Goal: Contribute content: Contribute content

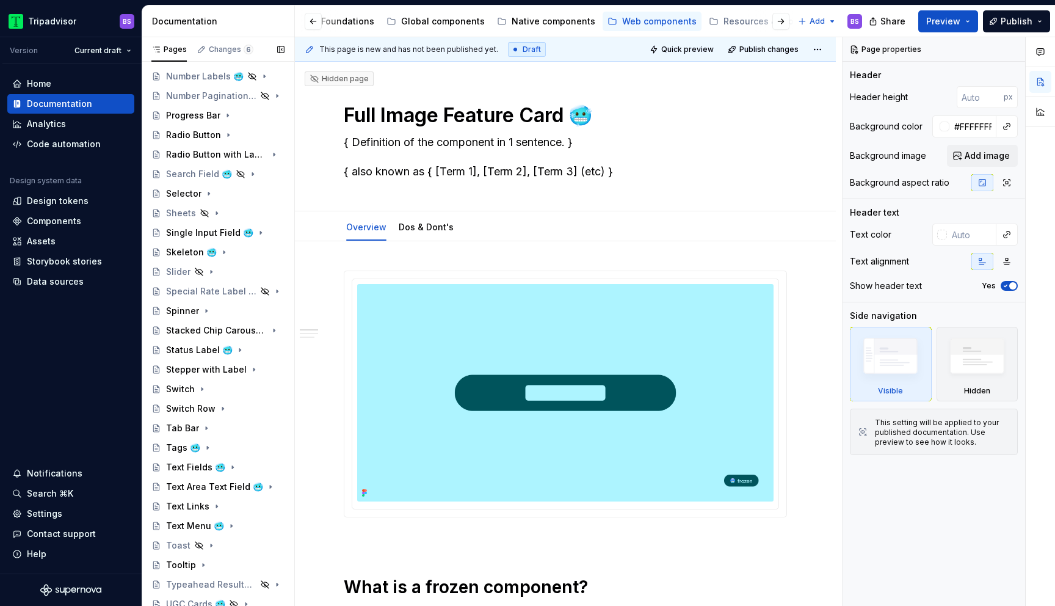
scroll to position [789, 0]
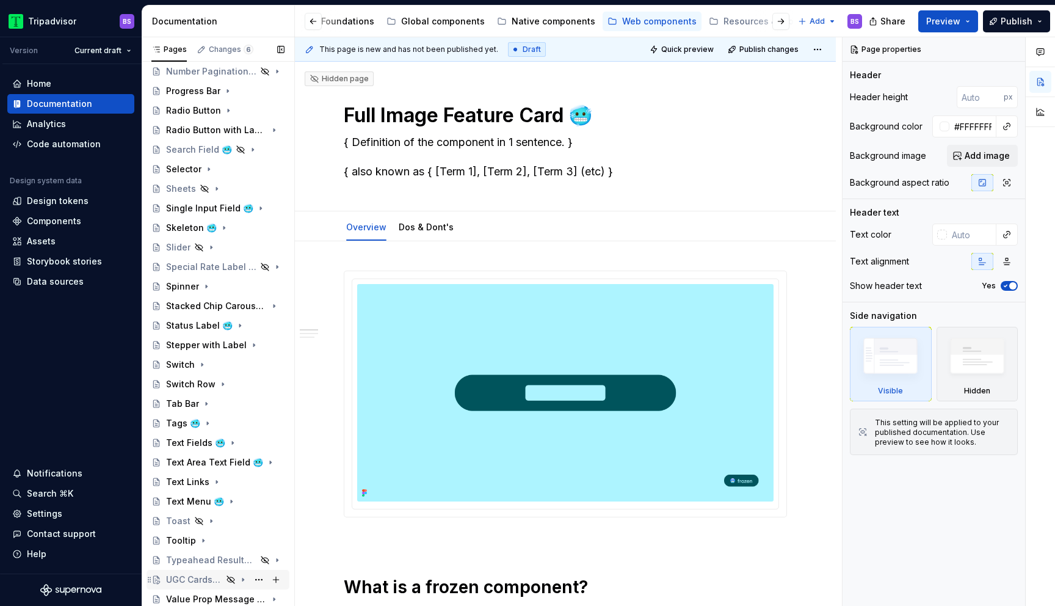
click at [195, 578] on div "UGC Cards 🥶" at bounding box center [194, 579] width 56 height 12
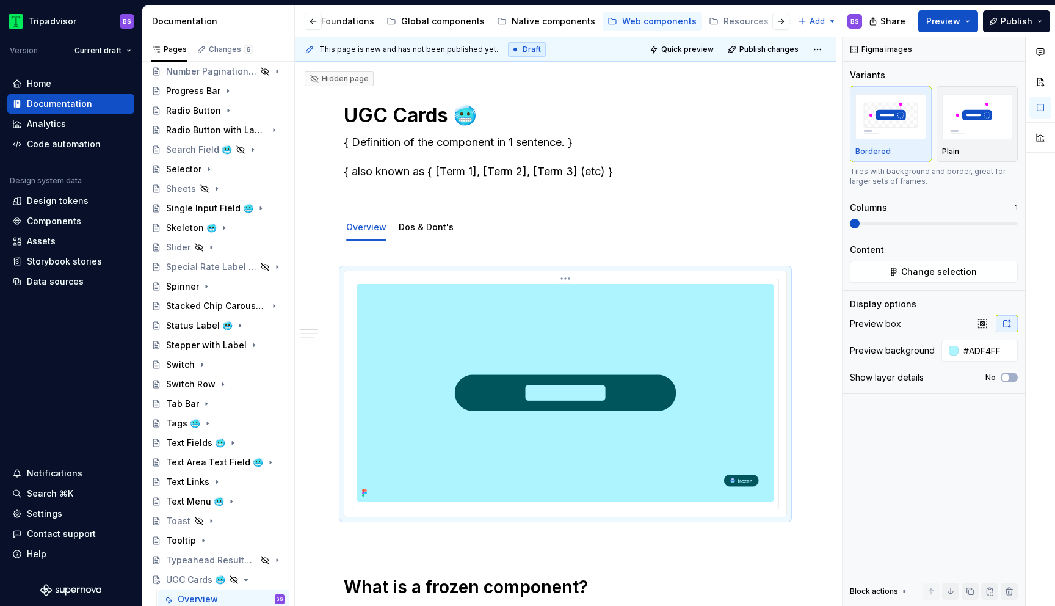
click at [565, 356] on img at bounding box center [565, 392] width 416 height 217
type textarea "*"
click at [919, 266] on span "Change selection" at bounding box center [939, 272] width 76 height 12
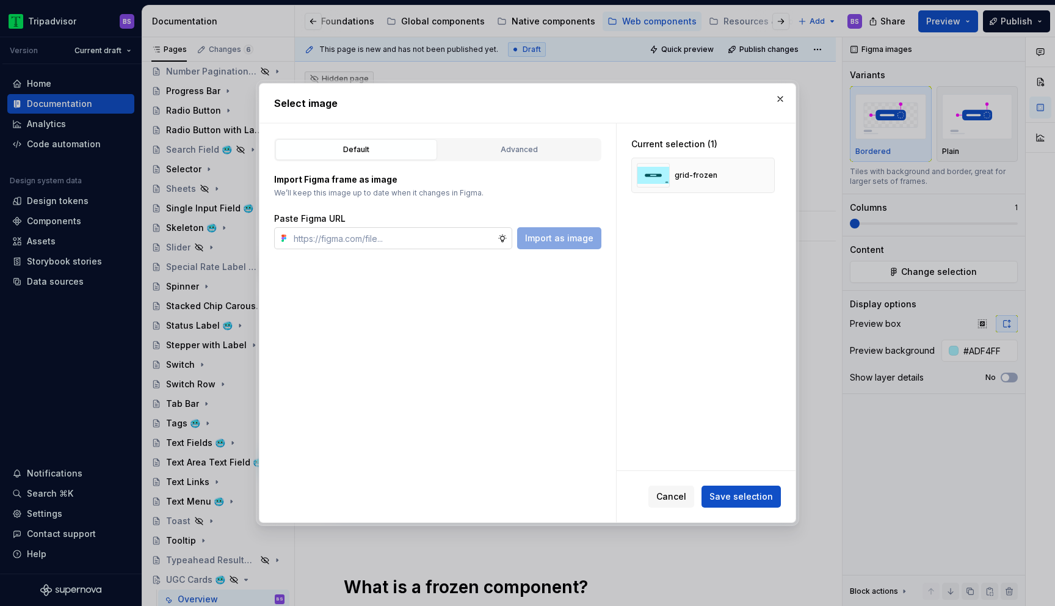
click at [377, 243] on input "text" at bounding box center [393, 238] width 209 height 22
type input "[URL][DOMAIN_NAME]"
click at [734, 493] on span "Save selection" at bounding box center [740, 496] width 63 height 12
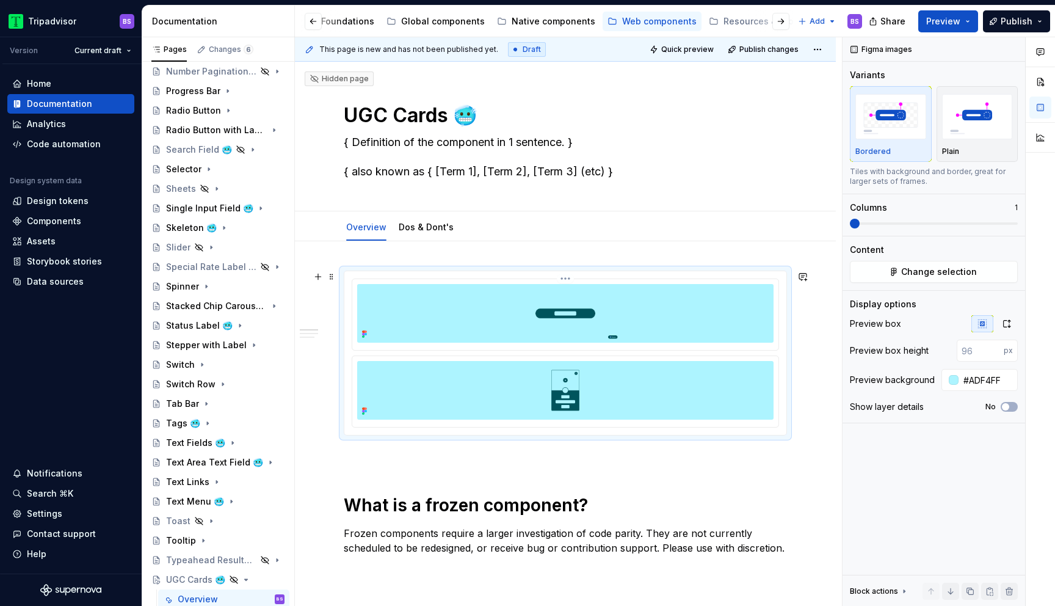
click at [674, 330] on img at bounding box center [565, 313] width 416 height 59
click at [569, 279] on html "Tripadvisor BS Version Current draft Home Documentation Analytics Code automati…" at bounding box center [527, 303] width 1055 height 606
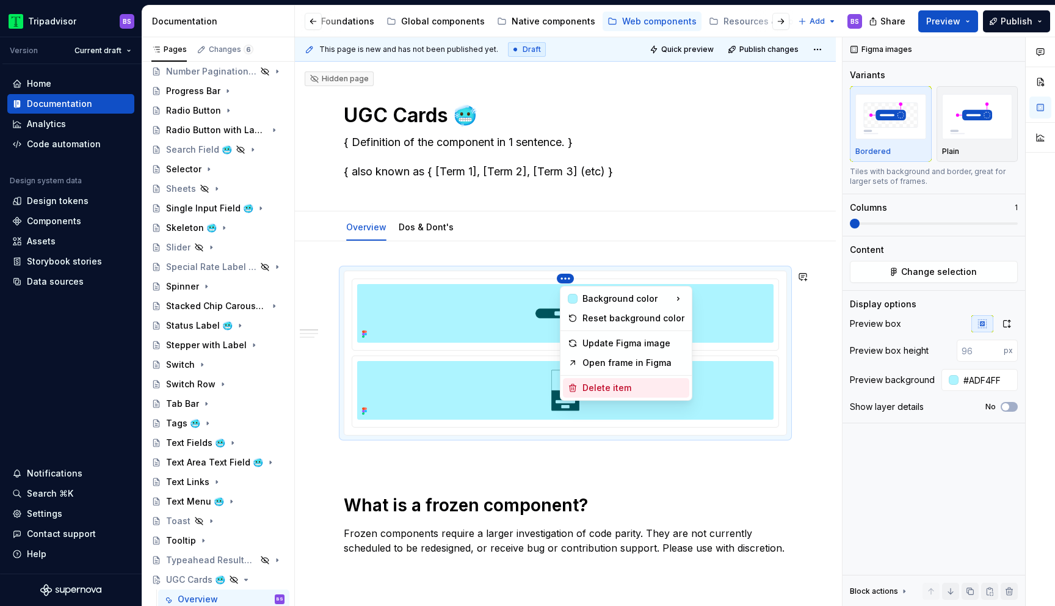
click at [592, 383] on div "Delete item" at bounding box center [633, 388] width 102 height 12
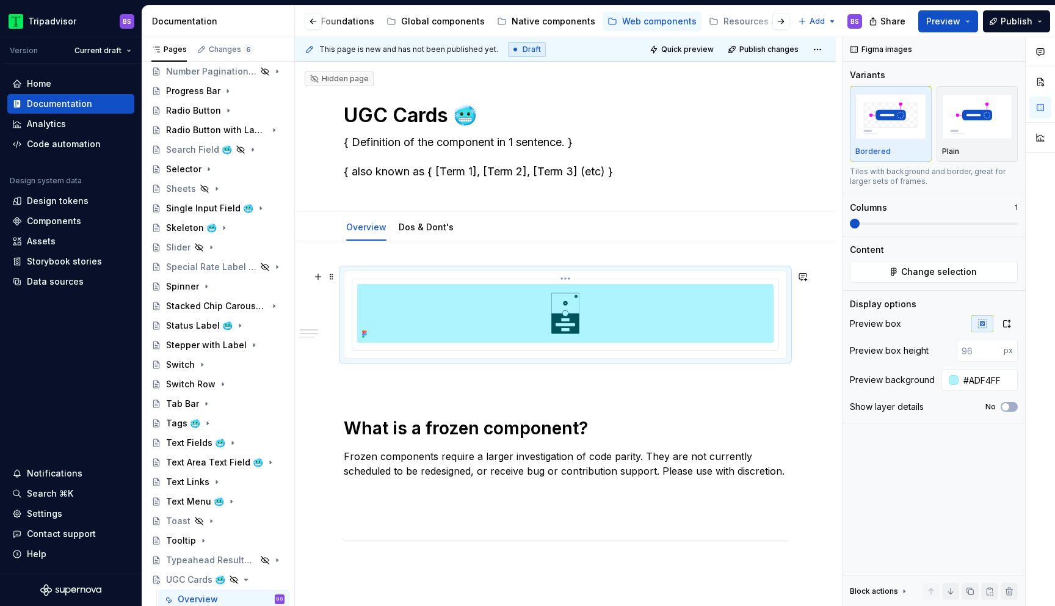
click at [719, 336] on img at bounding box center [565, 313] width 416 height 59
click at [1010, 327] on icon "button" at bounding box center [1007, 324] width 10 height 10
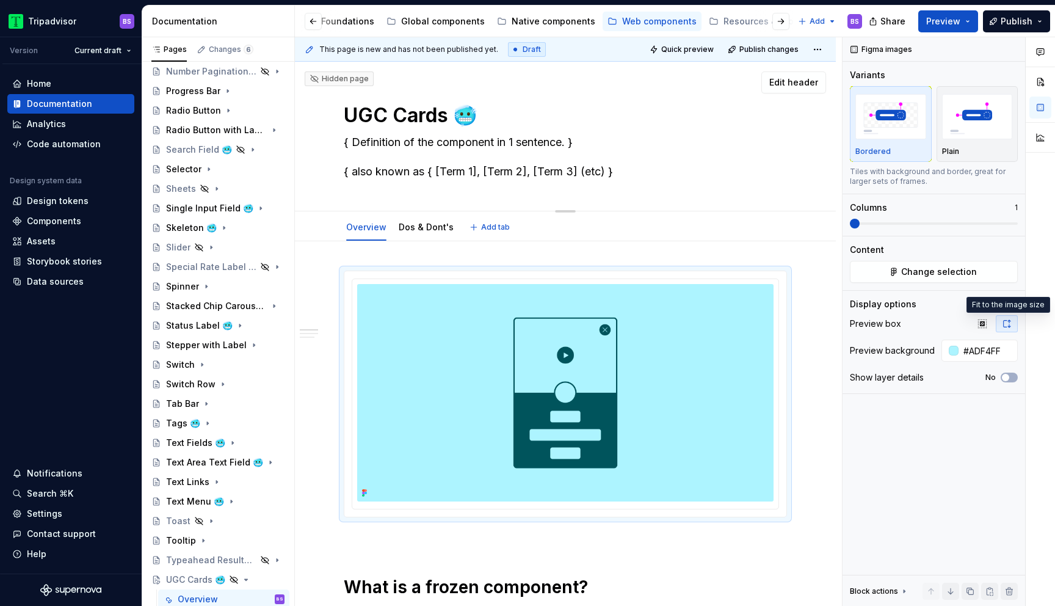
click at [411, 154] on textarea "{ Definition of the component in 1 sentence. } { also known as { [Term 1], [Ter…" at bounding box center [562, 156] width 443 height 49
type textarea "*"
type textarea "C"
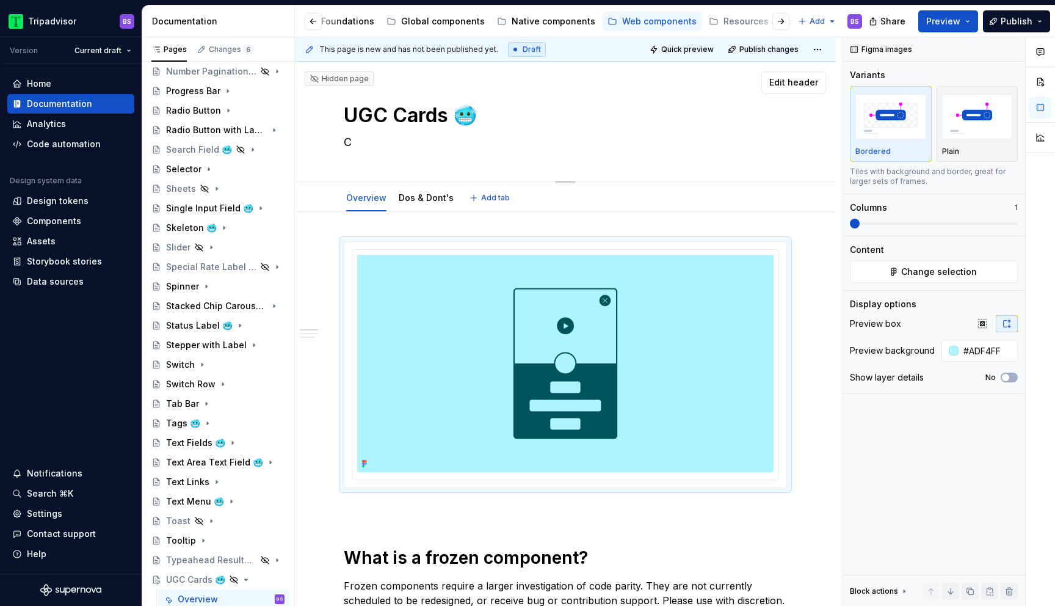
type textarea "*"
type textarea "Ca"
type textarea "*"
type textarea "Car"
type textarea "*"
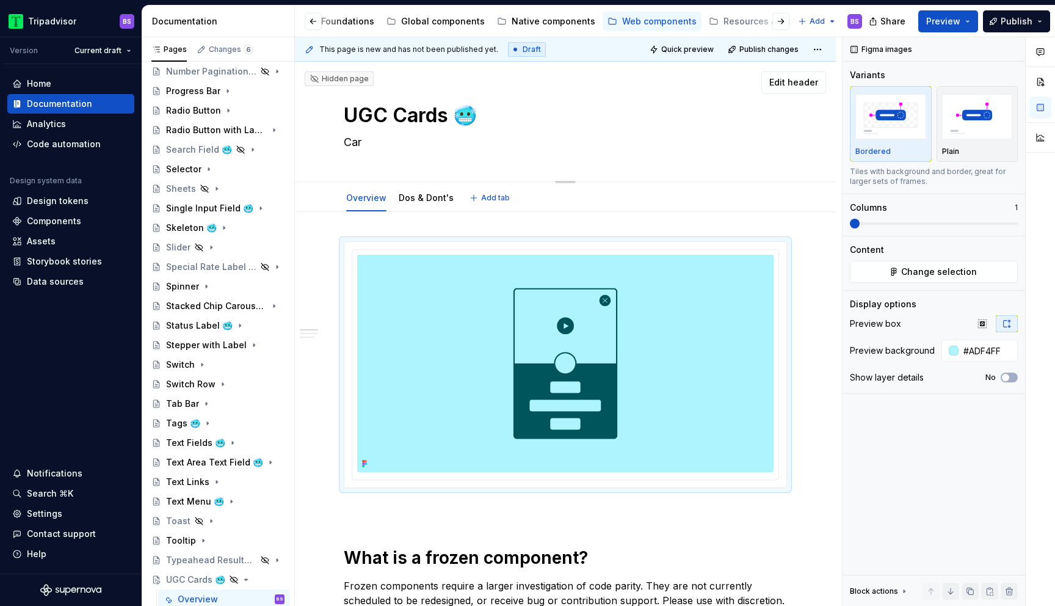
type textarea "Card"
type textarea "*"
type textarea "Cards"
type textarea "*"
type textarea "Cards"
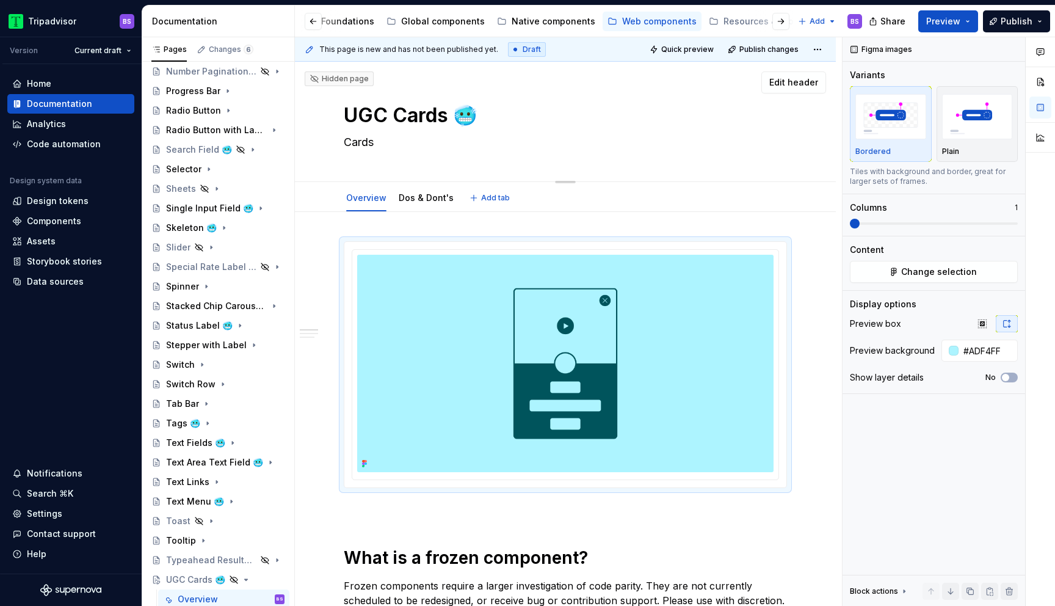
type textarea "*"
type textarea "Cards t"
type textarea "*"
type textarea "Cards th"
type textarea "*"
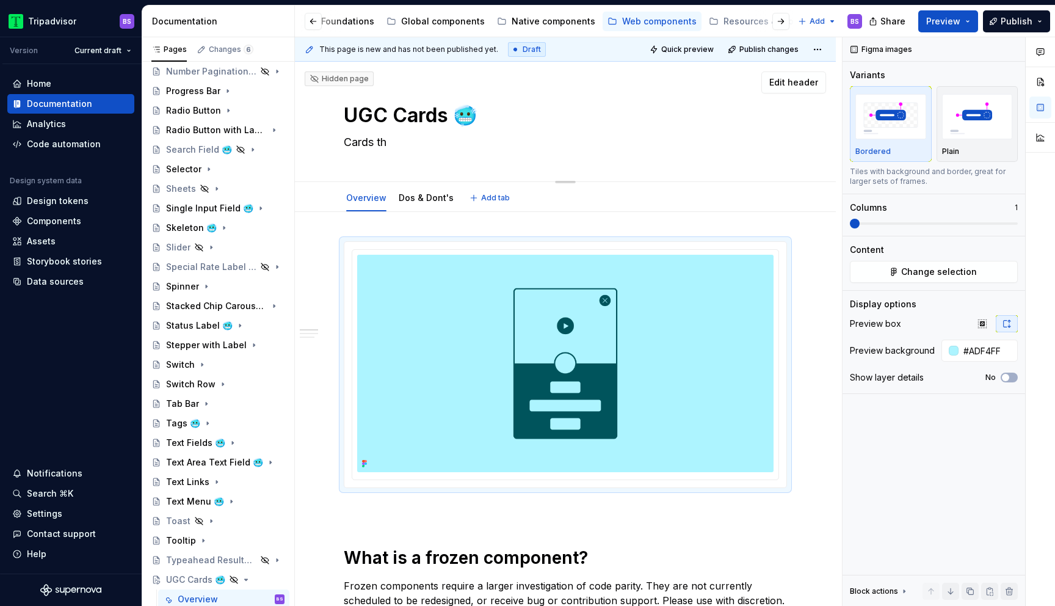
type textarea "Cards tha"
type textarea "*"
type textarea "Cards that"
type textarea "*"
type textarea "Cards that"
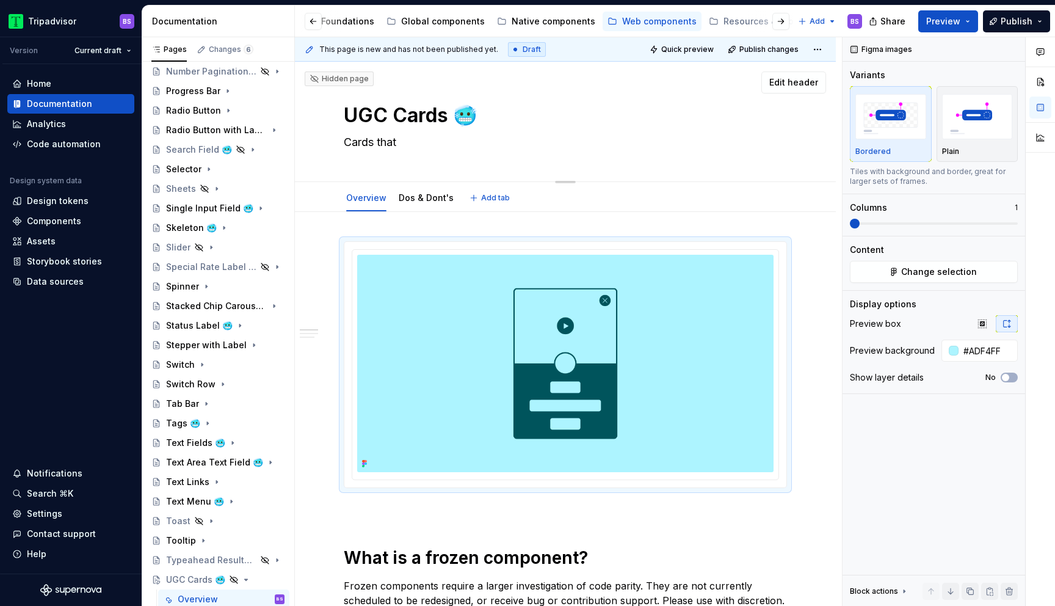
type textarea "*"
type textarea "Cards that c"
type textarea "*"
type textarea "Cards that co"
type textarea "*"
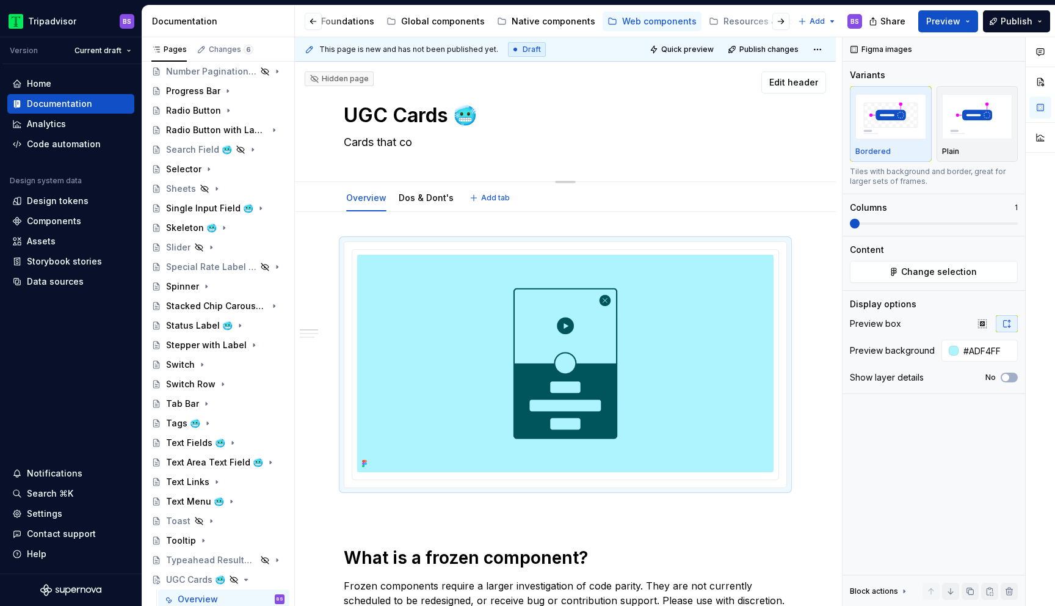
type textarea "Cards that con"
type textarea "*"
type textarea "Cards that cont"
type textarea "*"
type textarea "Cards that conta"
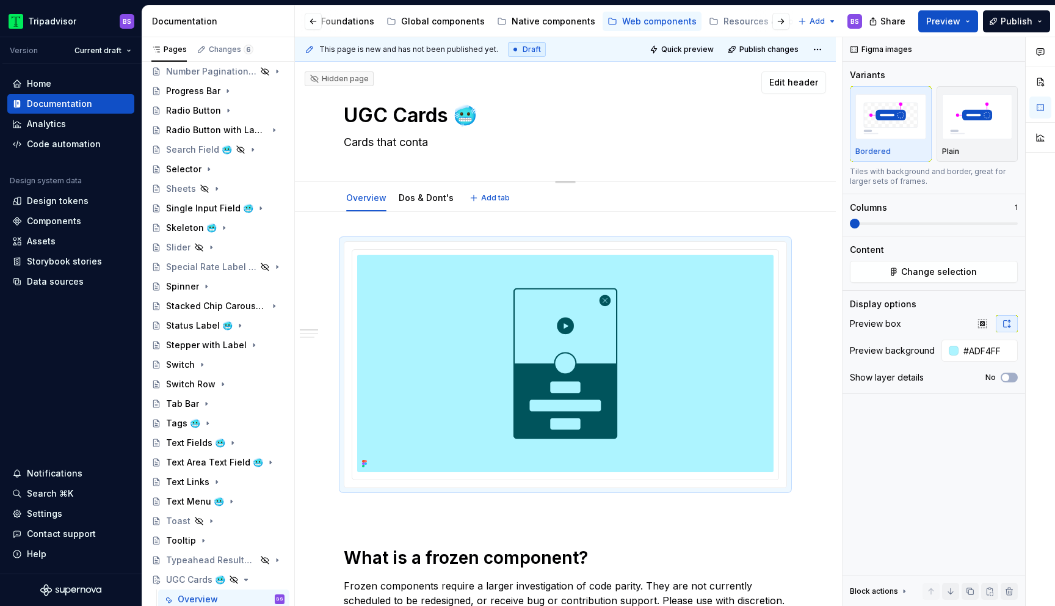
type textarea "*"
type textarea "Cards that contai"
type textarea "*"
type textarea "Cards that contain"
type textarea "*"
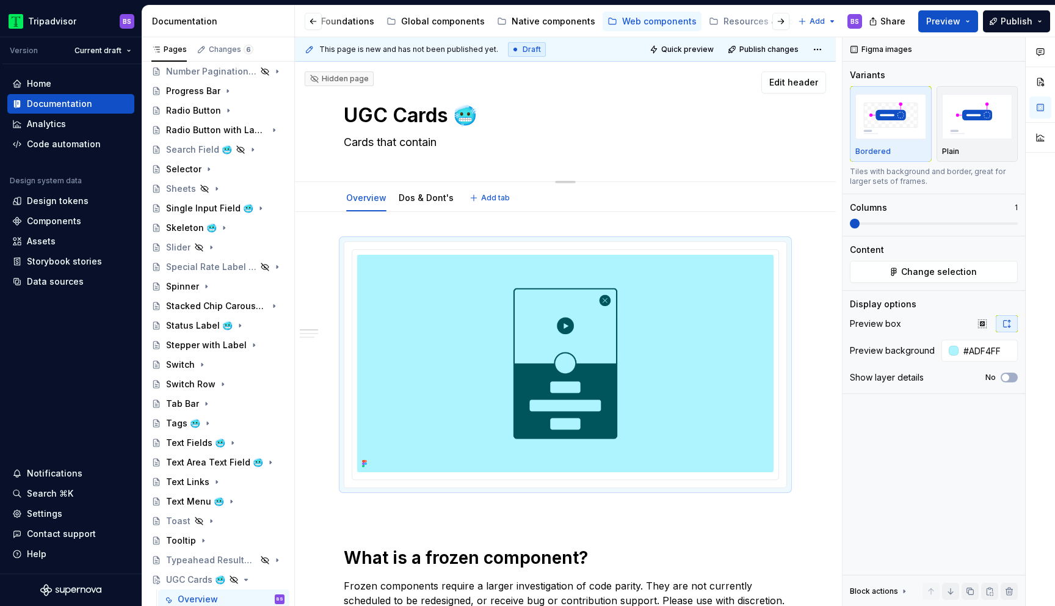
type textarea "Cards that contain"
type textarea "*"
type textarea "Cards that contain u"
type textarea "*"
type textarea "Cards that contain us"
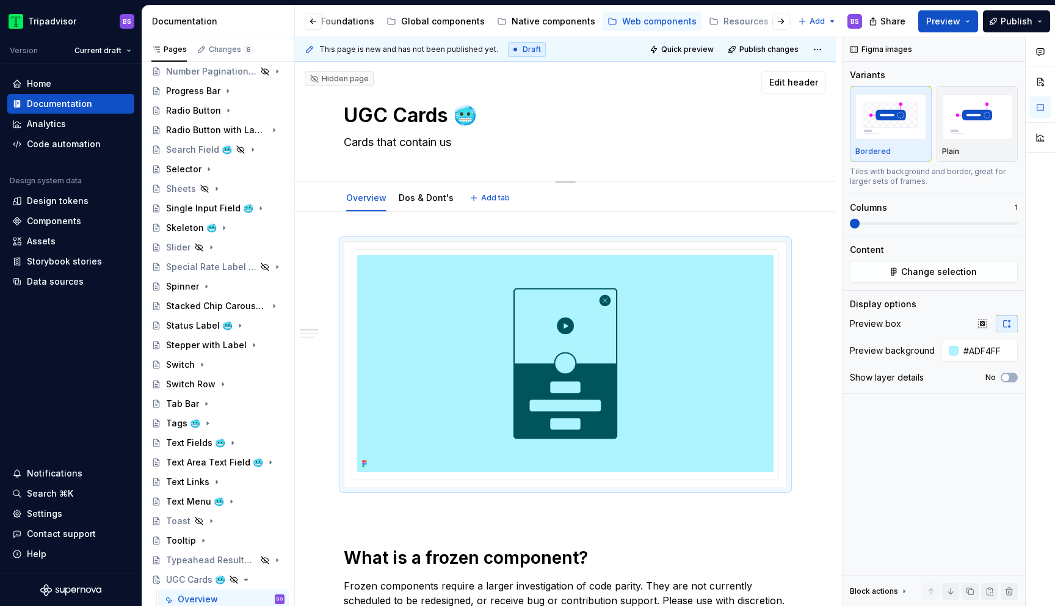
type textarea "*"
type textarea "Cards that contain use"
type textarea "*"
type textarea "Cards that contain user"
type textarea "*"
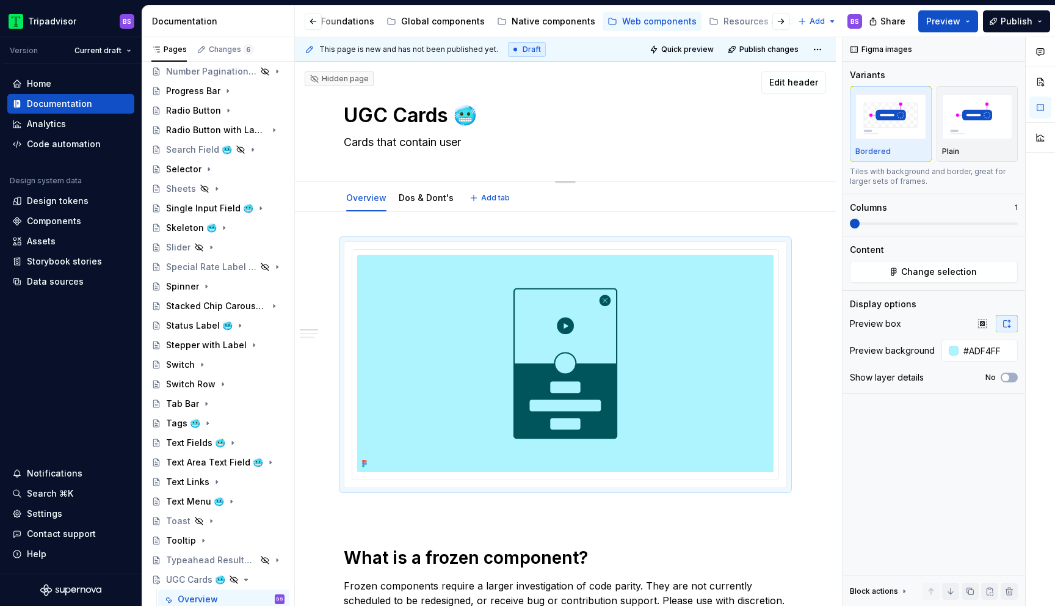
type textarea "Cards that contain user g"
type textarea "*"
type textarea "Cards that contain user ge"
type textarea "*"
type textarea "Cards that contain user ger"
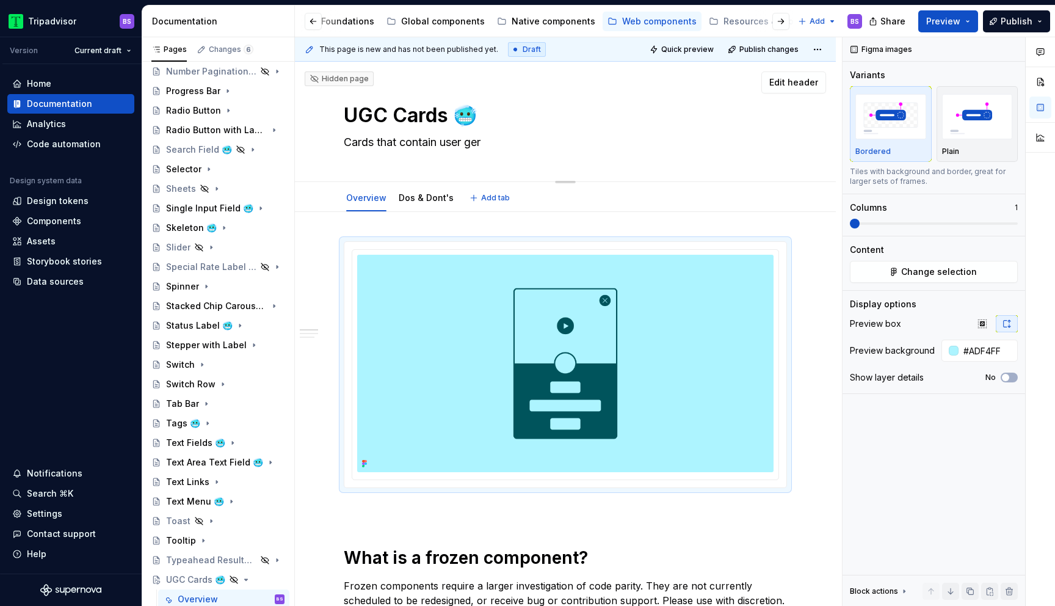
type textarea "*"
type textarea "Cards that contain user gern"
type textarea "*"
type textarea "Cards that contain user ger"
type textarea "*"
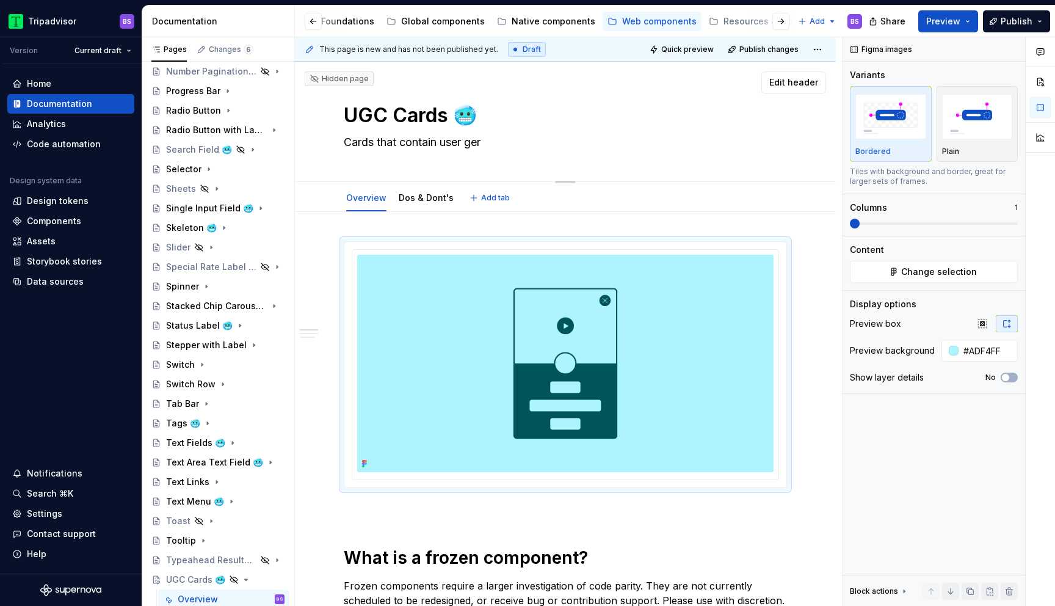
type textarea "Cards that contain user ge"
type textarea "*"
type textarea "Cards that contain user gene"
type textarea "*"
type textarea "Cards that contain user gener"
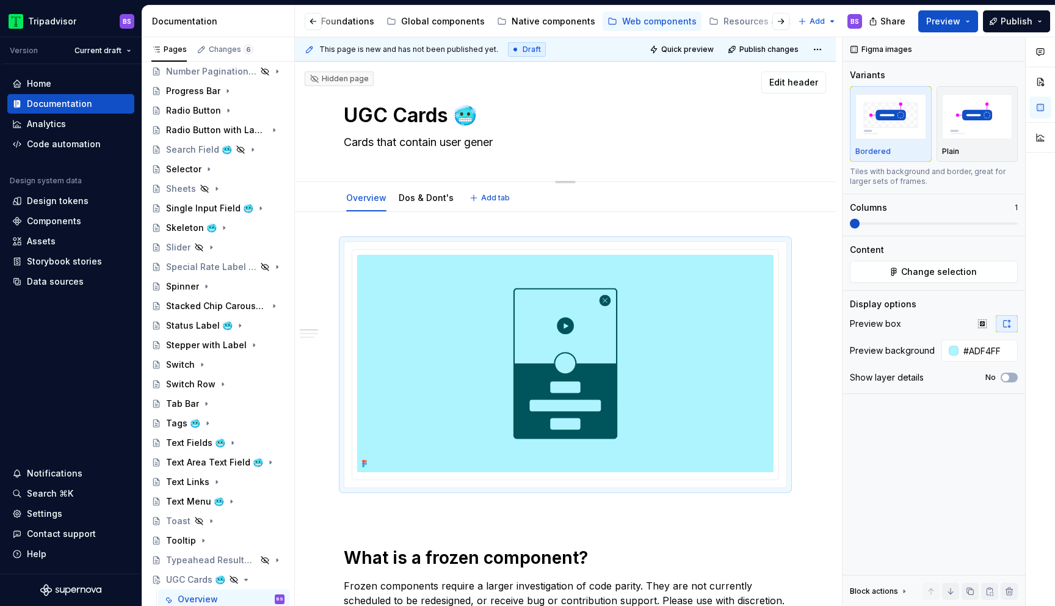
type textarea "*"
type textarea "Cards that contain user genera"
type textarea "*"
type textarea "Cards that contain user generat"
type textarea "*"
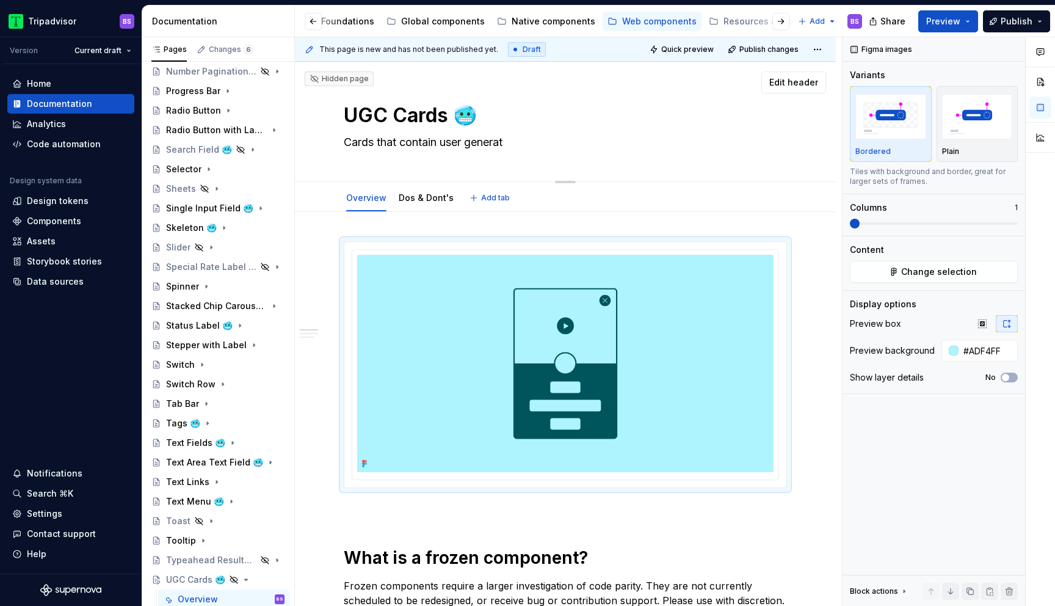
type textarea "Cards that contain user generate"
type textarea "*"
type textarea "Cards that contain user generated"
type textarea "*"
type textarea "Cards that contain user generated con"
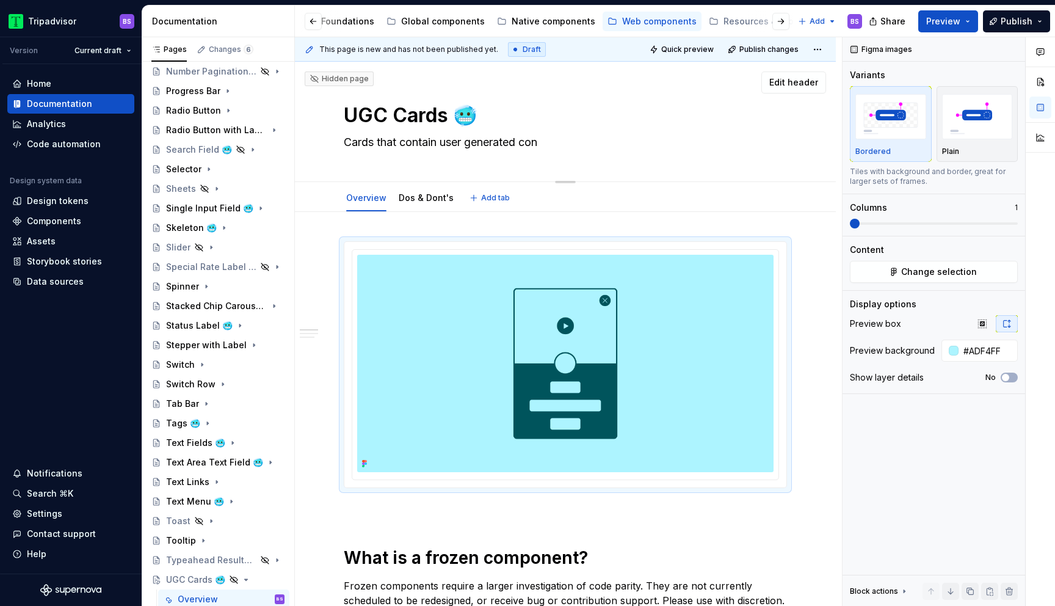
type textarea "*"
type textarea "Cards that contain user generated cont"
type textarea "*"
type textarea "Cards that contain user generated conten"
type textarea "*"
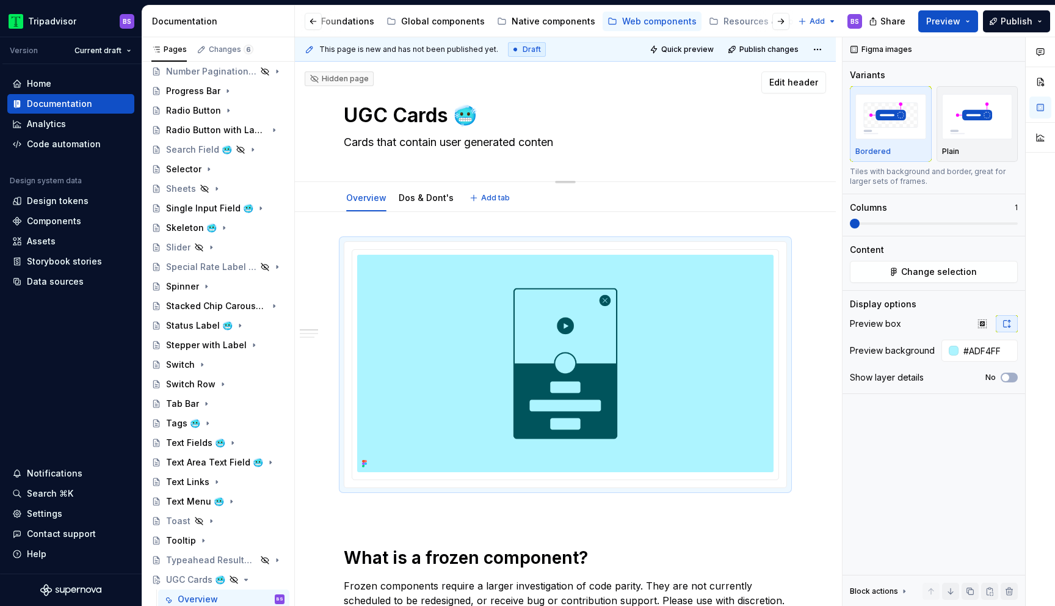
type textarea "Cards that contain user generated content"
type textarea "*"
type textarea "Cards that contain user generated content."
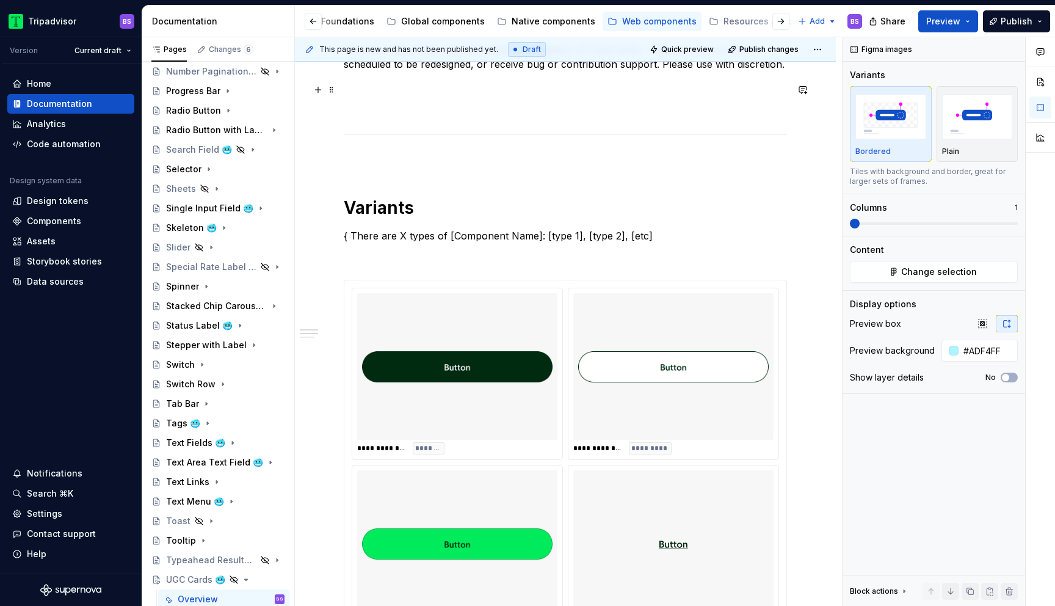
scroll to position [561, 0]
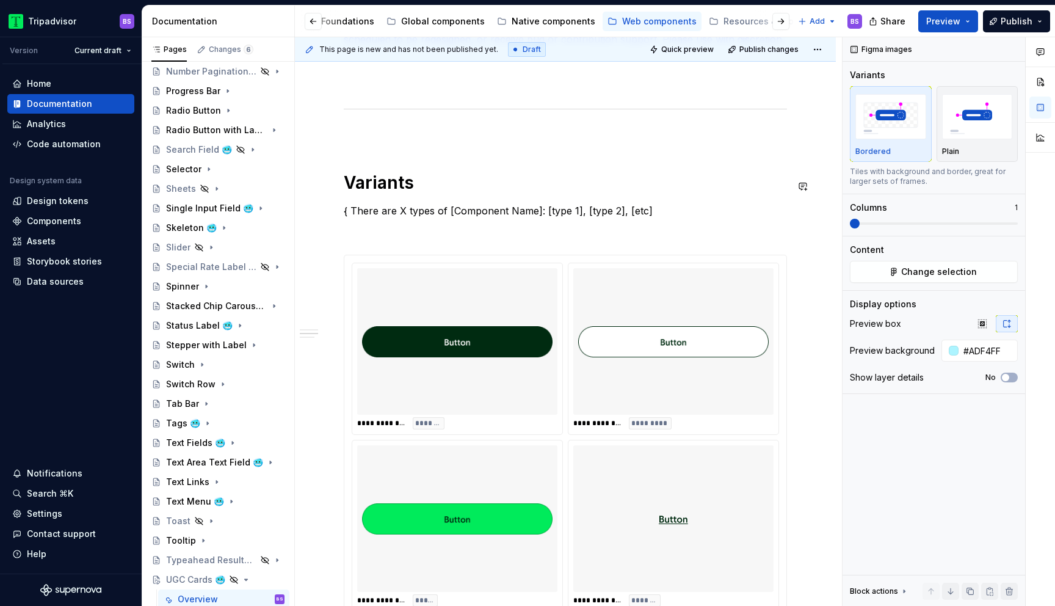
type textarea "*"
type textarea "Cards that contain user generated content."
type textarea "*"
click at [352, 214] on p "{ There are X types of [Component Name]: [type 1], [type 2], [etc]" at bounding box center [565, 210] width 443 height 15
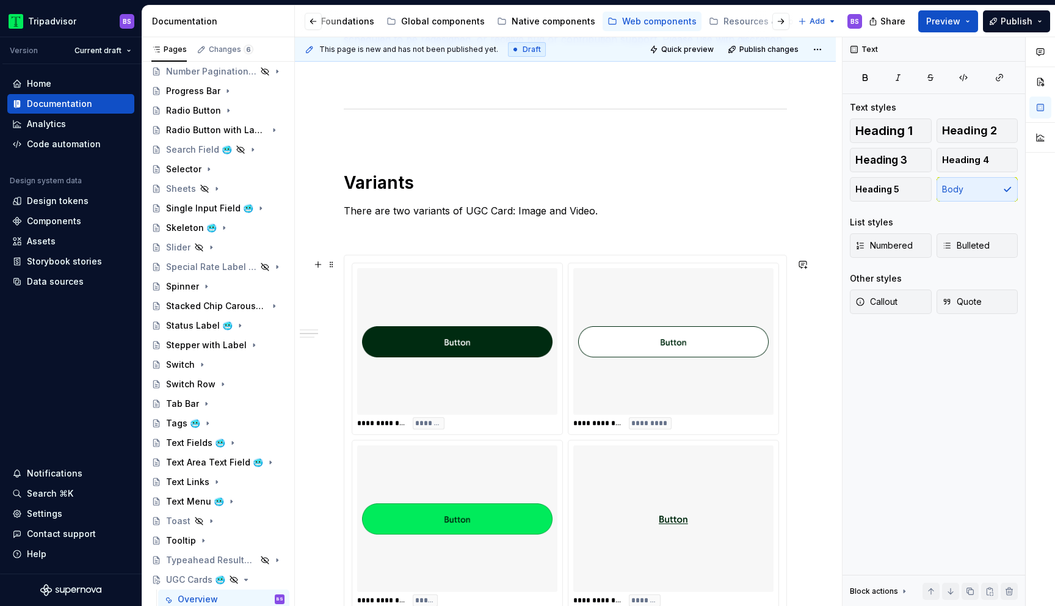
scroll to position [645, 0]
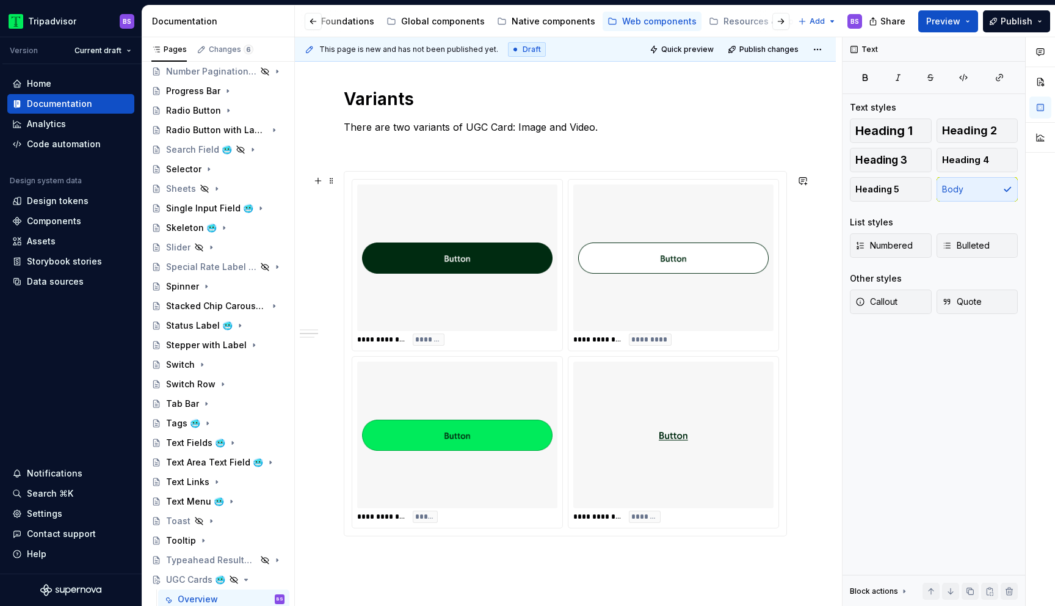
click at [557, 265] on div at bounding box center [457, 257] width 200 height 147
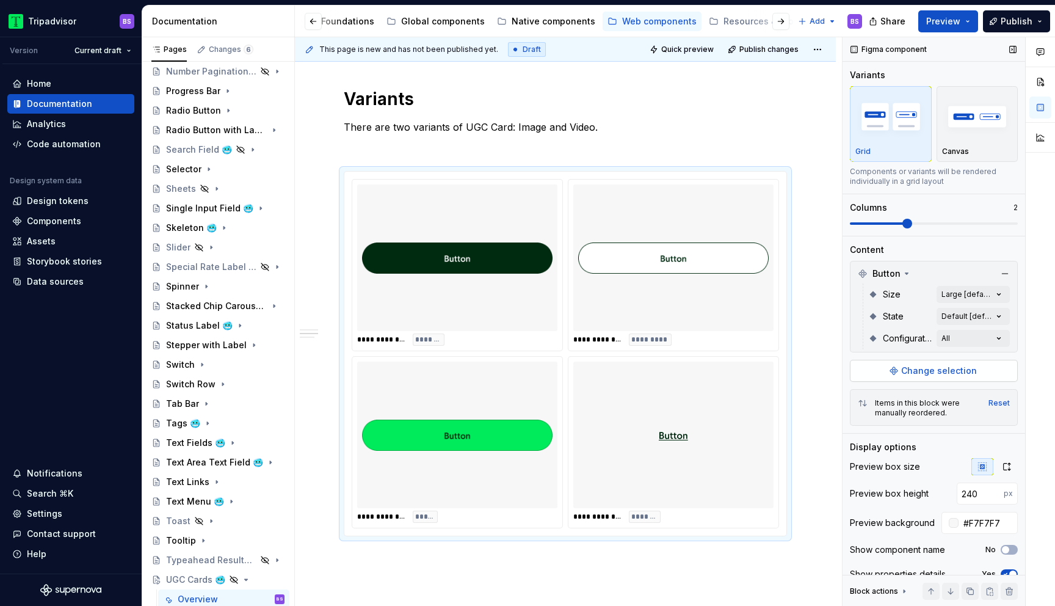
click at [905, 377] on button "Change selection" at bounding box center [934, 371] width 168 height 22
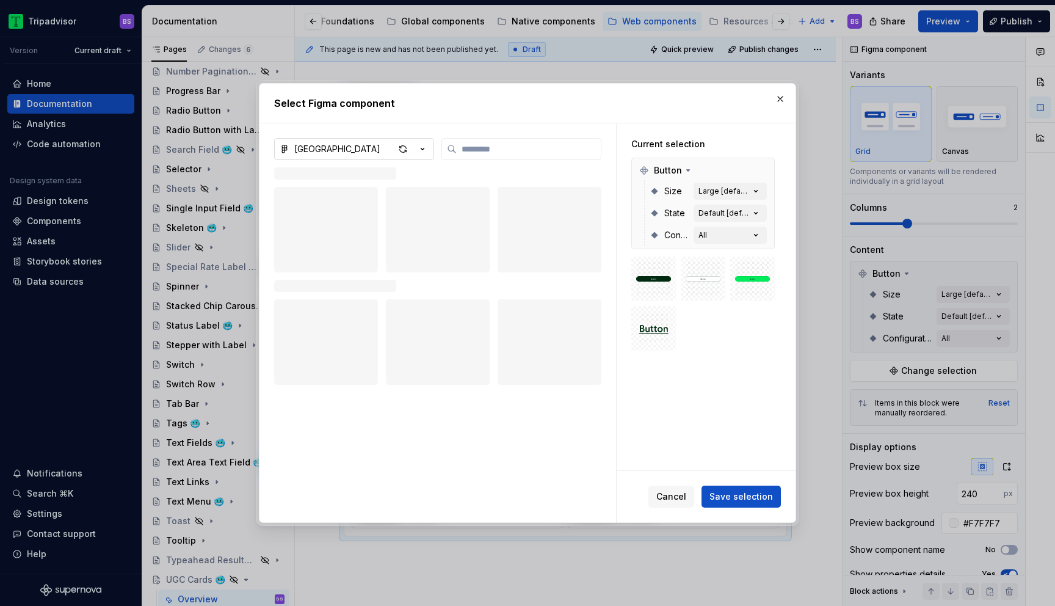
type textarea "*"
click at [419, 150] on icon "button" at bounding box center [422, 149] width 12 height 12
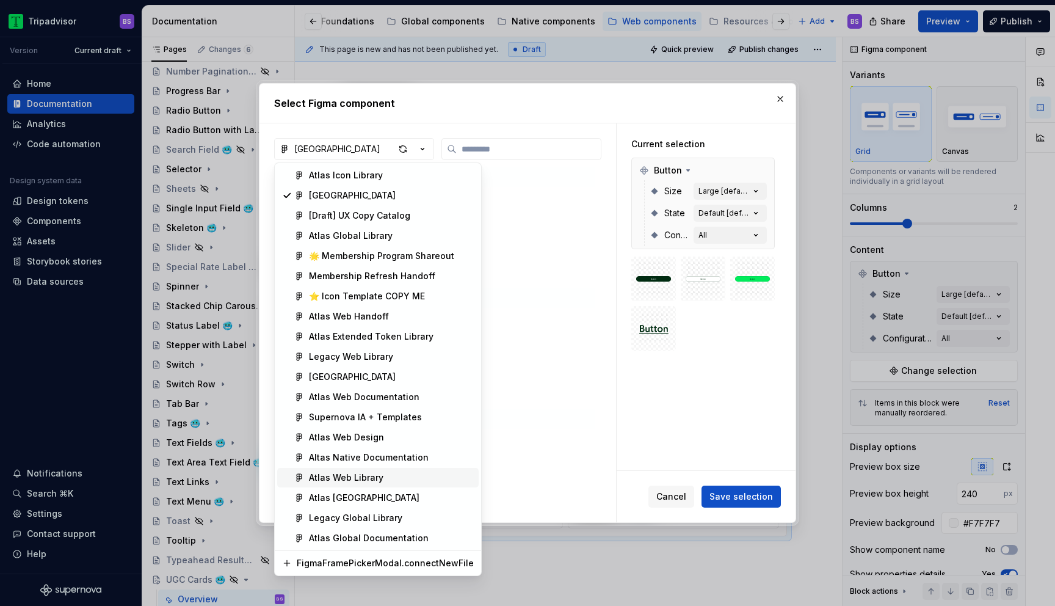
click at [406, 479] on div "Atlas Web Library" at bounding box center [391, 477] width 165 height 12
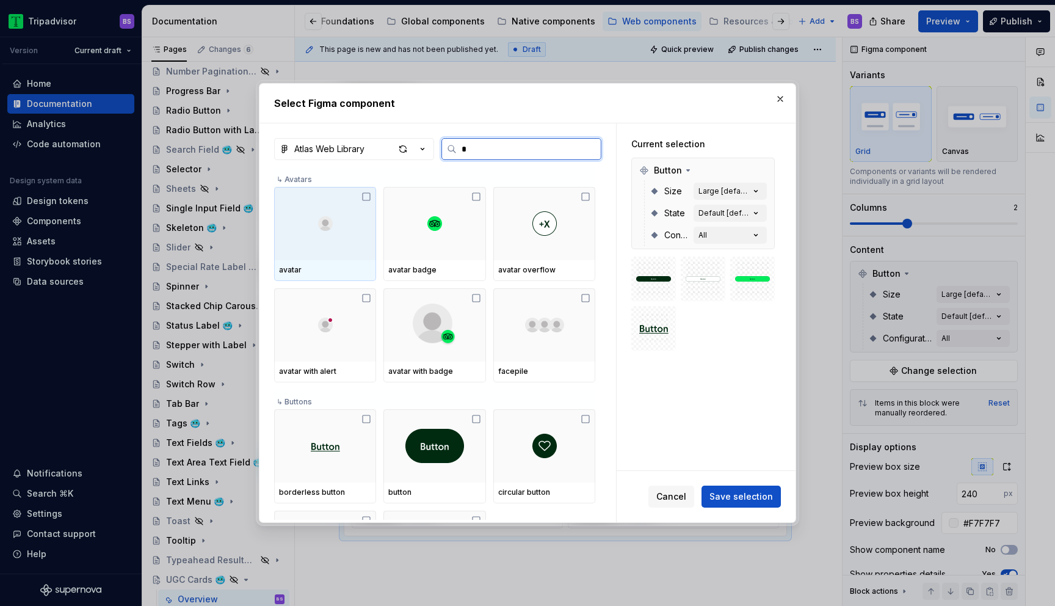
type input "**"
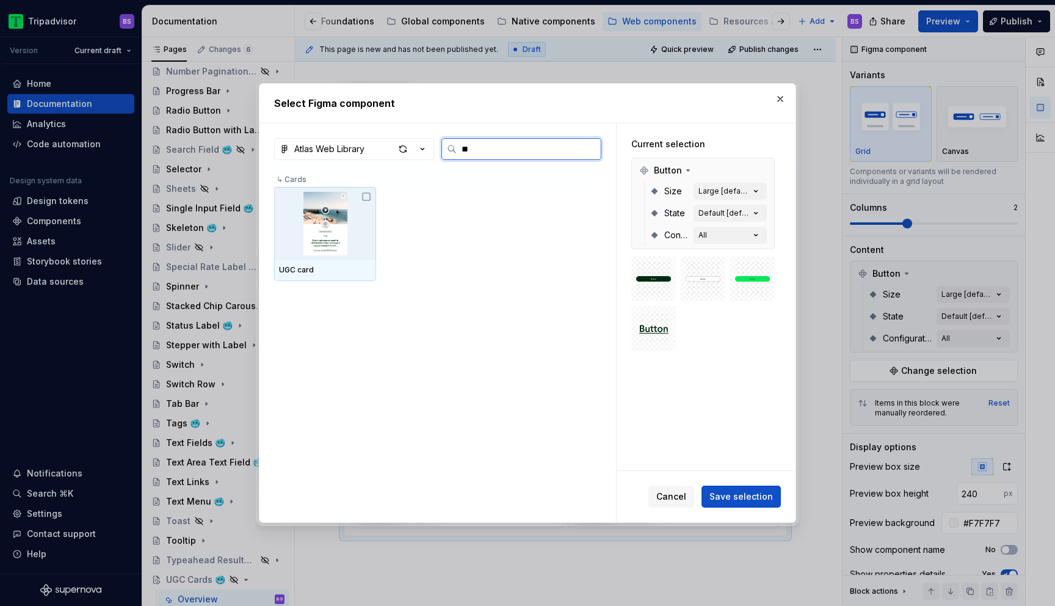
click at [362, 212] on img at bounding box center [325, 223] width 92 height 63
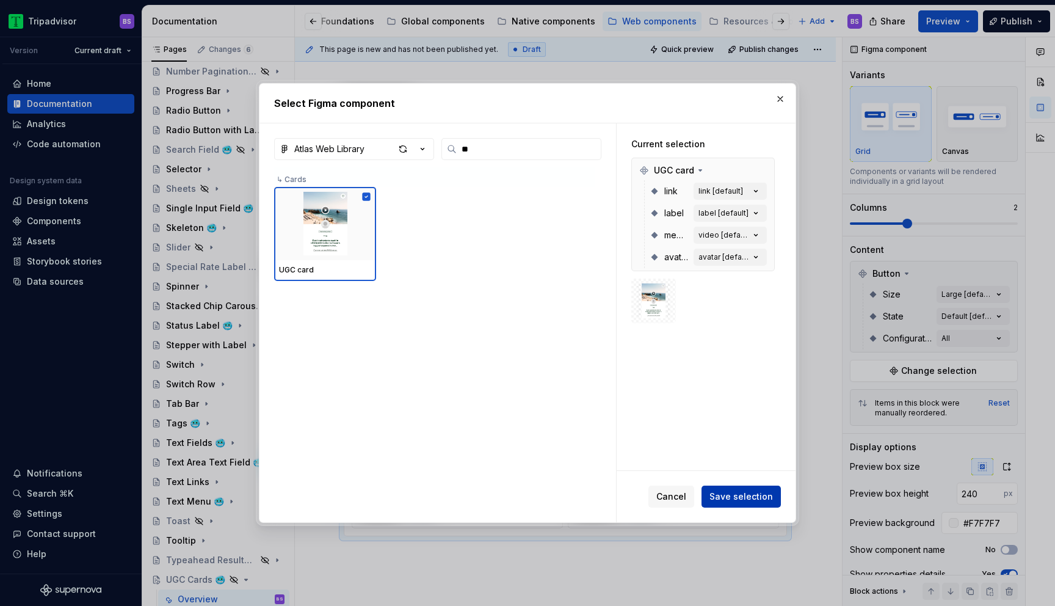
click at [752, 494] on span "Save selection" at bounding box center [740, 496] width 63 height 12
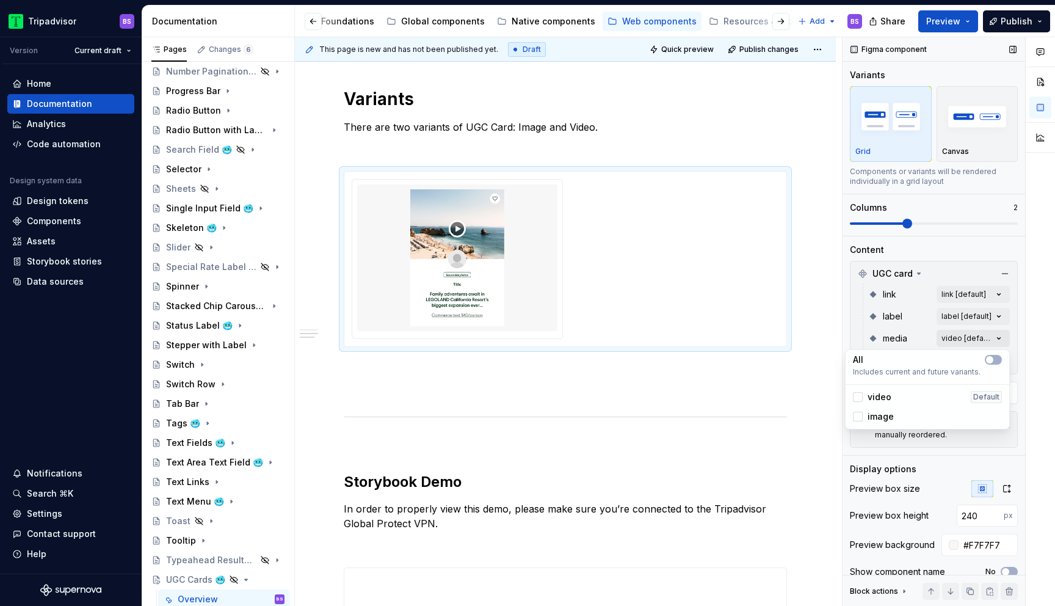
click at [952, 342] on div "Comments Open comments No comments yet Select ‘Comment’ from the block context …" at bounding box center [948, 321] width 212 height 569
click at [874, 397] on span "video" at bounding box center [879, 397] width 24 height 12
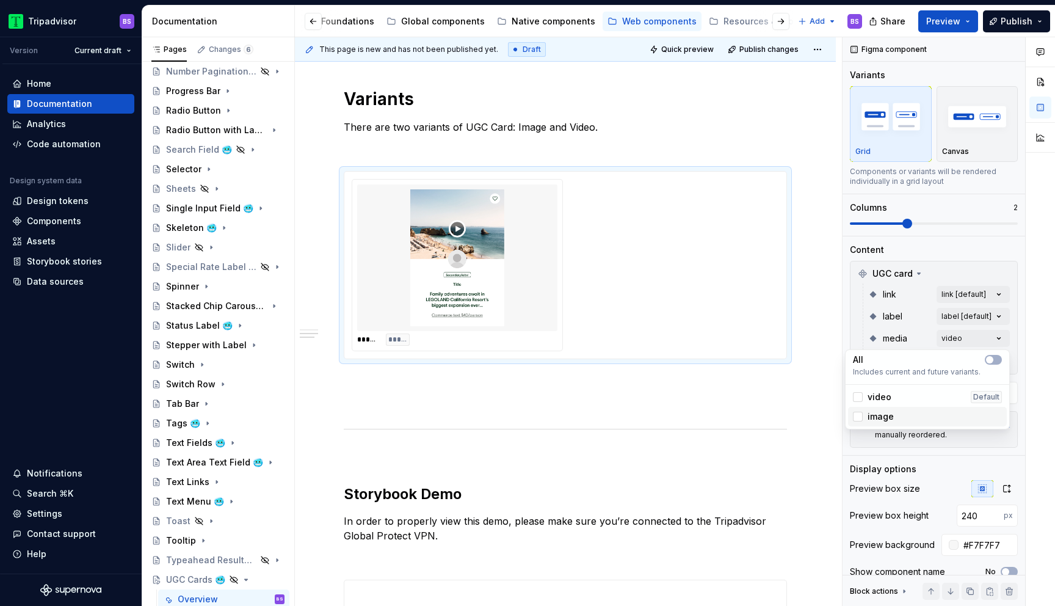
click at [875, 416] on span "image" at bounding box center [880, 416] width 26 height 12
click at [968, 250] on div "Comments Open comments No comments yet Select ‘Comment’ from the block context …" at bounding box center [948, 321] width 212 height 569
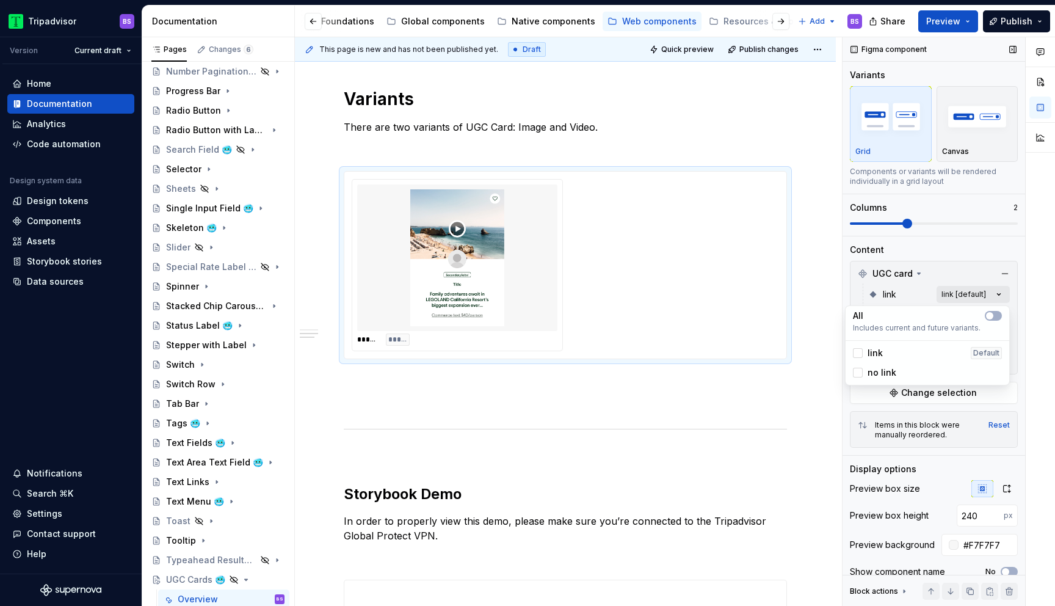
click at [960, 291] on div "Comments Open comments No comments yet Select ‘Comment’ from the block context …" at bounding box center [948, 321] width 212 height 569
click at [875, 355] on span "link" at bounding box center [874, 353] width 15 height 12
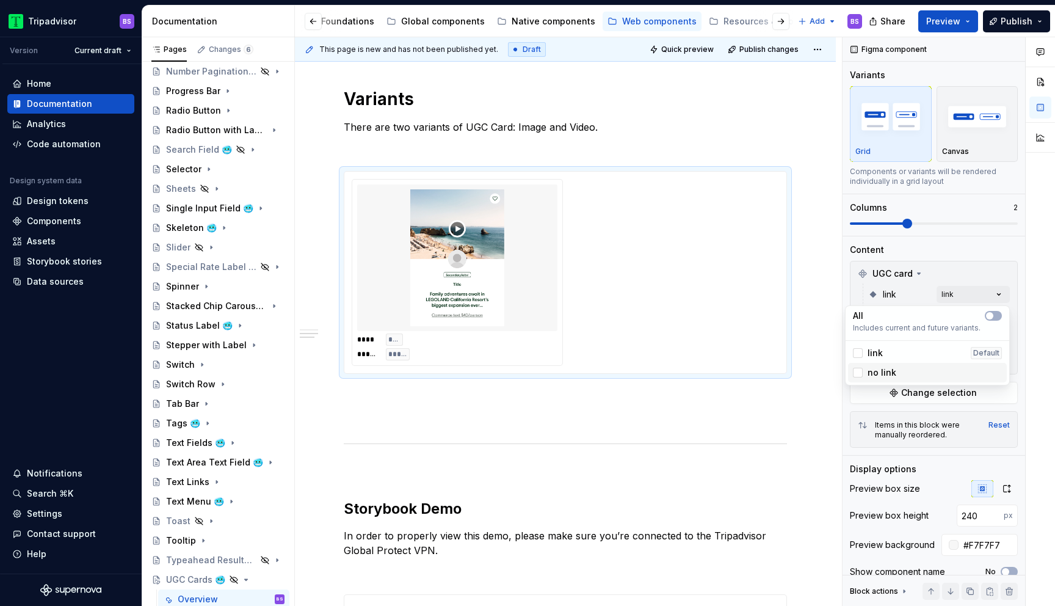
click at [882, 371] on span "no link" at bounding box center [881, 372] width 29 height 12
click at [876, 355] on span "link" at bounding box center [874, 353] width 15 height 12
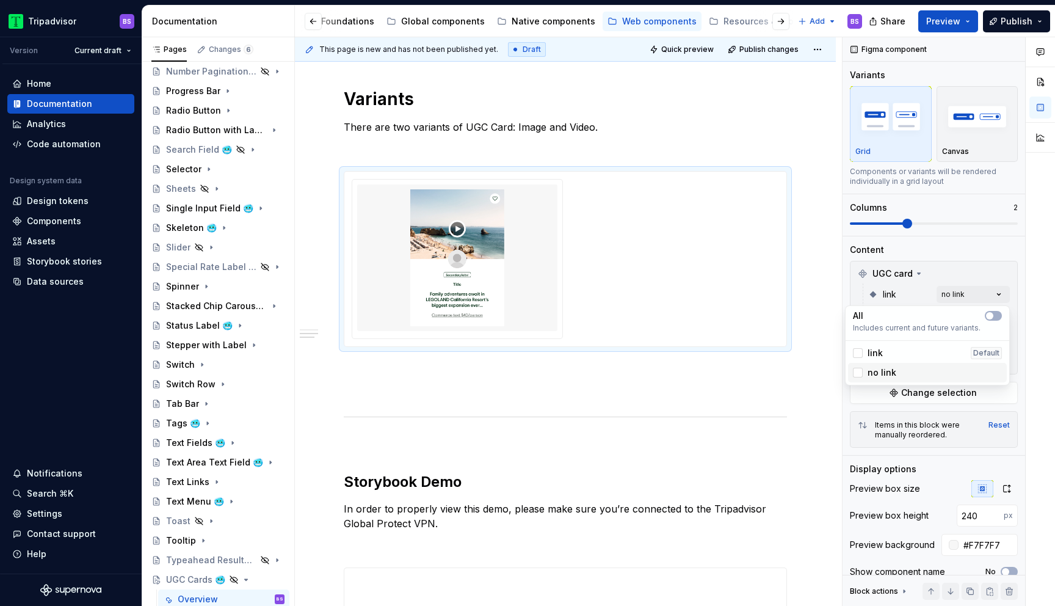
click at [882, 372] on span "no link" at bounding box center [881, 372] width 29 height 12
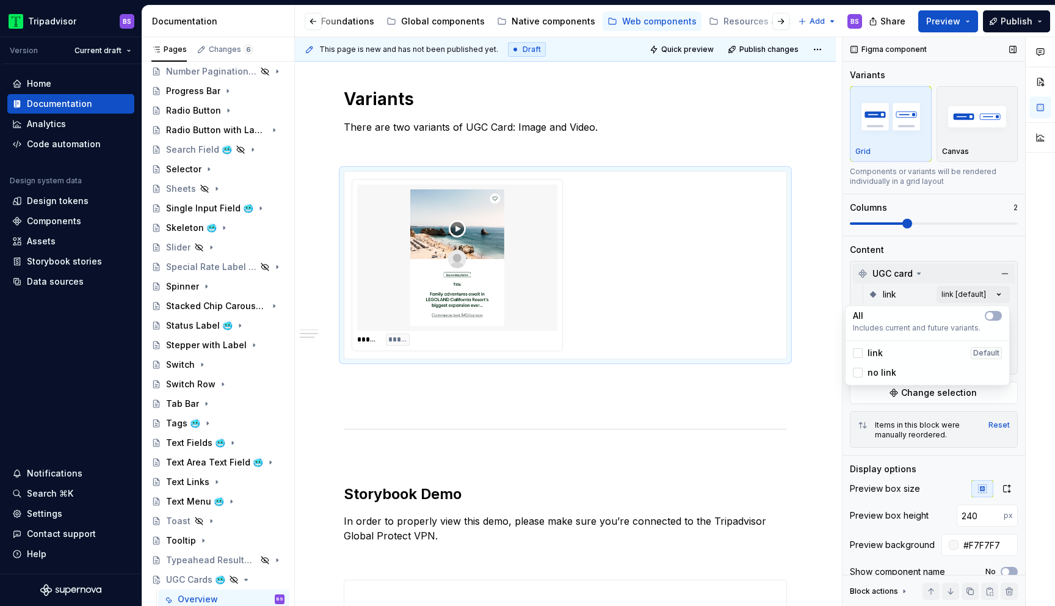
click at [963, 274] on div "Comments Open comments No comments yet Select ‘Comment’ from the block context …" at bounding box center [948, 321] width 212 height 569
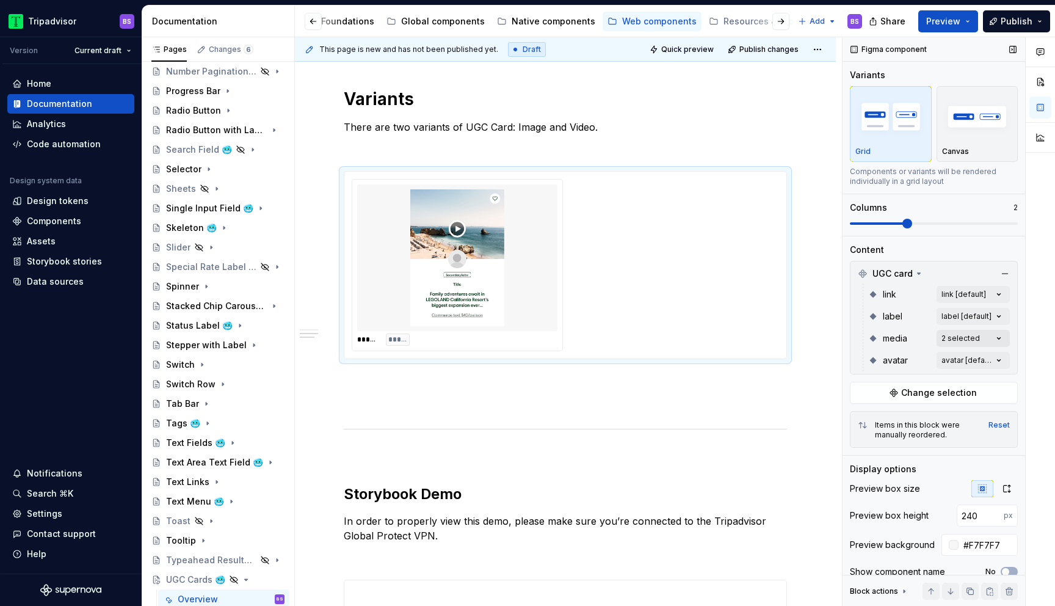
click at [974, 336] on div "Comments Open comments No comments yet Select ‘Comment’ from the block context …" at bounding box center [948, 321] width 212 height 569
click at [996, 363] on button "button" at bounding box center [993, 360] width 17 height 10
click at [1012, 330] on div "Comments Open comments No comments yet Select ‘Comment’ from the block context …" at bounding box center [948, 321] width 212 height 569
click at [1000, 356] on div "Comments Open comments No comments yet Select ‘Comment’ from the block context …" at bounding box center [948, 321] width 212 height 569
click at [931, 410] on div "avatar Default" at bounding box center [927, 419] width 159 height 20
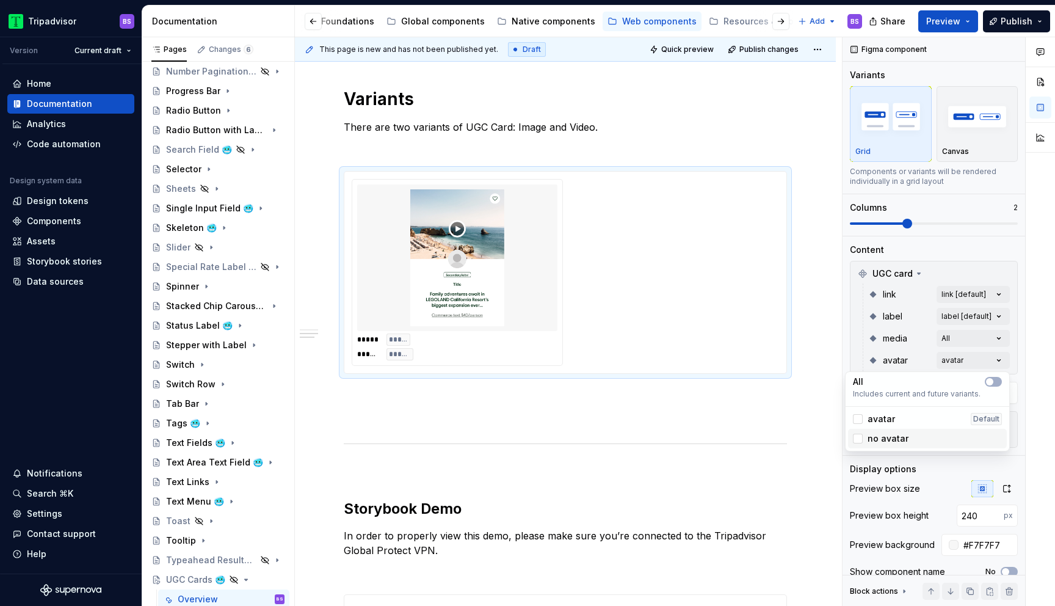
click at [909, 438] on div "no avatar" at bounding box center [927, 438] width 149 height 12
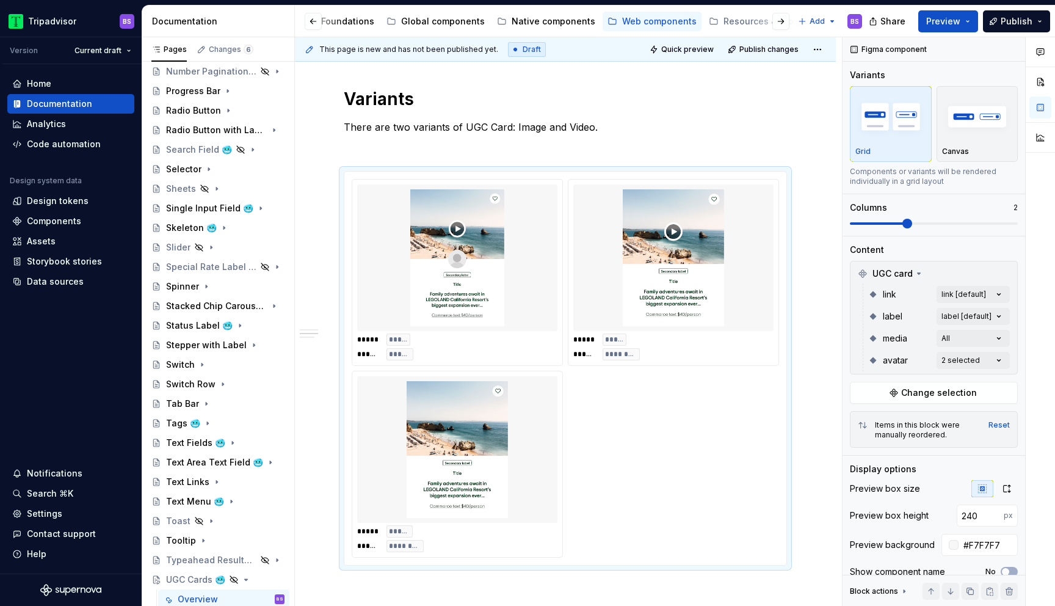
click at [971, 294] on div "Comments Open comments No comments yet Select ‘Comment’ from the block context …" at bounding box center [948, 321] width 212 height 569
click at [962, 292] on div "Comments Open comments No comments yet Select ‘Comment’ from the block context …" at bounding box center [948, 321] width 212 height 569
click at [993, 315] on icon "button" at bounding box center [990, 315] width 10 height 7
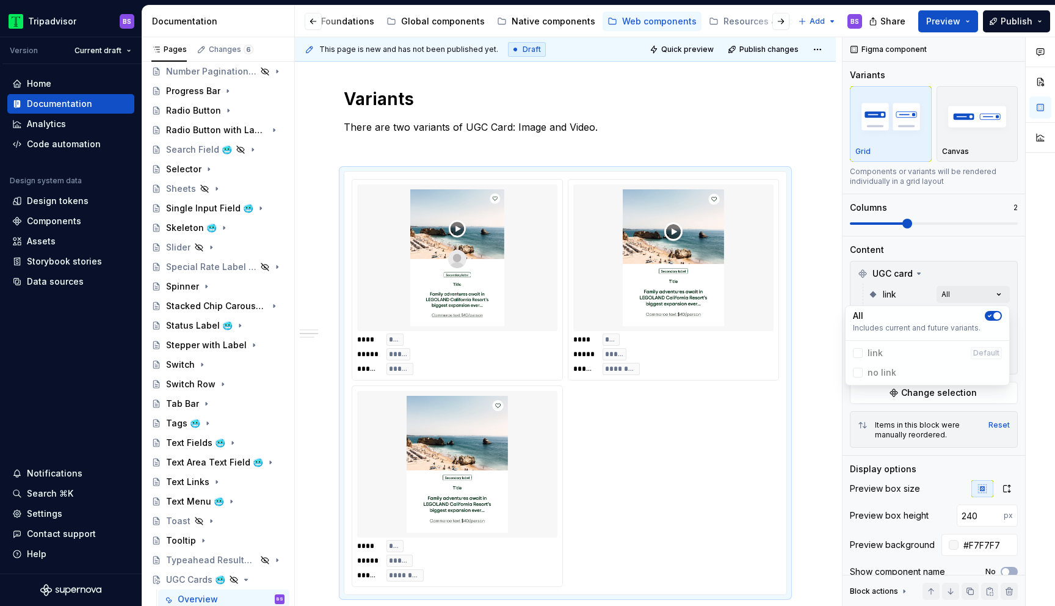
click at [988, 266] on div "Comments Open comments No comments yet Select ‘Comment’ from the block context …" at bounding box center [948, 321] width 212 height 569
click at [1002, 318] on div "Comments Open comments No comments yet Select ‘Comment’ from the block context …" at bounding box center [948, 321] width 212 height 569
click at [993, 334] on icon "button" at bounding box center [990, 337] width 10 height 7
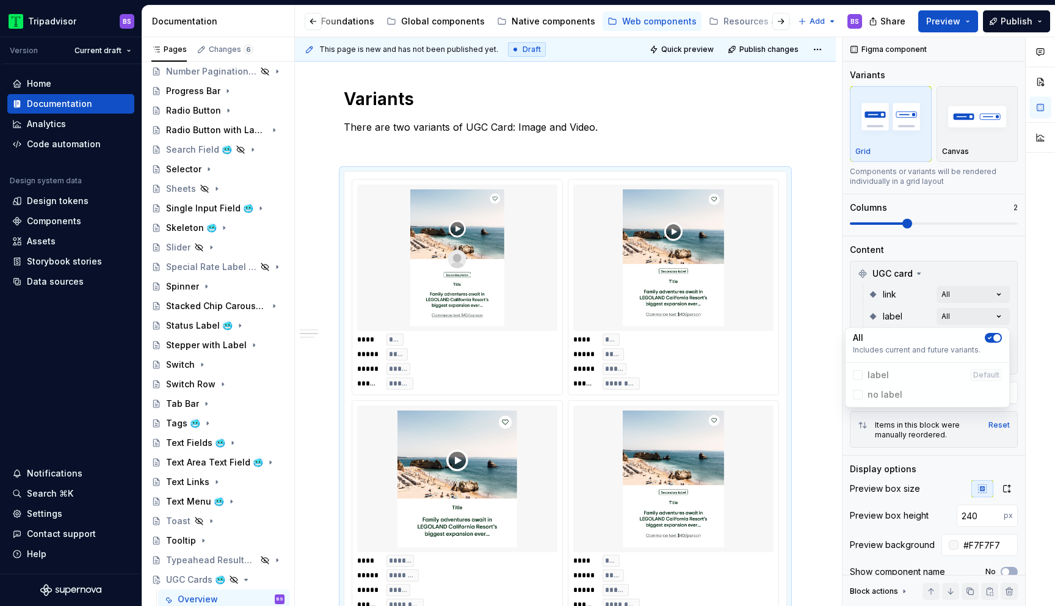
click at [976, 267] on div "Comments Open comments No comments yet Select ‘Comment’ from the block context …" at bounding box center [948, 321] width 212 height 569
click at [1001, 360] on div "Comments Open comments No comments yet Select ‘Comment’ from the block context …" at bounding box center [948, 321] width 212 height 569
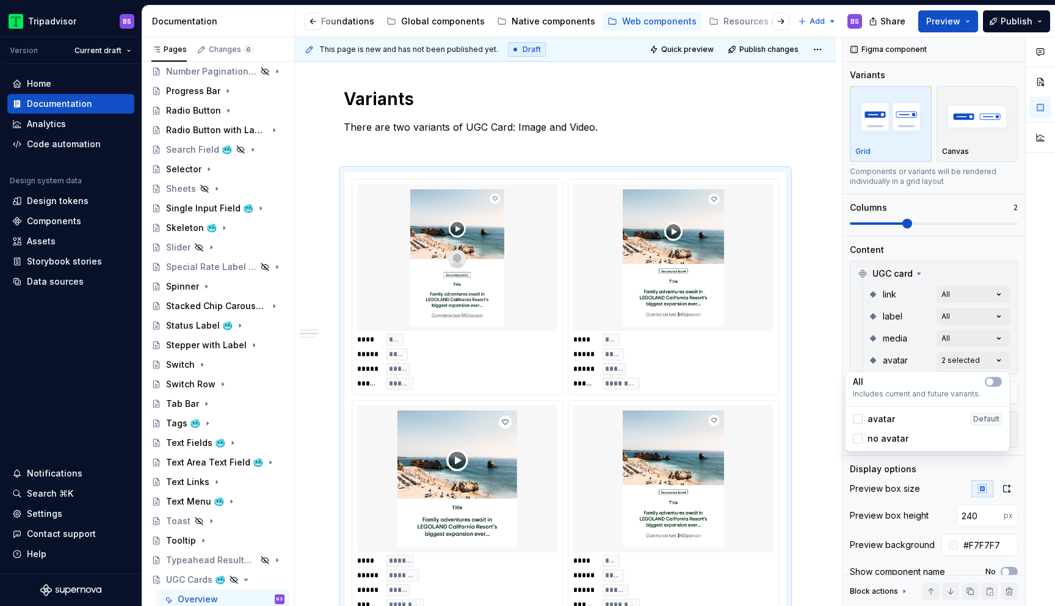
click at [996, 372] on div "All Includes current and future variants. avatar Default no avatar" at bounding box center [927, 411] width 165 height 80
click at [996, 377] on button "button" at bounding box center [993, 382] width 17 height 10
click at [977, 274] on div "Comments Open comments No comments yet Select ‘Comment’ from the block context …" at bounding box center [948, 321] width 212 height 569
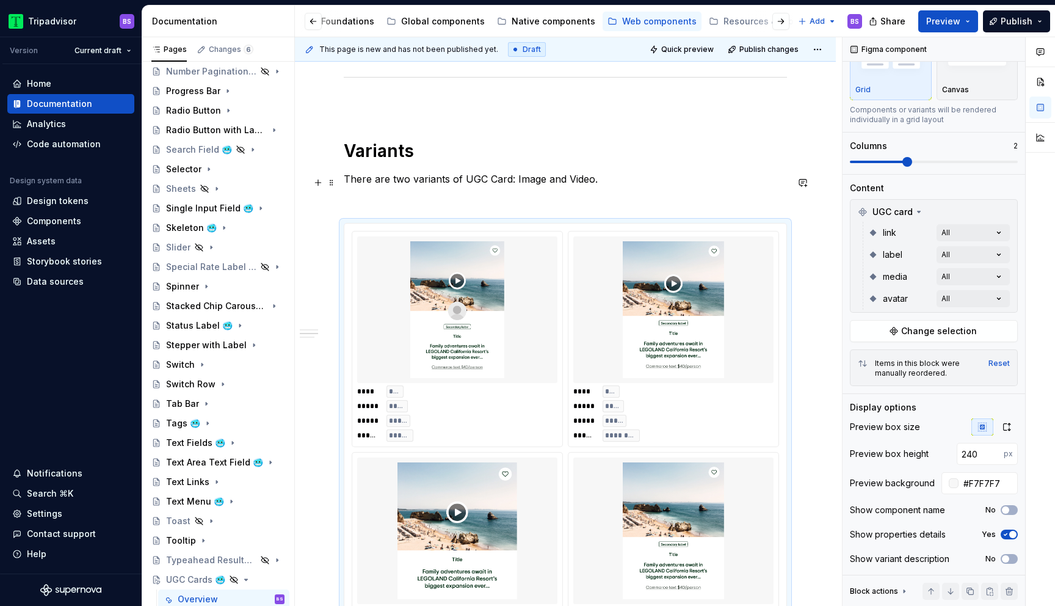
scroll to position [0, 0]
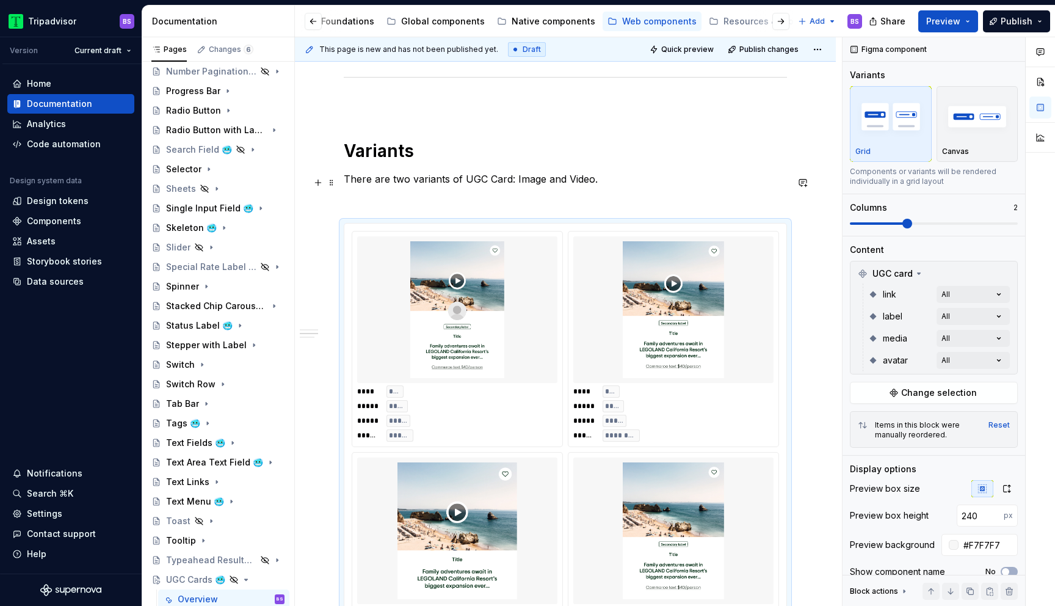
click at [519, 177] on p "There are two variants of UGC Card: Image and Video." at bounding box center [565, 179] width 443 height 15
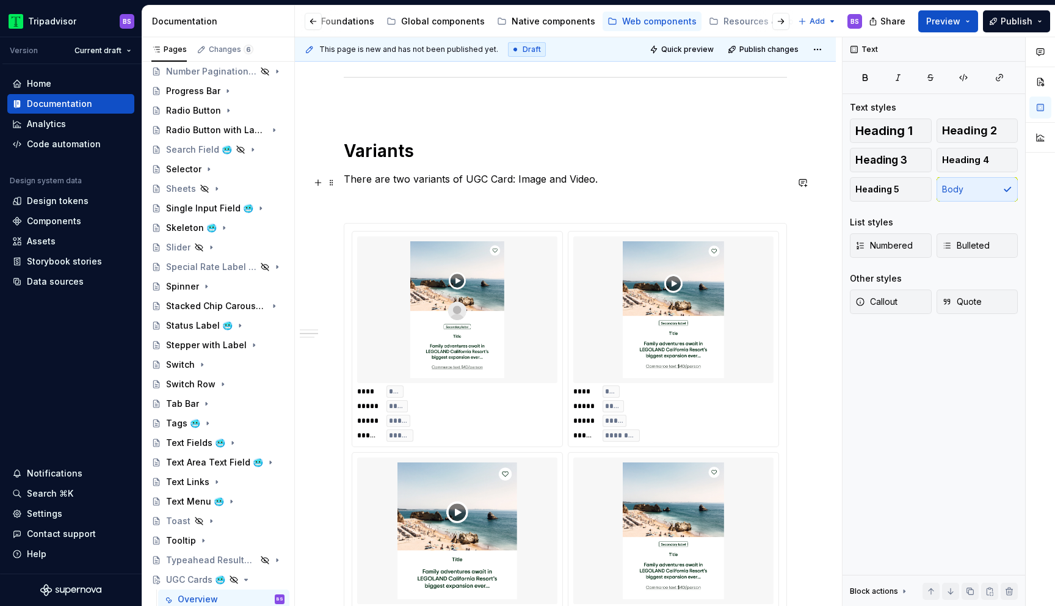
click at [603, 181] on p "There are two variants of UGC Card: Image and Video." at bounding box center [565, 179] width 443 height 15
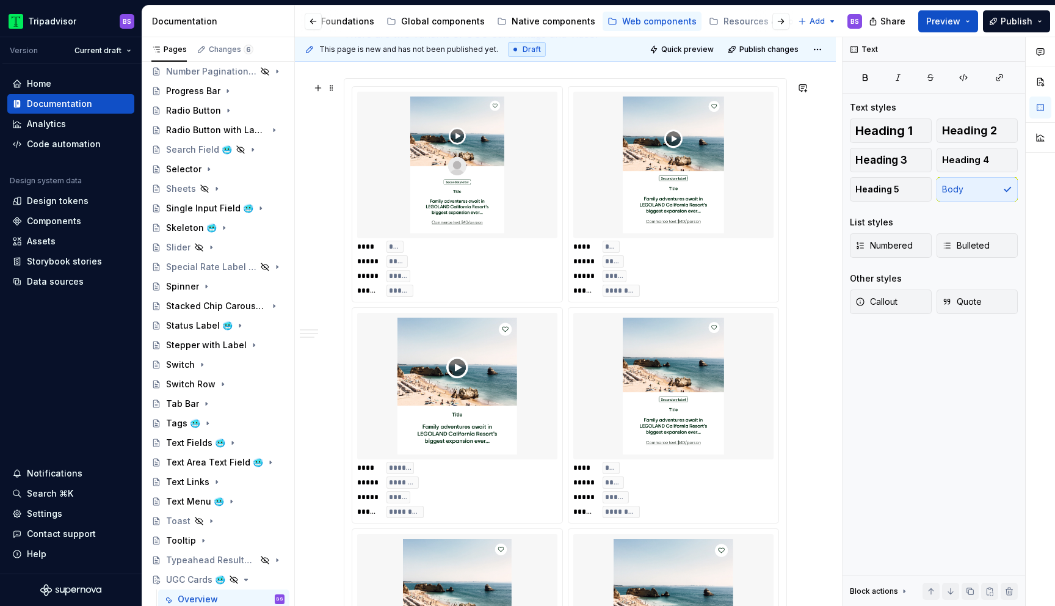
scroll to position [728, 0]
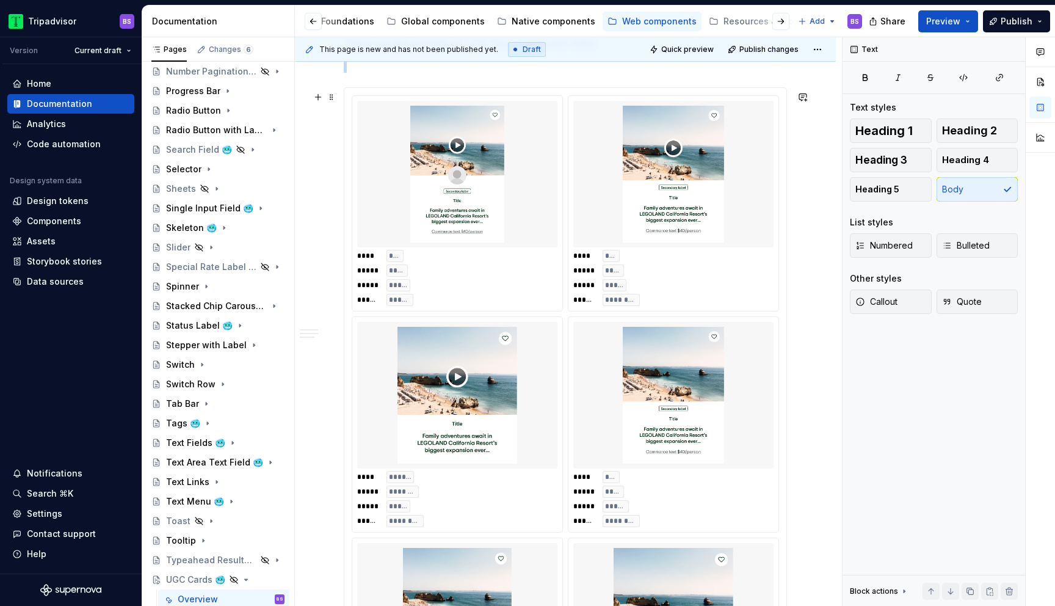
click at [693, 236] on img at bounding box center [673, 174] width 190 height 137
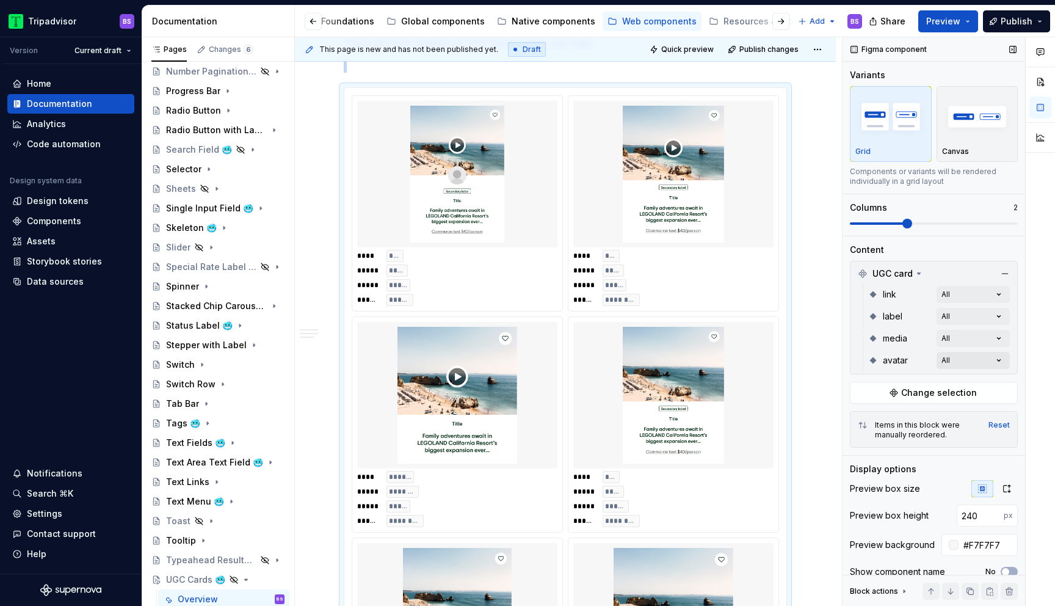
click at [971, 361] on div "Comments Open comments No comments yet Select ‘Comment’ from the block context …" at bounding box center [948, 321] width 212 height 569
click at [816, 333] on html "Tripadvisor BS Version Current draft Home Documentation Analytics Code automati…" at bounding box center [527, 303] width 1055 height 606
click at [996, 357] on div "Comments Open comments No comments yet Select ‘Comment’ from the block context …" at bounding box center [948, 321] width 212 height 569
click at [996, 382] on span "button" at bounding box center [996, 381] width 7 height 7
click at [858, 419] on icon at bounding box center [858, 419] width 0 height 0
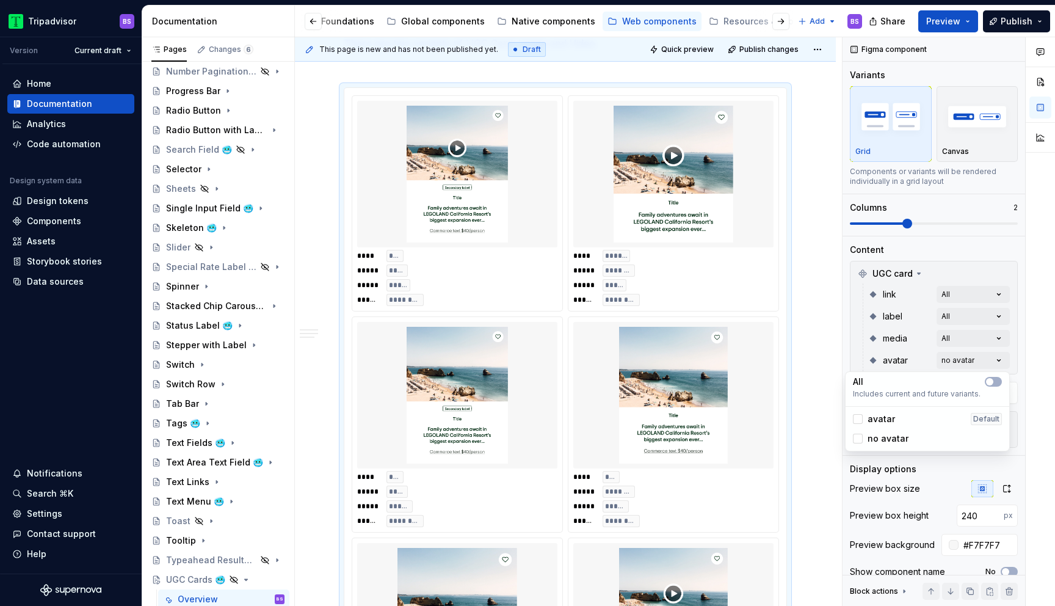
click at [681, 399] on html "Tripadvisor BS Version Current draft Home Documentation Analytics Code automati…" at bounding box center [527, 303] width 1055 height 606
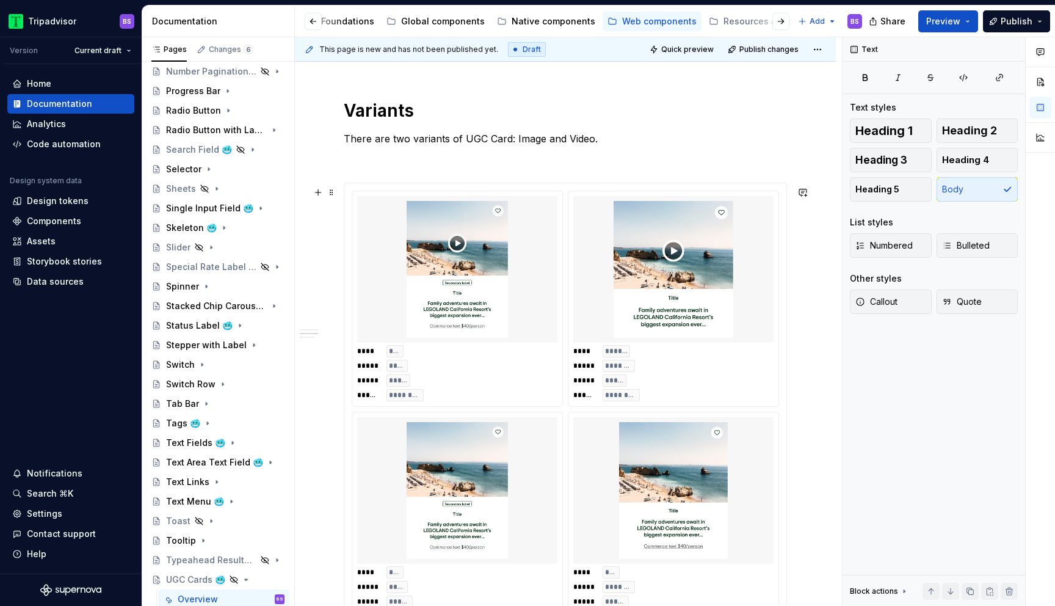
scroll to position [582, 0]
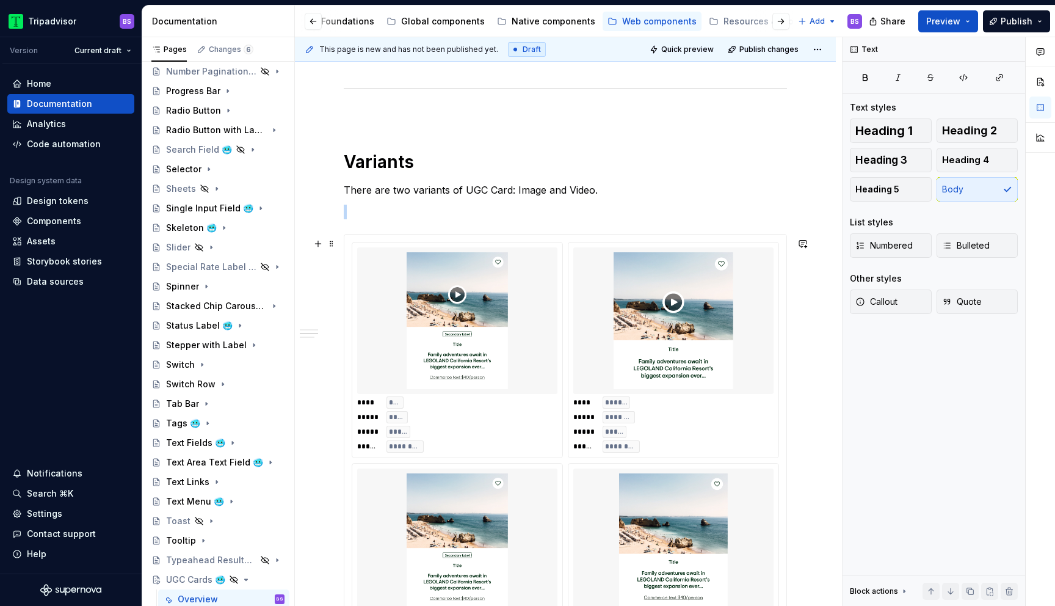
click at [786, 278] on div "**** **** ***** ***** ***** ***** ****** ********* **** ******* ***** ******** …" at bounding box center [565, 570] width 442 height 673
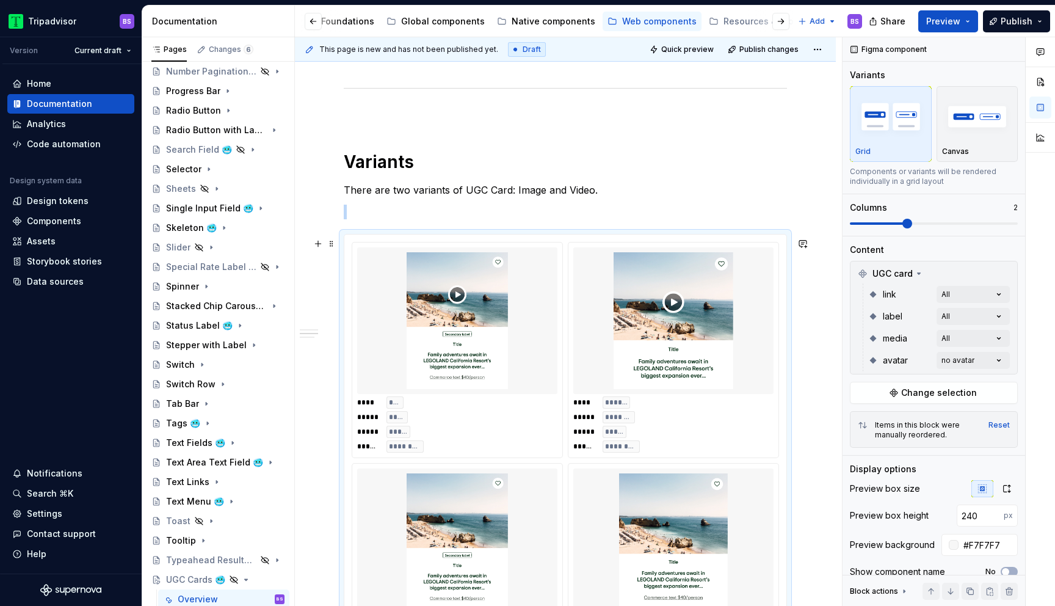
click at [550, 323] on img at bounding box center [457, 320] width 190 height 137
click at [531, 340] on img at bounding box center [457, 320] width 190 height 137
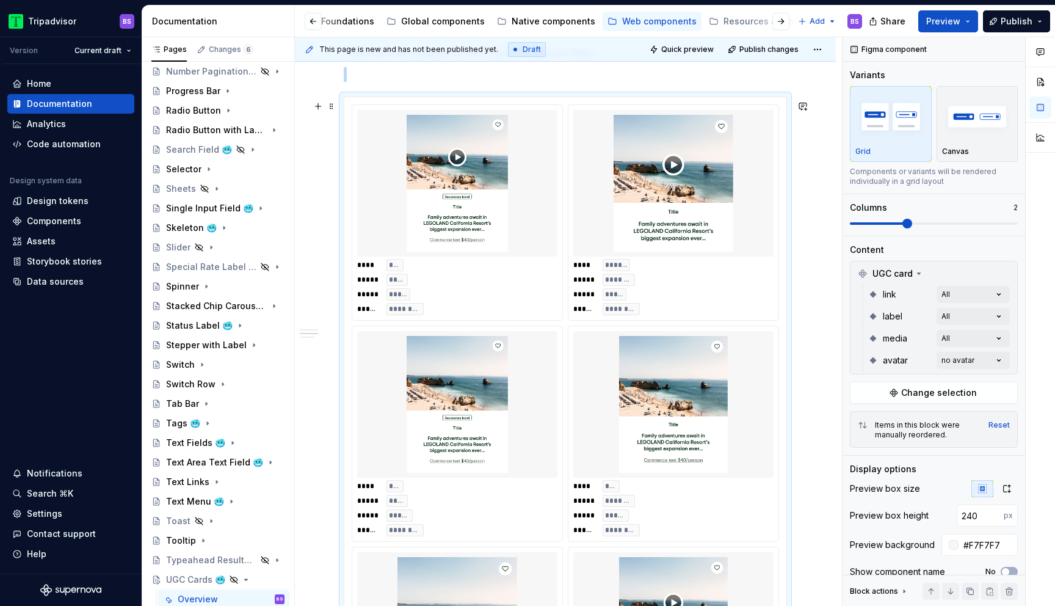
scroll to position [714, 0]
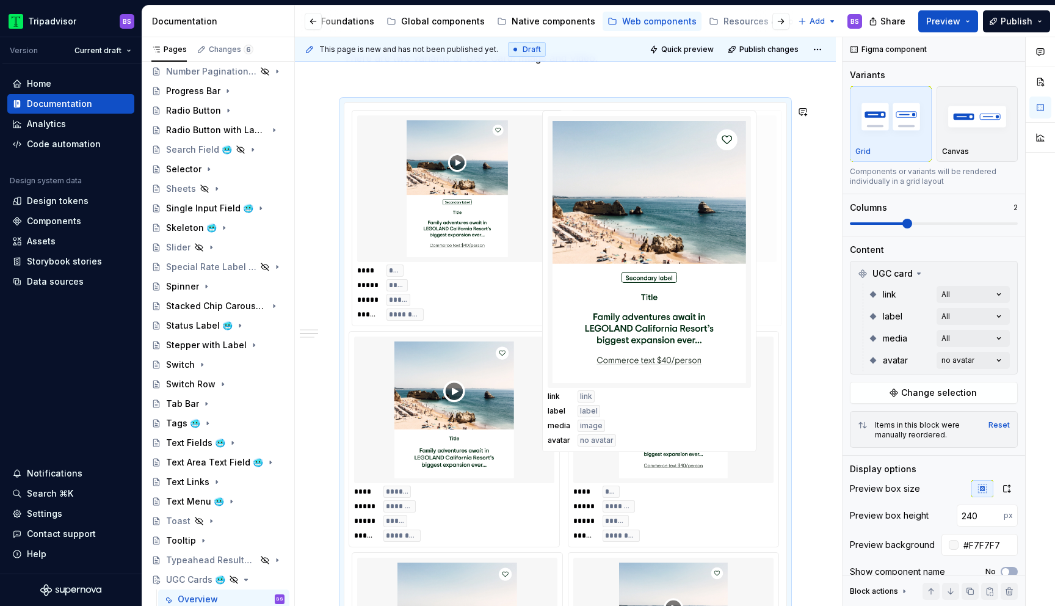
drag, startPoint x: 454, startPoint y: 402, endPoint x: 645, endPoint y: 177, distance: 295.8
click at [645, 177] on body "Tripadvisor BS Version Current draft Home Documentation Analytics Code automati…" at bounding box center [527, 303] width 1055 height 606
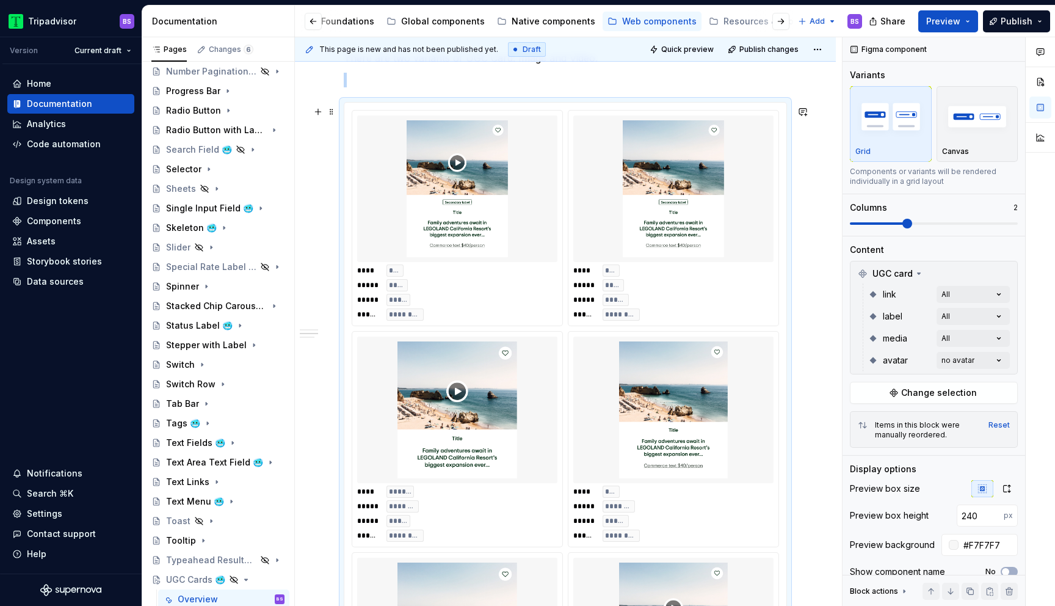
click at [520, 369] on img at bounding box center [457, 409] width 190 height 137
click at [979, 315] on div "Comments Open comments No comments yet Select ‘Comment’ from the block context …" at bounding box center [948, 321] width 212 height 569
click at [988, 337] on icon "button" at bounding box center [990, 337] width 10 height 7
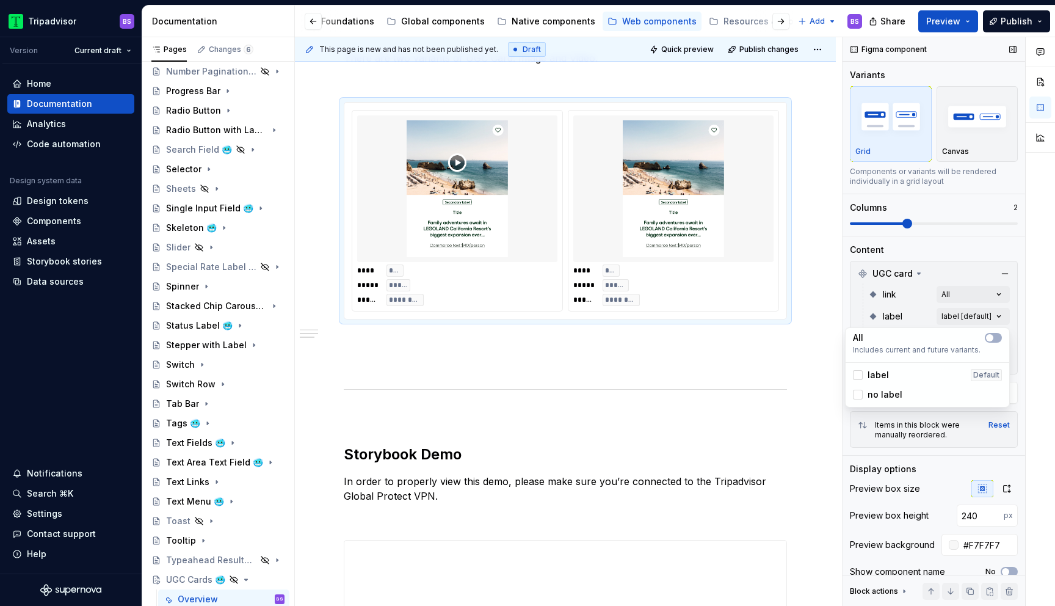
click at [976, 263] on div "Comments Open comments No comments yet Select ‘Comment’ from the block context …" at bounding box center [948, 321] width 212 height 569
click at [987, 297] on div "Comments Open comments No comments yet Select ‘Comment’ from the block context …" at bounding box center [948, 321] width 212 height 569
click at [992, 316] on icon "button" at bounding box center [990, 315] width 10 height 7
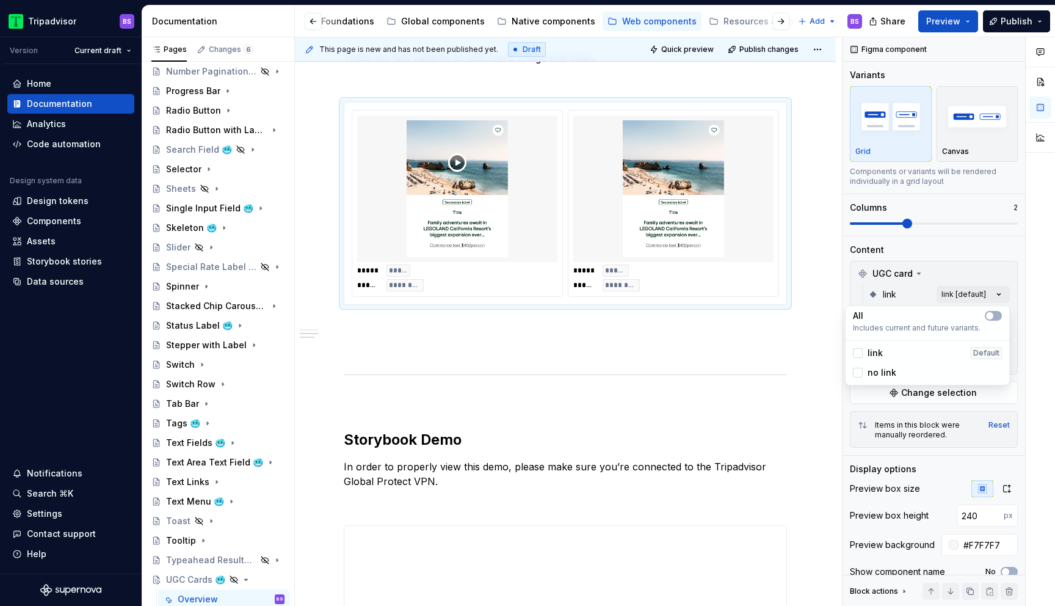
click at [880, 355] on span "link" at bounding box center [874, 353] width 15 height 12
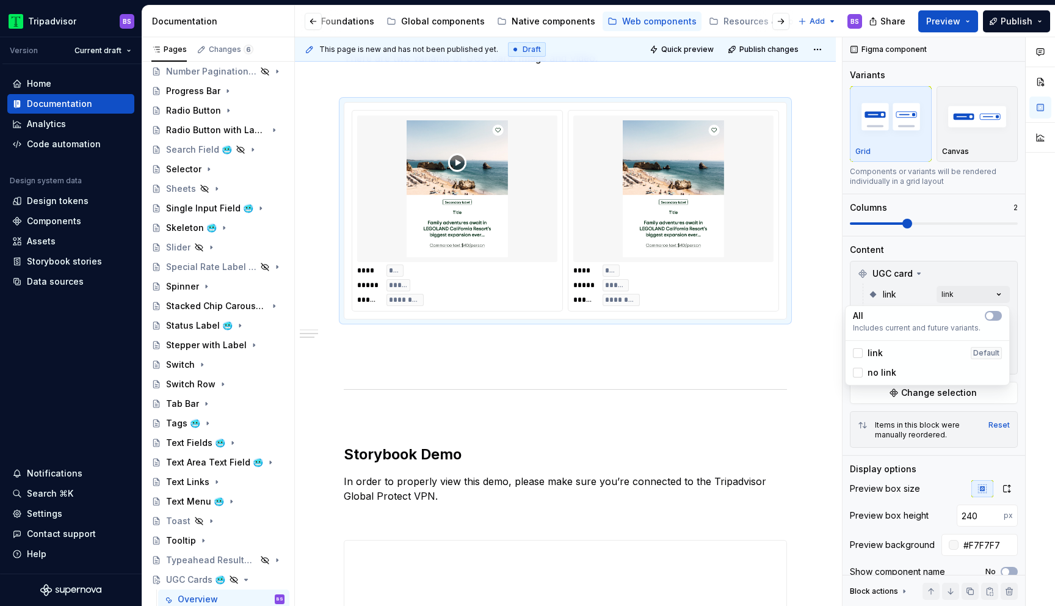
click at [884, 375] on span "no link" at bounding box center [881, 372] width 29 height 12
click at [873, 355] on span "link" at bounding box center [874, 353] width 15 height 12
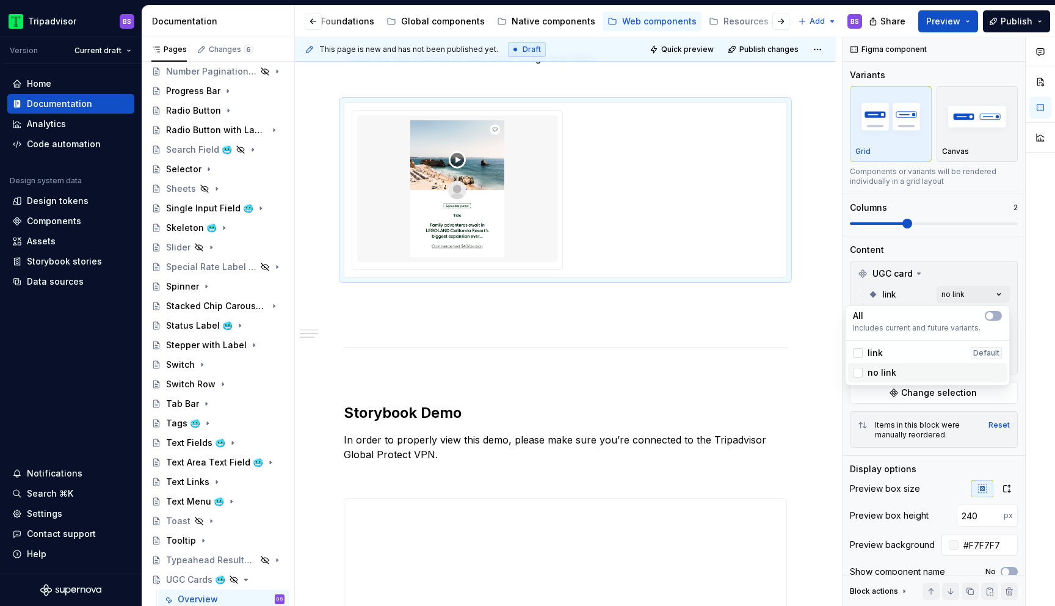
click at [873, 375] on span "no link" at bounding box center [881, 372] width 29 height 12
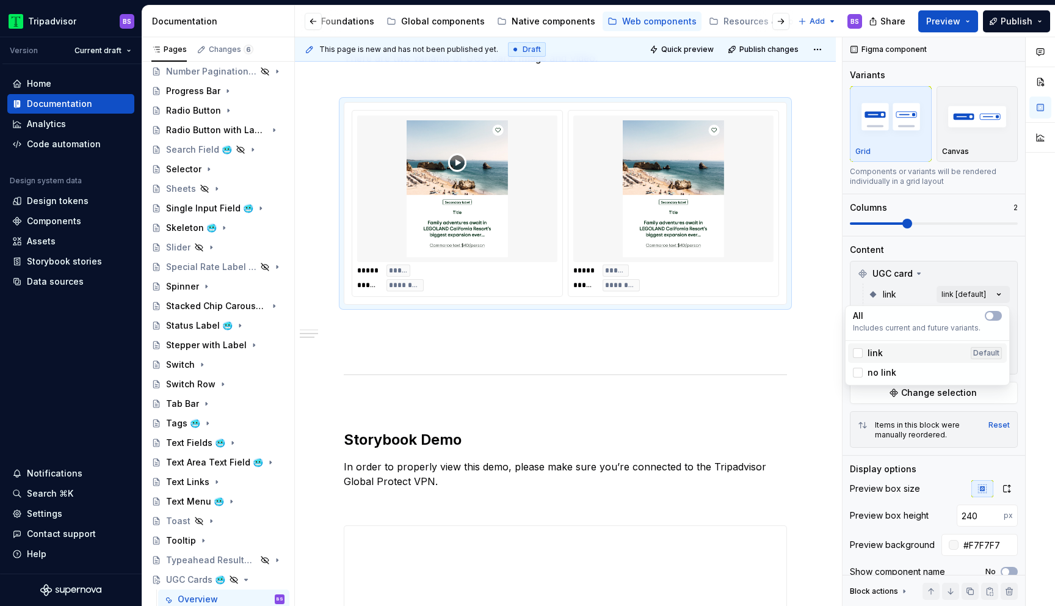
click at [874, 352] on span "link" at bounding box center [874, 353] width 15 height 12
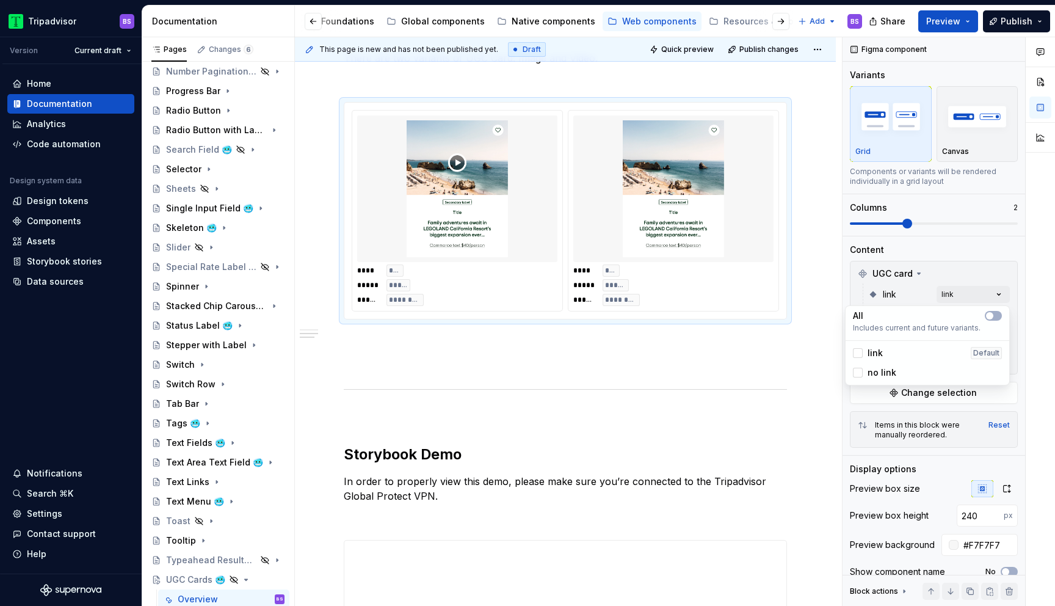
click at [874, 352] on span "link" at bounding box center [874, 353] width 15 height 12
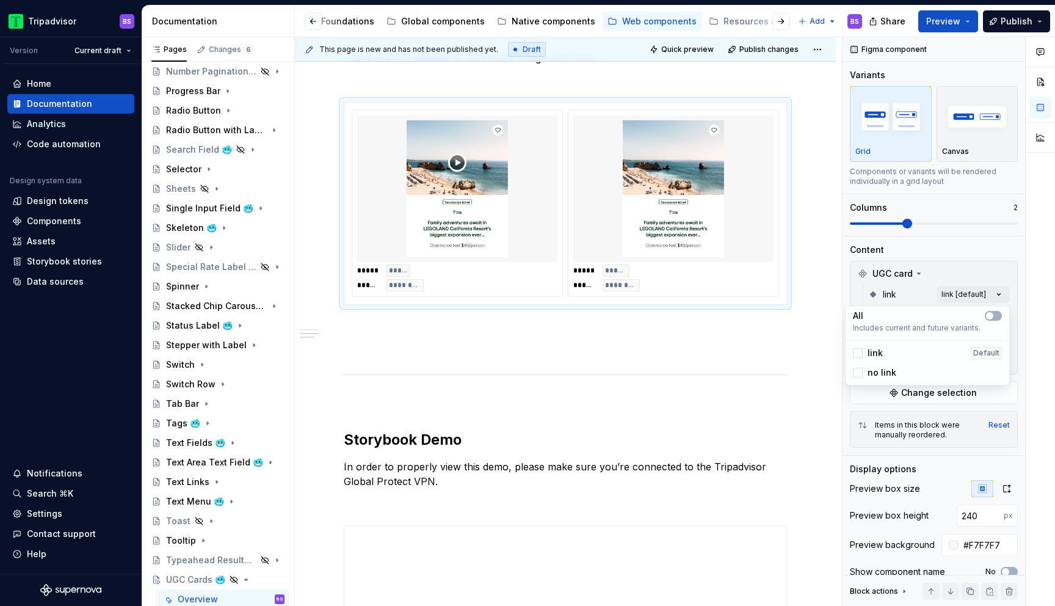
click at [874, 352] on span "link" at bounding box center [874, 353] width 15 height 12
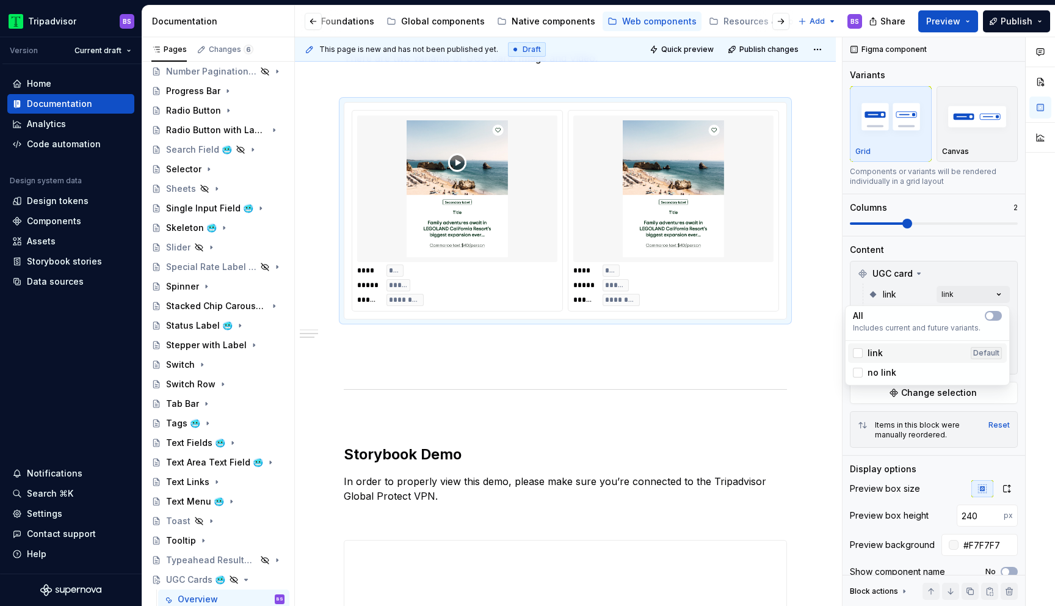
click at [874, 353] on span "link" at bounding box center [874, 353] width 15 height 12
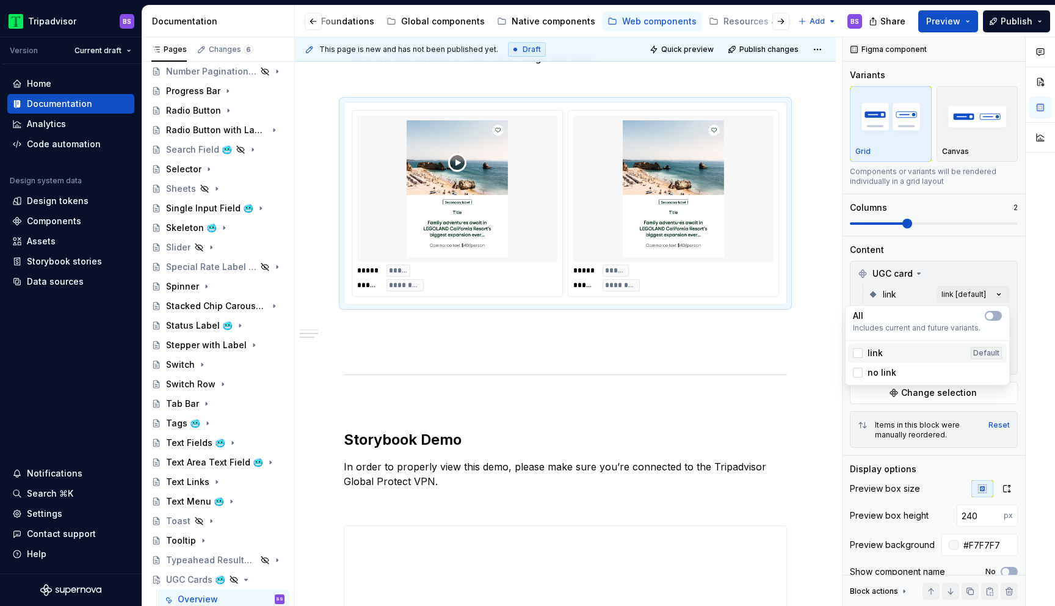
click at [874, 353] on span "link" at bounding box center [874, 353] width 15 height 12
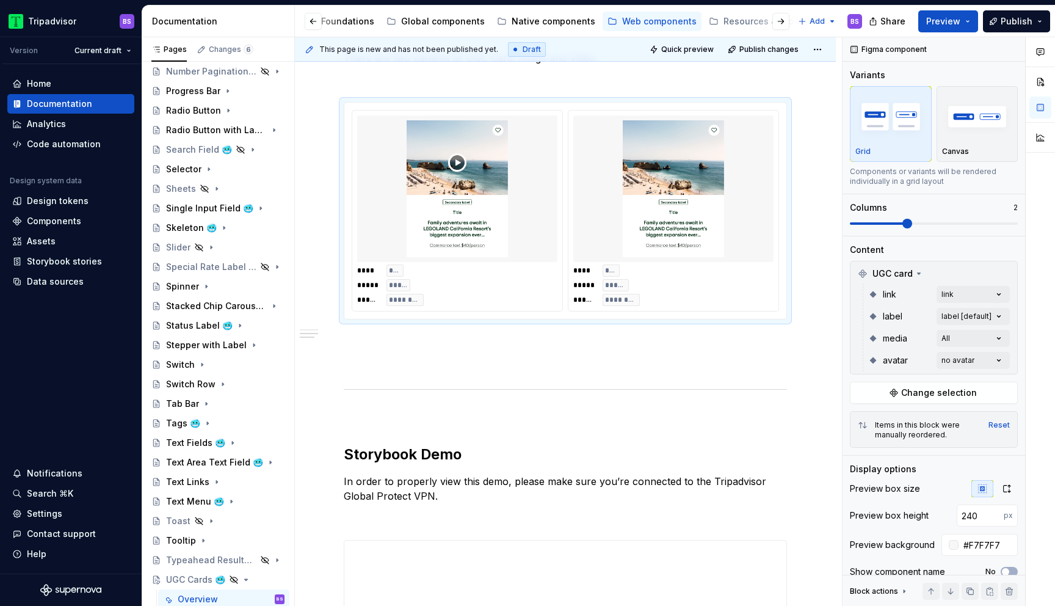
click at [980, 275] on div "Comments Open comments No comments yet Select ‘Comment’ from the block context …" at bounding box center [948, 321] width 212 height 569
click at [972, 342] on div "Comments Open comments No comments yet Select ‘Comment’ from the block context …" at bounding box center [948, 321] width 212 height 569
click at [990, 359] on icon "button" at bounding box center [989, 360] width 3 height 2
click at [884, 399] on span "video" at bounding box center [879, 397] width 24 height 12
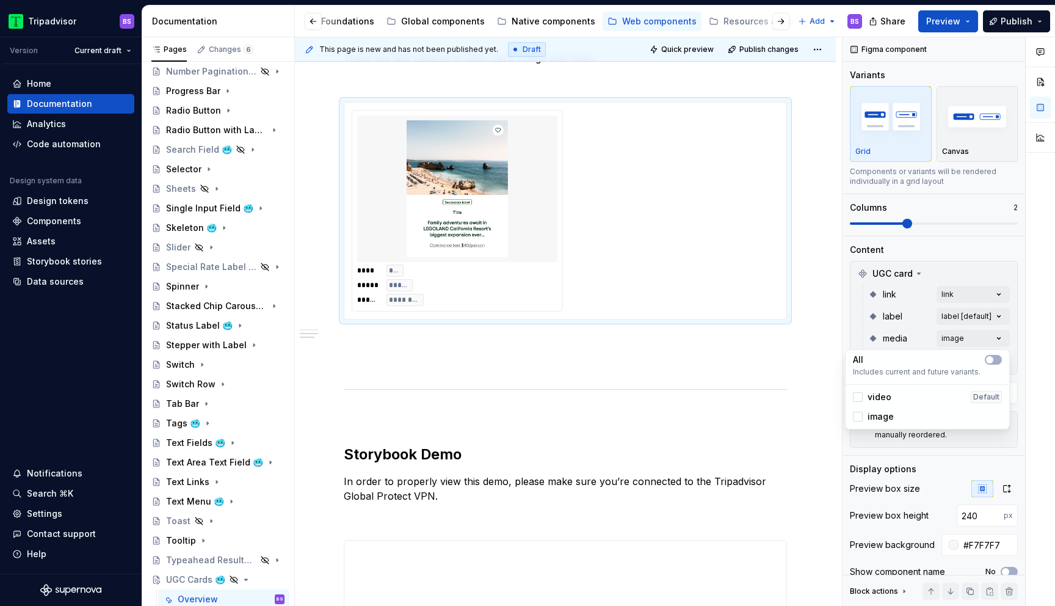
click at [884, 399] on span "video" at bounding box center [879, 397] width 24 height 12
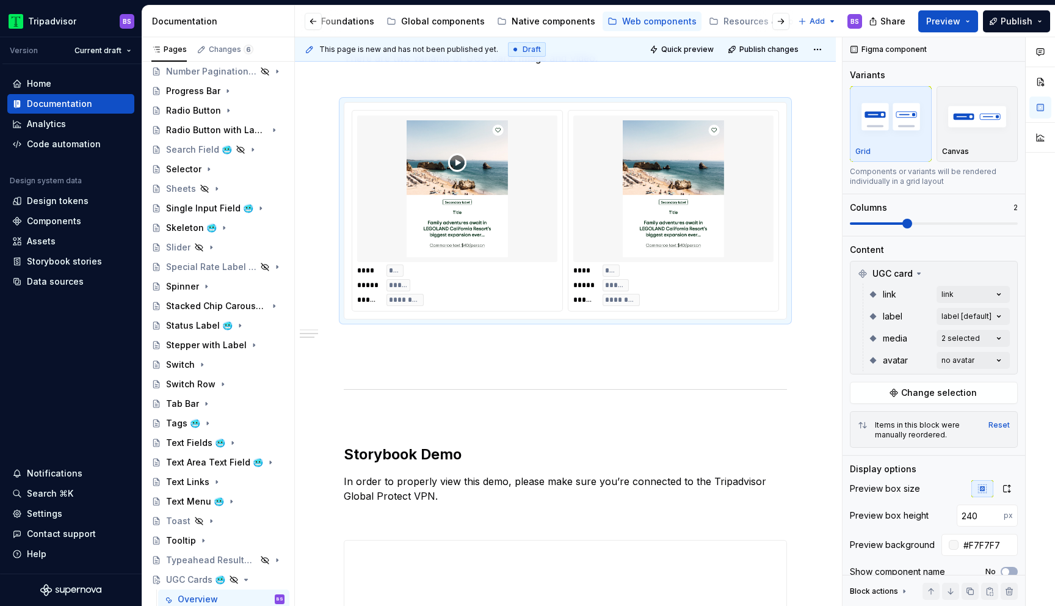
click at [922, 325] on div "Comments Open comments No comments yet Select ‘Comment’ from the block context …" at bounding box center [948, 321] width 212 height 569
click at [972, 313] on div "Comments Open comments No comments yet Select ‘Comment’ from the block context …" at bounding box center [948, 321] width 212 height 569
click at [882, 376] on span "label" at bounding box center [877, 375] width 21 height 12
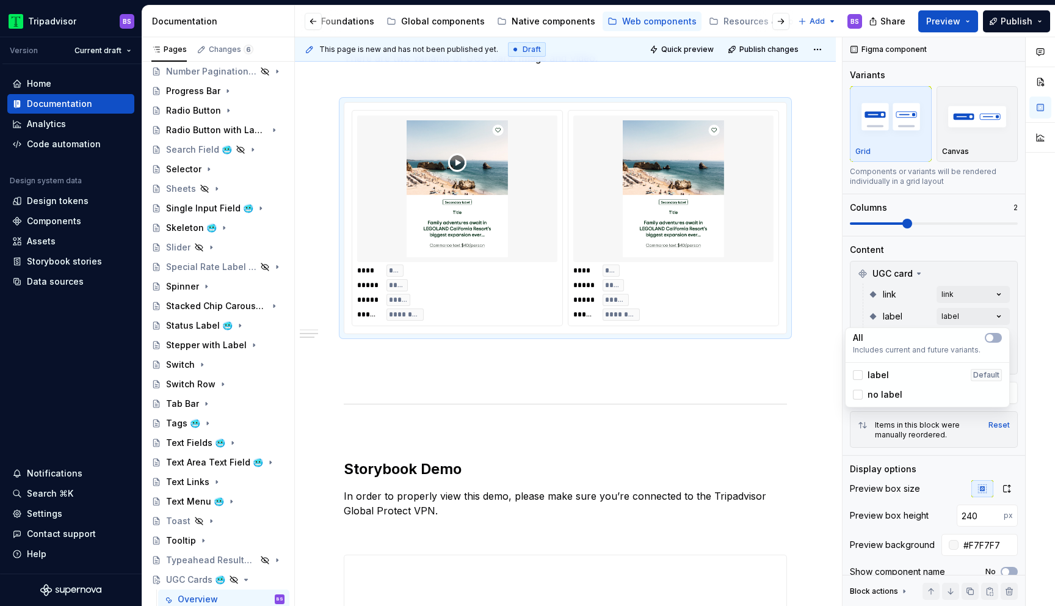
click at [884, 394] on span "no label" at bounding box center [884, 394] width 35 height 12
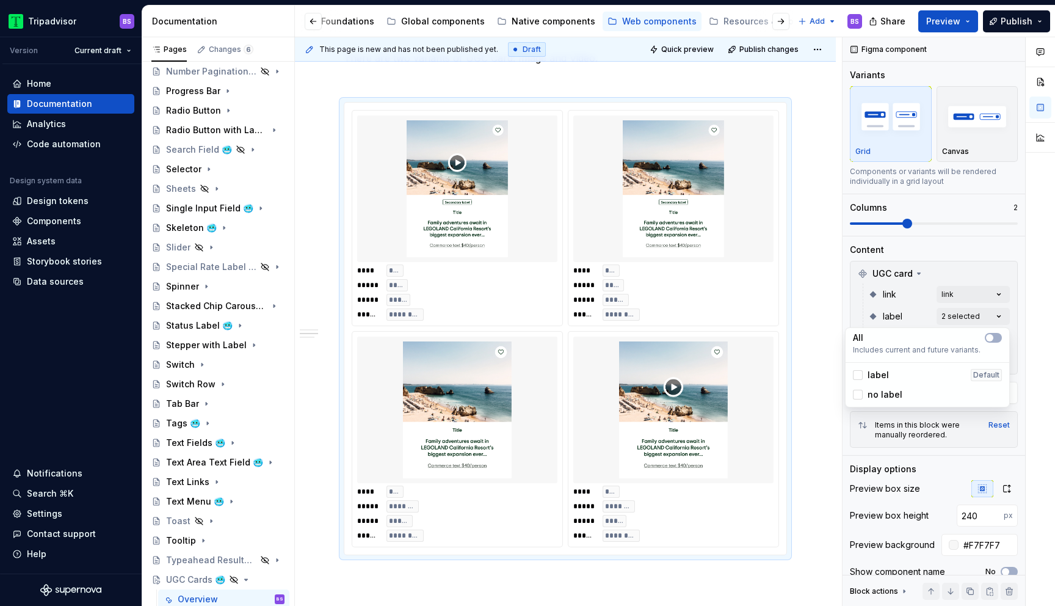
click at [884, 394] on span "no label" at bounding box center [884, 394] width 35 height 12
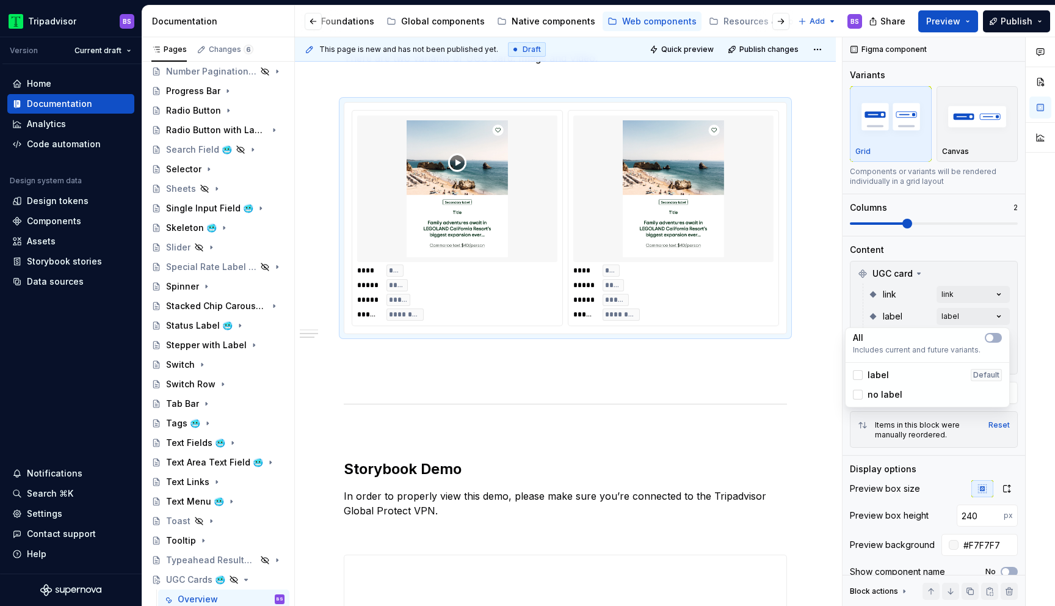
click at [938, 260] on div "Comments Open comments No comments yet Select ‘Comment’ from the block context …" at bounding box center [948, 321] width 212 height 569
click at [947, 364] on div "Comments Open comments No comments yet Select ‘Comment’ from the block context …" at bounding box center [948, 321] width 212 height 569
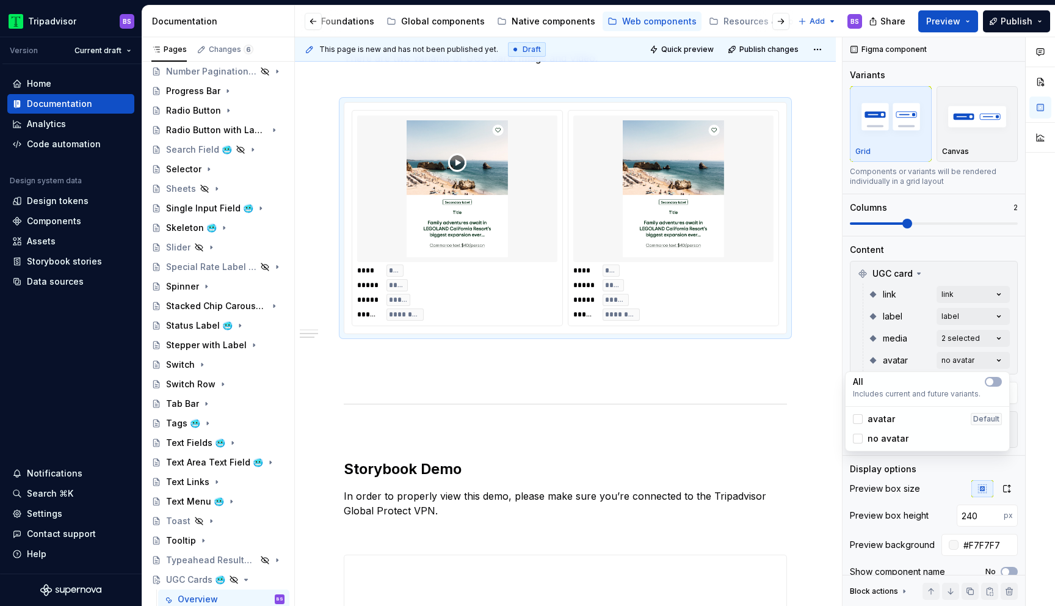
click at [880, 419] on span "avatar" at bounding box center [880, 419] width 27 height 12
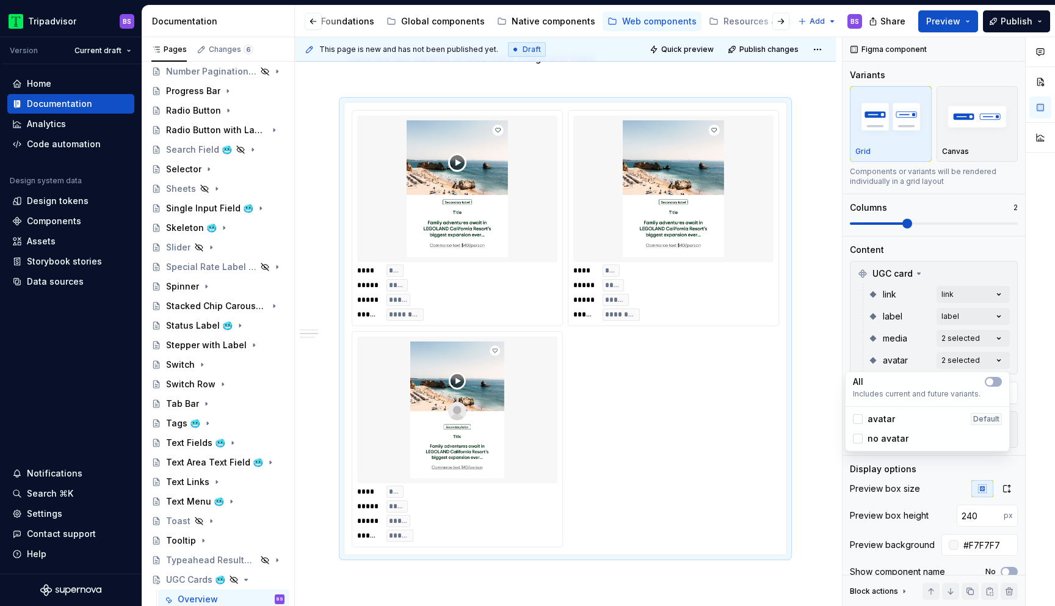
click at [880, 419] on span "avatar" at bounding box center [880, 419] width 27 height 12
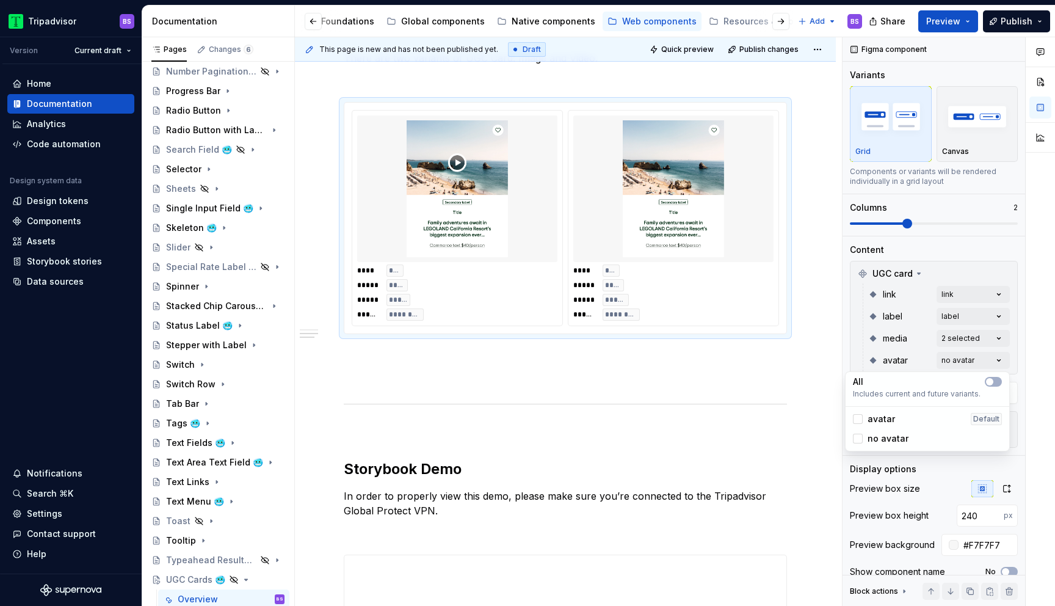
click at [817, 336] on html "Tripadvisor BS Version Current draft Home Documentation Analytics Code automati…" at bounding box center [527, 303] width 1055 height 606
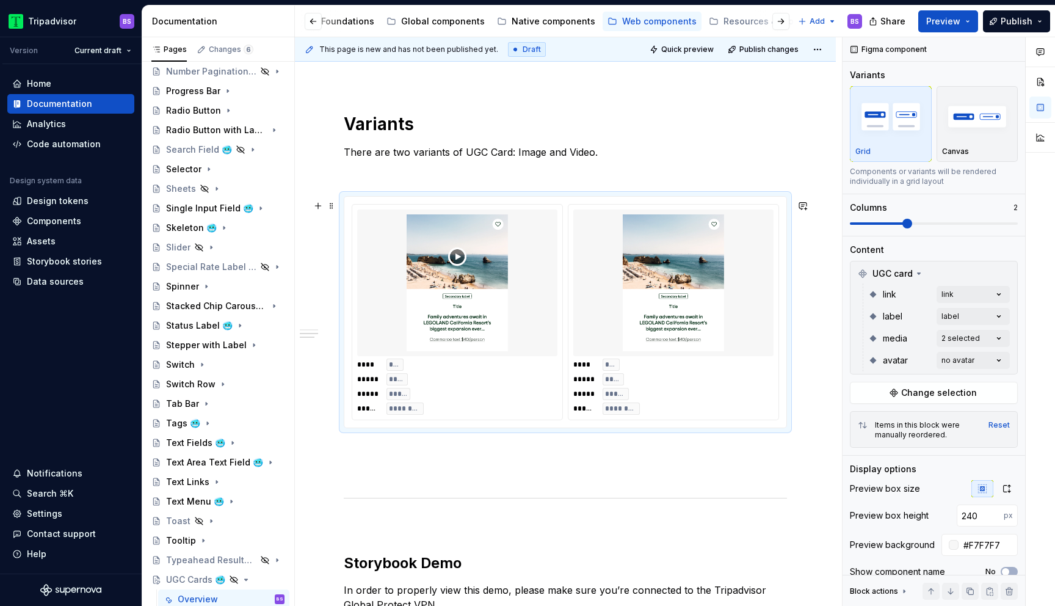
scroll to position [614, 0]
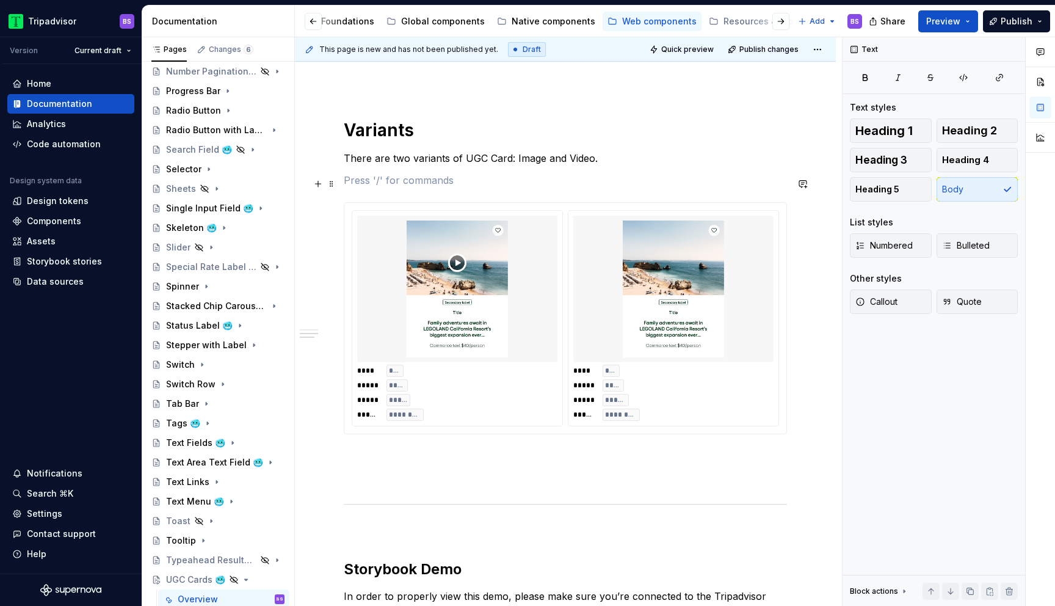
click at [563, 187] on p at bounding box center [565, 180] width 443 height 15
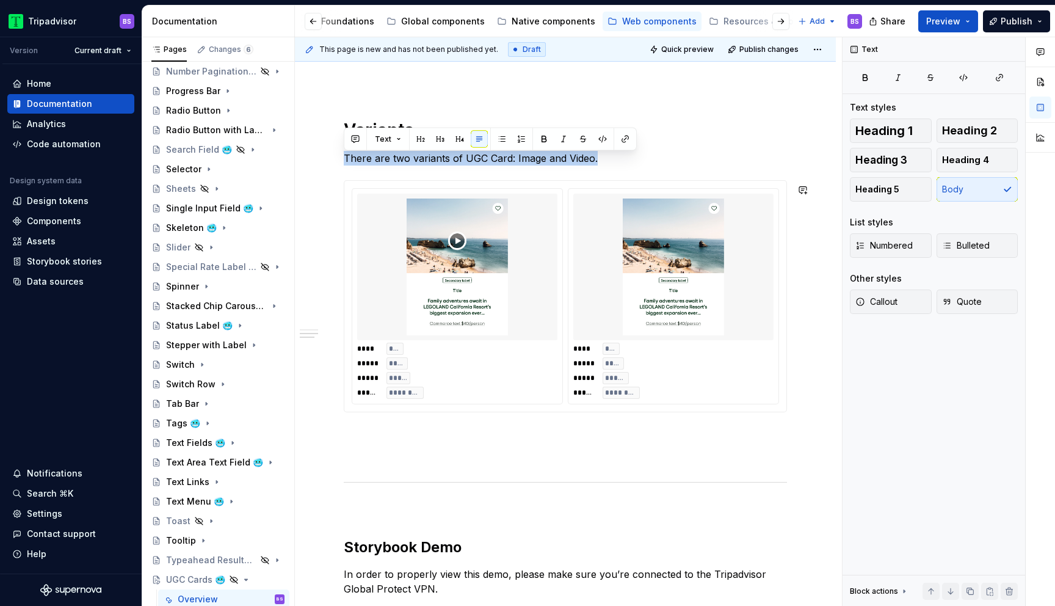
copy p "There are two variants of UGC Card: Image and Video."
click at [398, 435] on p at bounding box center [565, 434] width 443 height 15
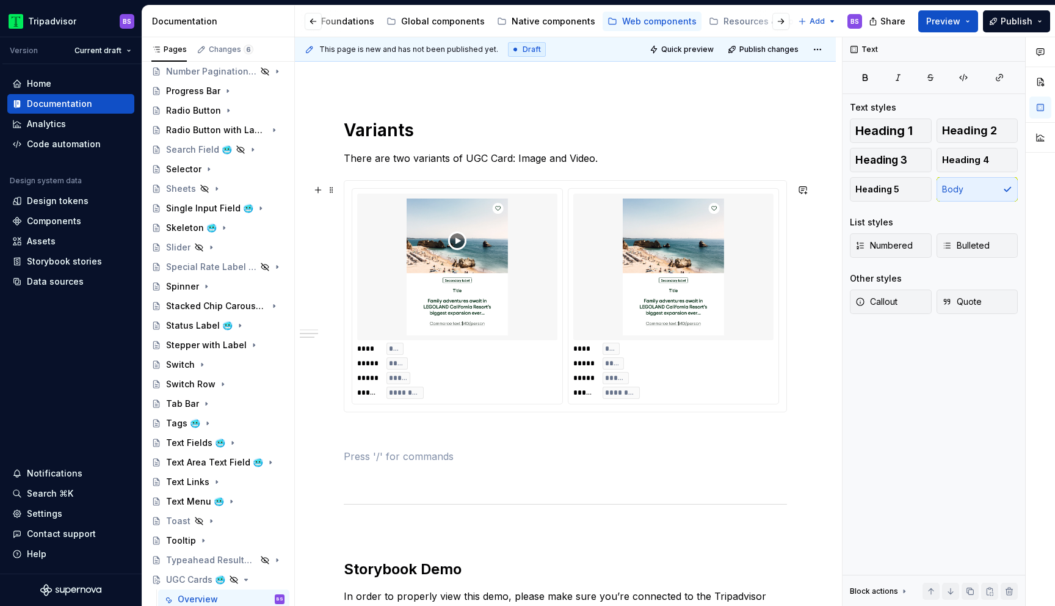
click at [477, 297] on img at bounding box center [457, 266] width 190 height 137
click at [376, 463] on p at bounding box center [565, 456] width 443 height 15
click at [331, 187] on span at bounding box center [332, 189] width 10 height 17
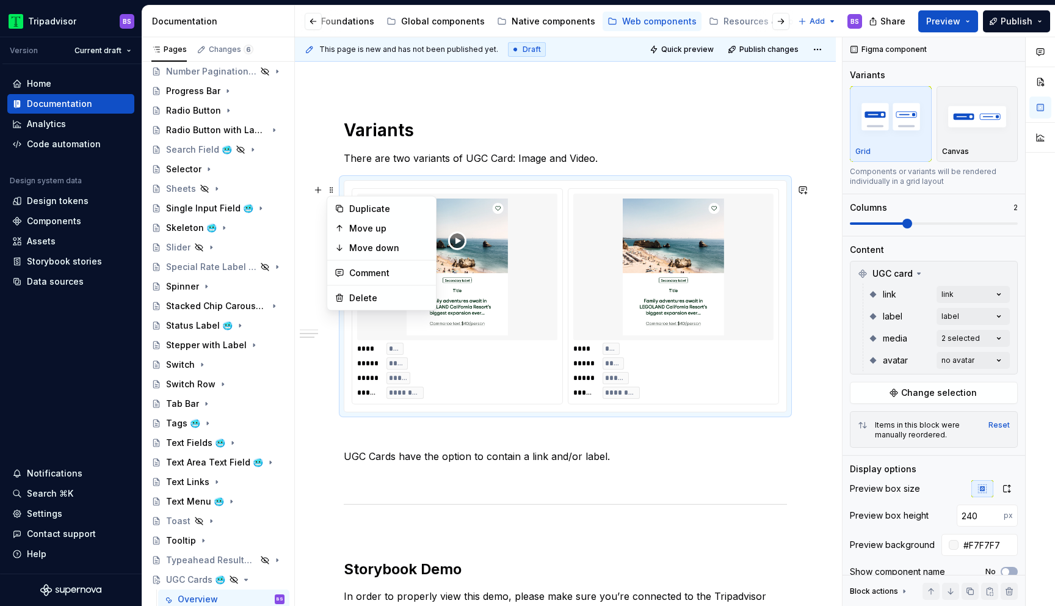
click at [391, 475] on p at bounding box center [565, 478] width 443 height 15
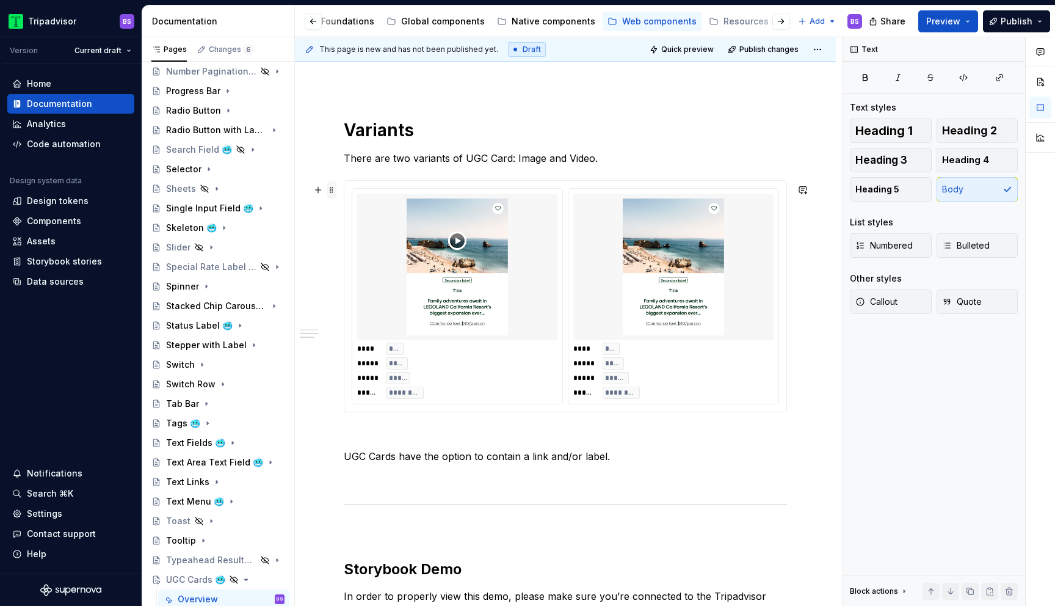
click at [335, 189] on span at bounding box center [332, 189] width 10 height 17
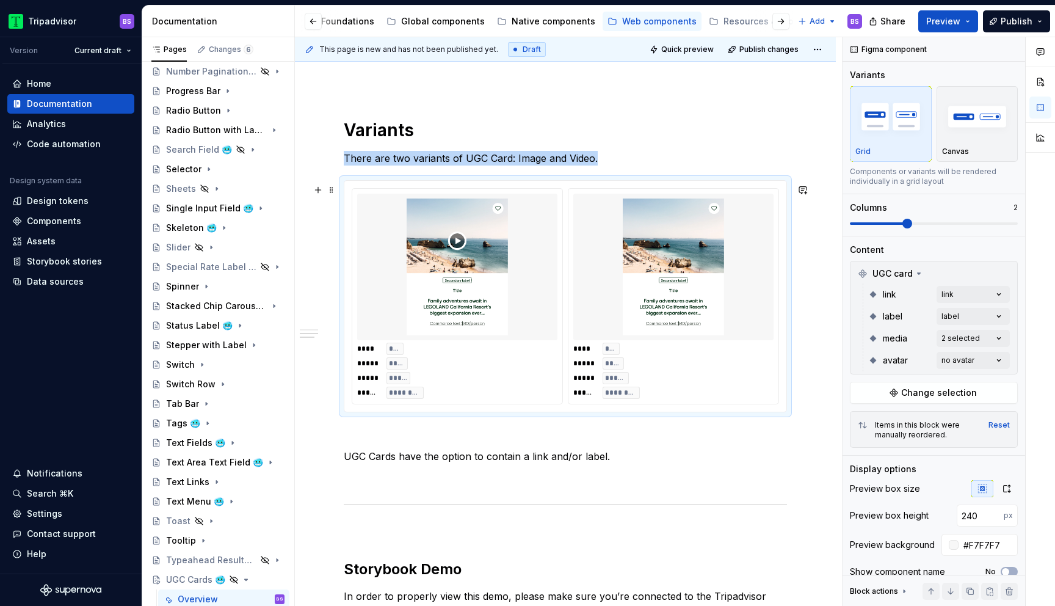
click at [323, 167] on div "**********" at bounding box center [565, 462] width 541 height 1728
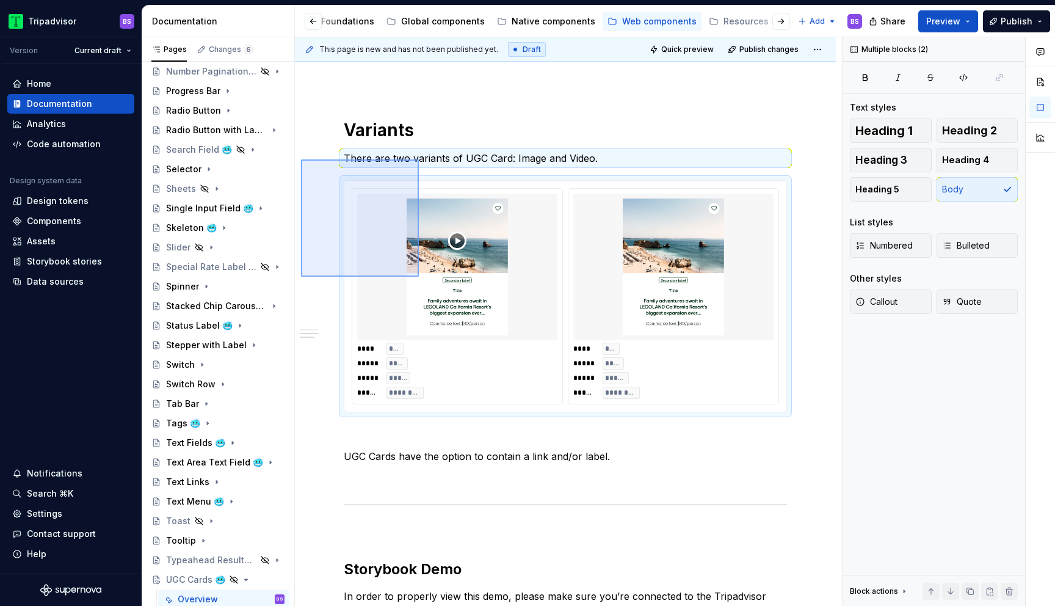
drag, startPoint x: 301, startPoint y: 159, endPoint x: 419, endPoint y: 277, distance: 166.2
click at [419, 277] on div "**********" at bounding box center [568, 321] width 547 height 569
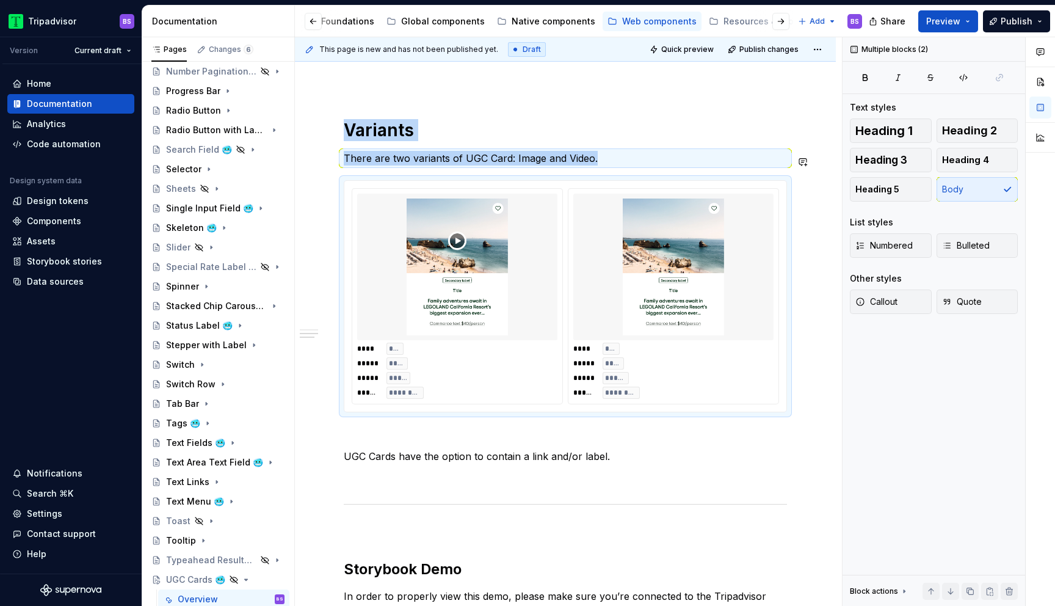
copy div "Variants There are two variants of UGC Card: Image and Video."
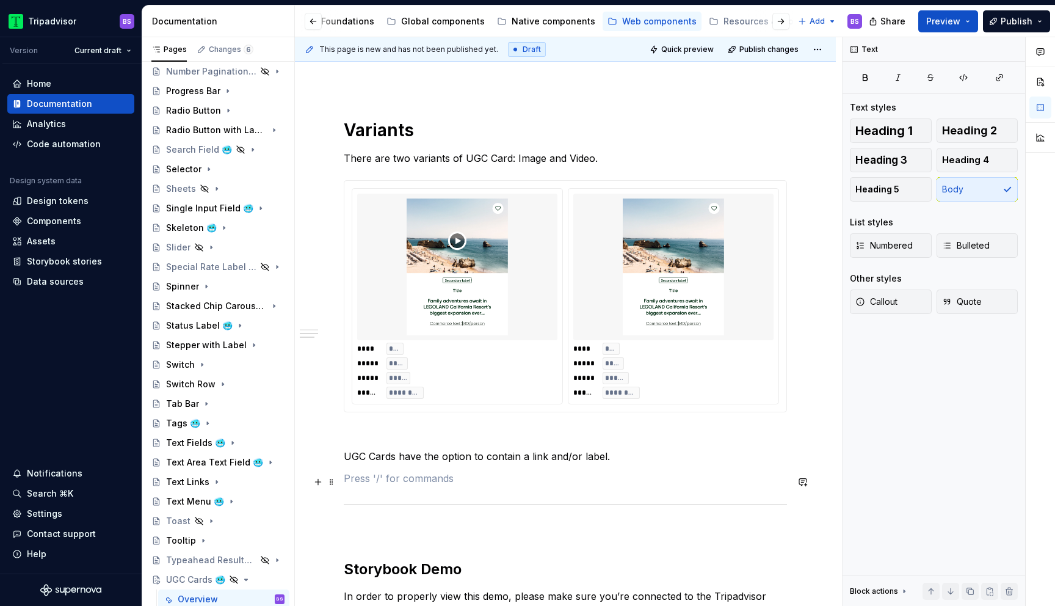
click at [380, 484] on p at bounding box center [565, 478] width 443 height 15
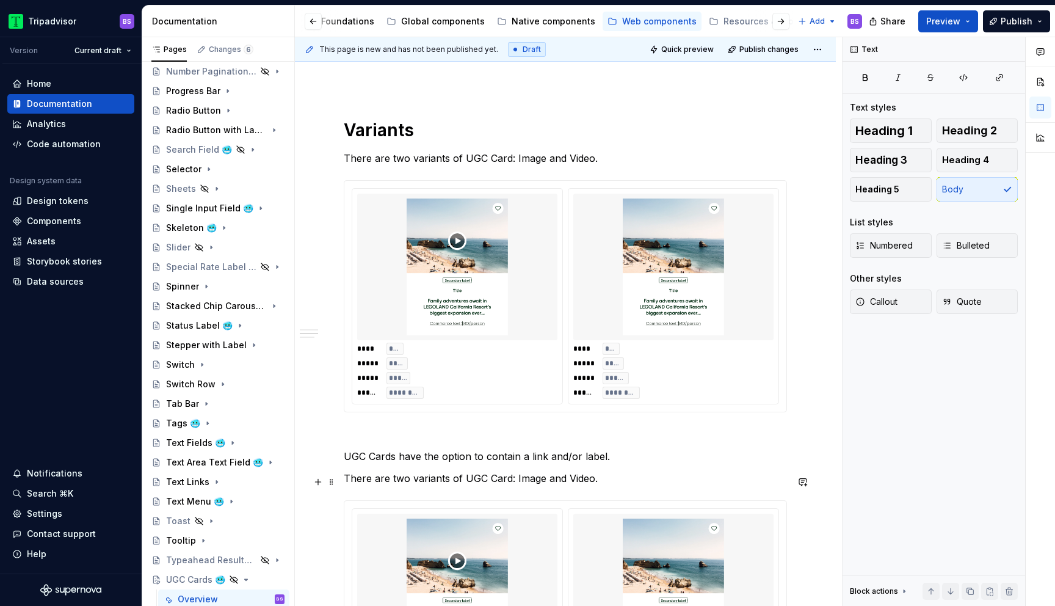
click at [609, 485] on p "There are two variants of UGC Card: Image and Video." at bounding box center [565, 478] width 443 height 15
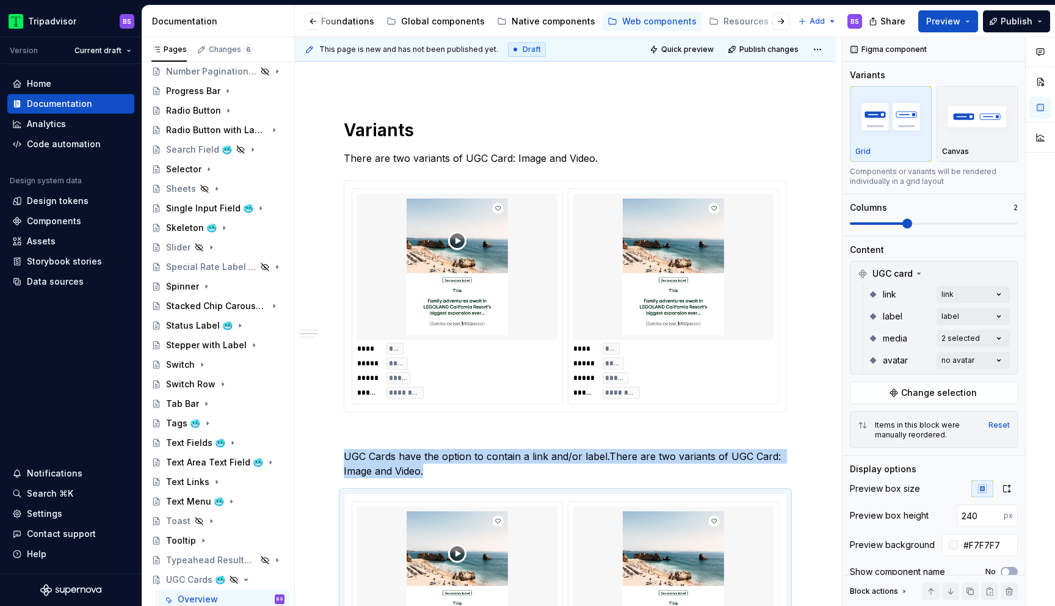
scroll to position [735, 0]
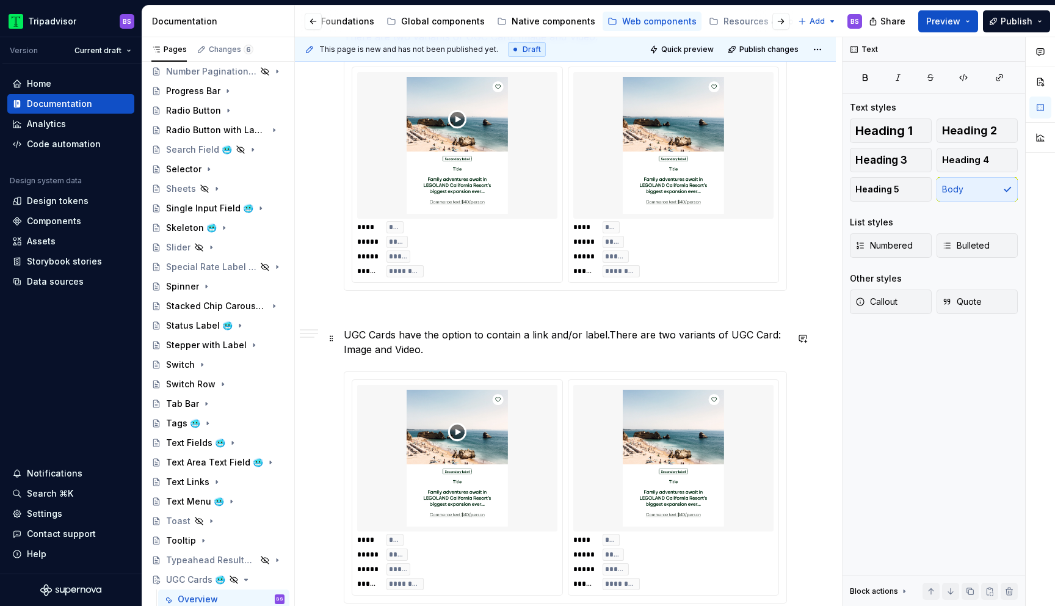
click at [607, 337] on p "UGC Cards have the option to contain a link and/or label.There are two variants…" at bounding box center [565, 341] width 443 height 29
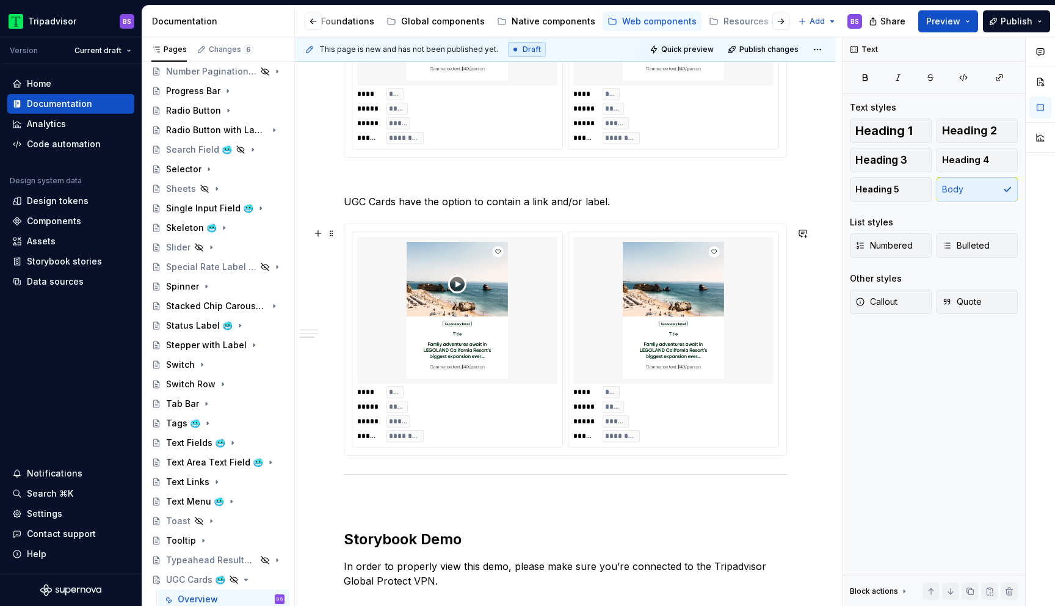
scroll to position [880, 0]
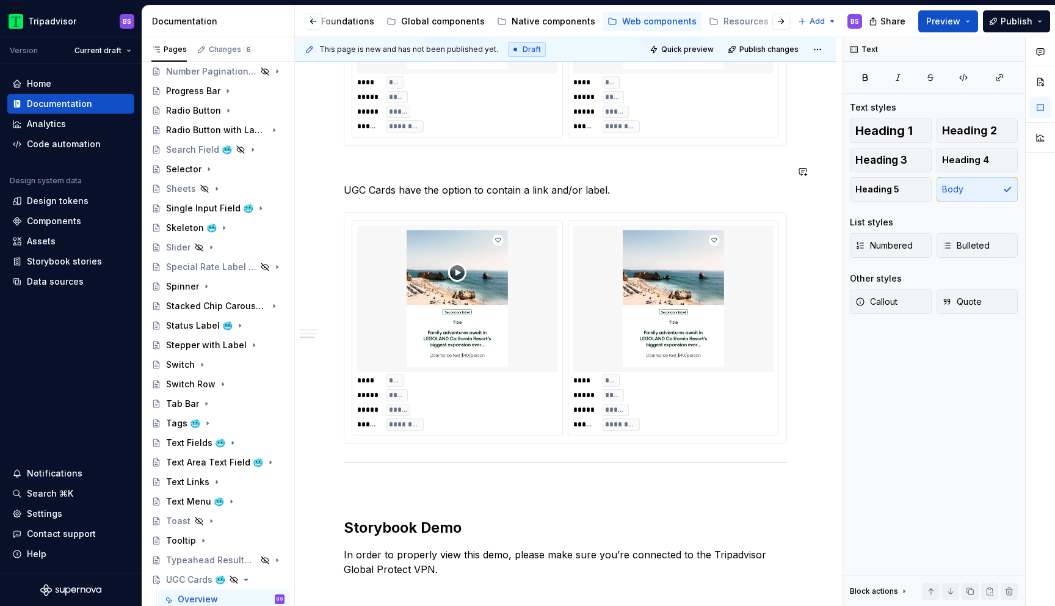
click at [645, 195] on p "UGC Cards have the option to contain a link and/or label." at bounding box center [565, 190] width 443 height 15
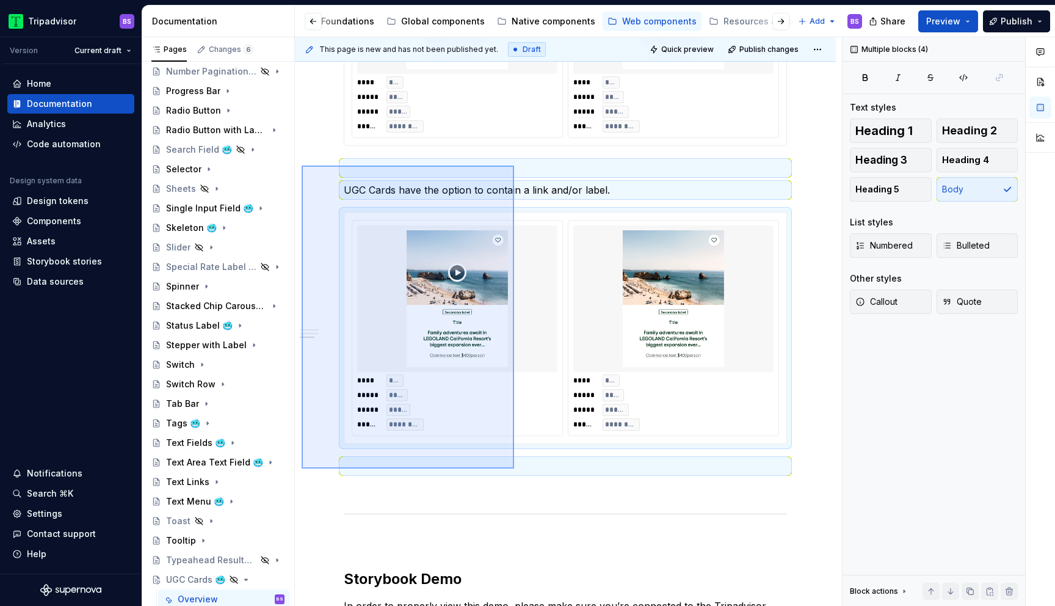
drag, startPoint x: 302, startPoint y: 165, endPoint x: 512, endPoint y: 468, distance: 368.5
click at [512, 468] on div "**********" at bounding box center [568, 321] width 547 height 569
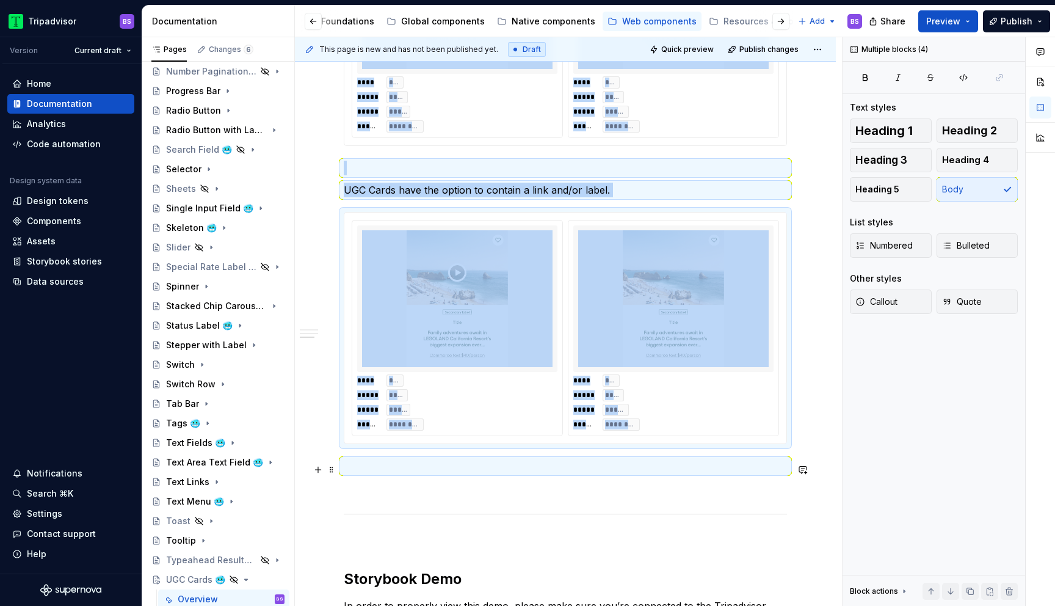
click at [453, 469] on p at bounding box center [565, 465] width 443 height 15
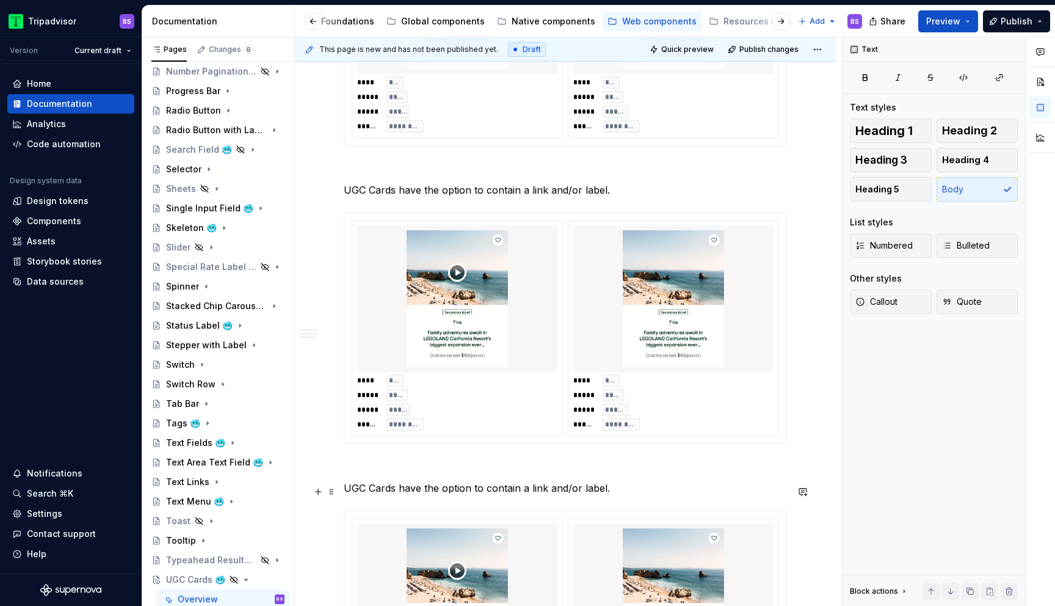
click at [474, 494] on p "UGC Cards have the option to contain a link and/or label." at bounding box center [565, 487] width 443 height 15
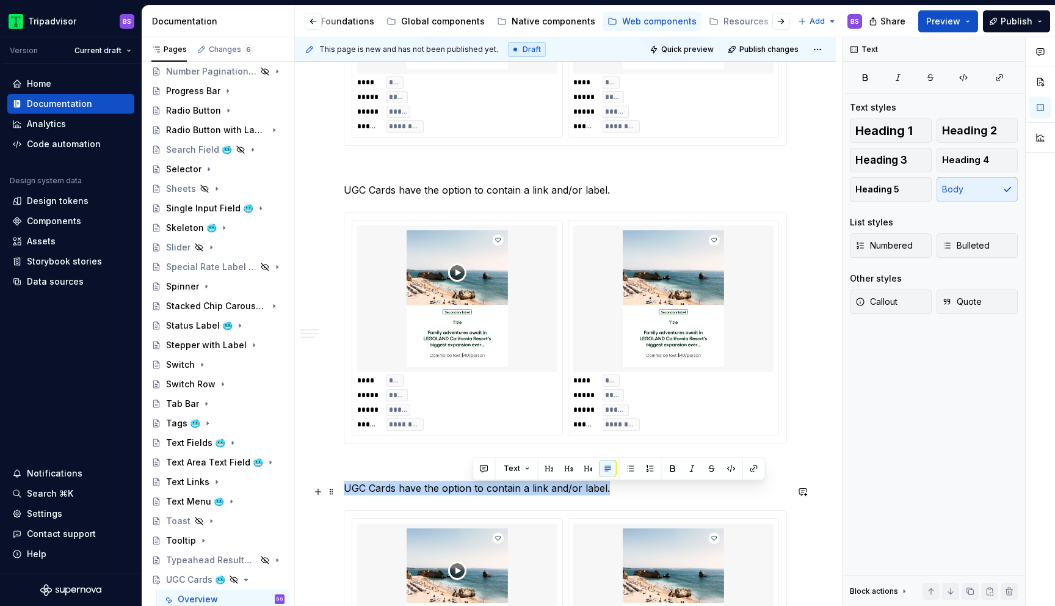
click at [474, 494] on p "UGC Cards have the option to contain a link and/or label." at bounding box center [565, 487] width 443 height 15
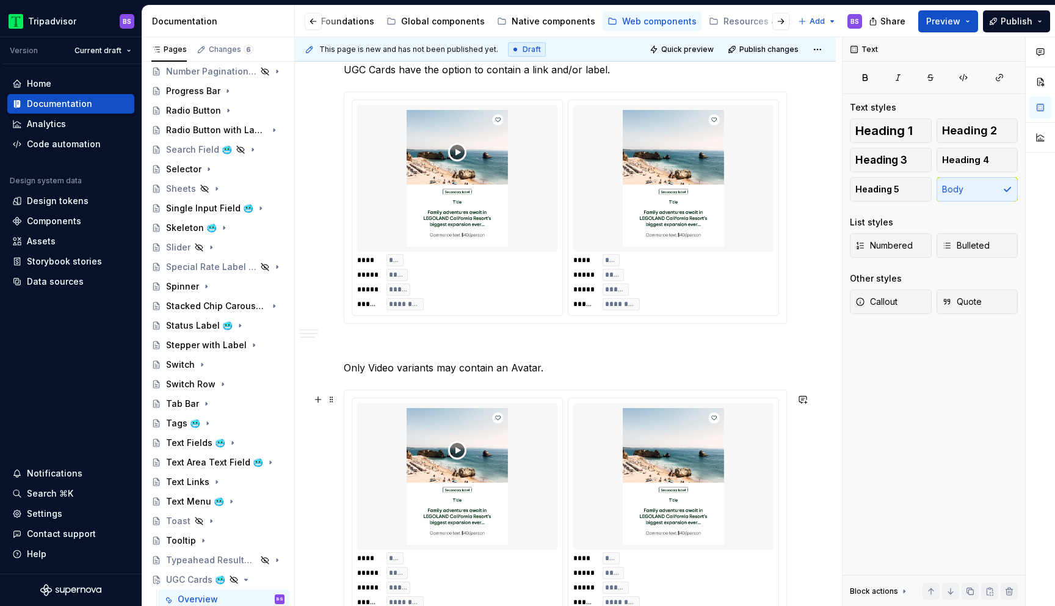
scroll to position [1141, 0]
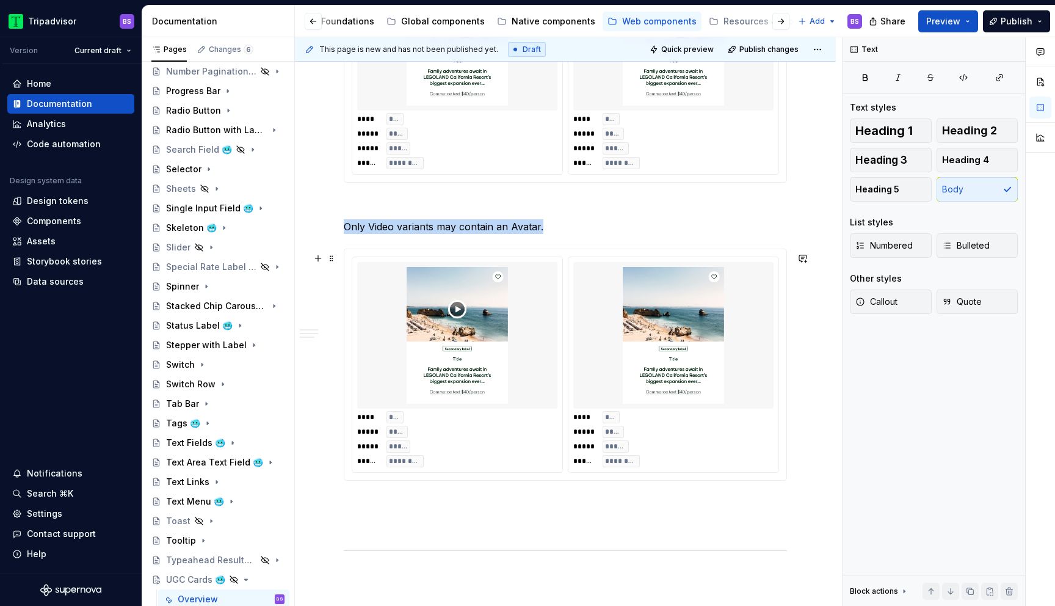
click at [574, 403] on div "**** **** ***** ***** ***** ***** ****** *********" at bounding box center [673, 364] width 210 height 215
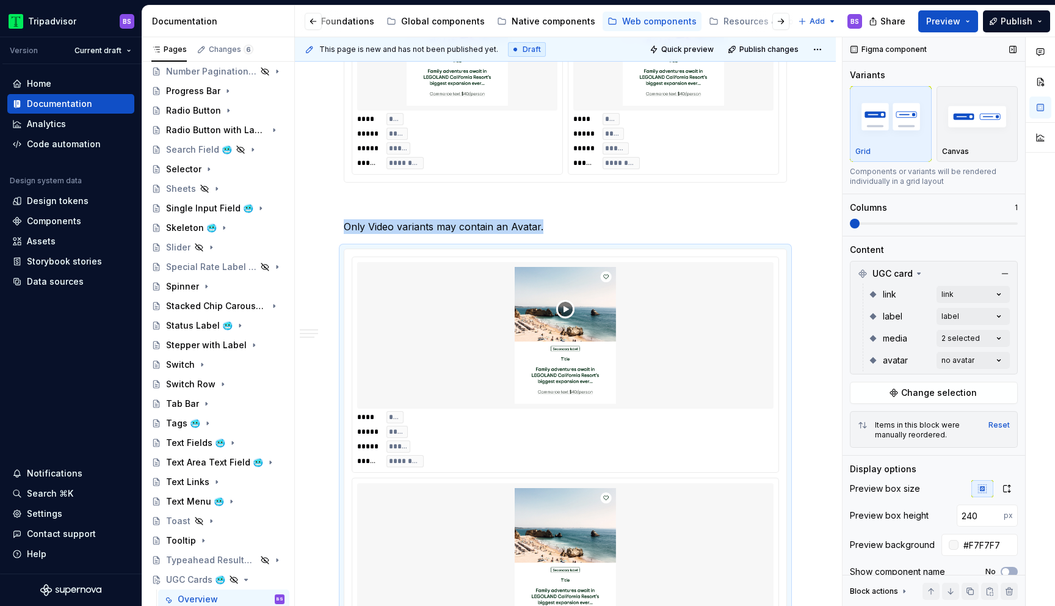
scroll to position [1239, 0]
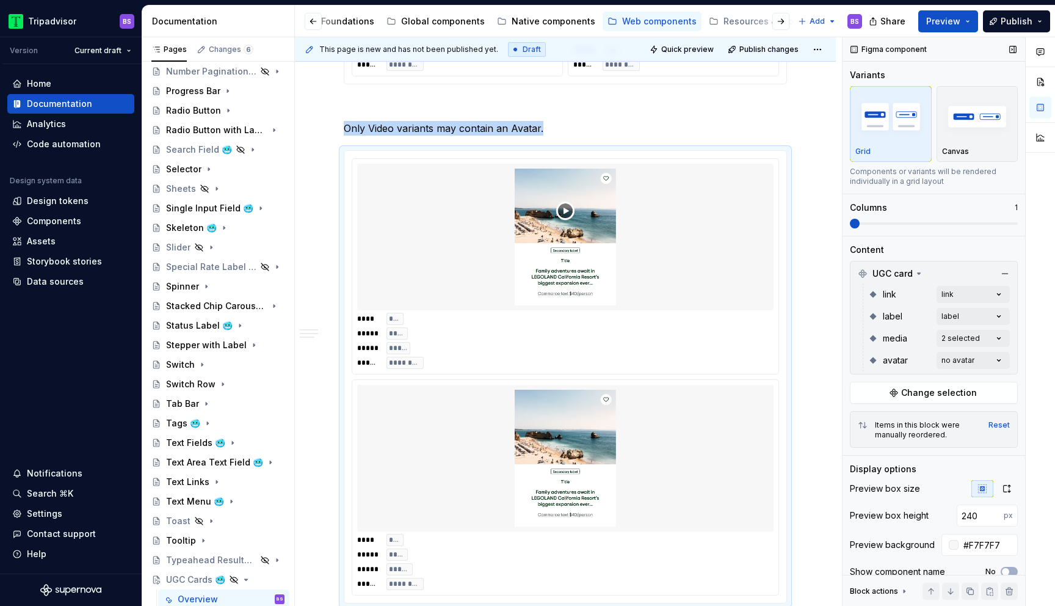
click at [850, 221] on span at bounding box center [855, 224] width 10 height 10
click at [957, 358] on div "Comments Open comments No comments yet Select ‘Comment’ from the block context …" at bounding box center [948, 321] width 212 height 569
click at [899, 416] on div "avatar Default" at bounding box center [927, 419] width 149 height 12
click at [891, 435] on span "no avatar" at bounding box center [887, 438] width 41 height 12
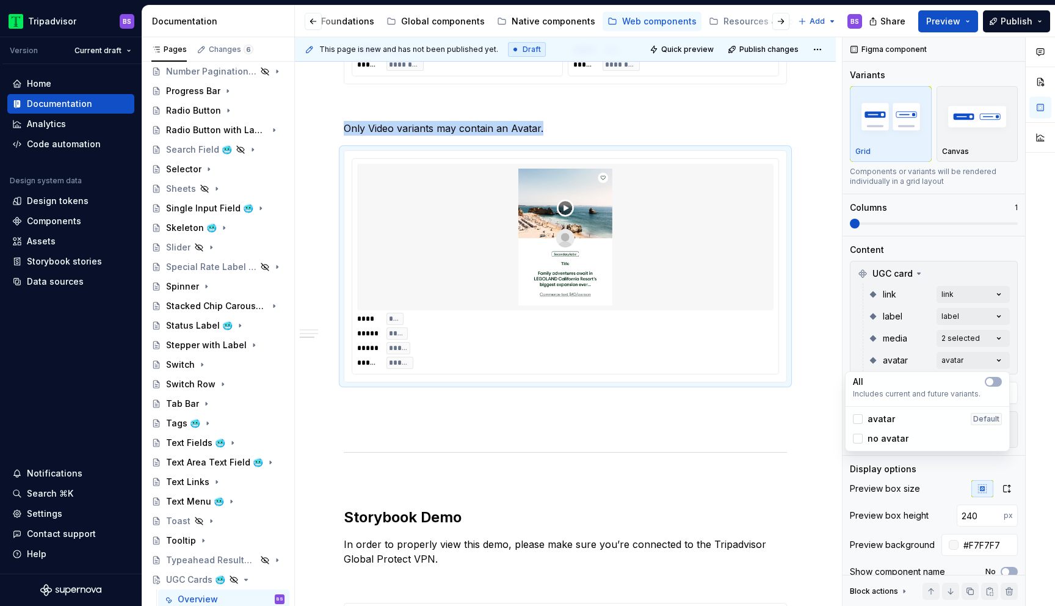
click at [805, 154] on html "Tripadvisor BS Version Current draft Home Documentation Analytics Code automati…" at bounding box center [527, 303] width 1055 height 606
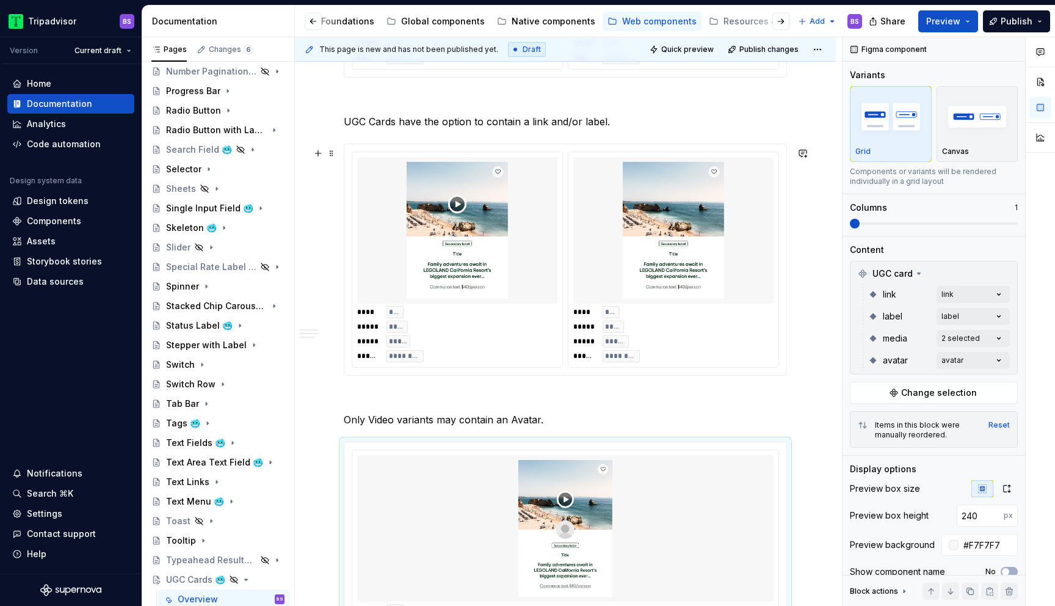
scroll to position [947, 0]
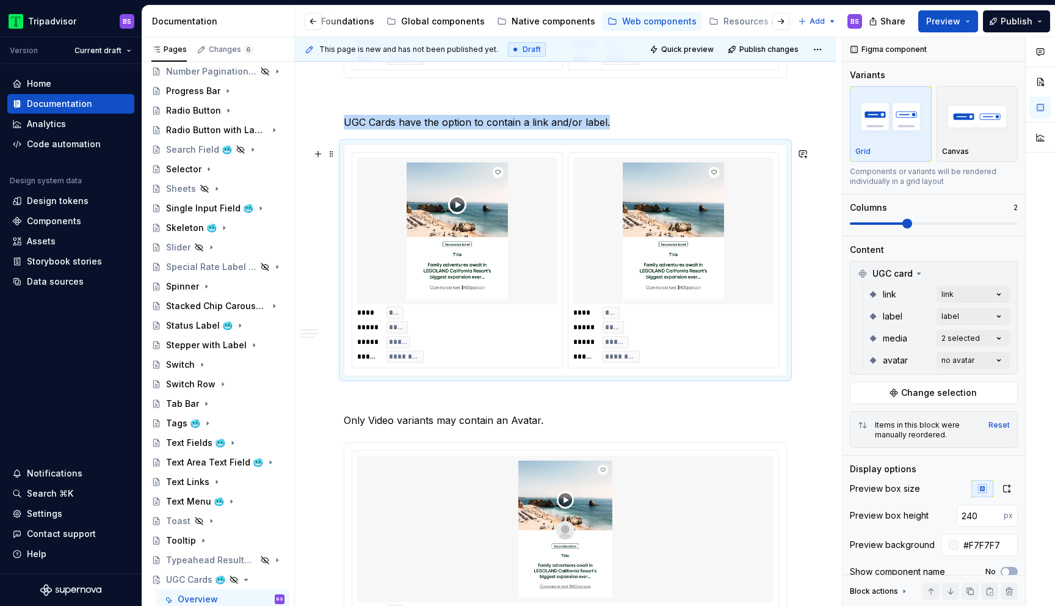
click at [548, 212] on img at bounding box center [457, 230] width 190 height 137
click at [974, 289] on div "Comments Open comments No comments yet Select ‘Comment’ from the block context …" at bounding box center [948, 321] width 212 height 569
click at [886, 369] on span "no link" at bounding box center [881, 372] width 29 height 12
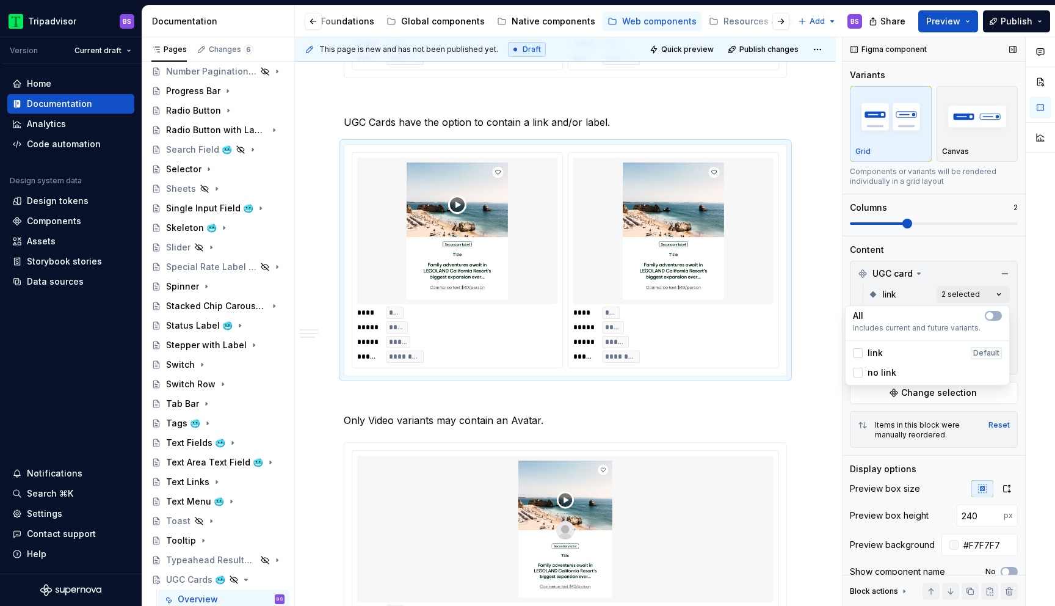
click at [1014, 314] on div "Comments Open comments No comments yet Select ‘Comment’ from the block context …" at bounding box center [948, 321] width 212 height 569
click at [969, 315] on div "Comments Open comments No comments yet Select ‘Comment’ from the block context …" at bounding box center [948, 321] width 212 height 569
click at [874, 395] on span "no label" at bounding box center [884, 394] width 35 height 12
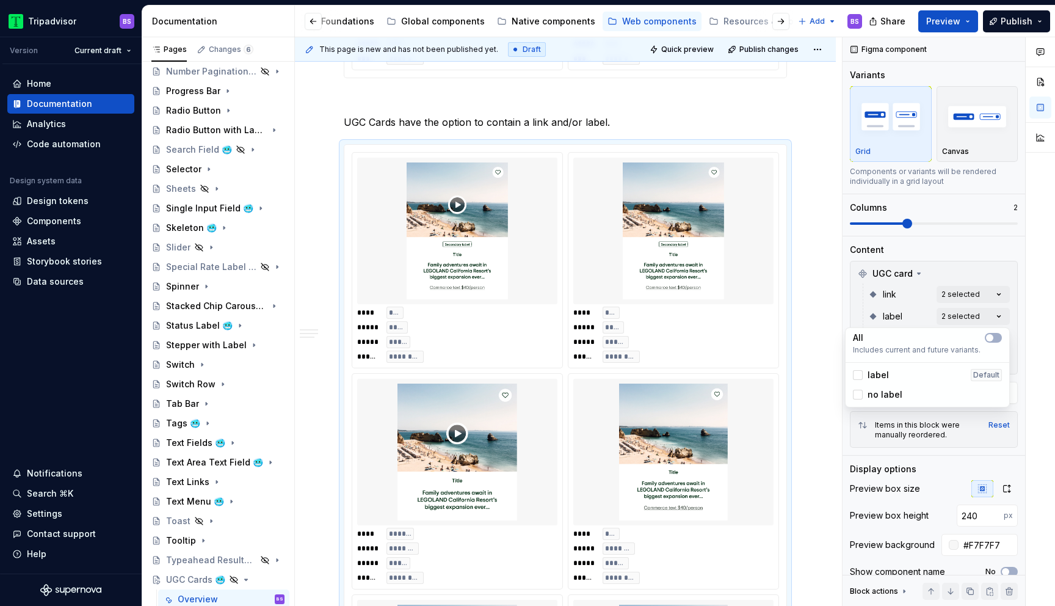
click at [739, 331] on html "Tripadvisor BS Version Current draft Home Documentation Analytics Code automati…" at bounding box center [527, 303] width 1055 height 606
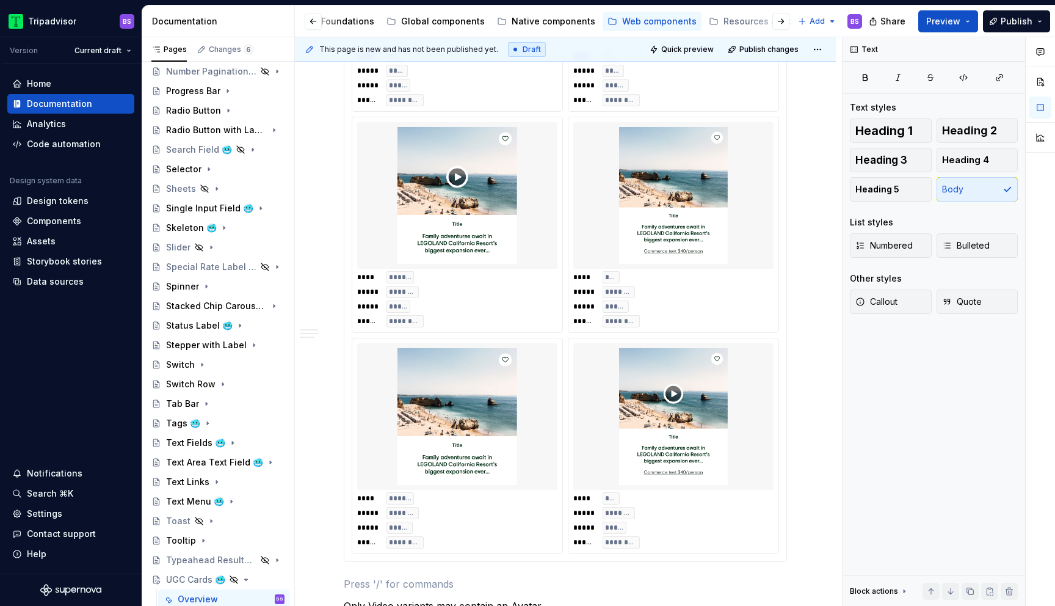
scroll to position [1289, 0]
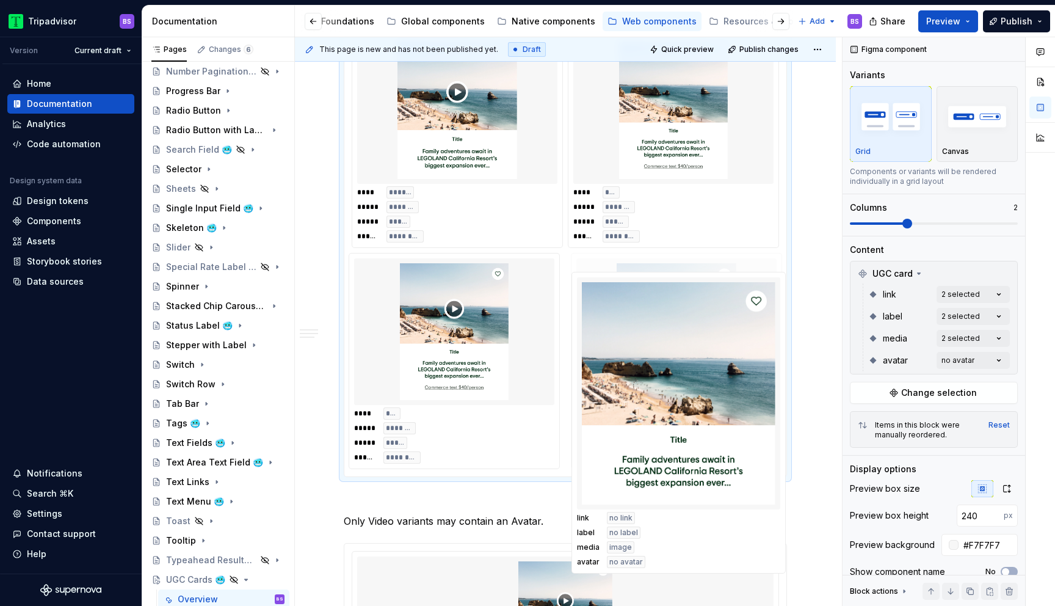
drag, startPoint x: 487, startPoint y: 349, endPoint x: 708, endPoint y: 364, distance: 221.5
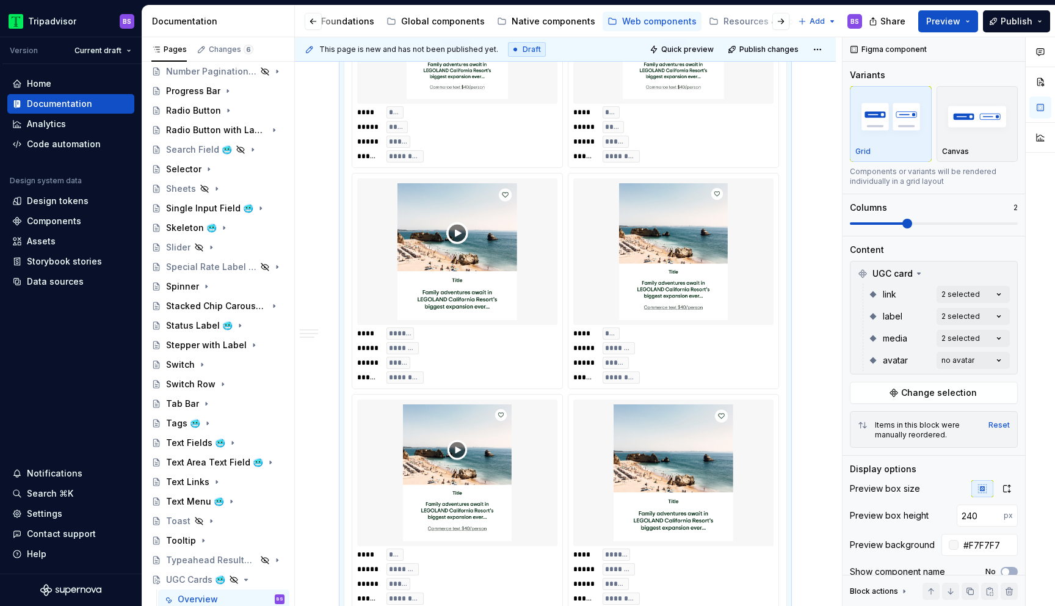
scroll to position [1145, 0]
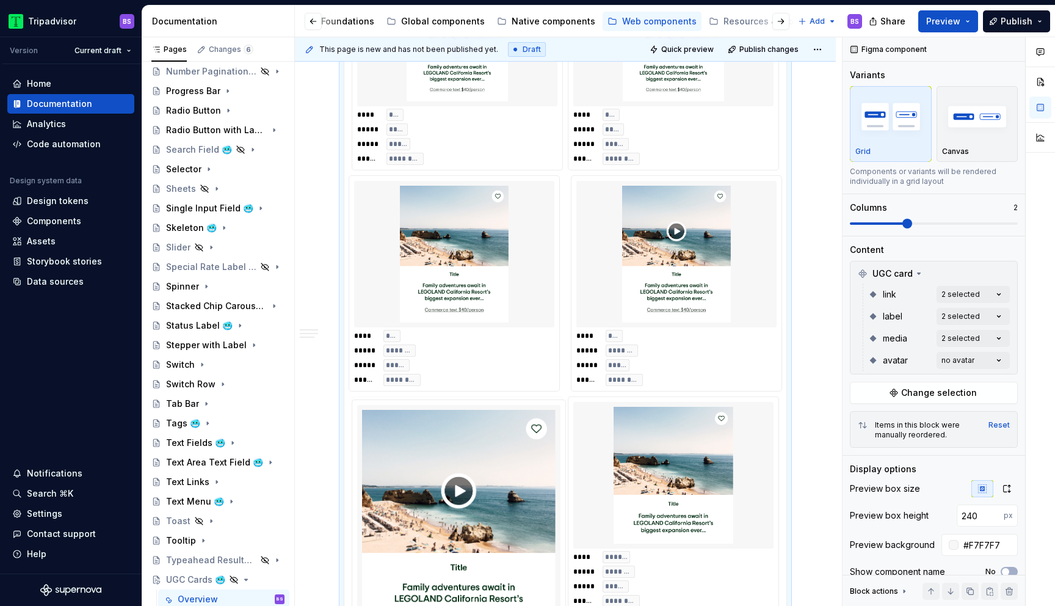
drag, startPoint x: 463, startPoint y: 264, endPoint x: 463, endPoint y: 474, distance: 210.6
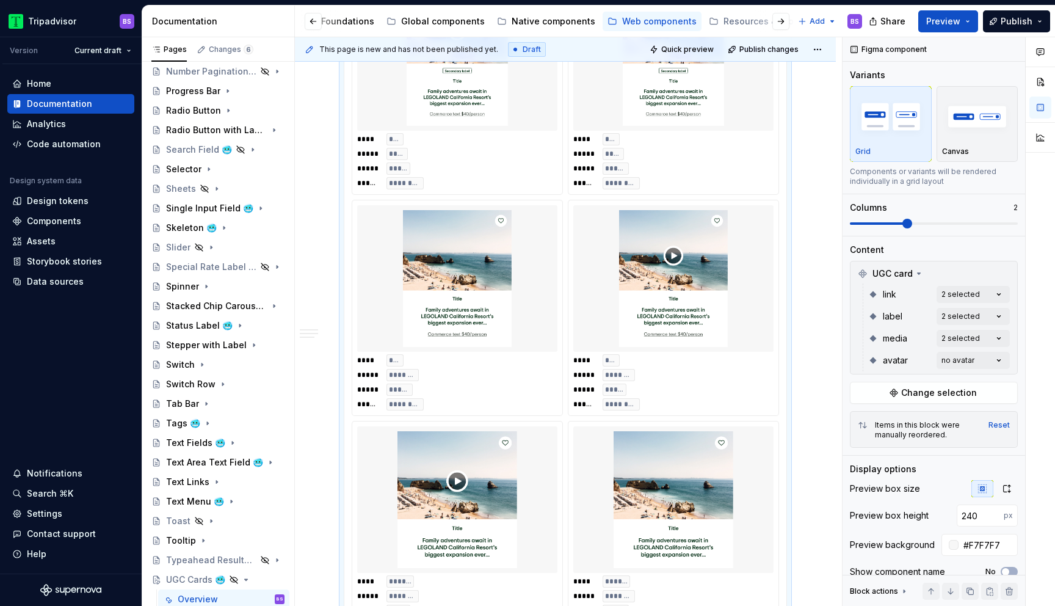
scroll to position [1112, 0]
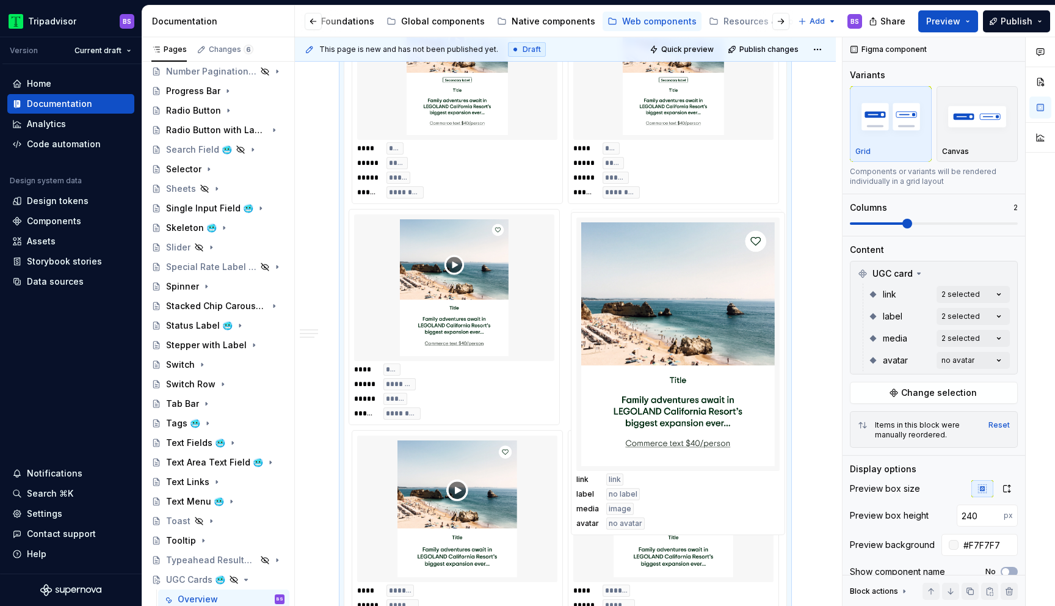
drag, startPoint x: 464, startPoint y: 286, endPoint x: 683, endPoint y: 289, distance: 218.6
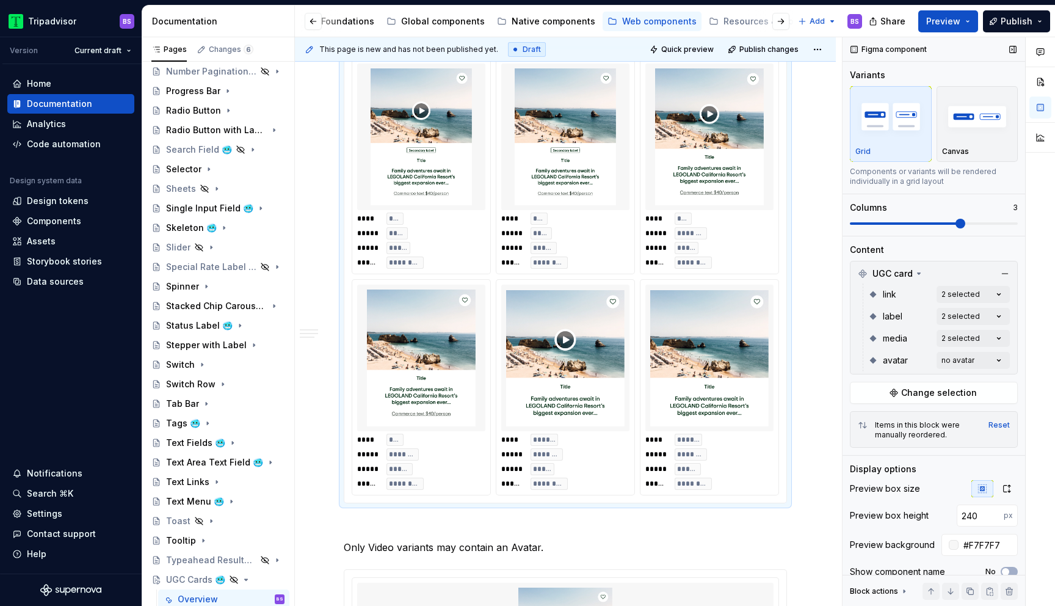
scroll to position [1057, 0]
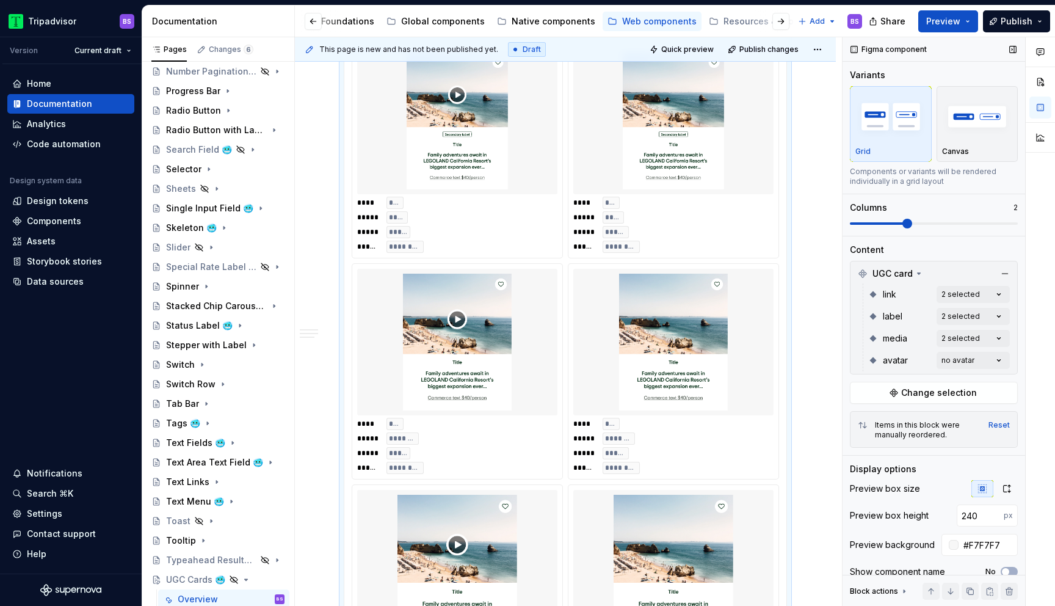
click at [902, 225] on span at bounding box center [907, 224] width 10 height 10
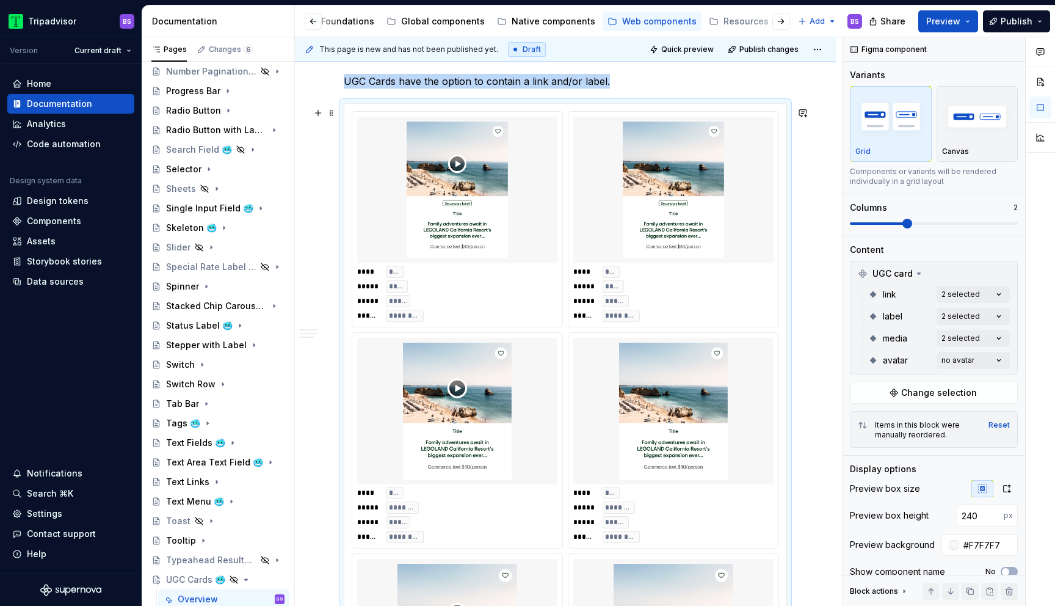
scroll to position [980, 0]
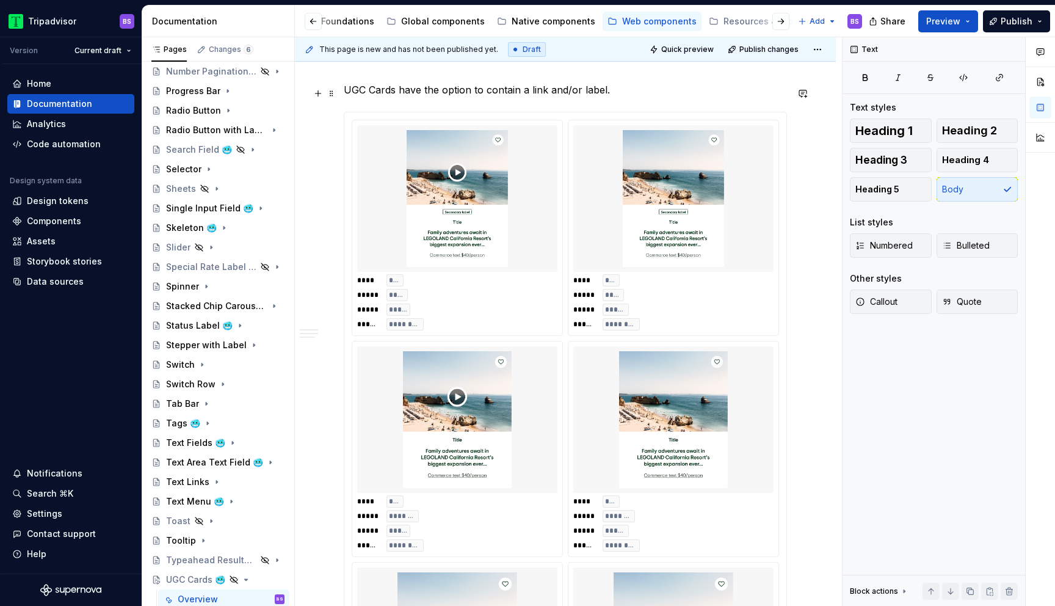
click at [531, 91] on p "UGC Cards have the option to contain a link and/or label." at bounding box center [565, 89] width 443 height 15
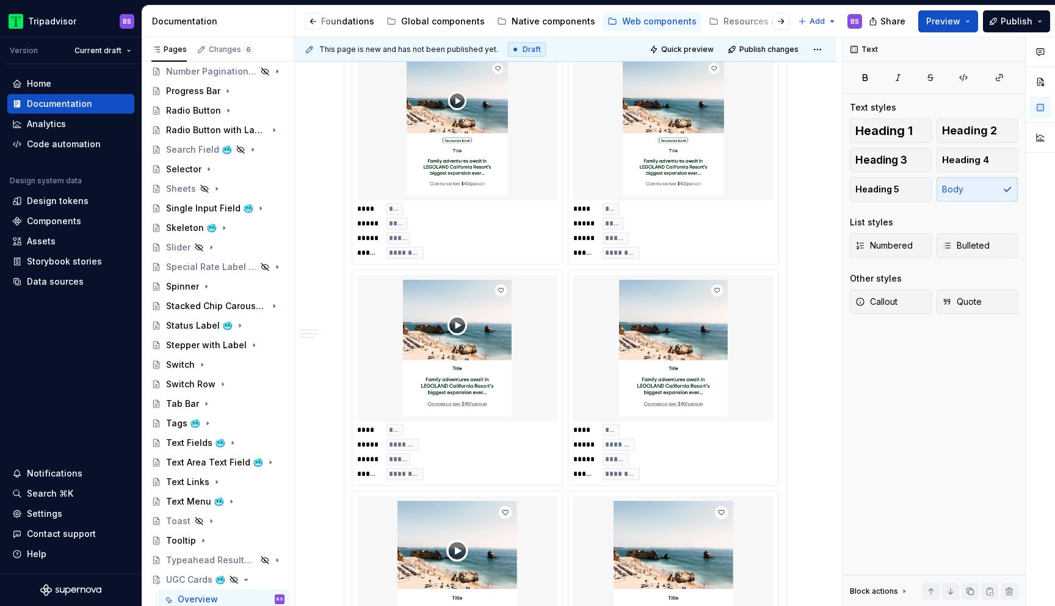
scroll to position [1040, 0]
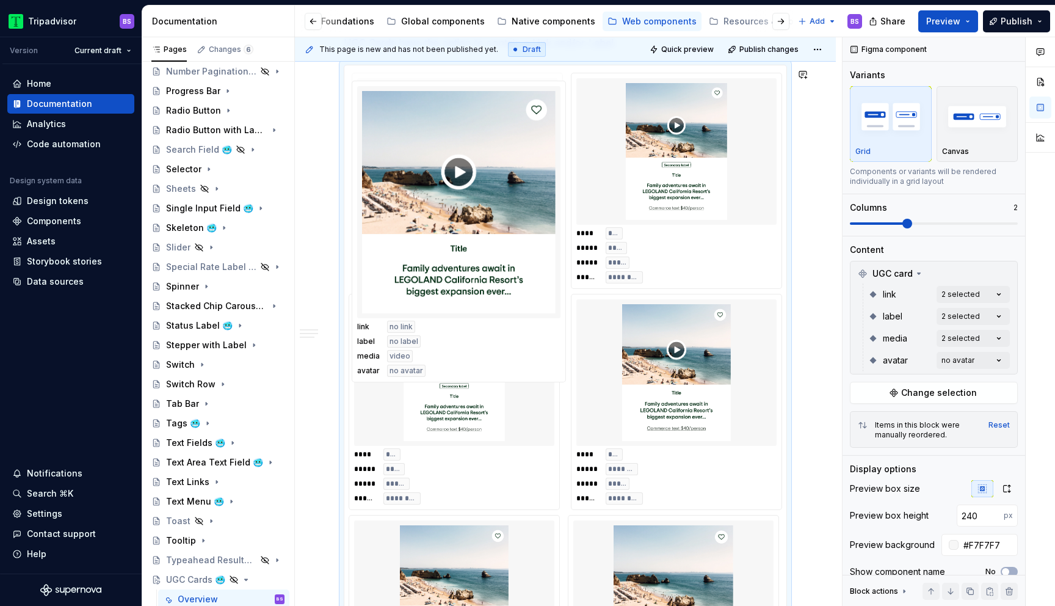
drag, startPoint x: 508, startPoint y: 557, endPoint x: 518, endPoint y: 137, distance: 420.1
click at [518, 137] on body "Tripadvisor BS Version Current draft Home Documentation Analytics Code automati…" at bounding box center [527, 303] width 1055 height 606
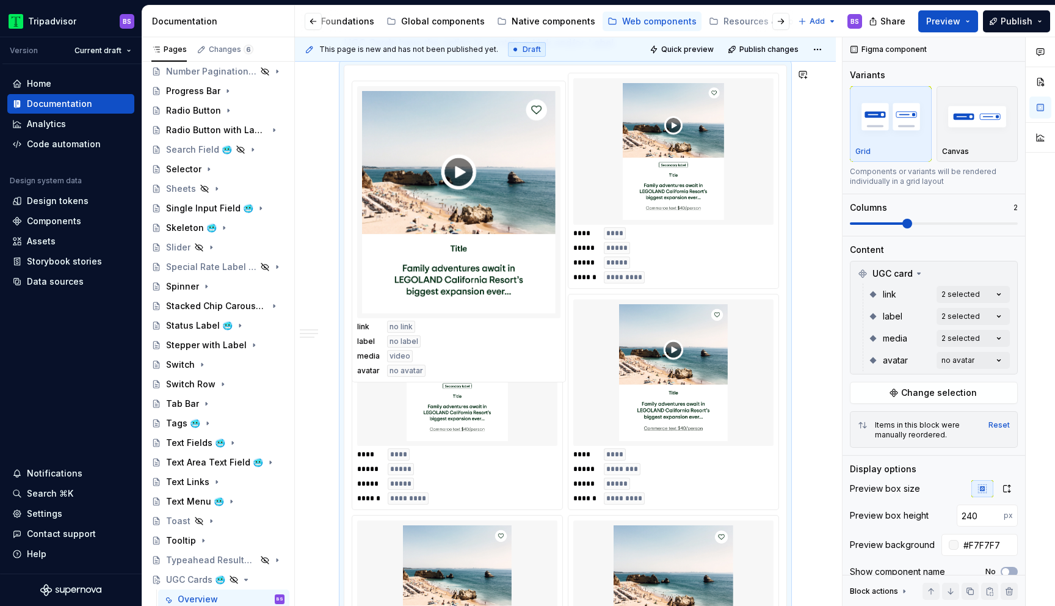
scroll to position [1023, 0]
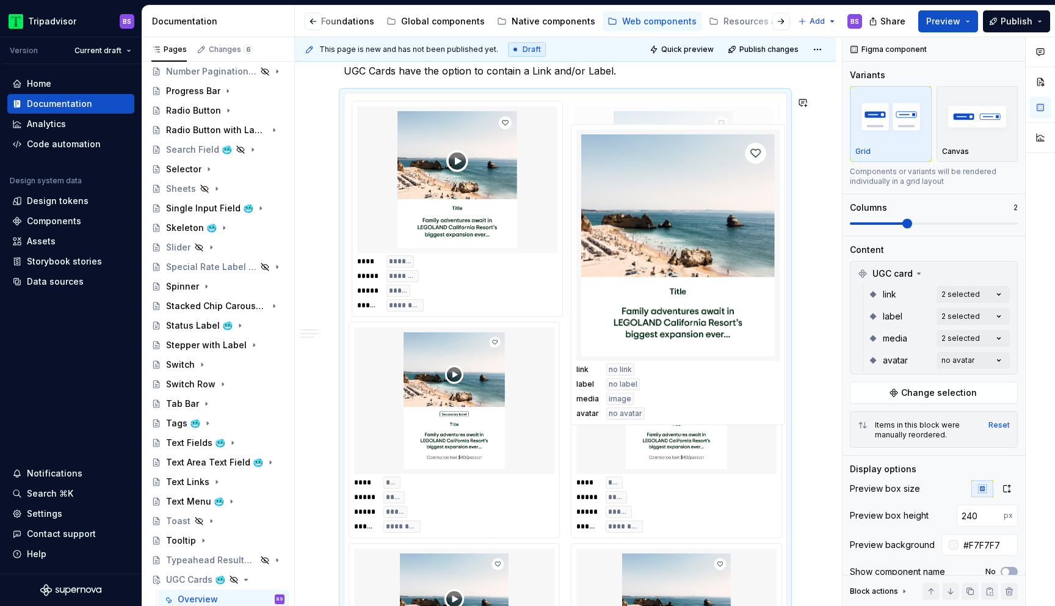
drag, startPoint x: 657, startPoint y: 554, endPoint x: 625, endPoint y: 126, distance: 428.6
click at [628, 126] on body "Tripadvisor BS Version Current draft Home Documentation Analytics Code automati…" at bounding box center [527, 303] width 1055 height 606
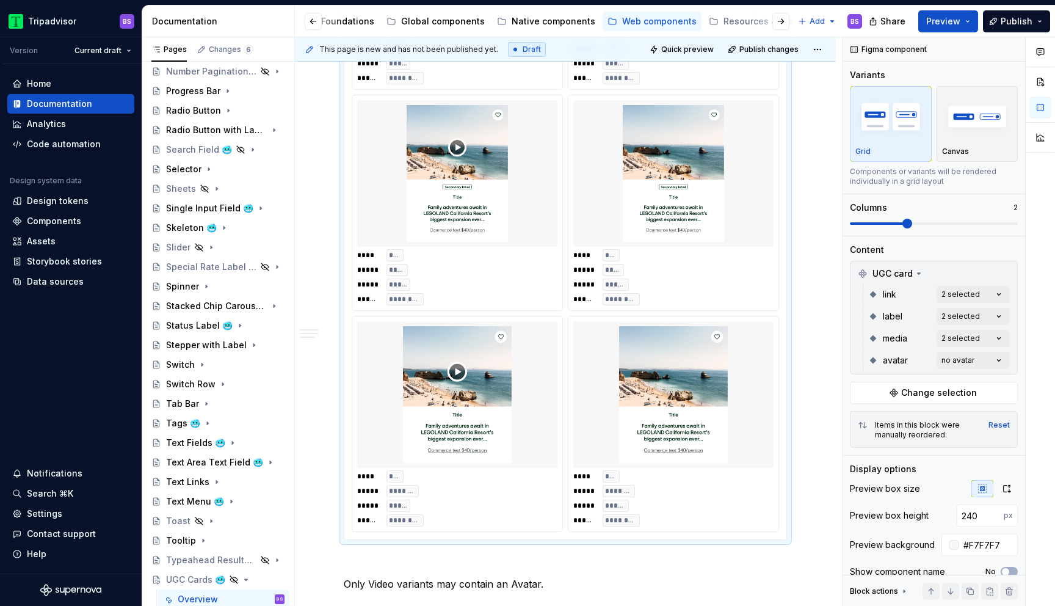
scroll to position [1271, 0]
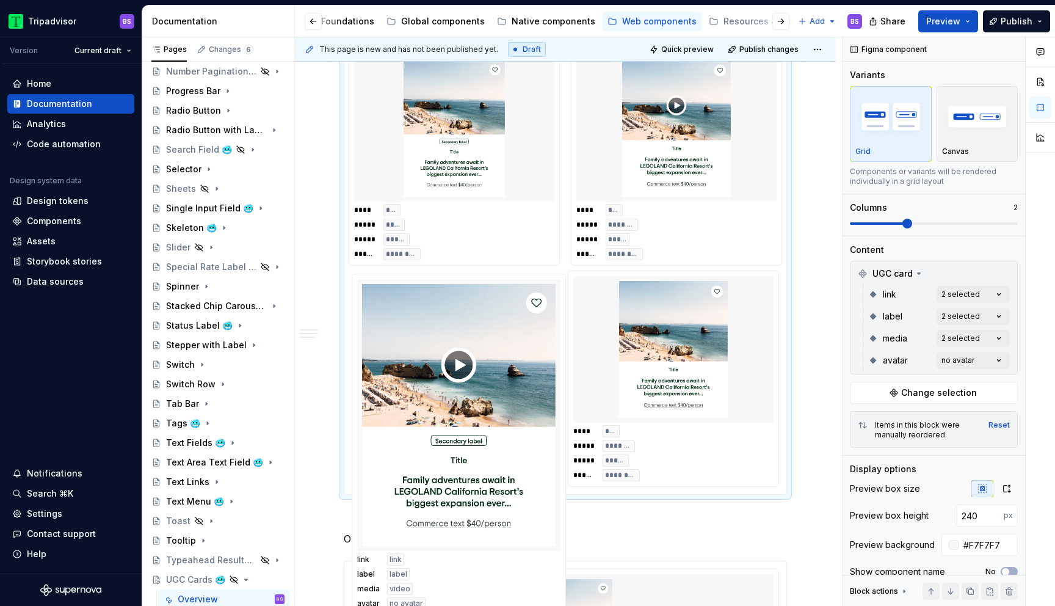
drag, startPoint x: 481, startPoint y: 168, endPoint x: 484, endPoint y: 411, distance: 243.6
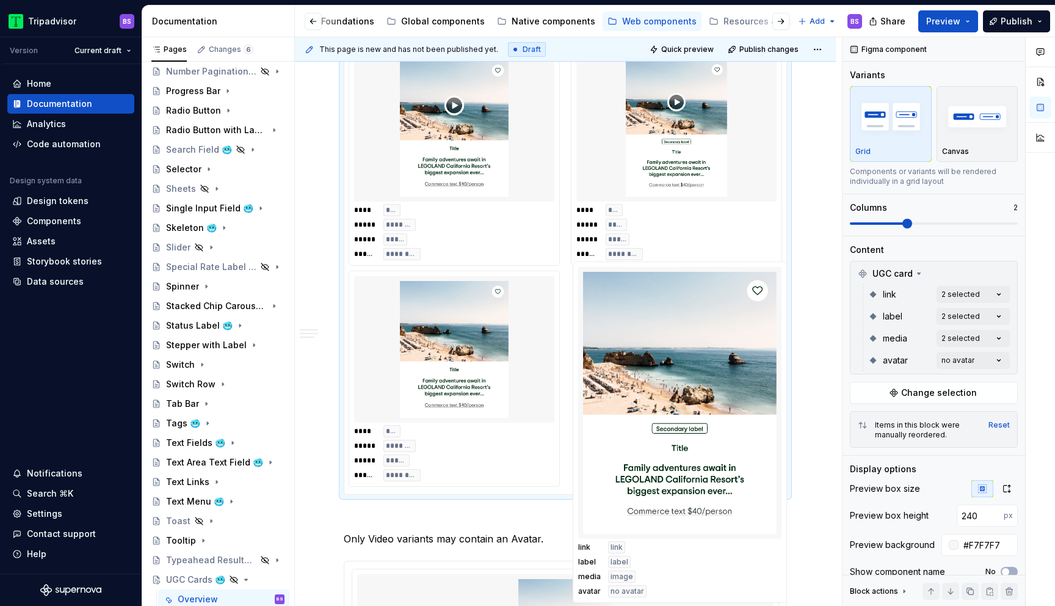
drag, startPoint x: 489, startPoint y: 132, endPoint x: 710, endPoint y: 341, distance: 304.0
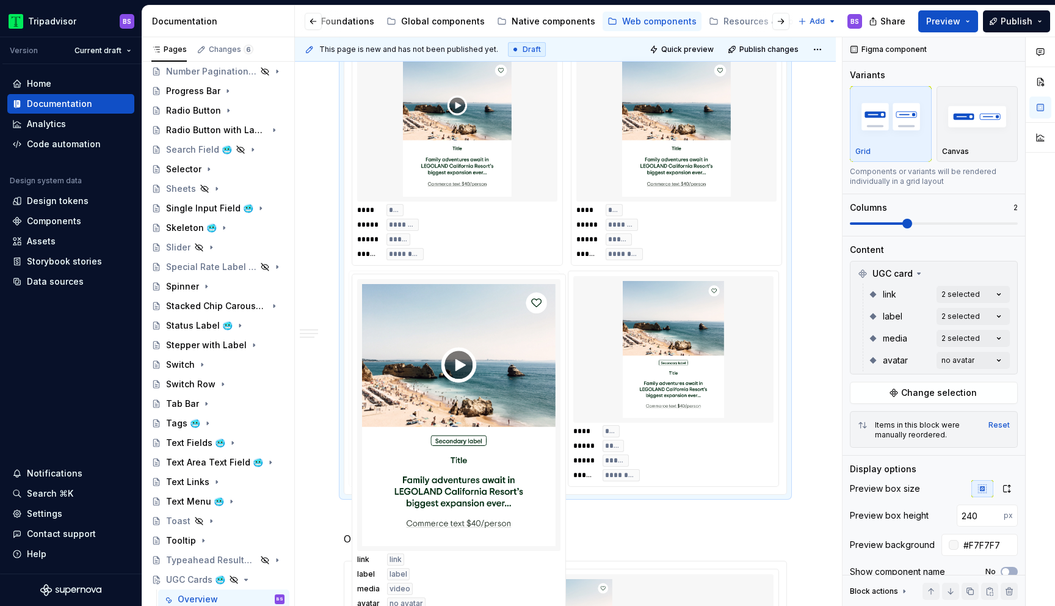
drag, startPoint x: 717, startPoint y: 149, endPoint x: 506, endPoint y: 340, distance: 284.4
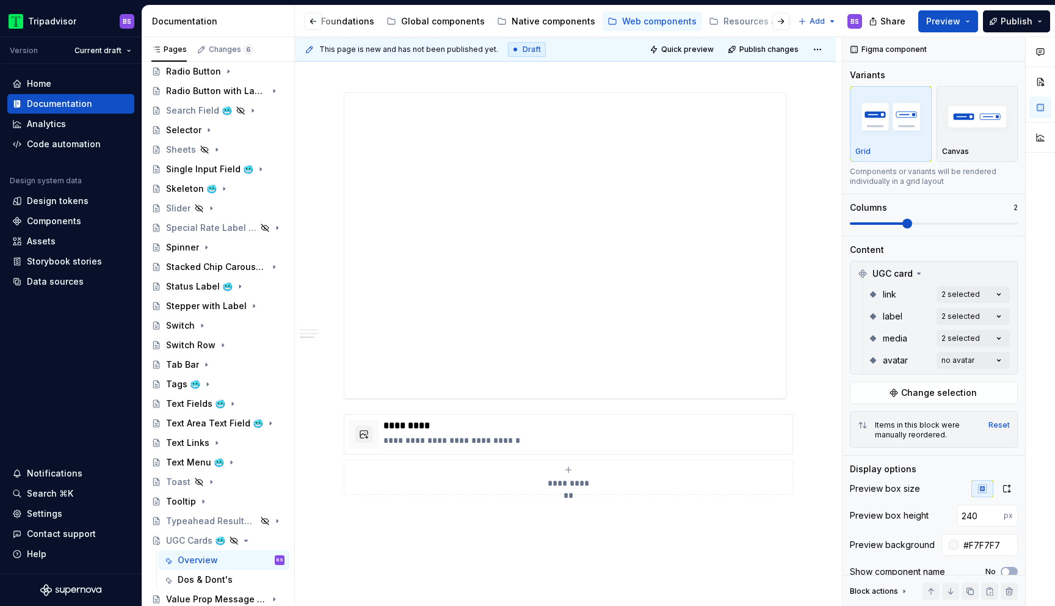
scroll to position [2258, 0]
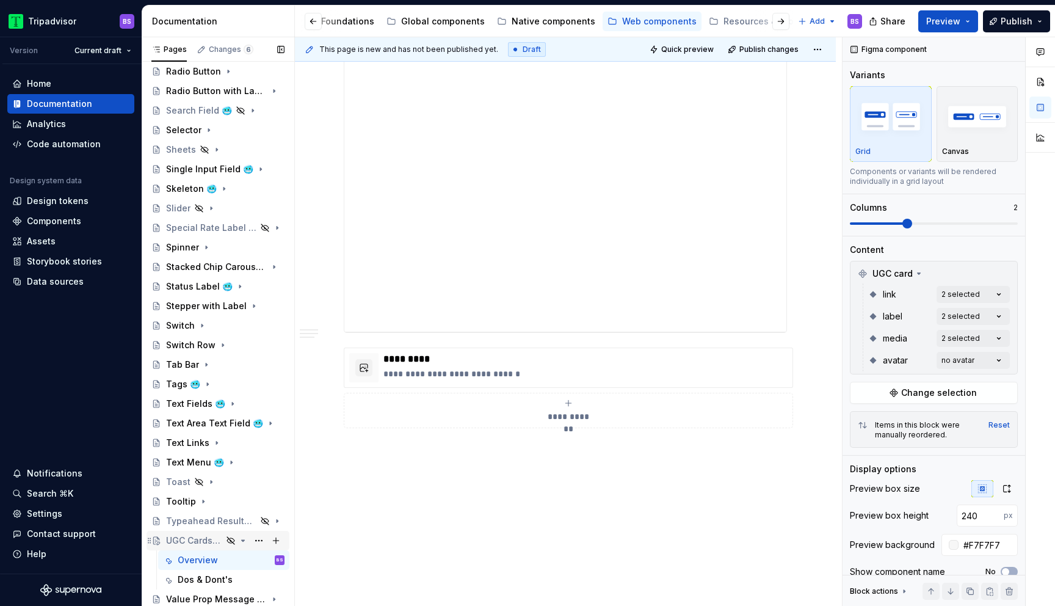
click at [241, 539] on icon "Page tree" at bounding box center [243, 540] width 10 height 10
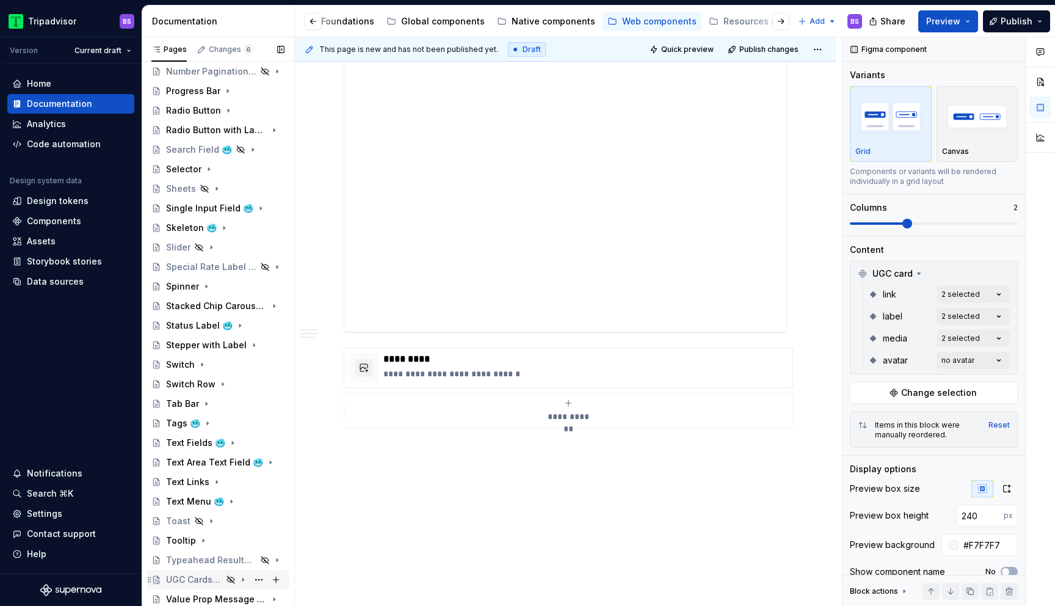
scroll to position [789, 0]
click at [189, 595] on div "Value Prop Message 🥶" at bounding box center [201, 599] width 70 height 12
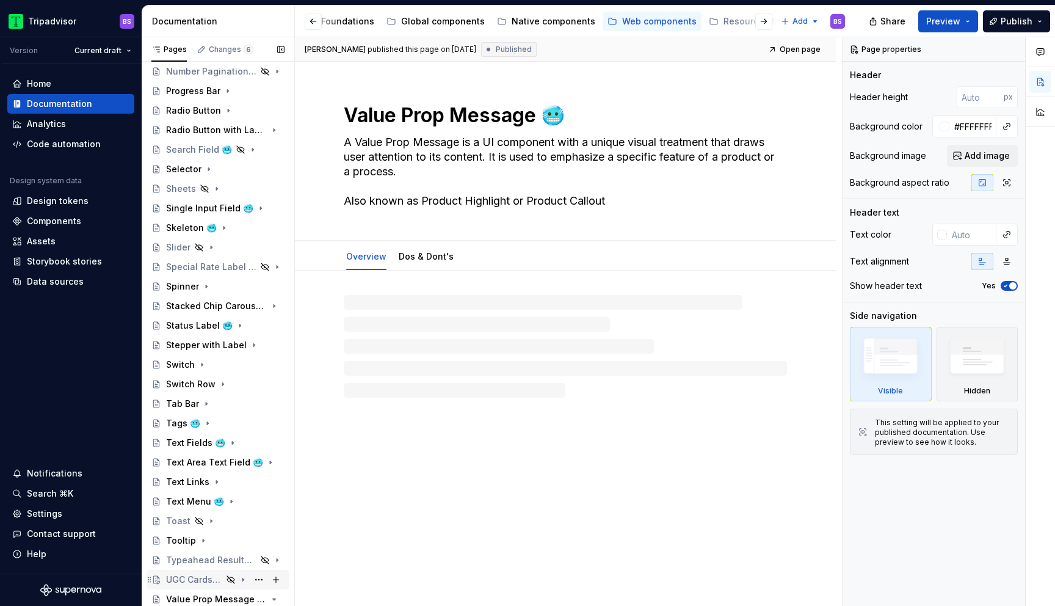
scroll to position [828, 0]
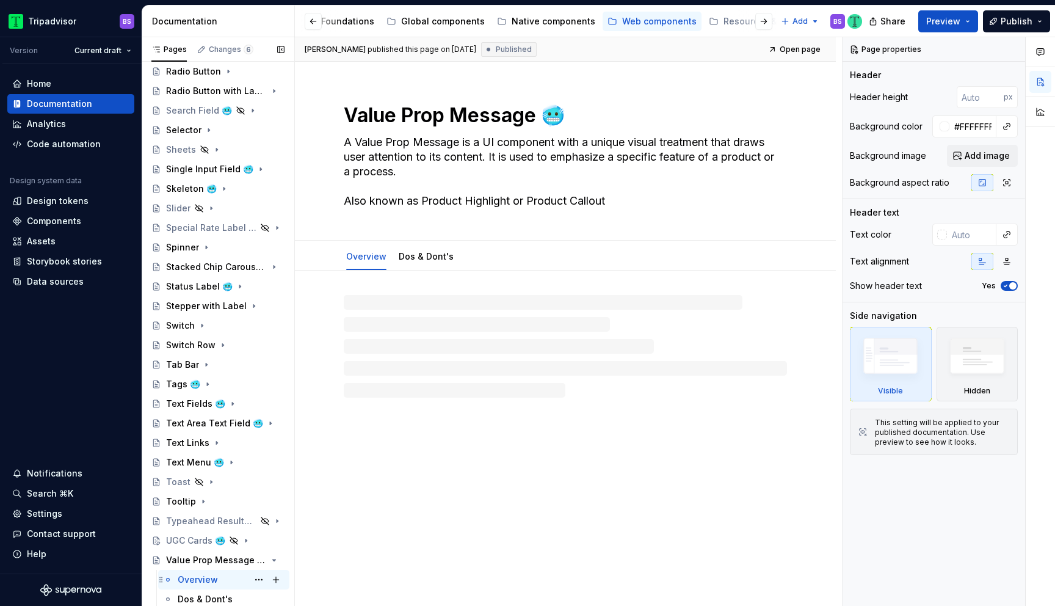
click at [208, 576] on div "Overview" at bounding box center [198, 579] width 40 height 12
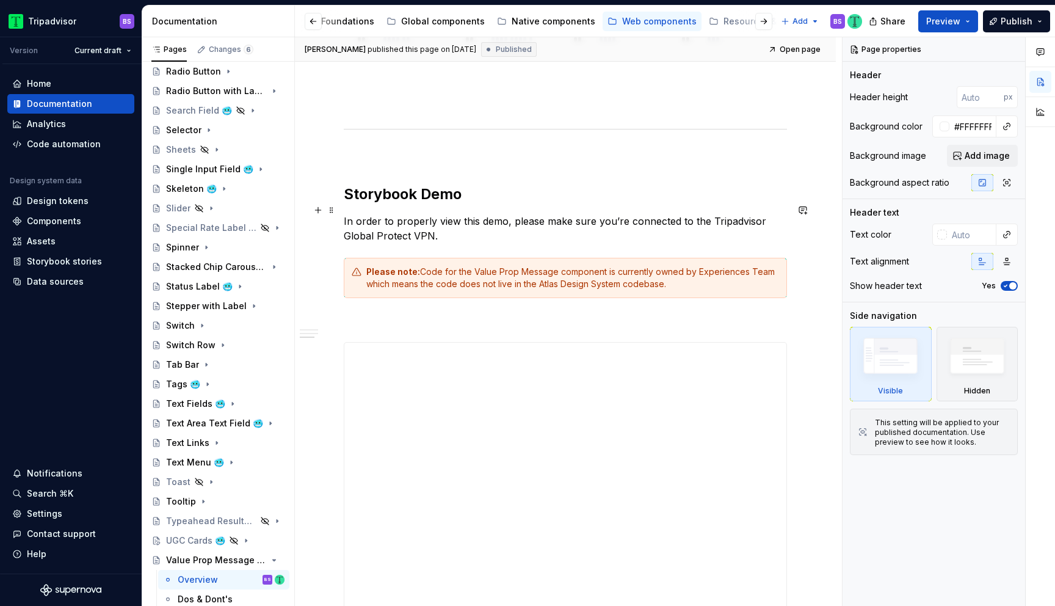
scroll to position [1269, 0]
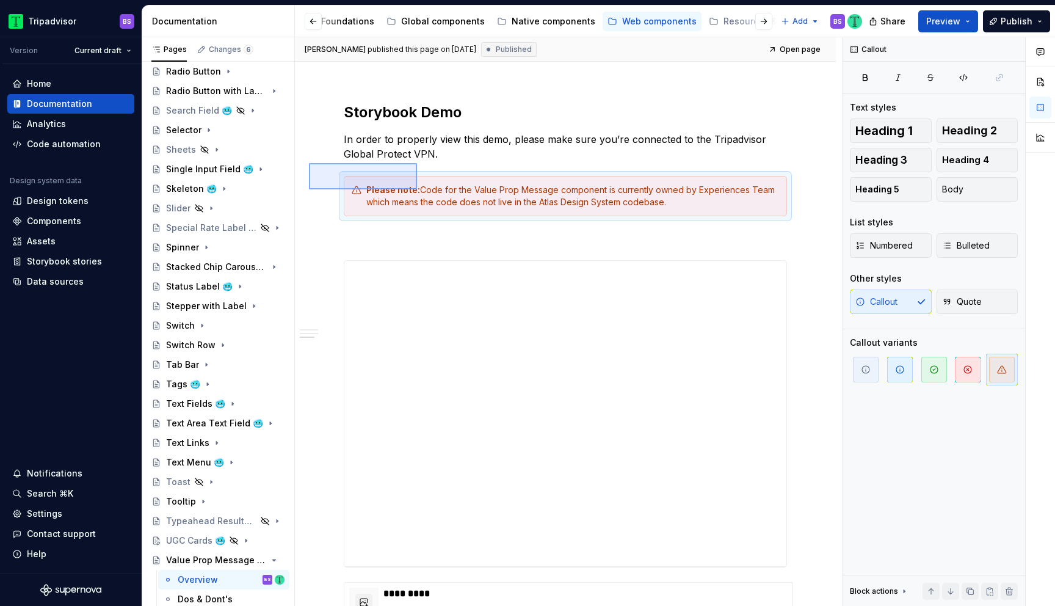
drag, startPoint x: 309, startPoint y: 163, endPoint x: 417, endPoint y: 189, distance: 111.2
click at [417, 189] on div "**********" at bounding box center [568, 321] width 547 height 569
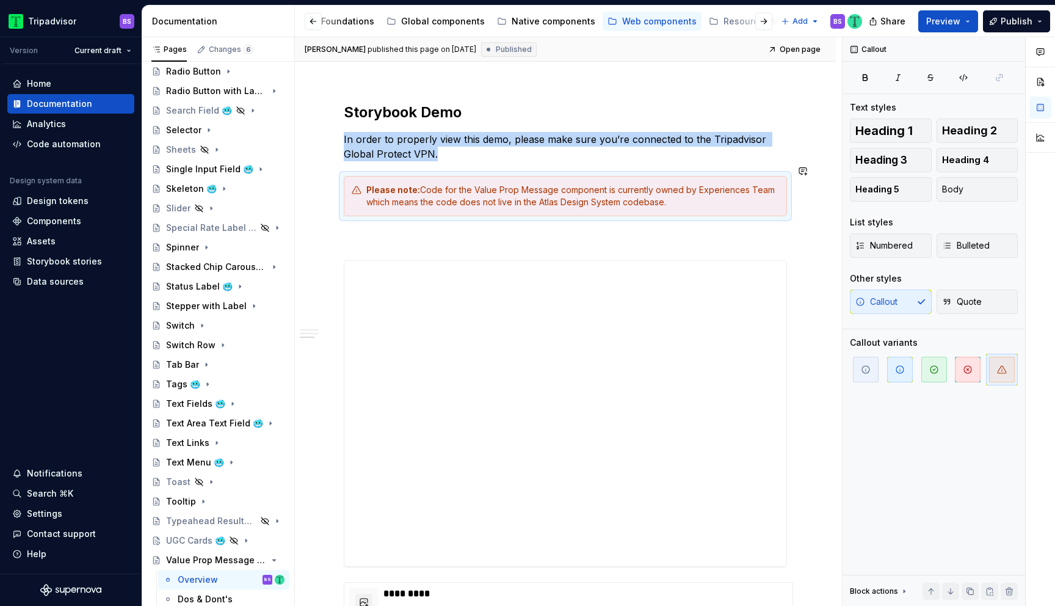
copy p "In order to properly view this demo, please make sure you’re connected to the T…"
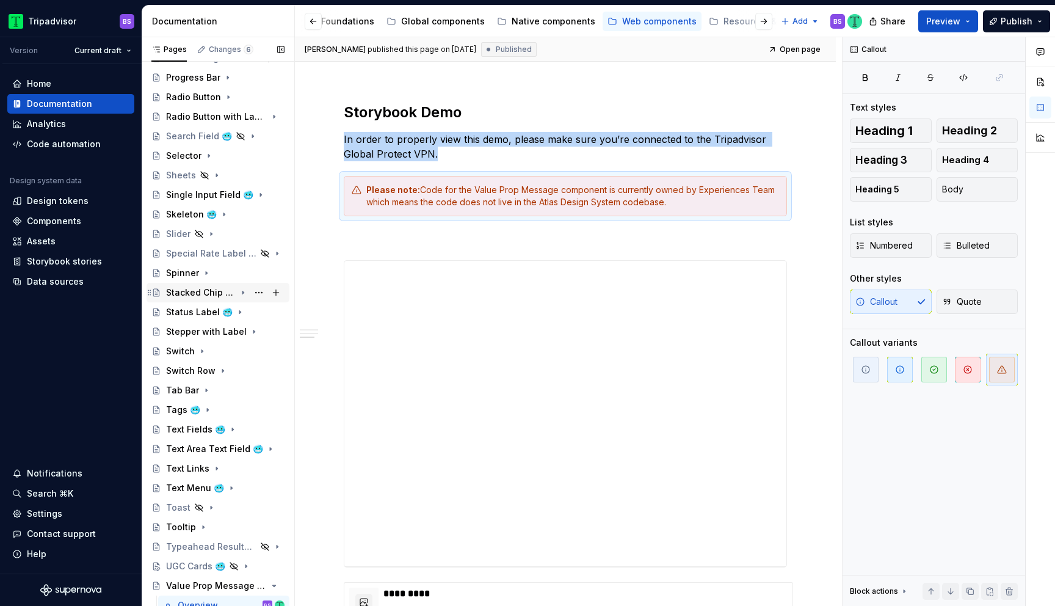
scroll to position [828, 0]
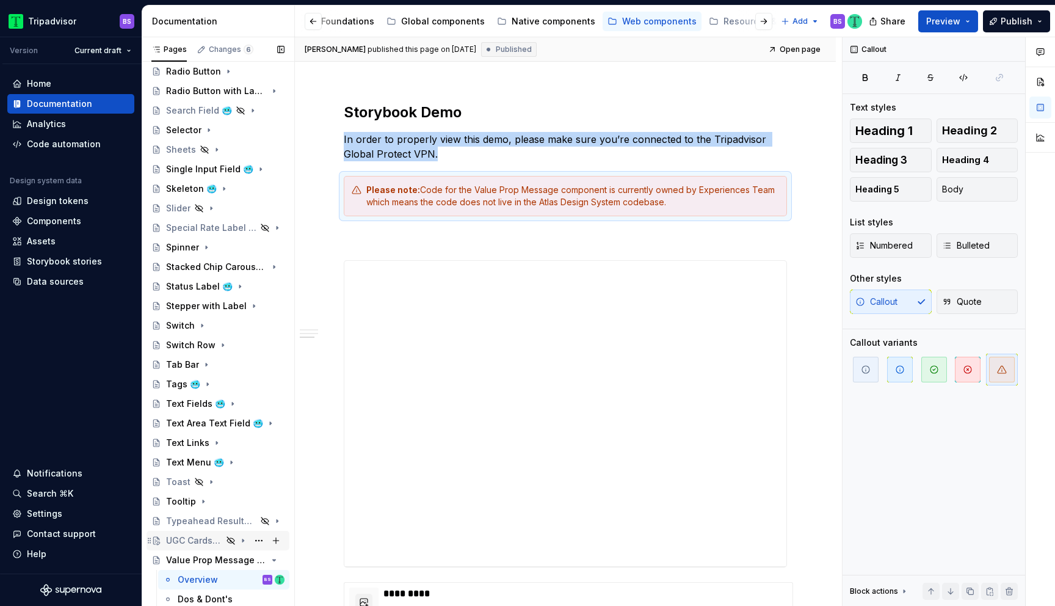
click at [192, 540] on div "UGC Cards 🥶" at bounding box center [194, 540] width 56 height 12
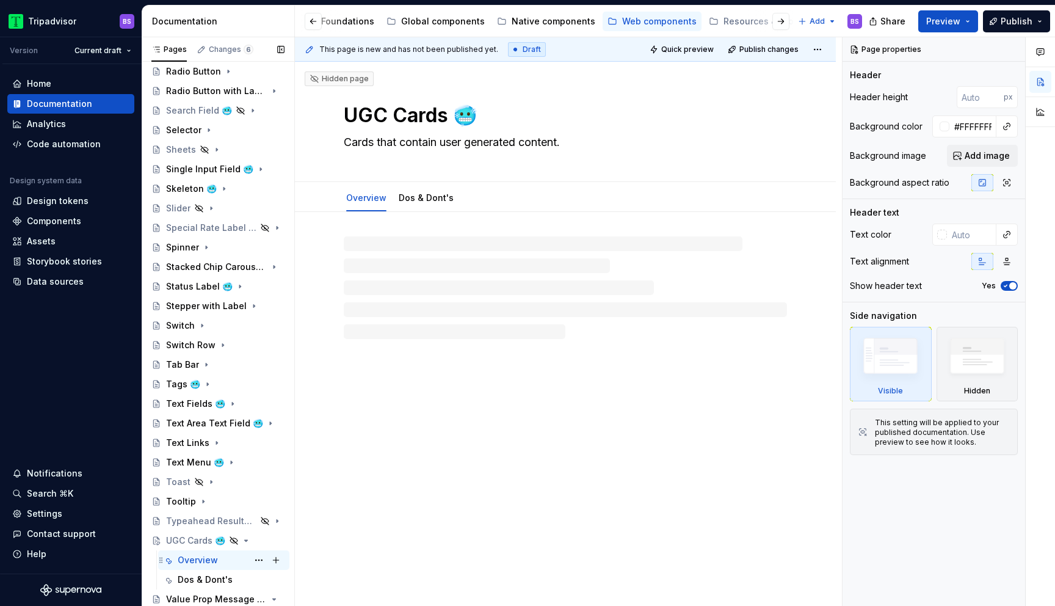
click at [203, 561] on div "Overview" at bounding box center [198, 560] width 40 height 12
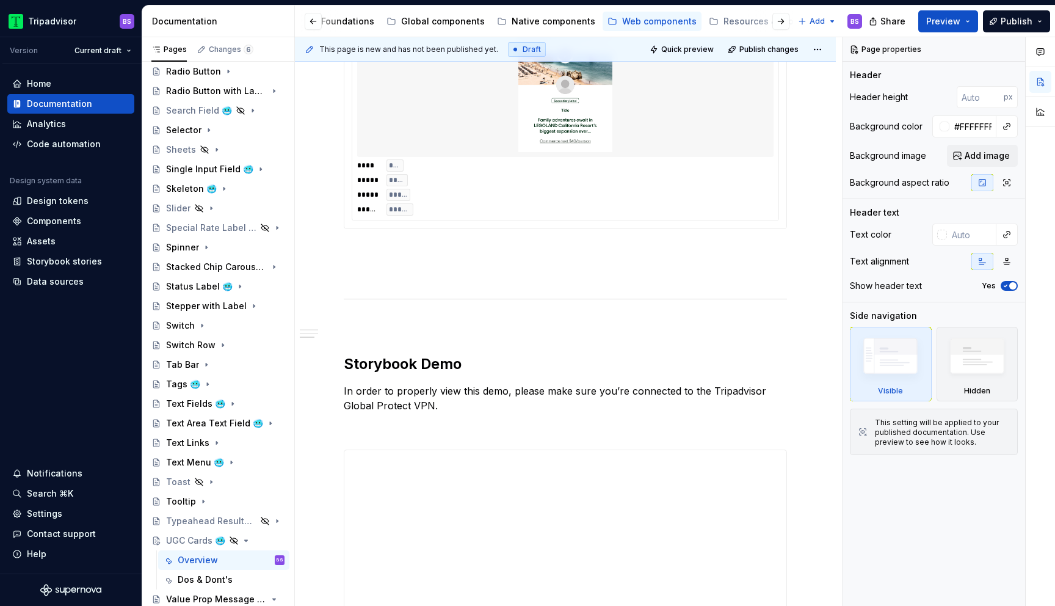
scroll to position [1748, 0]
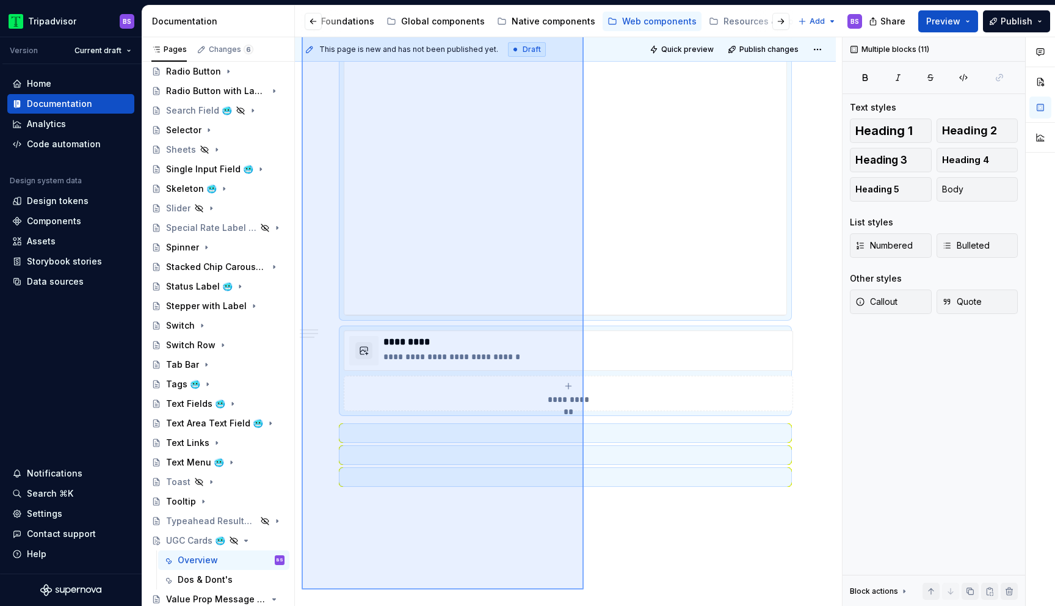
drag, startPoint x: 302, startPoint y: 363, endPoint x: 586, endPoint y: 587, distance: 362.1
click at [588, 587] on div "This page is new and has not been published yet. Draft Quick preview Publish ch…" at bounding box center [568, 321] width 547 height 569
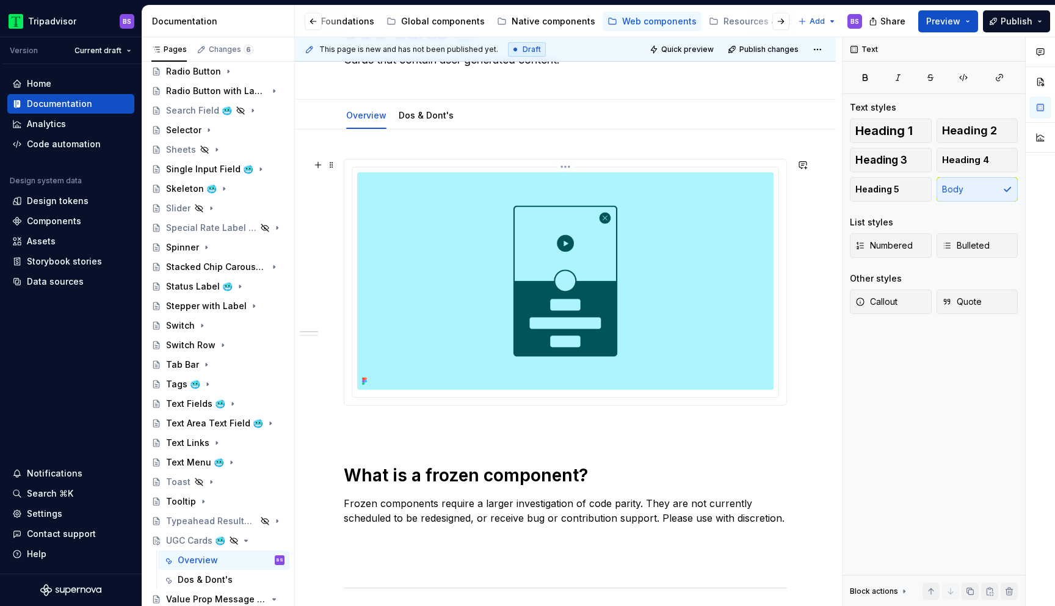
scroll to position [73, 0]
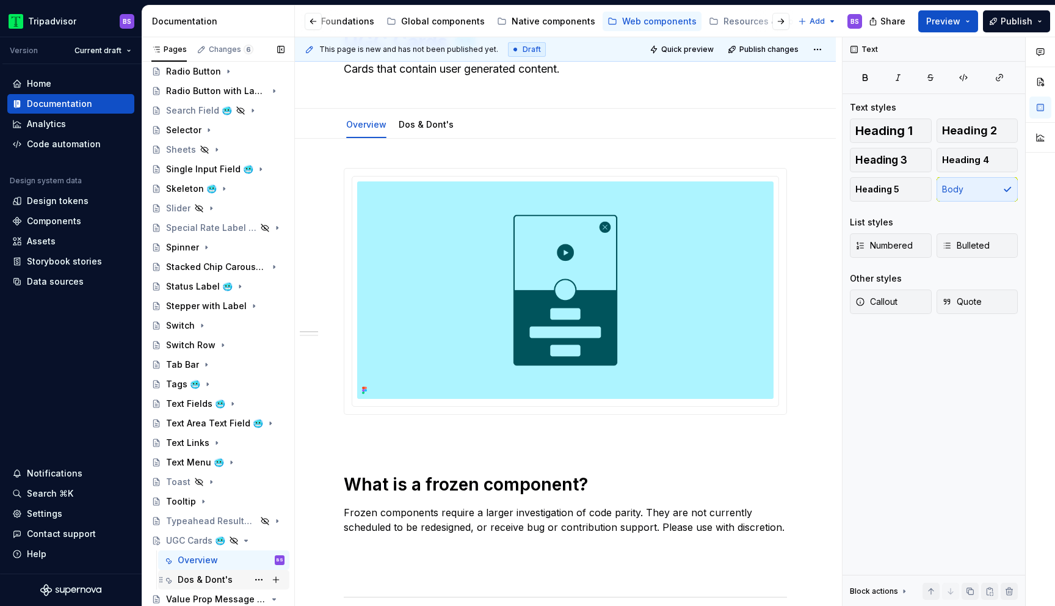
click at [230, 578] on div "Dos & Dont's" at bounding box center [205, 579] width 55 height 12
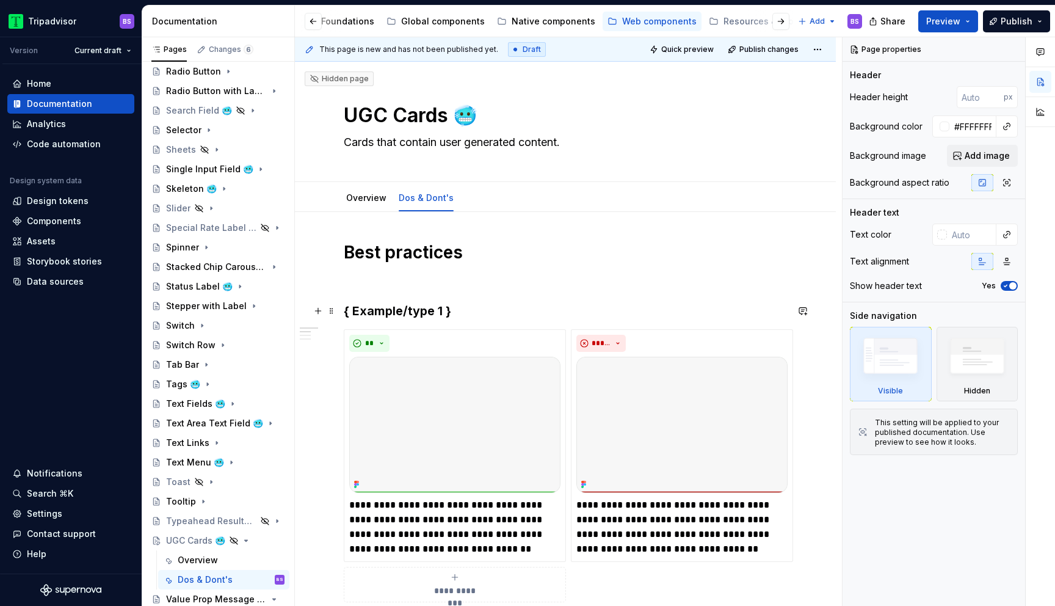
type textarea "*"
click at [396, 308] on h3 "{ Example/type 1 }" at bounding box center [565, 310] width 443 height 17
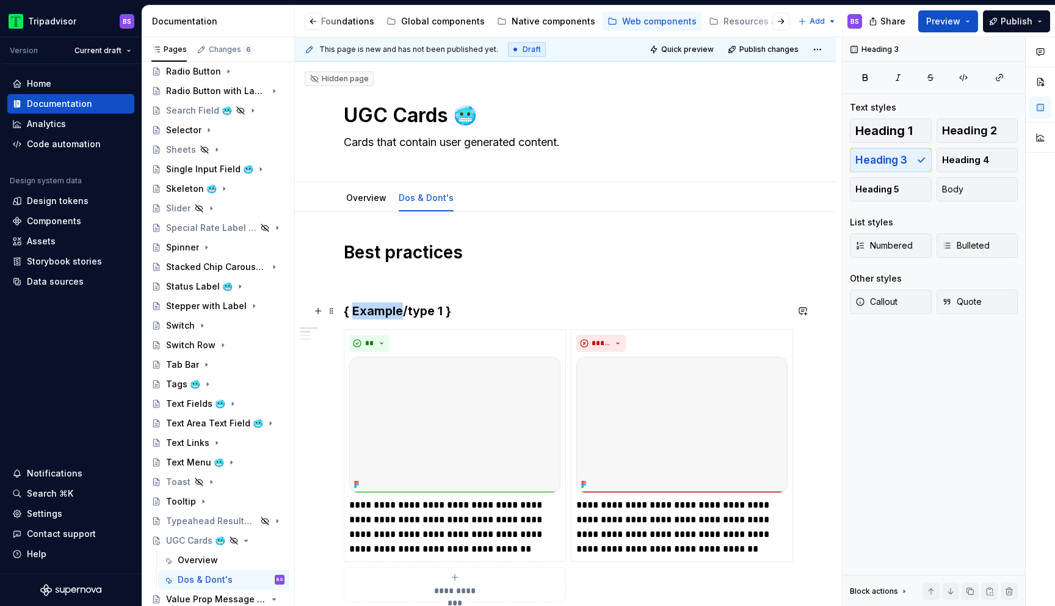
click at [396, 308] on h3 "{ Example/type 1 }" at bounding box center [565, 310] width 443 height 17
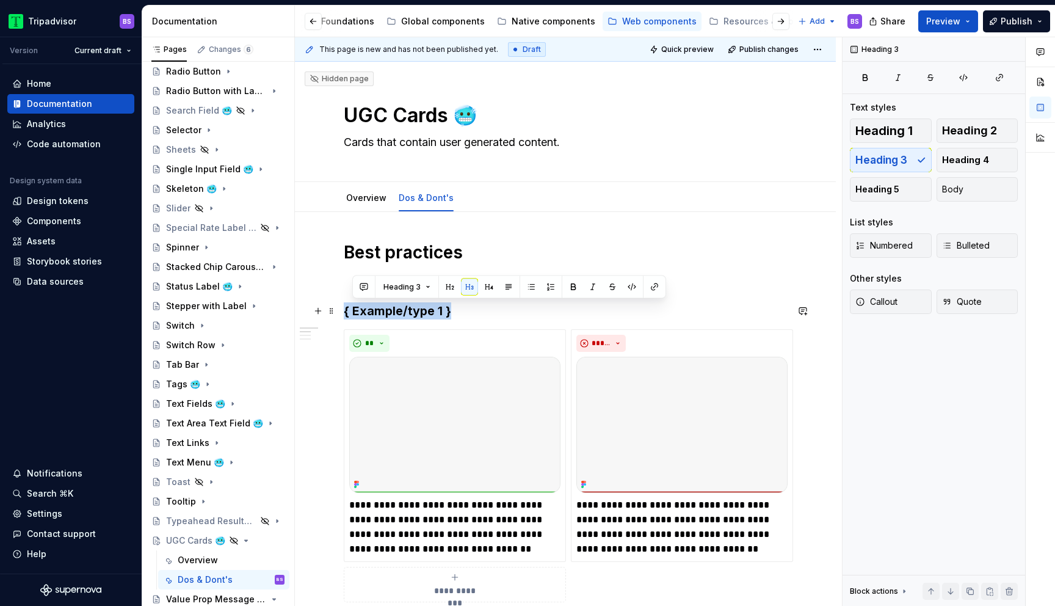
click at [396, 308] on h3 "{ Example/type 1 }" at bounding box center [565, 310] width 443 height 17
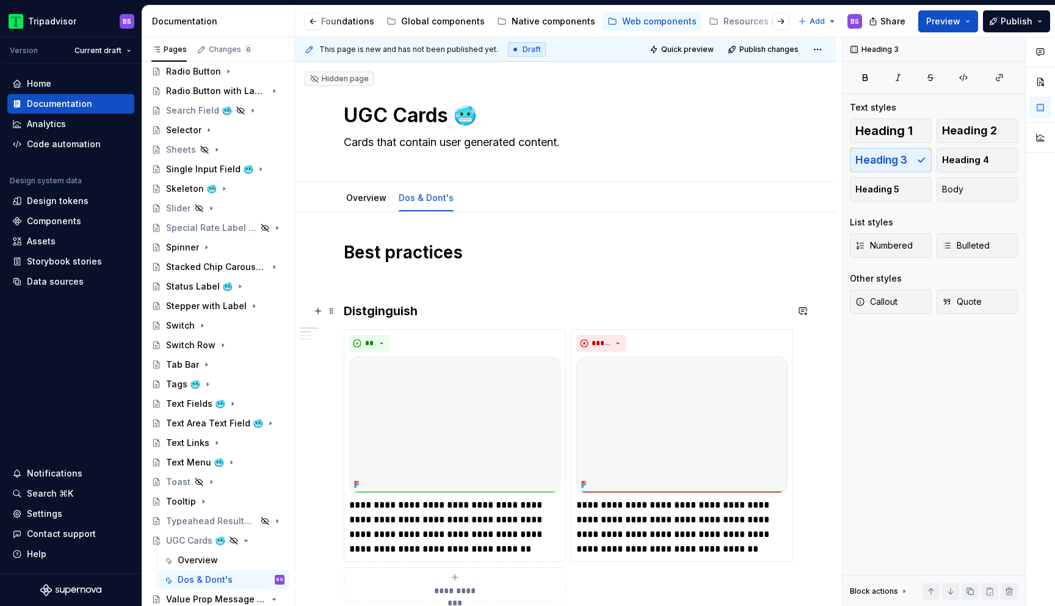
click at [382, 313] on h3 "Distginguish" at bounding box center [565, 310] width 443 height 17
click at [374, 312] on h3 "Distginguish" at bounding box center [565, 310] width 443 height 17
click at [496, 310] on h3 "Distinguish Video from Imge" at bounding box center [565, 310] width 443 height 17
click at [448, 312] on h3 "Distinguish Video from Image" at bounding box center [565, 310] width 443 height 17
click at [521, 310] on h3 "Distinguish Videos from Image" at bounding box center [565, 310] width 443 height 17
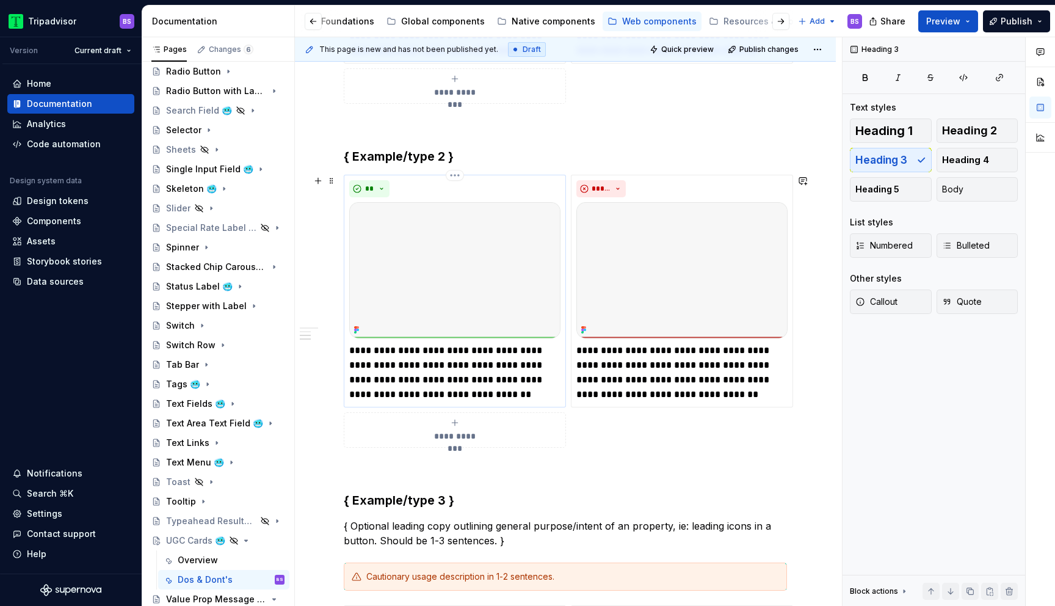
scroll to position [447, 0]
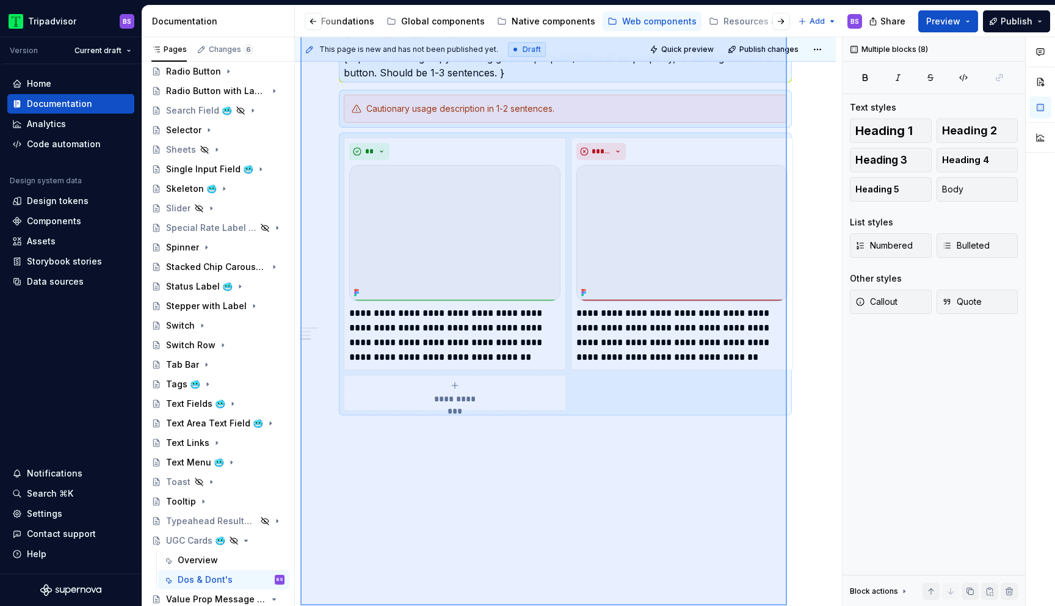
drag, startPoint x: 300, startPoint y: 169, endPoint x: 753, endPoint y: 563, distance: 600.1
click at [753, 563] on div "**********" at bounding box center [568, 321] width 547 height 569
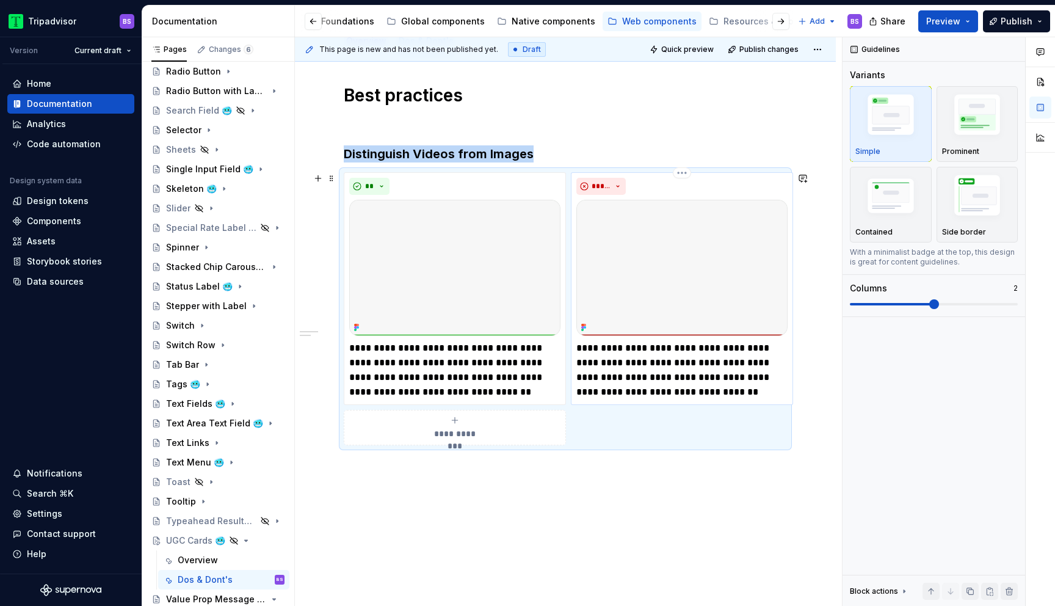
scroll to position [146, 0]
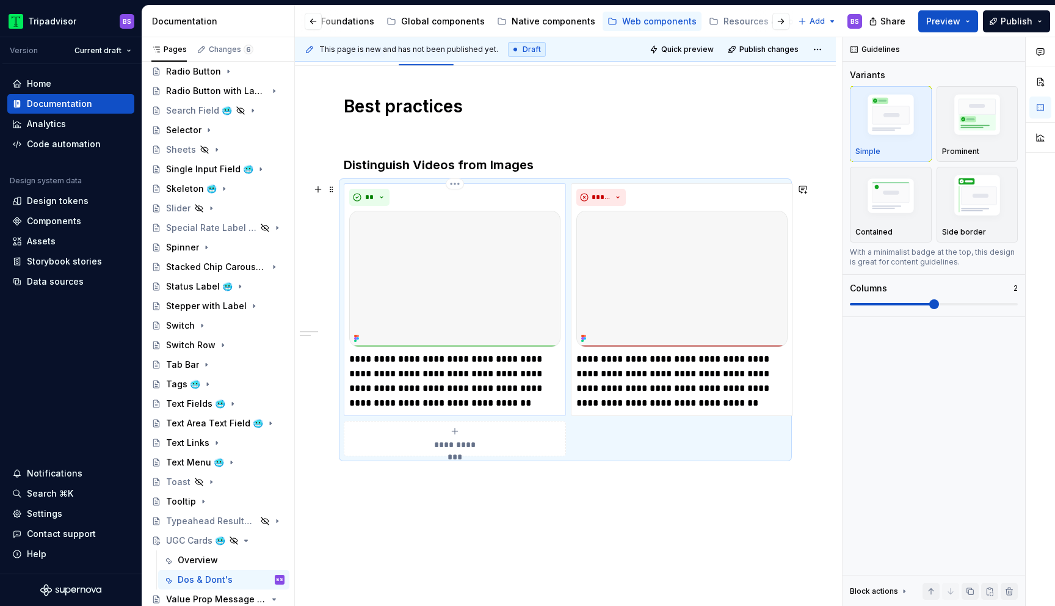
click at [509, 356] on p "**********" at bounding box center [454, 381] width 211 height 59
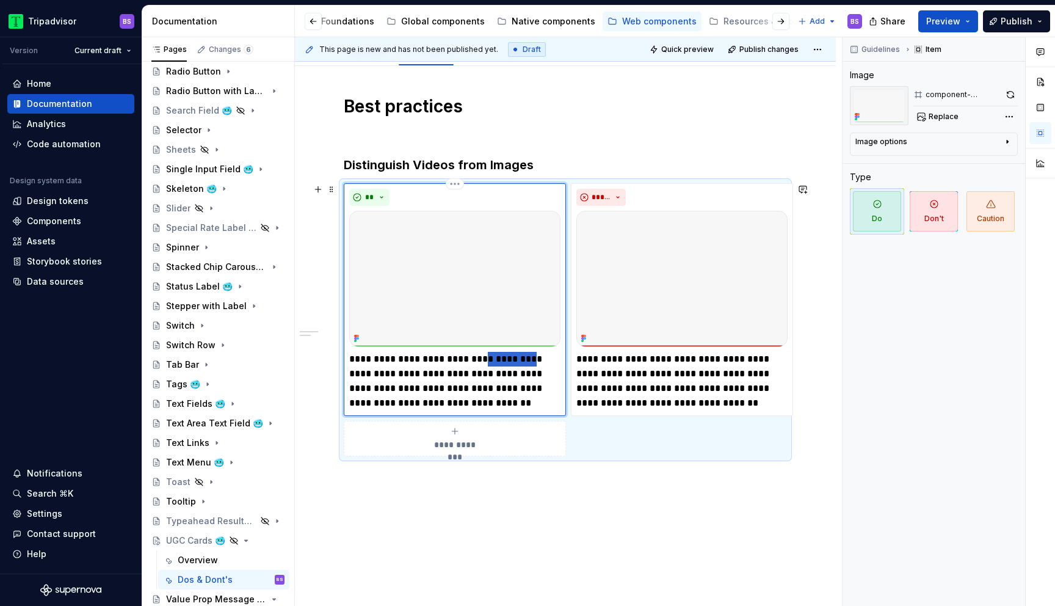
click at [509, 356] on p "**********" at bounding box center [454, 381] width 211 height 59
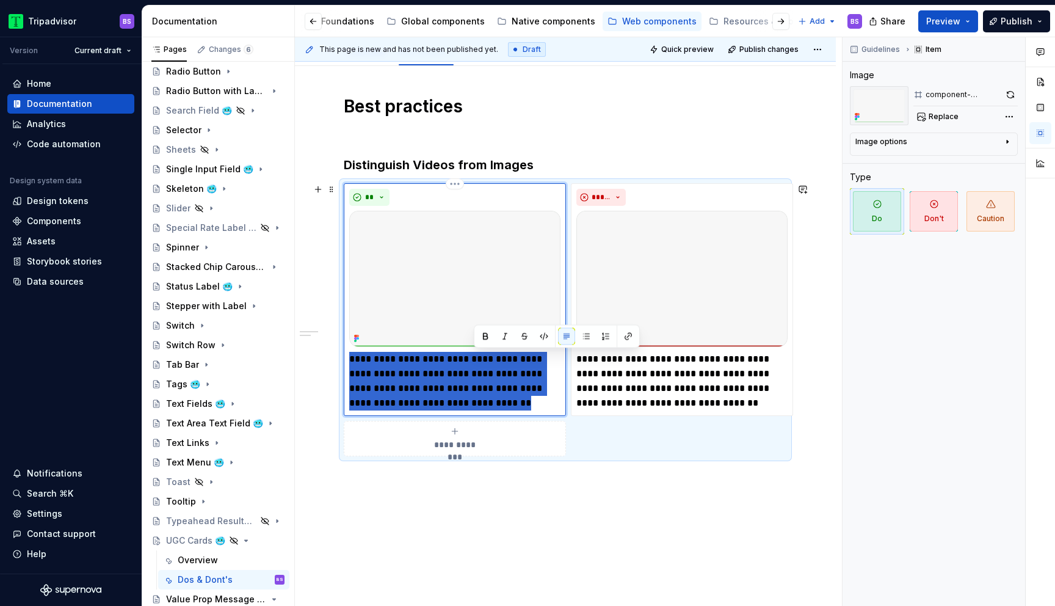
click at [509, 356] on p "**********" at bounding box center [454, 381] width 211 height 59
click at [210, 562] on div "Overview" at bounding box center [198, 560] width 40 height 12
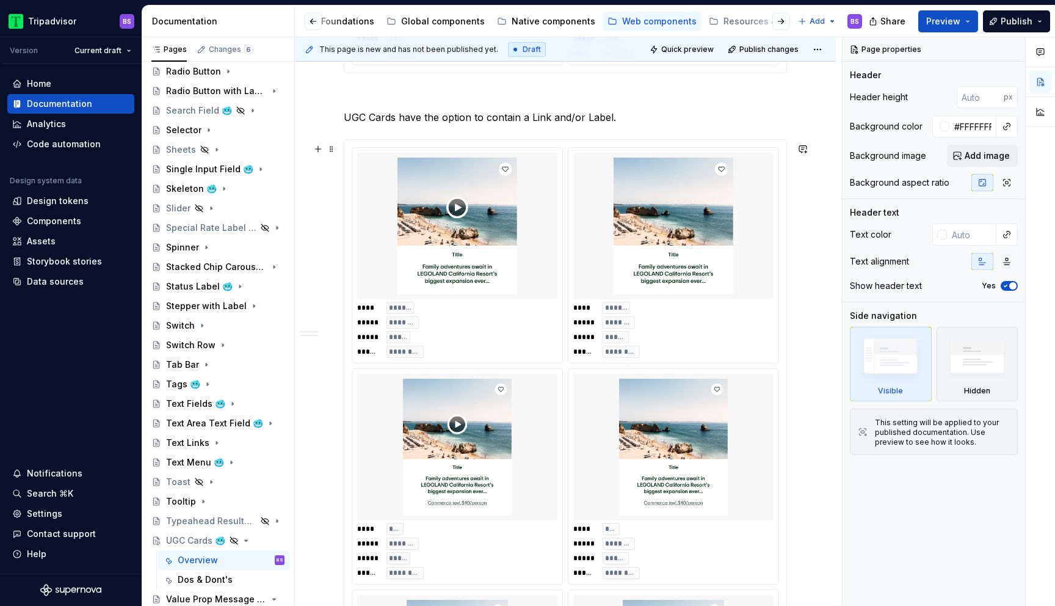
scroll to position [1348, 0]
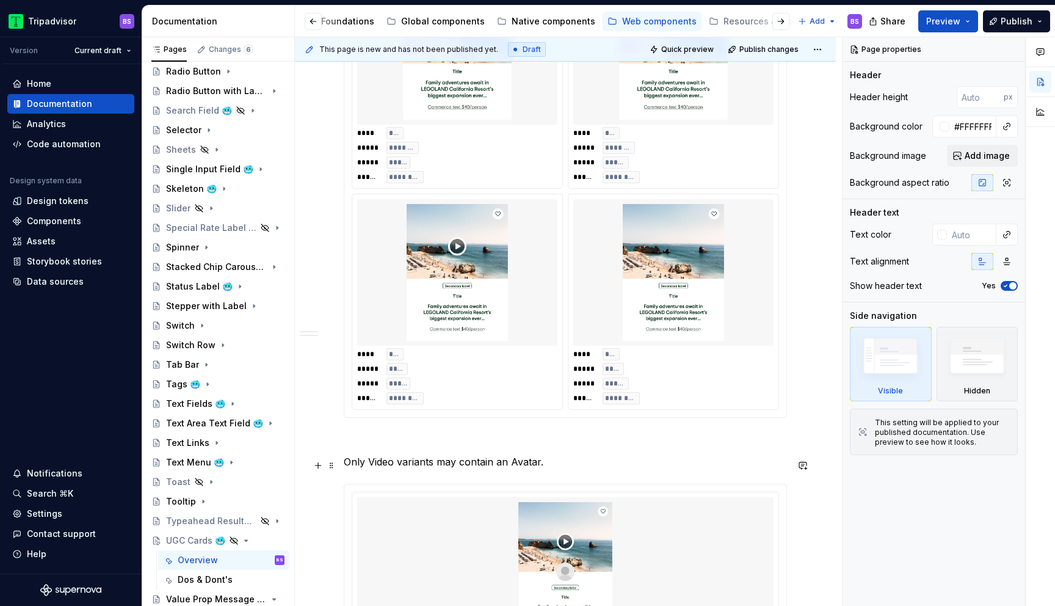
click at [402, 464] on p "Only Video variants may contain an Avatar." at bounding box center [565, 461] width 443 height 15
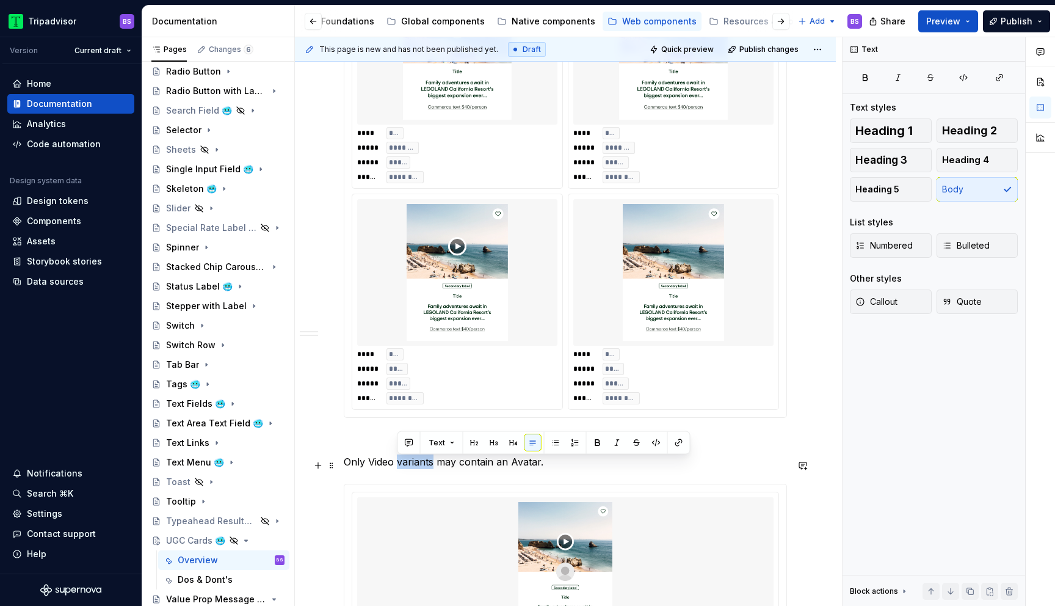
click at [402, 464] on p "Only Video variants may contain an Avatar." at bounding box center [565, 461] width 443 height 15
copy p "Only Video variants may contain an Avatar."
click at [227, 574] on div "Dos & Dont's" at bounding box center [205, 579] width 55 height 12
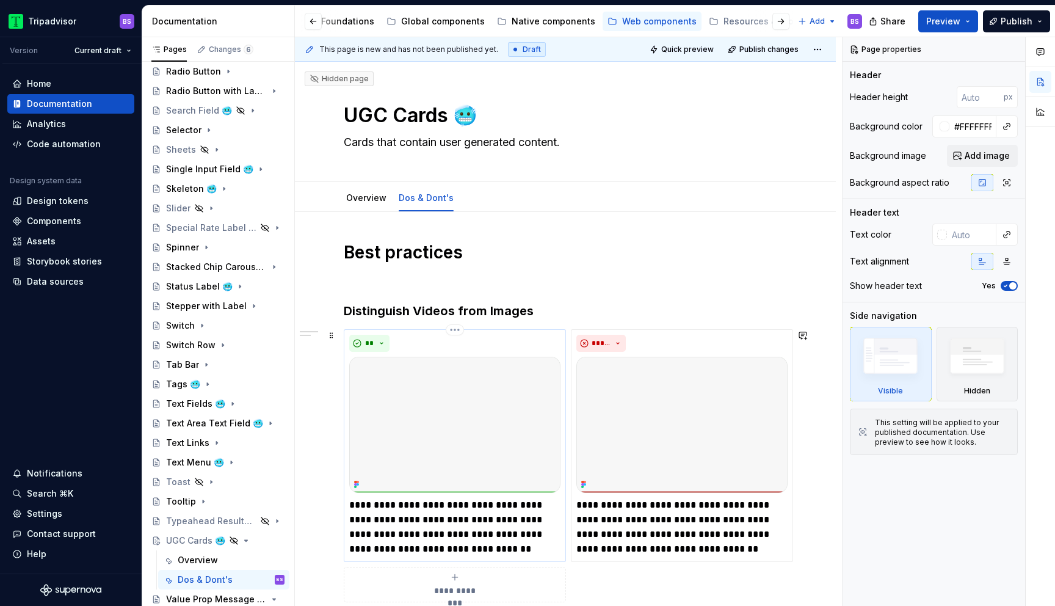
click at [435, 521] on p "**********" at bounding box center [454, 527] width 211 height 59
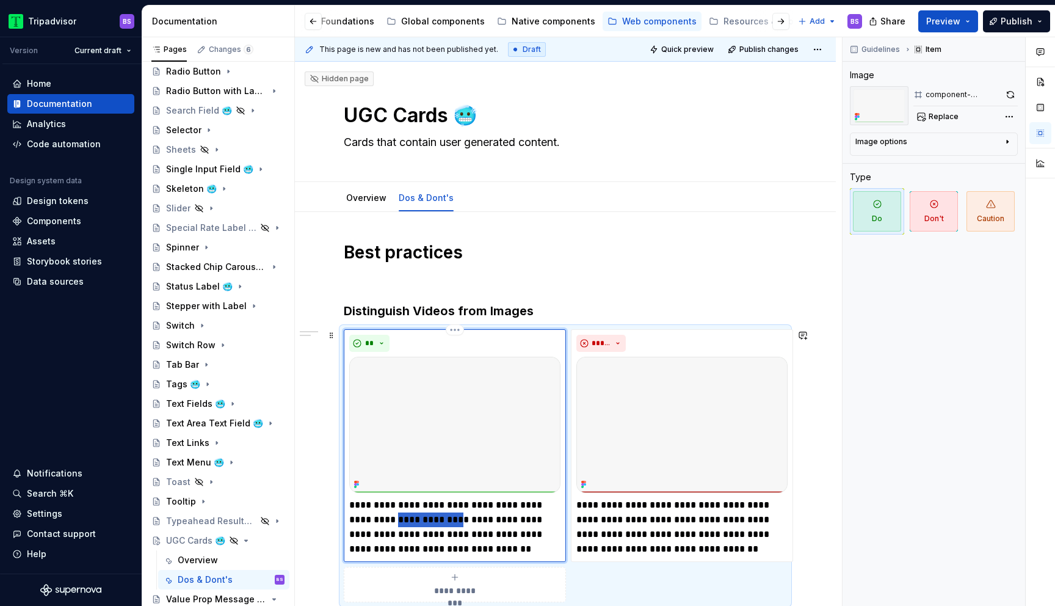
click at [435, 521] on p "**********" at bounding box center [454, 527] width 211 height 59
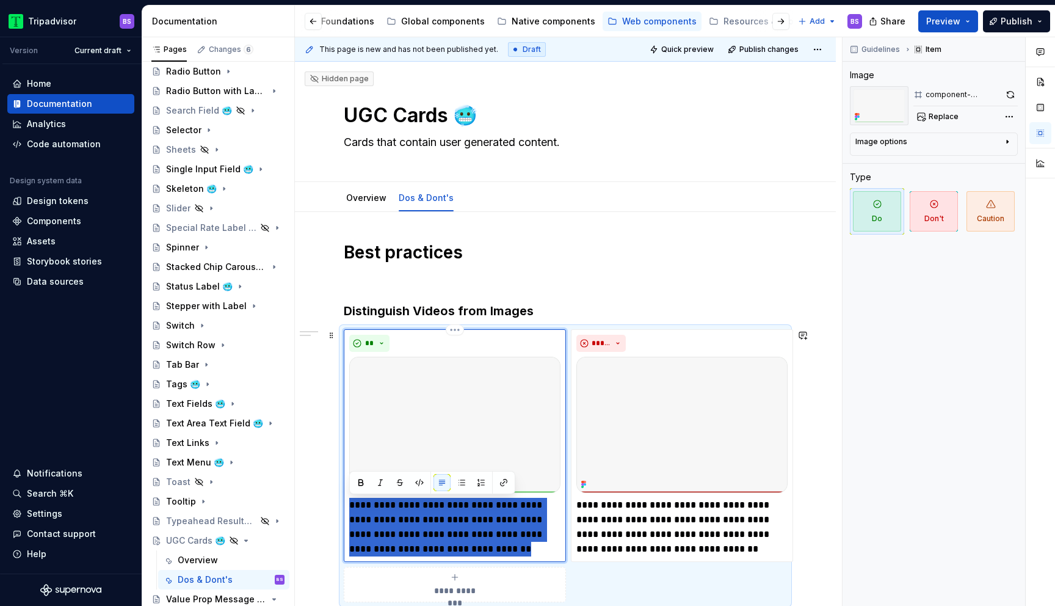
click at [435, 521] on p "**********" at bounding box center [454, 527] width 211 height 59
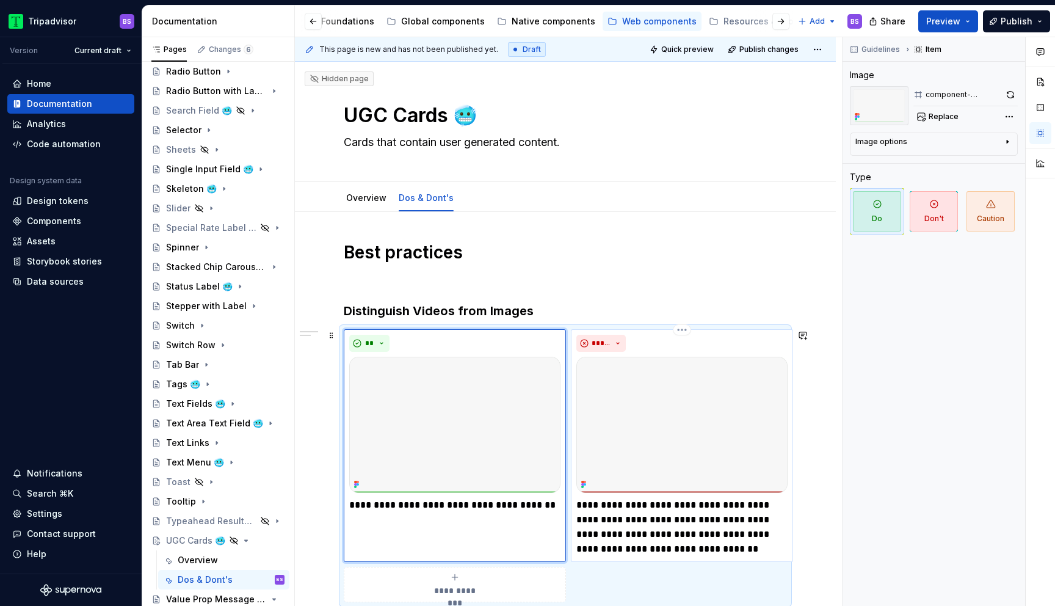
click at [640, 512] on p "**********" at bounding box center [681, 527] width 211 height 59
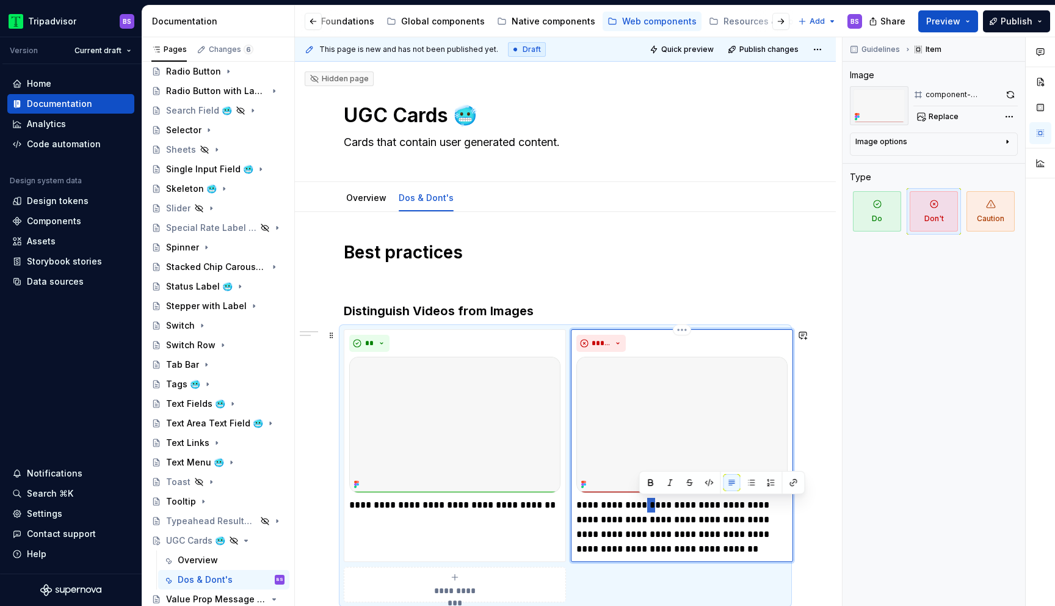
click at [640, 512] on p "**********" at bounding box center [681, 527] width 211 height 59
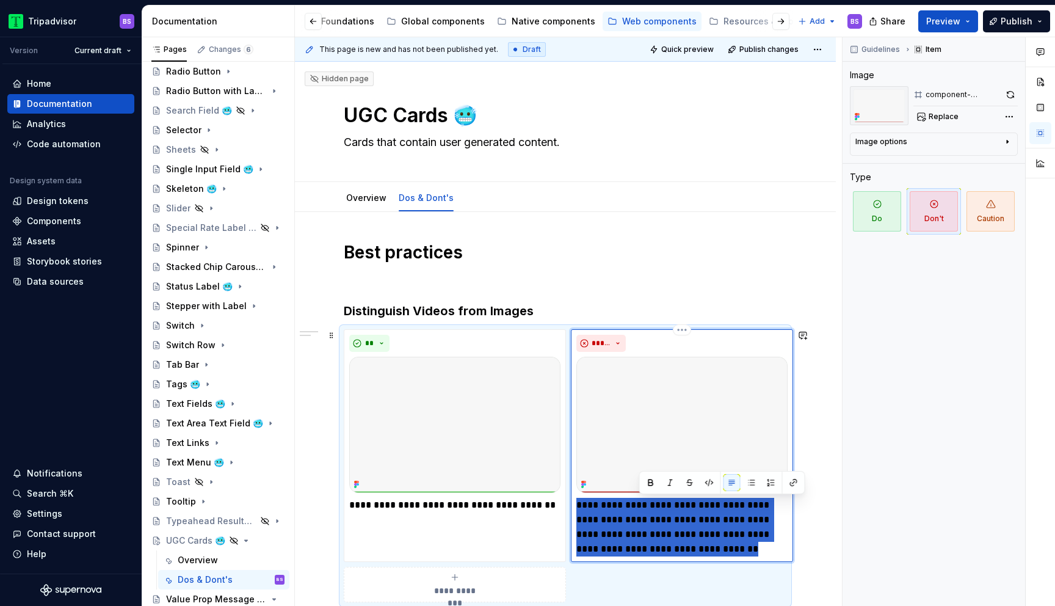
click at [640, 512] on p "**********" at bounding box center [681, 527] width 211 height 59
type textarea "*"
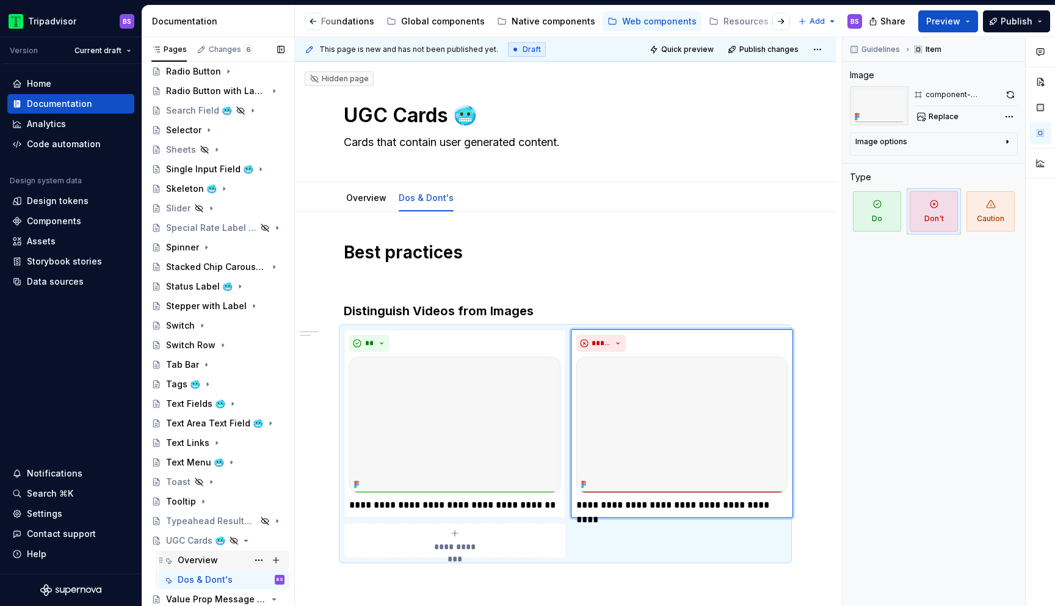
click at [219, 563] on div "Overview" at bounding box center [231, 559] width 107 height 17
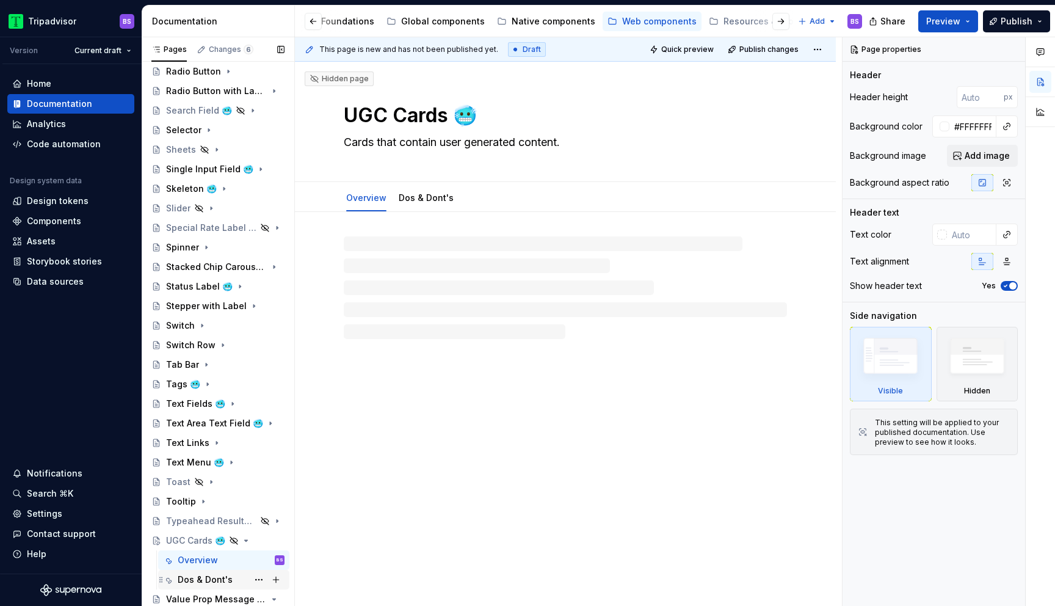
click at [226, 579] on div "Dos & Dont's" at bounding box center [205, 579] width 55 height 12
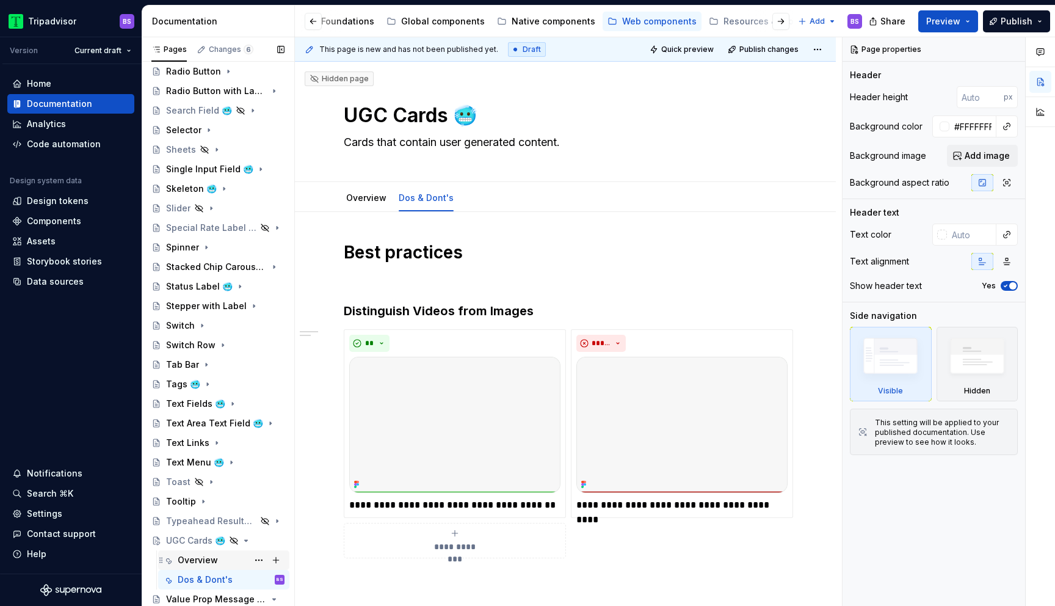
click at [210, 557] on div "Overview" at bounding box center [198, 560] width 40 height 12
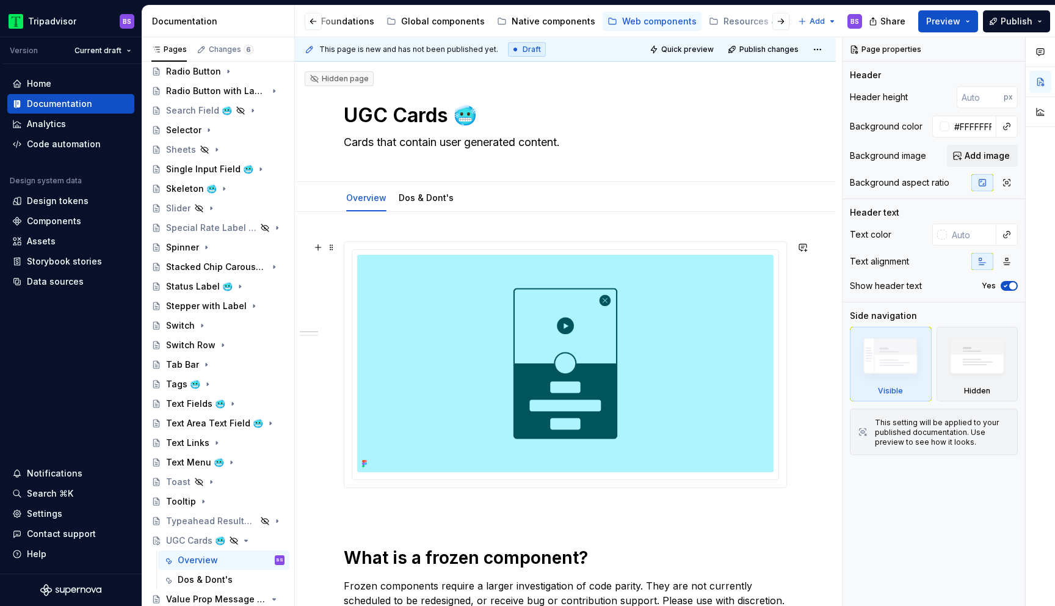
click at [655, 302] on img at bounding box center [565, 363] width 416 height 217
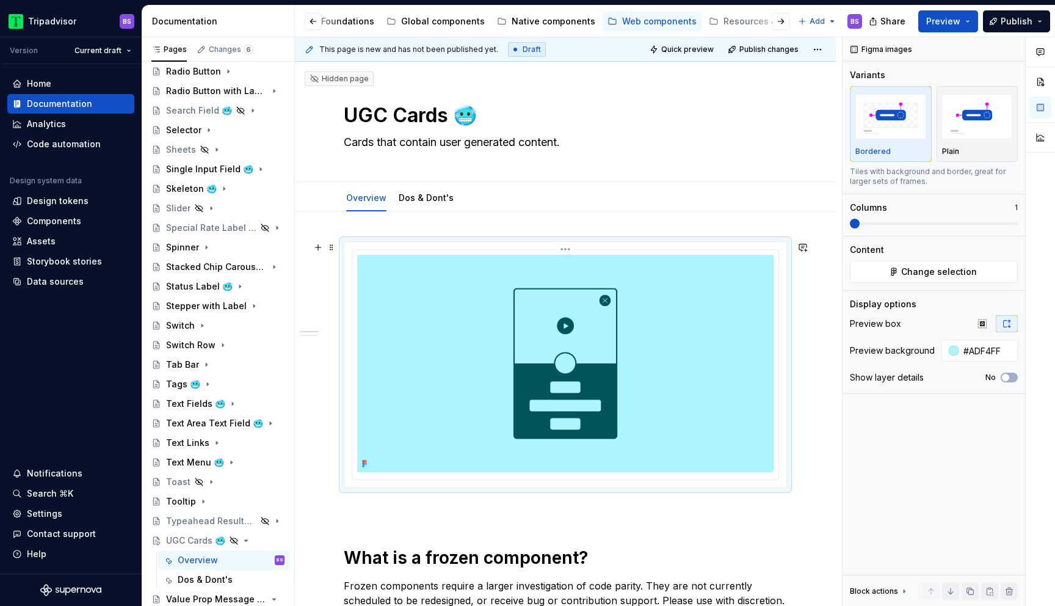
click at [655, 302] on img at bounding box center [565, 363] width 416 height 217
click at [567, 248] on html "Tripadvisor BS Version Current draft Home Documentation Analytics Code automati…" at bounding box center [527, 303] width 1055 height 606
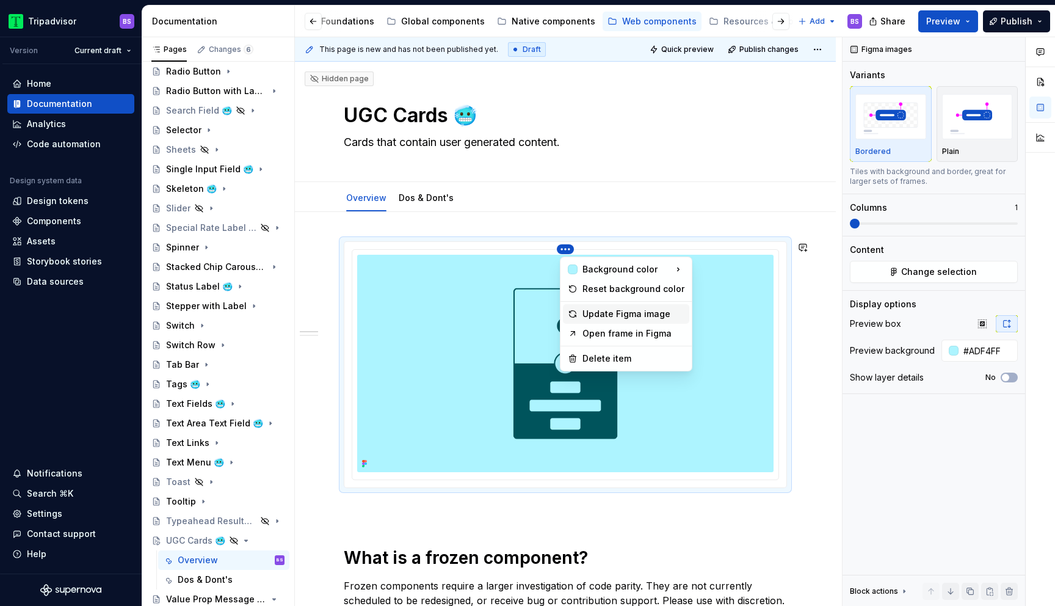
click at [642, 315] on div "Update Figma image" at bounding box center [633, 314] width 102 height 12
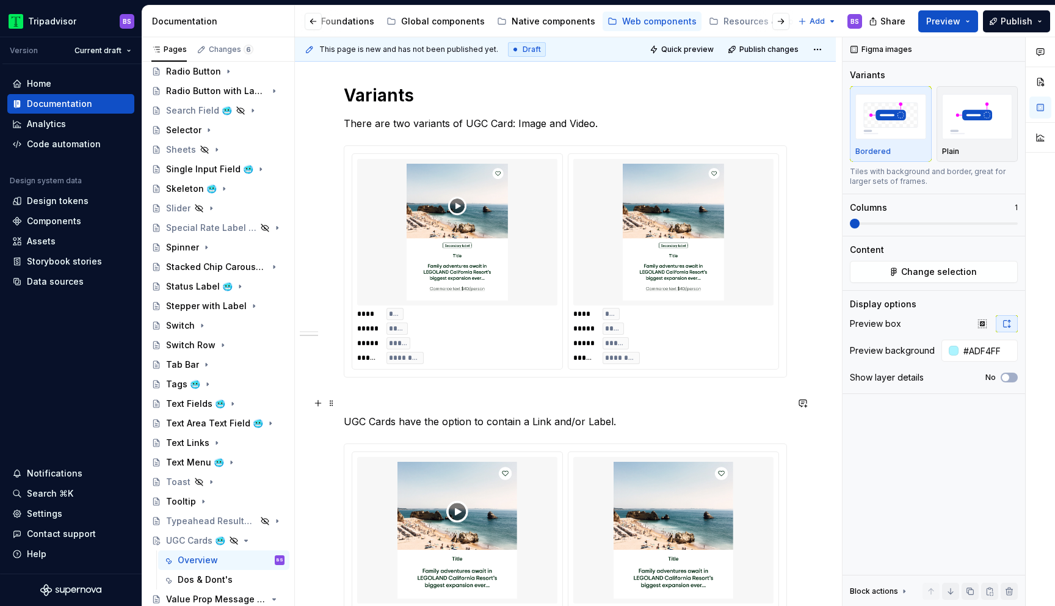
scroll to position [604, 0]
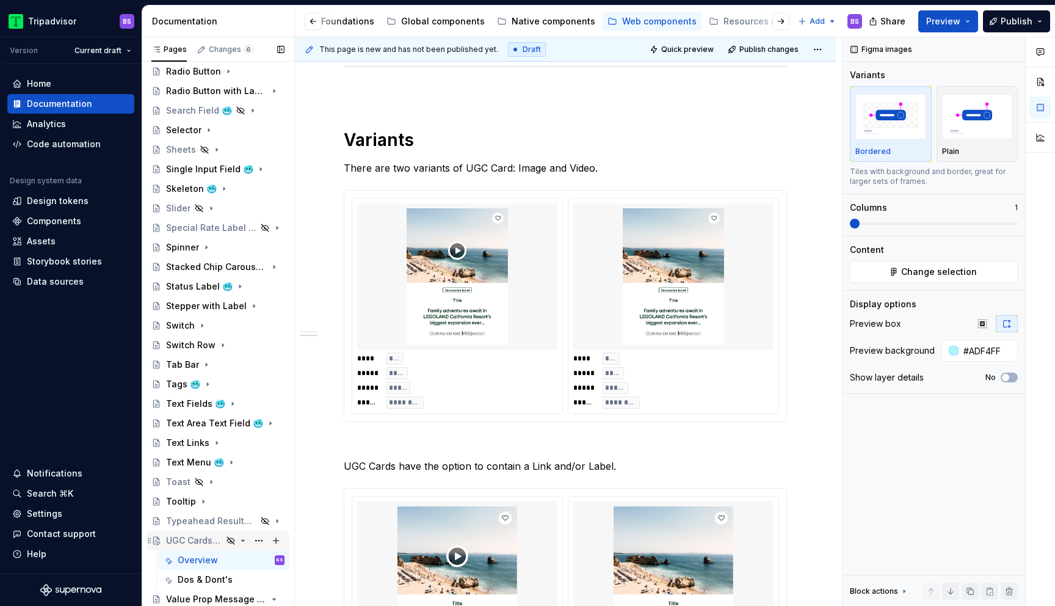
click at [244, 545] on div "UGC Cards 🥶" at bounding box center [225, 540] width 118 height 17
click at [243, 538] on icon "Page tree" at bounding box center [243, 540] width 10 height 10
click at [245, 559] on icon "Page tree" at bounding box center [243, 560] width 10 height 10
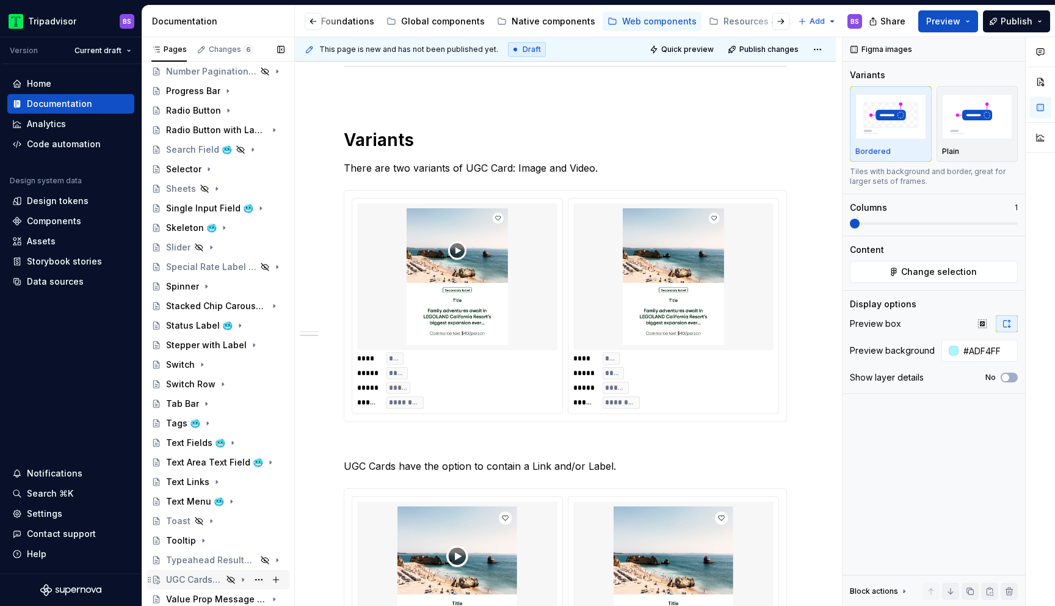
click at [239, 582] on icon "Page tree" at bounding box center [243, 579] width 10 height 10
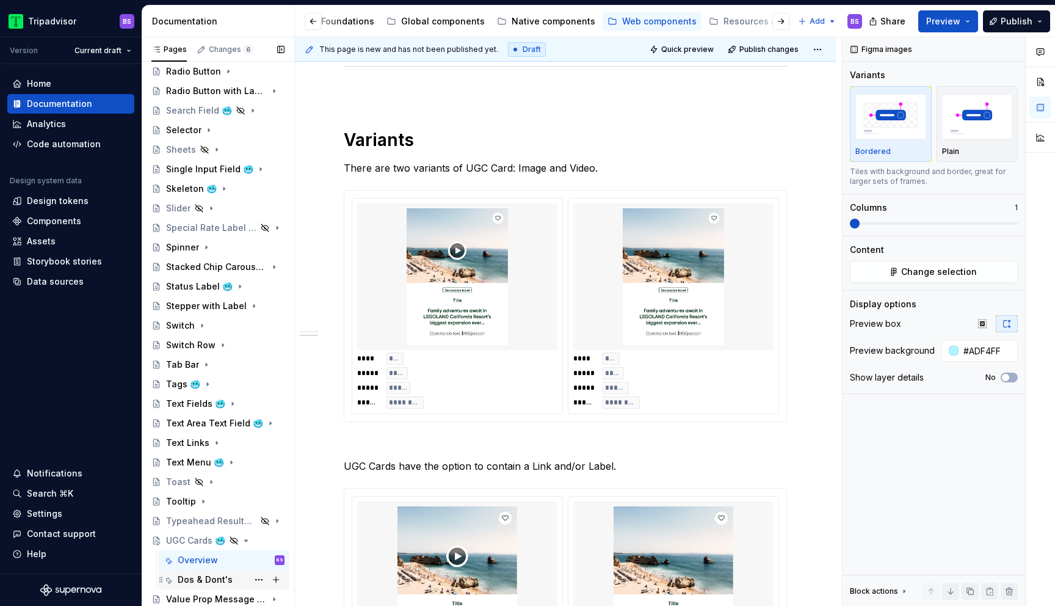
click at [214, 578] on div "Dos & Dont's" at bounding box center [205, 579] width 55 height 12
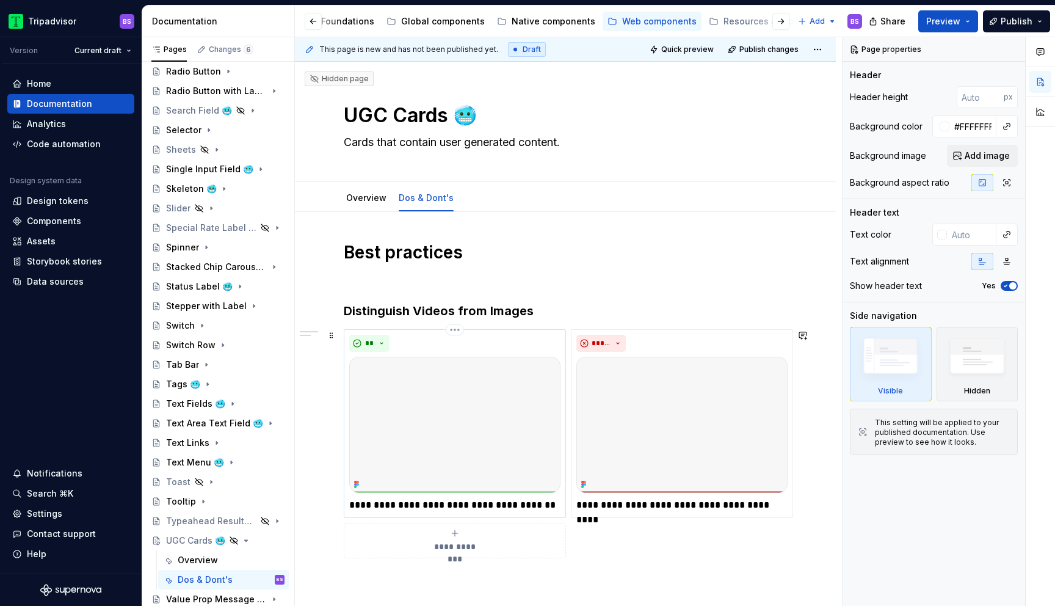
click at [453, 429] on img at bounding box center [454, 425] width 211 height 136
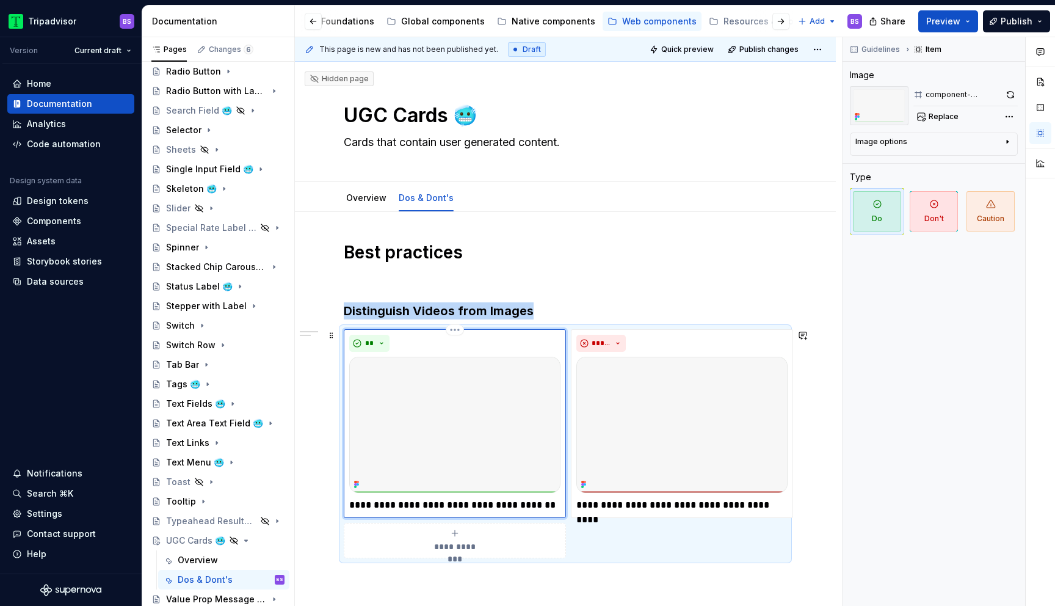
click at [505, 407] on img at bounding box center [454, 425] width 211 height 136
click at [923, 120] on button "Replace" at bounding box center [938, 116] width 51 height 17
type textarea "*"
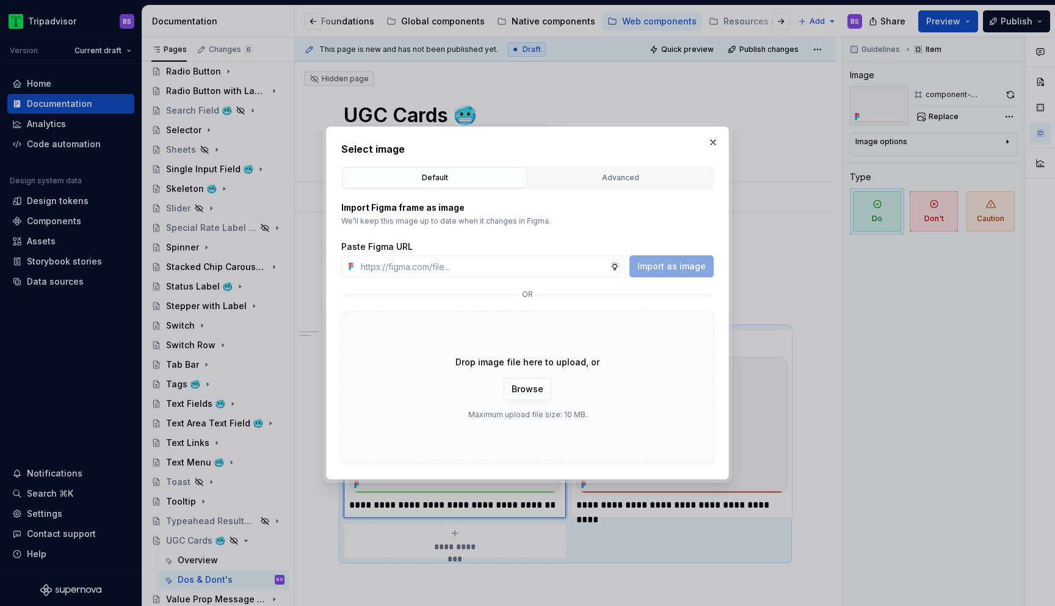
type input "[URL][DOMAIN_NAME]"
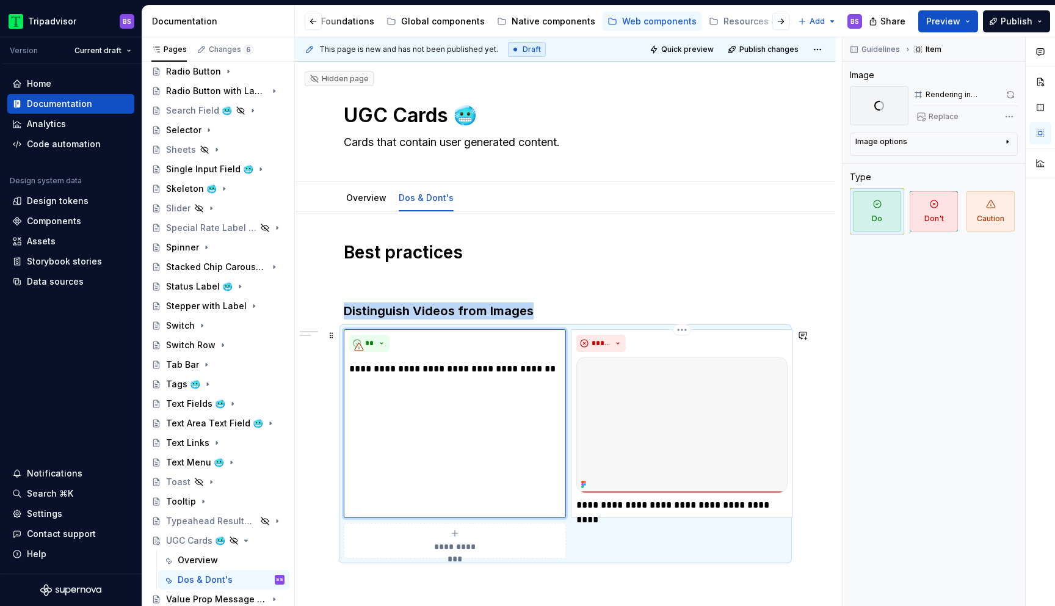
click at [698, 391] on img at bounding box center [681, 425] width 211 height 136
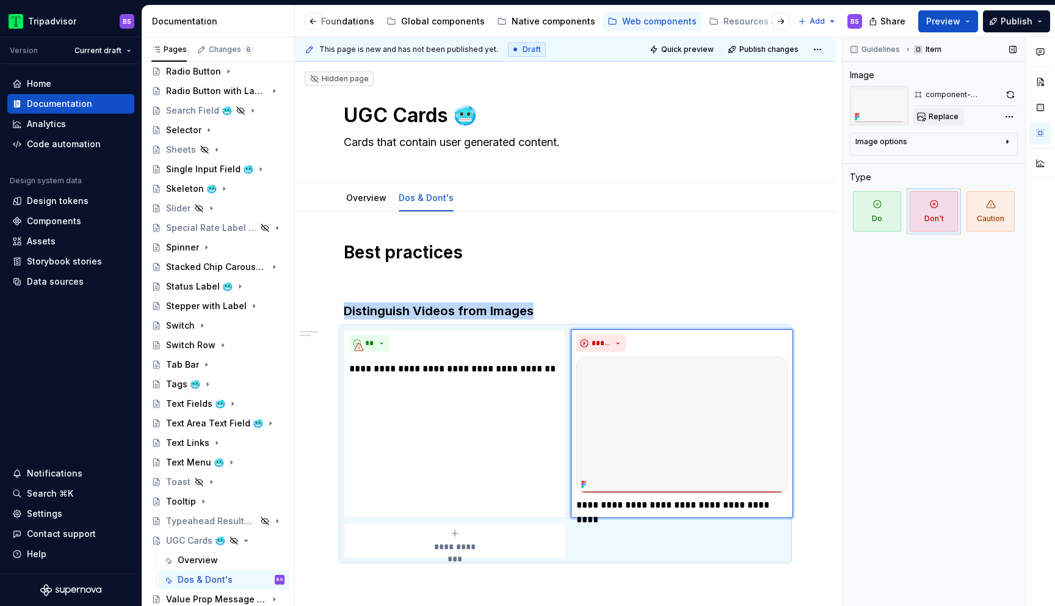
click at [947, 117] on span "Replace" at bounding box center [944, 117] width 30 height 10
type textarea "*"
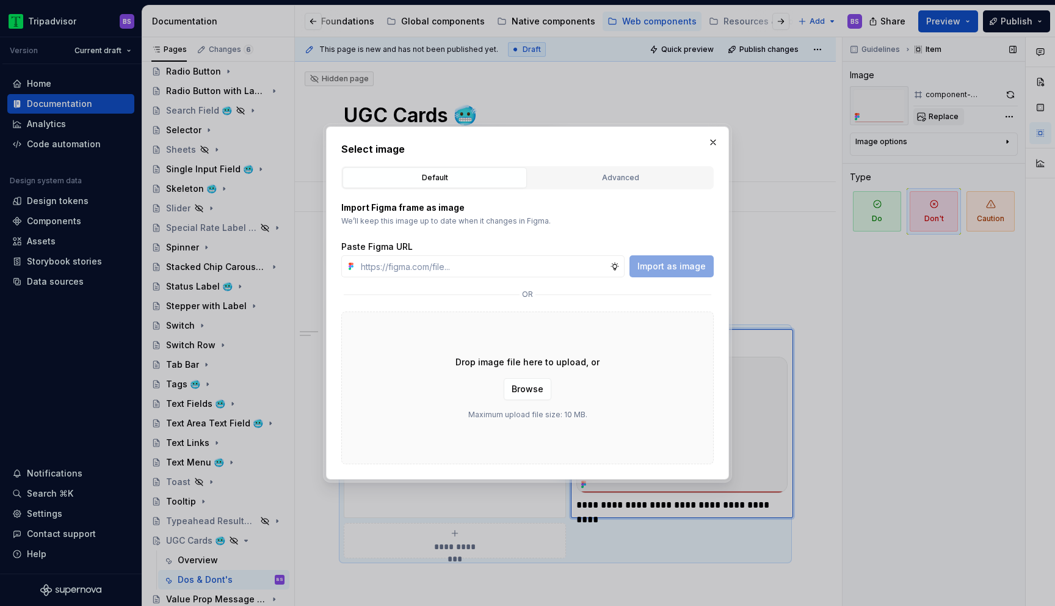
type input "[URL][DOMAIN_NAME]"
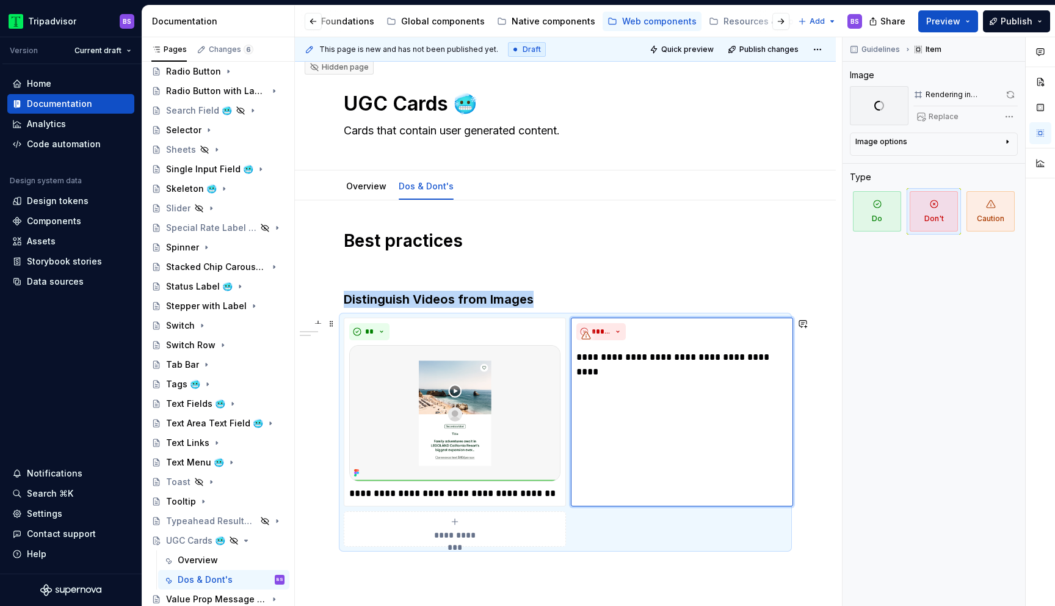
scroll to position [60, 0]
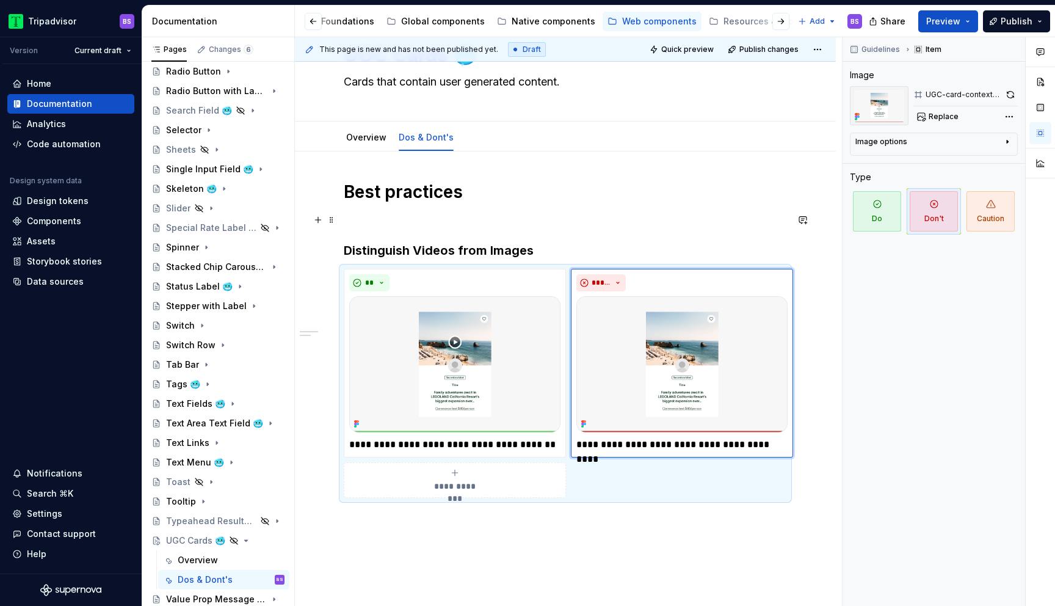
click at [649, 219] on p at bounding box center [565, 219] width 443 height 15
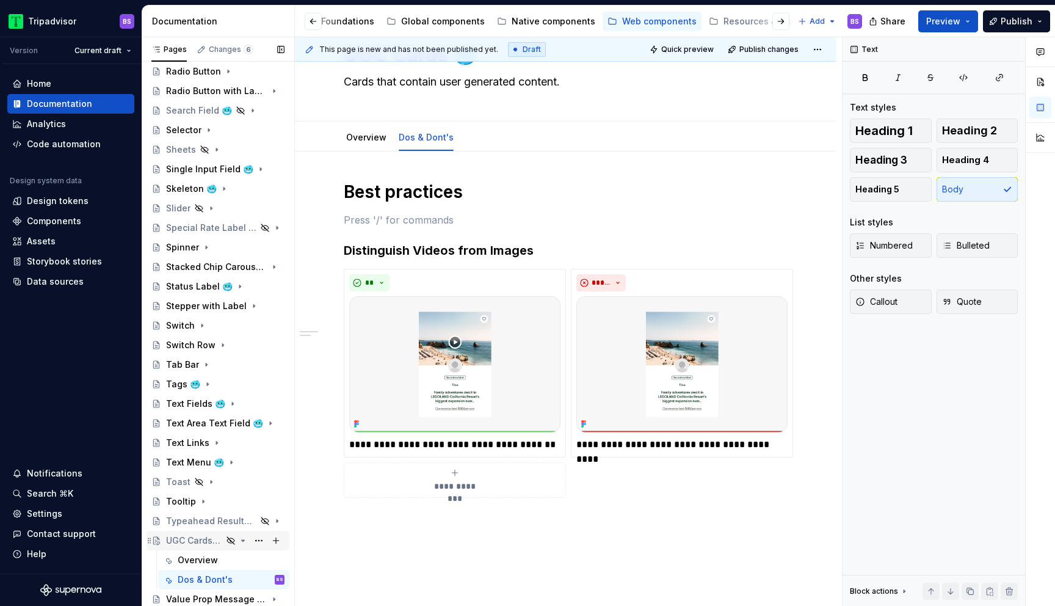
click at [242, 540] on icon "Page tree" at bounding box center [243, 540] width 3 height 1
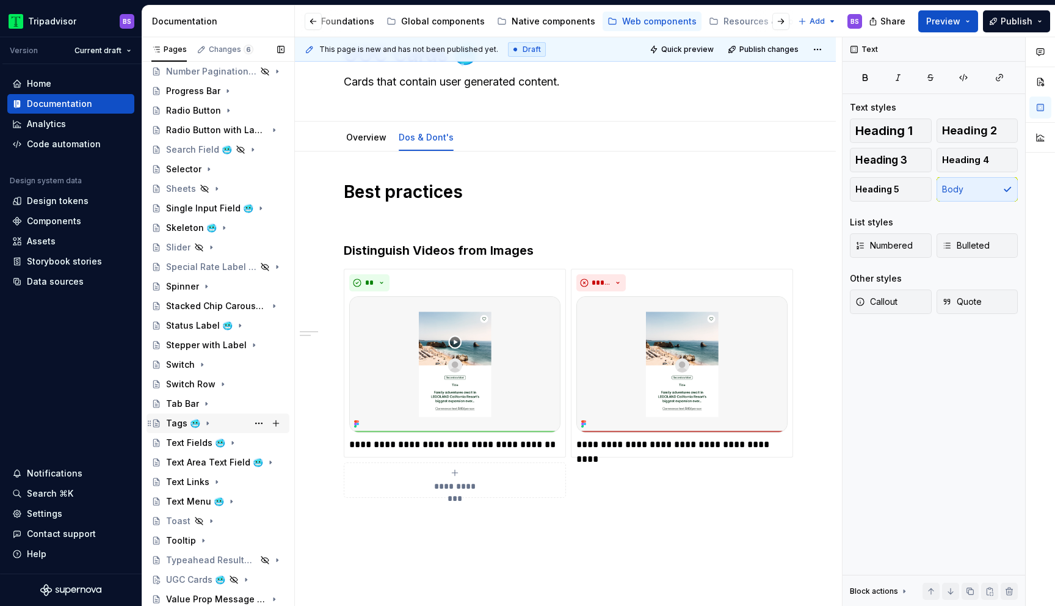
click at [218, 426] on div "Tags 🥶" at bounding box center [225, 423] width 118 height 17
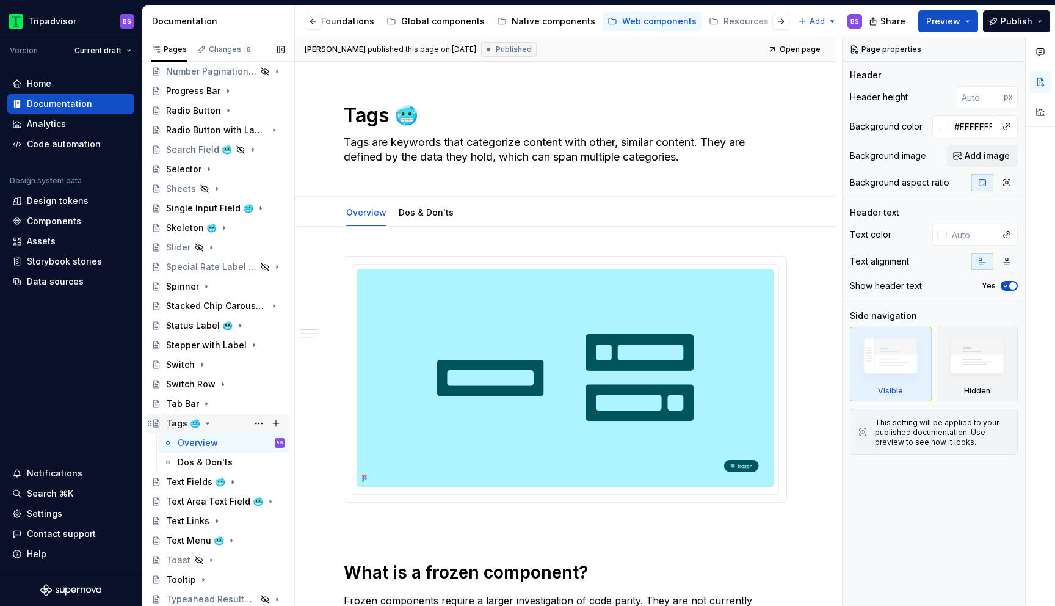
click at [206, 422] on icon "Page tree" at bounding box center [207, 422] width 3 height 1
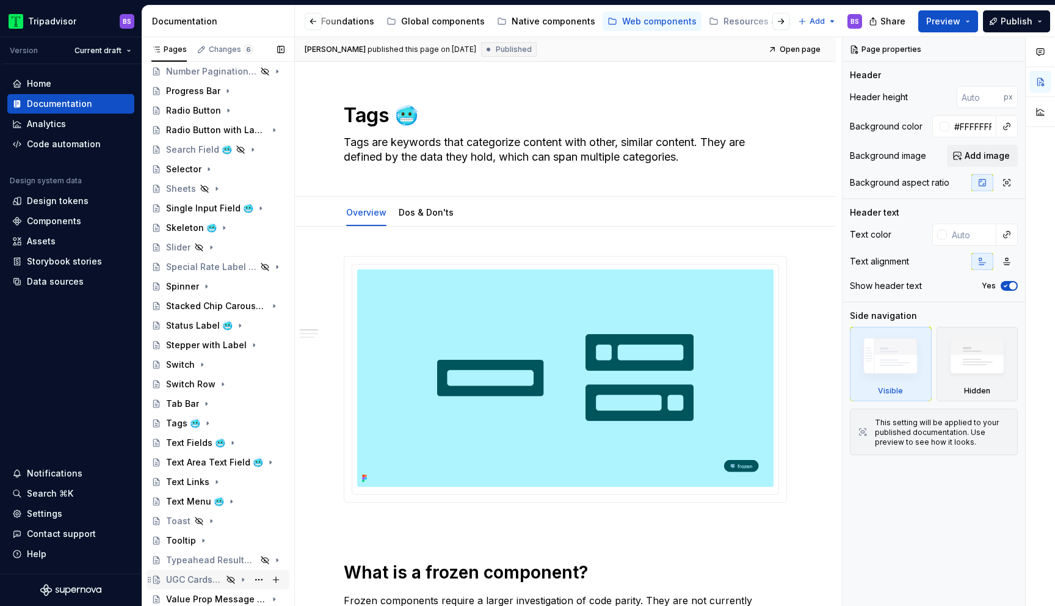
click at [244, 581] on icon "Page tree" at bounding box center [243, 579] width 10 height 10
click at [208, 593] on div "Overview" at bounding box center [198, 599] width 40 height 12
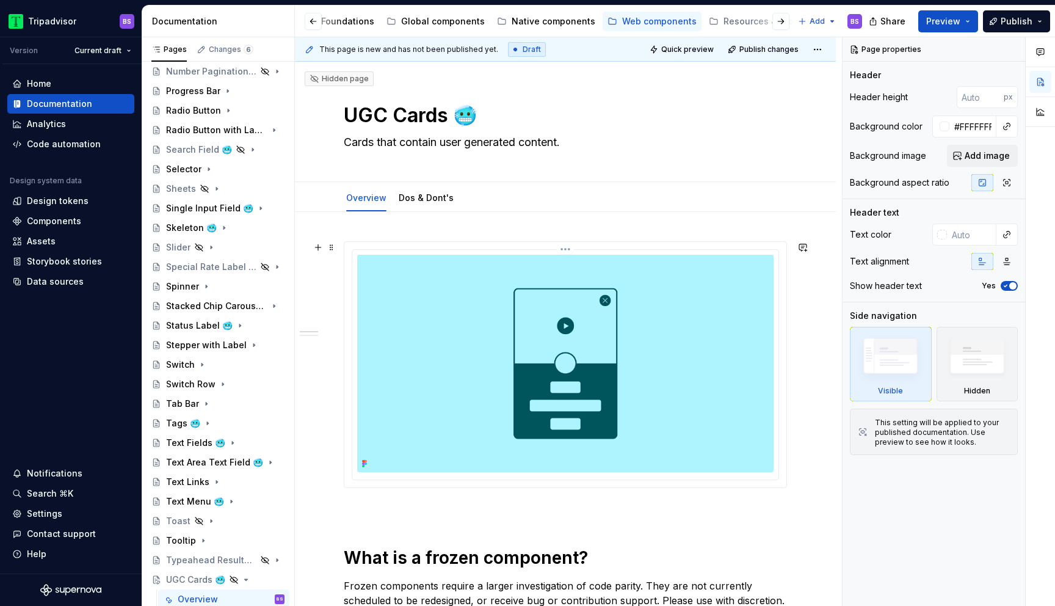
click at [751, 411] on img at bounding box center [565, 363] width 416 height 217
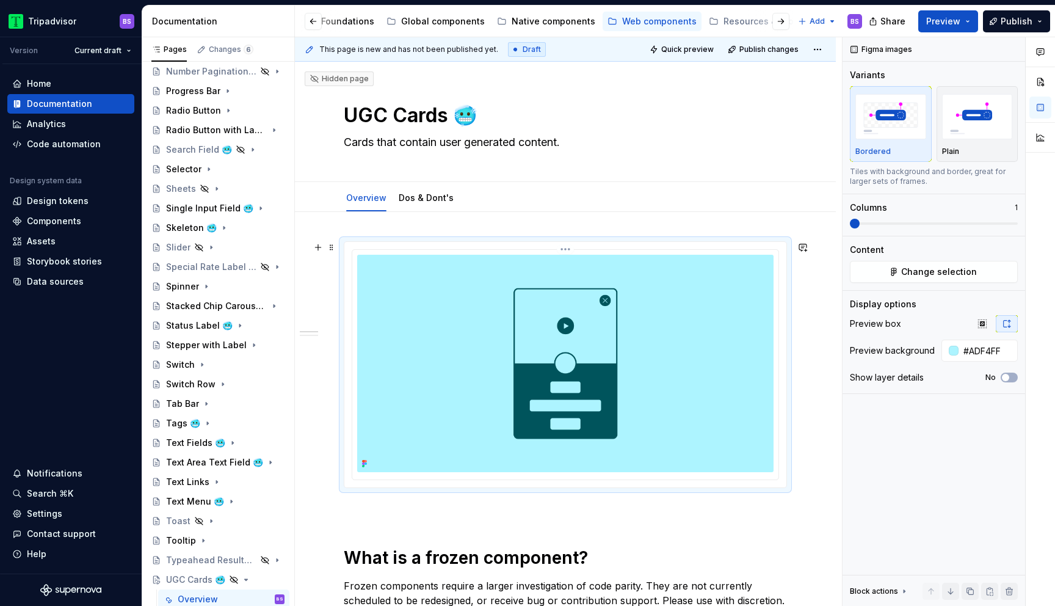
click at [570, 248] on html "Tripadvisor BS Version Current draft Home Documentation Analytics Code automati…" at bounding box center [527, 303] width 1055 height 606
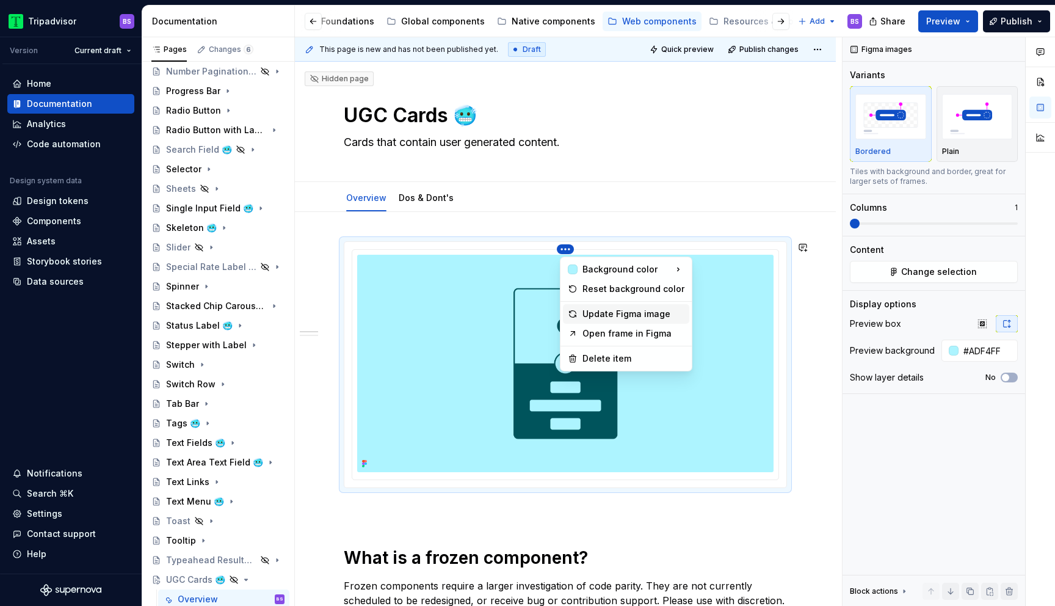
click at [600, 316] on div "Update Figma image" at bounding box center [633, 314] width 102 height 12
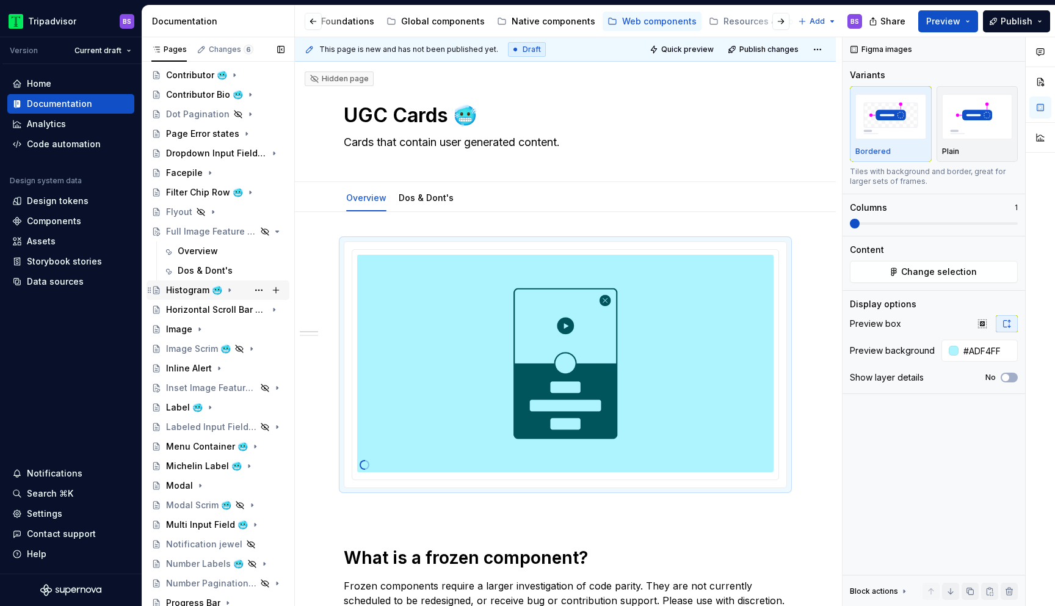
scroll to position [236, 0]
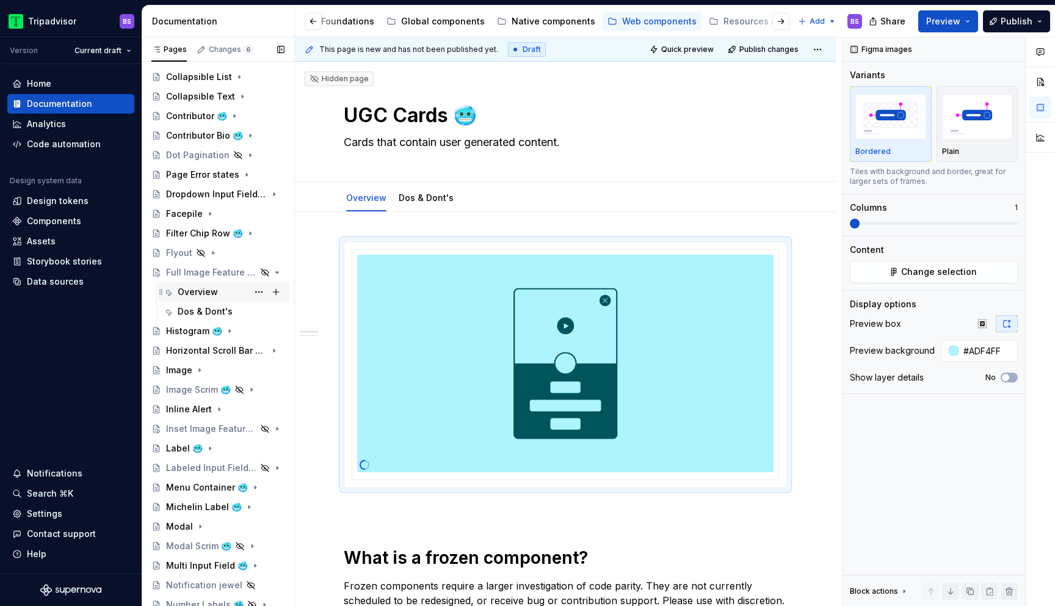
click at [216, 292] on div "Overview" at bounding box center [198, 292] width 40 height 12
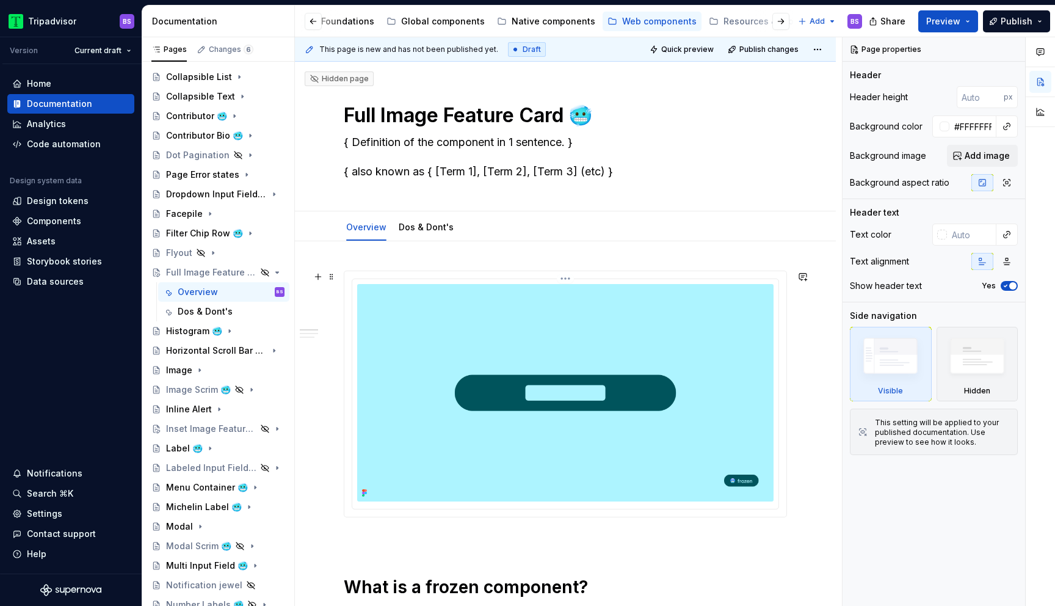
click at [632, 360] on img at bounding box center [565, 392] width 416 height 217
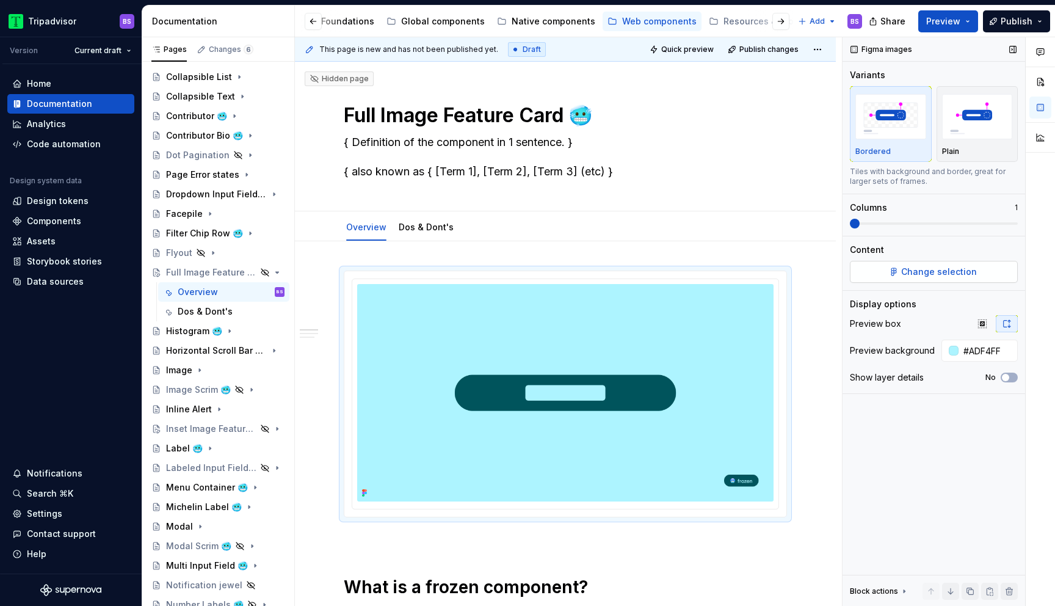
click at [916, 272] on span "Change selection" at bounding box center [939, 272] width 76 height 12
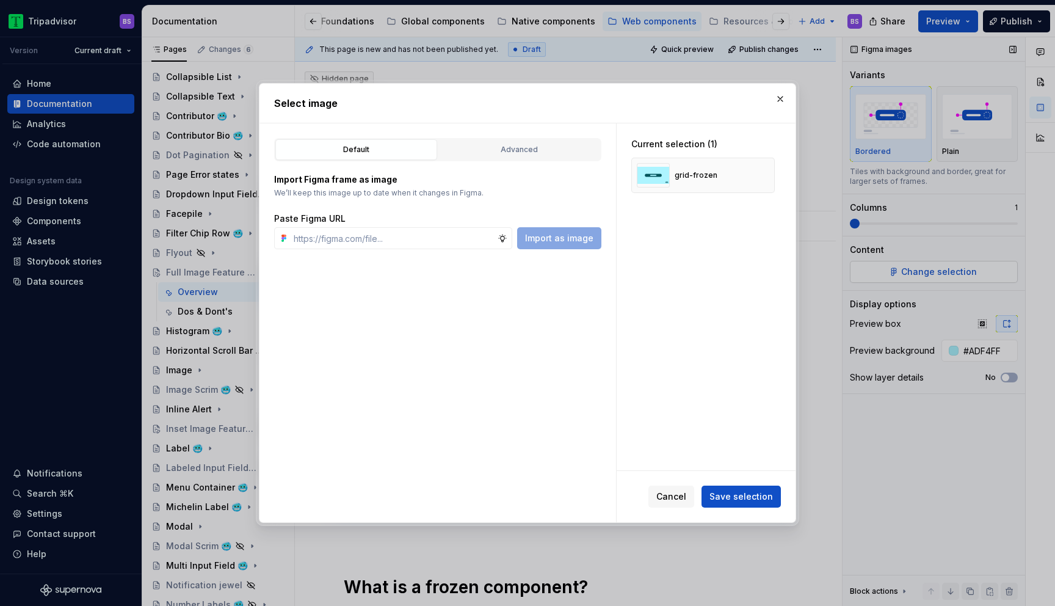
type textarea "*"
type input "[URL][DOMAIN_NAME]"
type textarea "*"
type input "[URL][DOMAIN_NAME]"
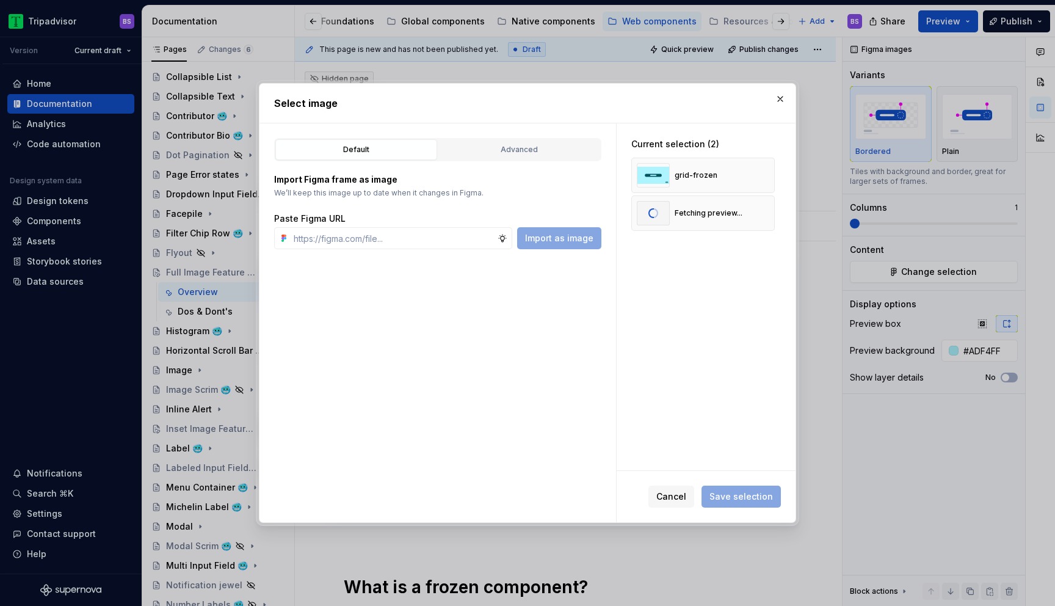
scroll to position [0, 0]
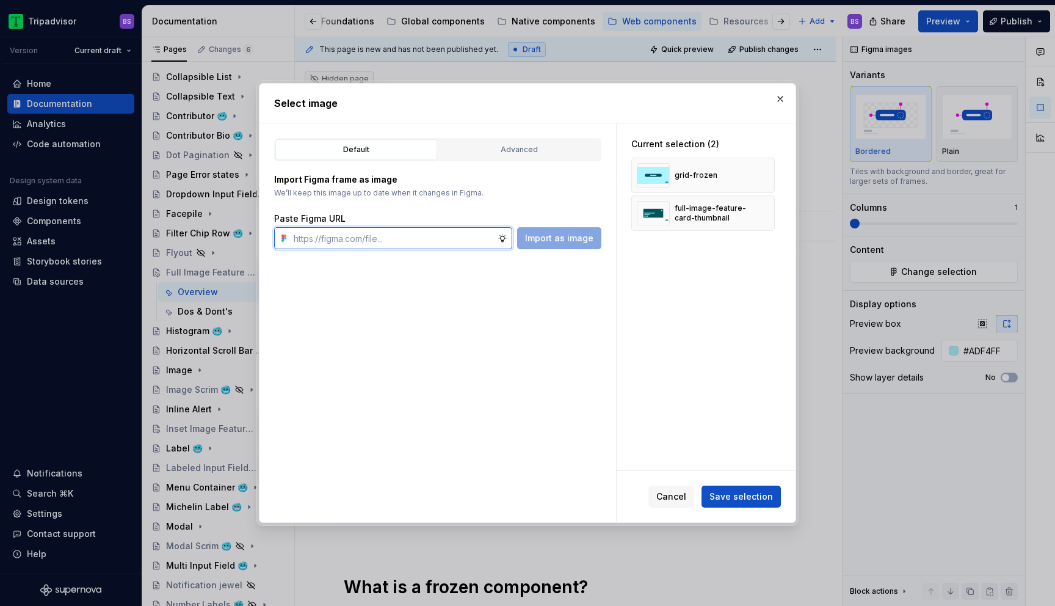
type textarea "*"
click at [738, 494] on span "Save selection" at bounding box center [740, 496] width 63 height 12
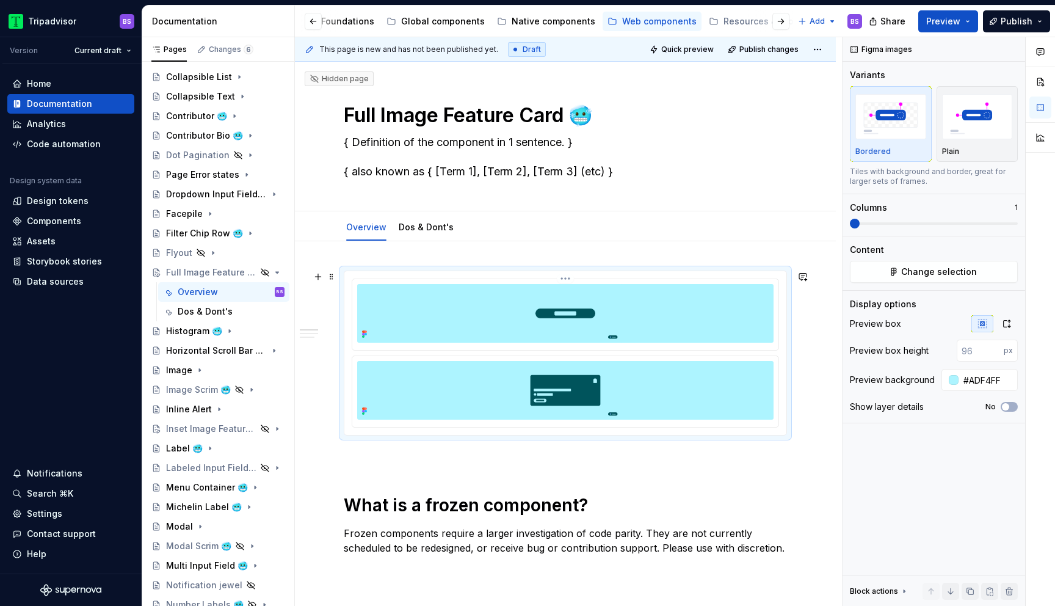
click at [701, 284] on img at bounding box center [565, 313] width 416 height 59
click at [653, 312] on img at bounding box center [565, 313] width 416 height 59
click at [571, 278] on html "Tripadvisor BS Version Current draft Home Documentation Analytics Code automati…" at bounding box center [527, 303] width 1055 height 606
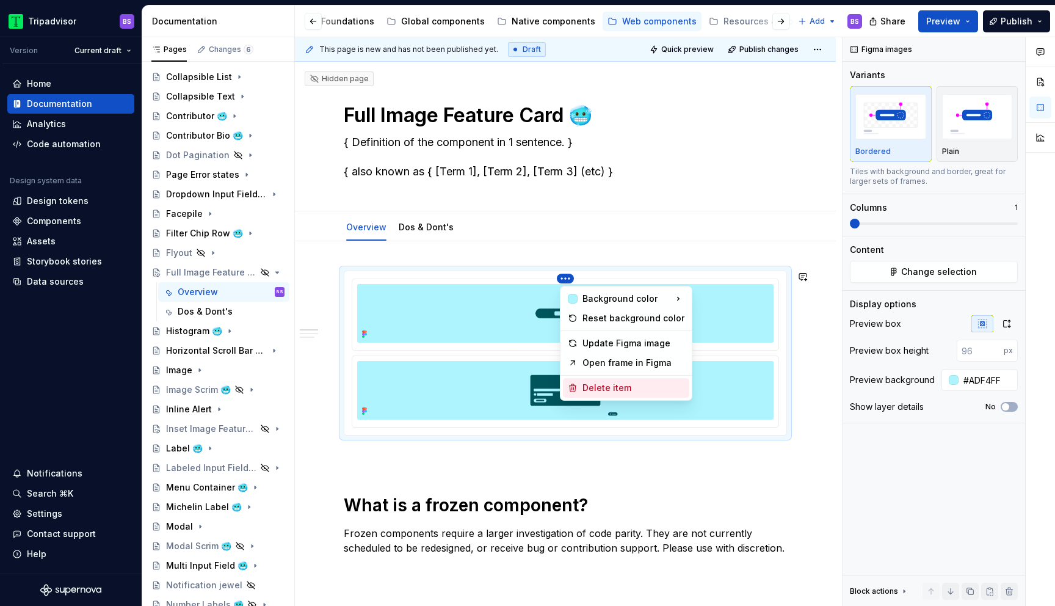
click at [617, 388] on div "Delete item" at bounding box center [633, 388] width 102 height 12
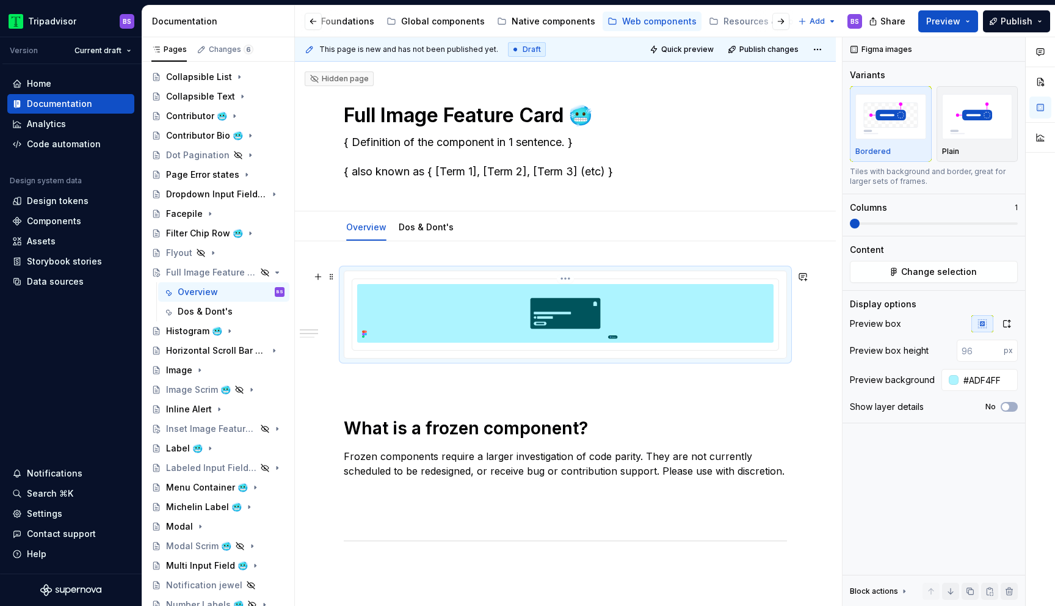
click at [639, 327] on img at bounding box center [565, 313] width 416 height 59
click at [1009, 325] on icon "button" at bounding box center [1007, 323] width 7 height 7
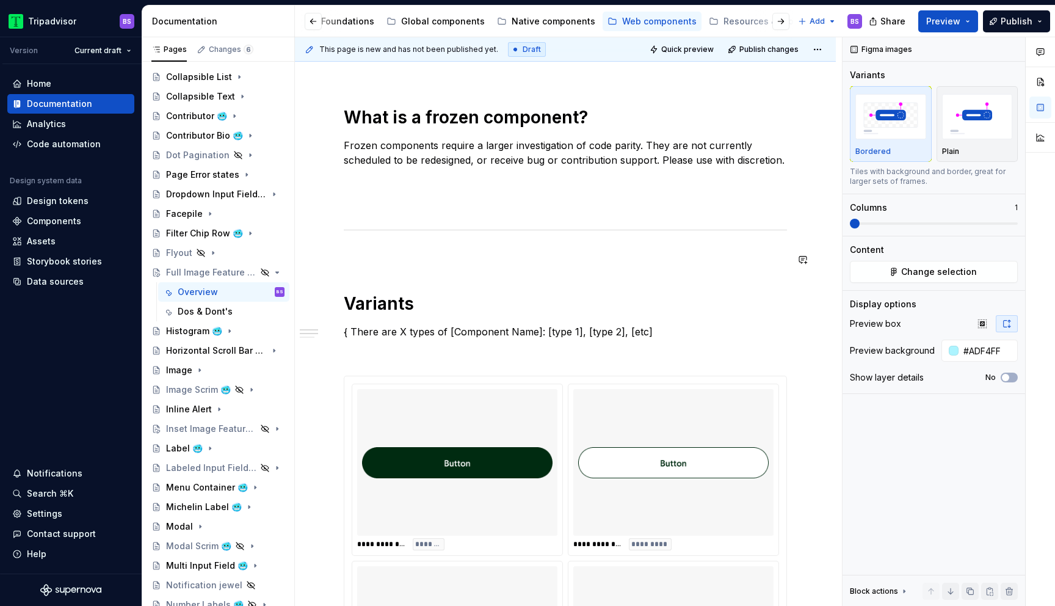
scroll to position [487, 0]
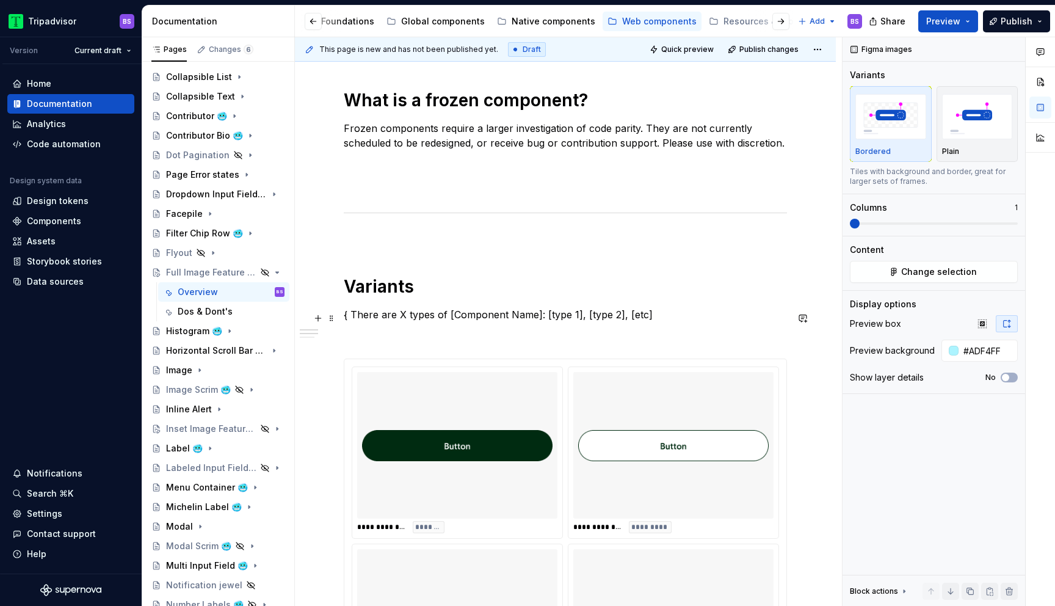
click at [659, 321] on p "{ There are X types of [Component Name]: [type 1], [type 2], [etc]" at bounding box center [565, 314] width 443 height 15
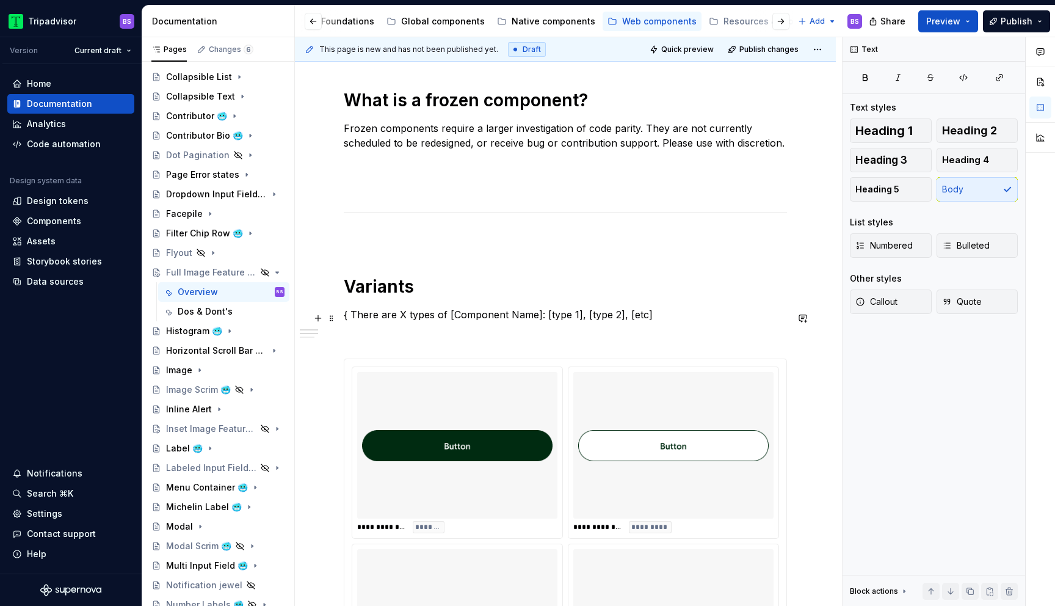
click at [568, 314] on p "{ There are X types of [Component Name]: [type 1], [type 2], [etc]" at bounding box center [565, 314] width 443 height 15
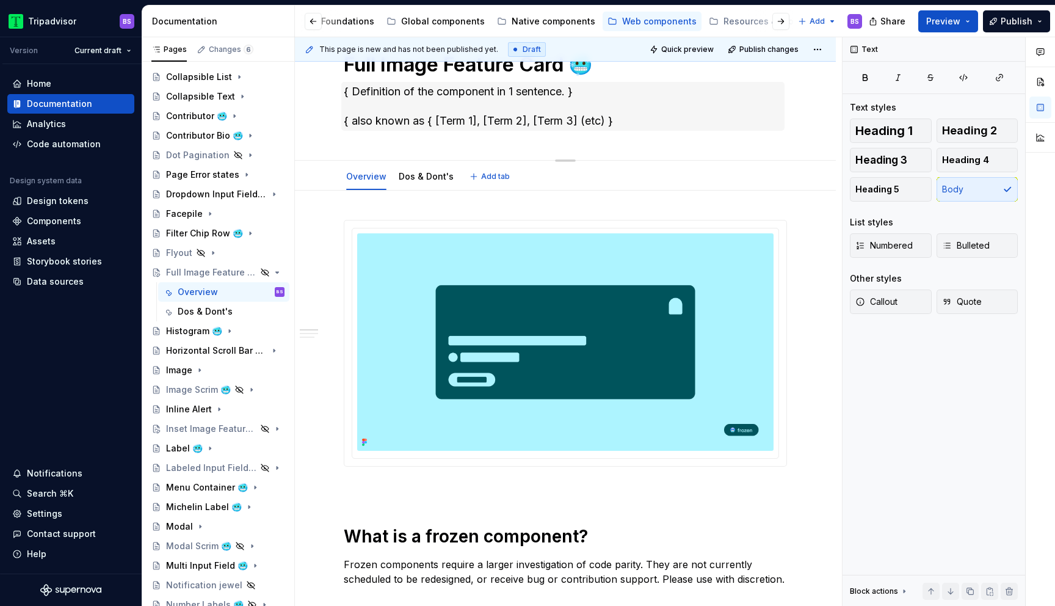
scroll to position [0, 0]
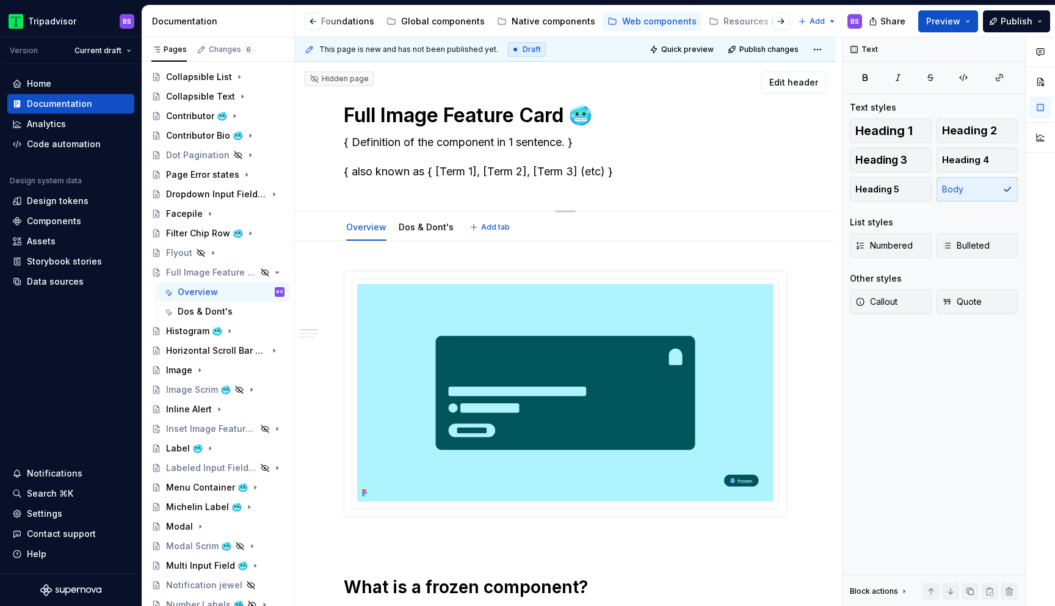
click at [570, 114] on textarea "Full Image Feature Card 🥶" at bounding box center [562, 115] width 443 height 29
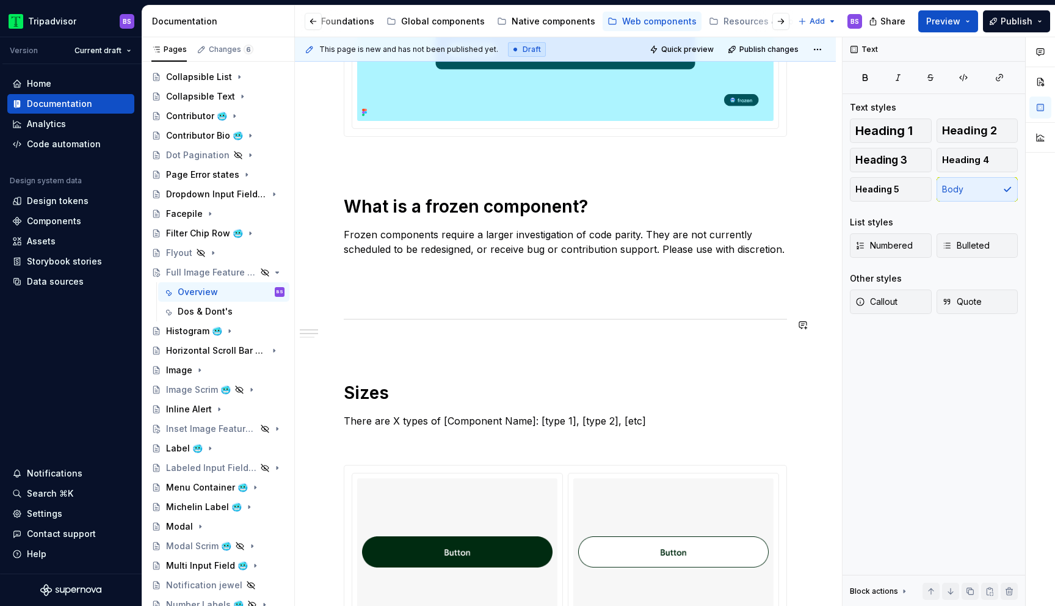
scroll to position [386, 0]
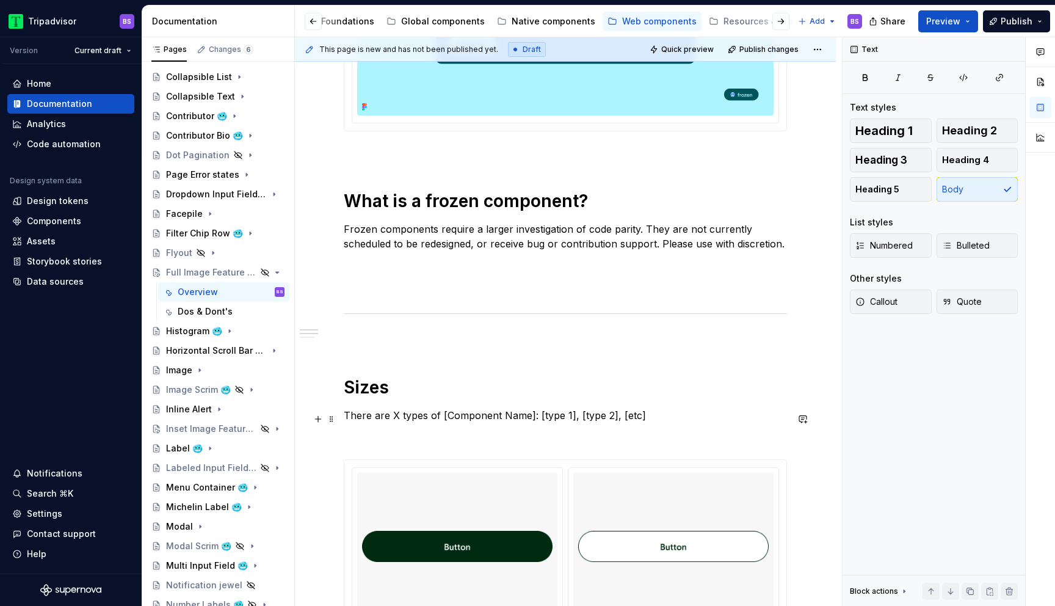
click at [433, 422] on p "There are X types of [Component Name]: [type 1], [type 2], [etc]" at bounding box center [565, 415] width 443 height 15
click at [639, 415] on p "Full Image Feature Card is supported in two sizes: Desktop and Mobile." at bounding box center [565, 415] width 443 height 15
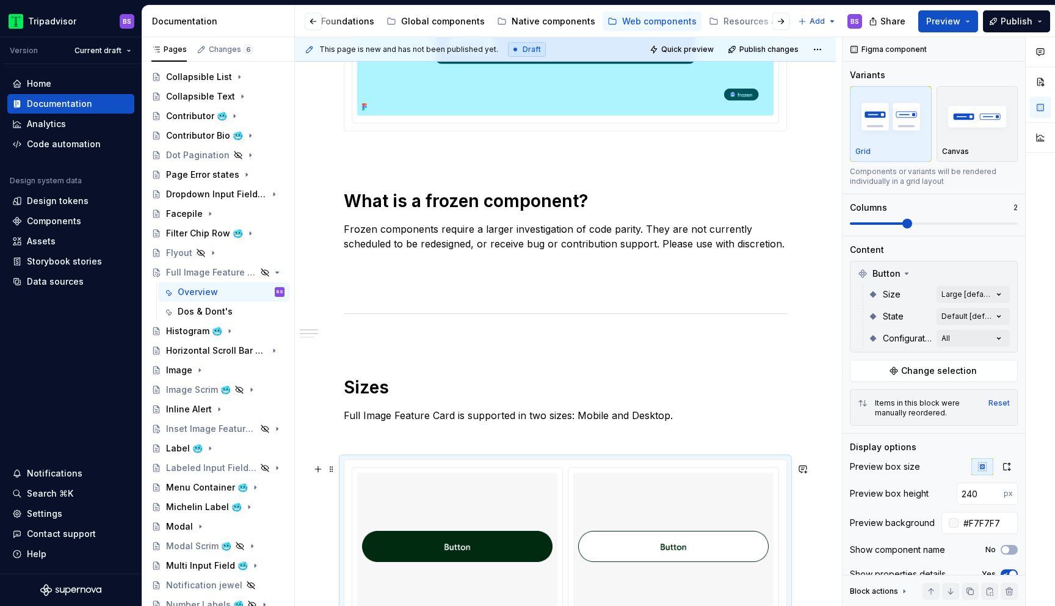
click at [602, 529] on img at bounding box center [673, 545] width 190 height 137
click at [885, 367] on button "Change selection" at bounding box center [934, 371] width 168 height 22
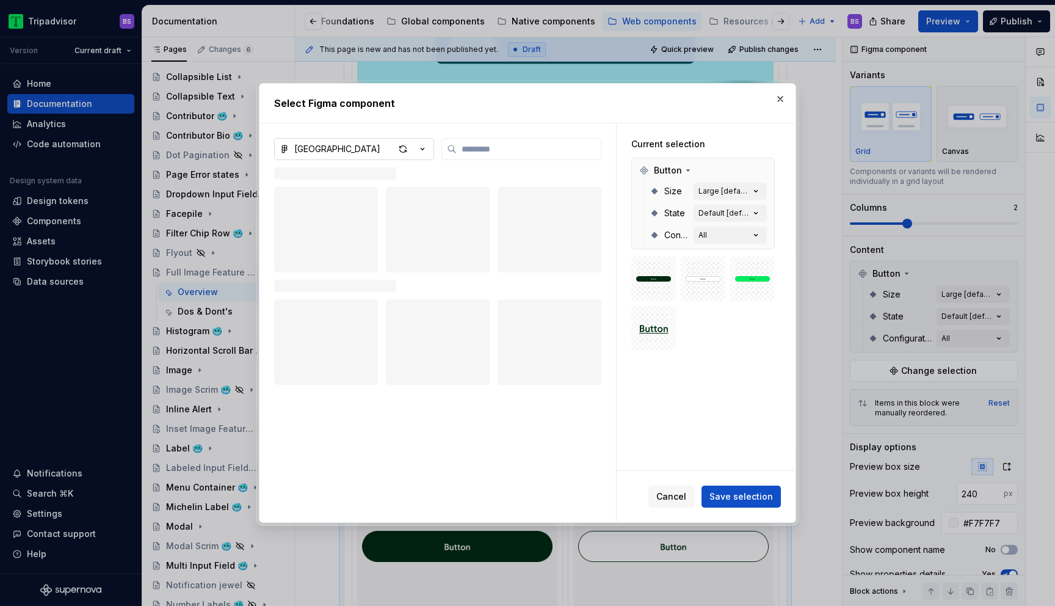
type textarea "*"
click at [427, 147] on icon "button" at bounding box center [422, 149] width 12 height 12
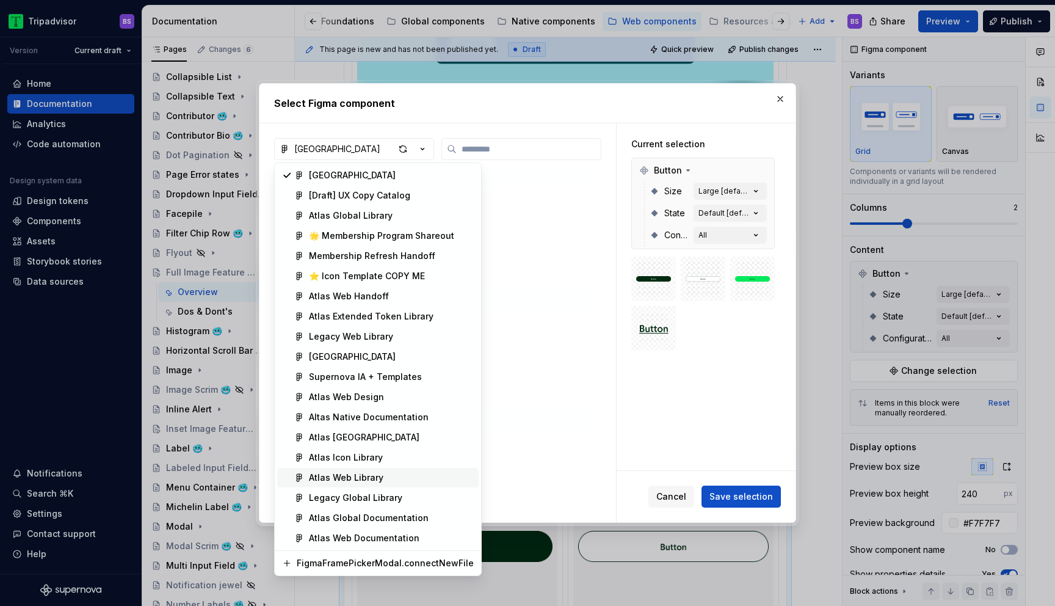
click at [400, 476] on div "Atlas Web Library" at bounding box center [391, 477] width 165 height 12
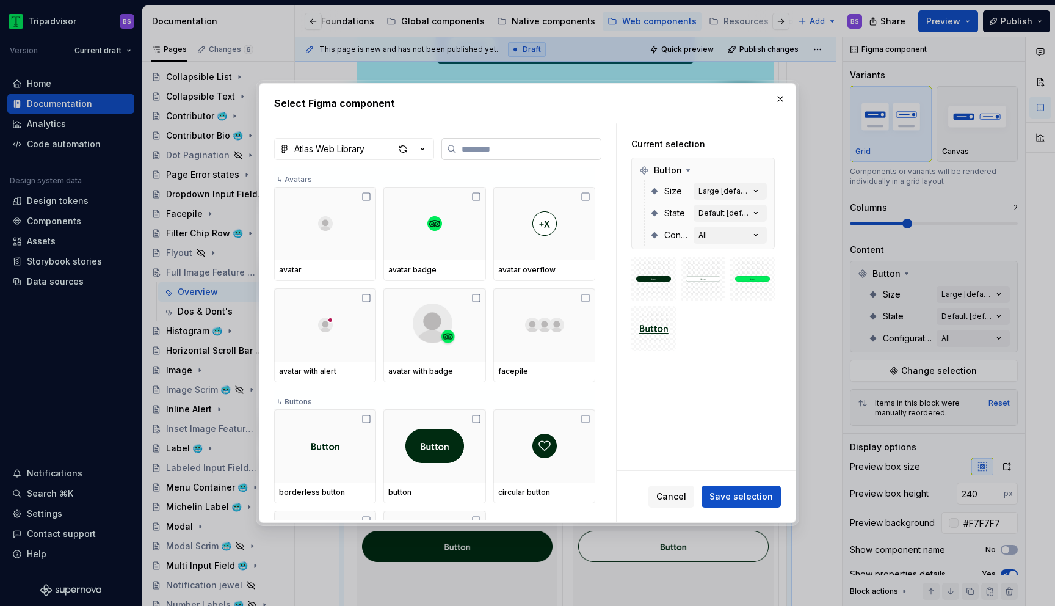
click at [491, 158] on label at bounding box center [521, 149] width 160 height 22
click at [491, 155] on input "search" at bounding box center [529, 149] width 144 height 12
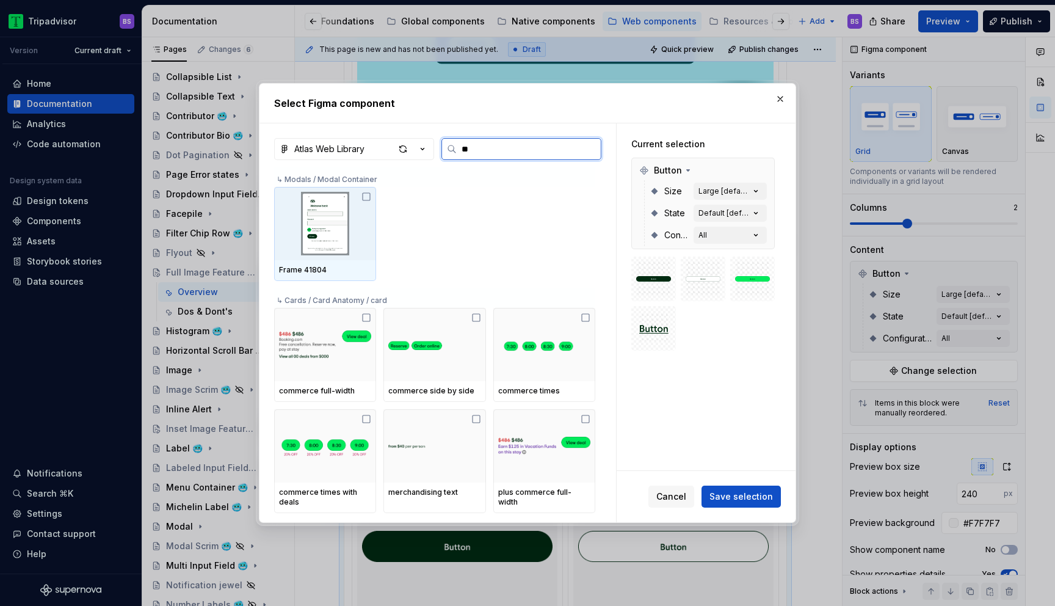
type input "*"
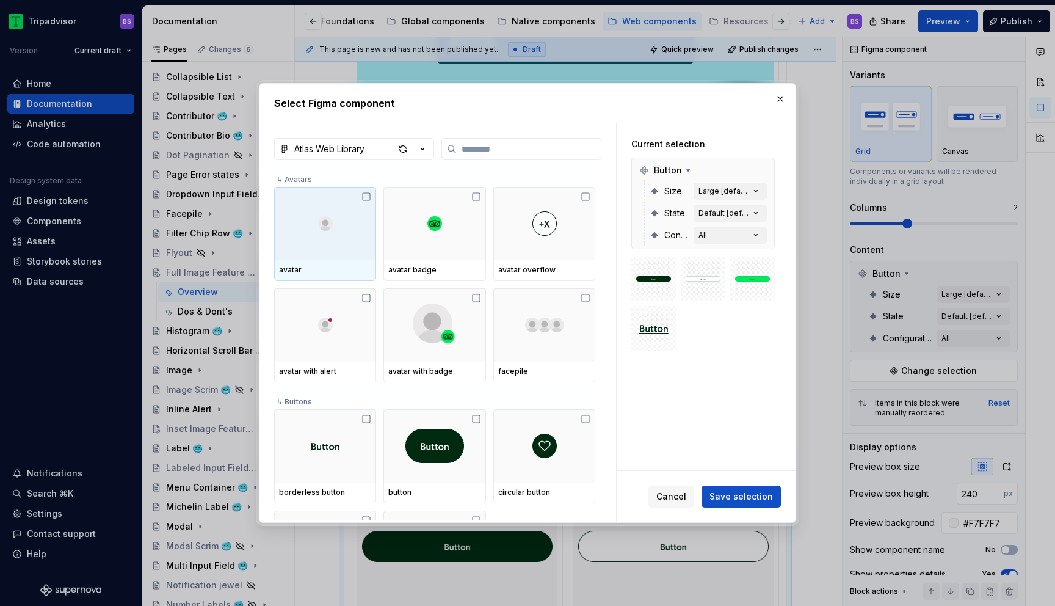
type textarea "*"
click at [474, 147] on input "search" at bounding box center [529, 149] width 144 height 12
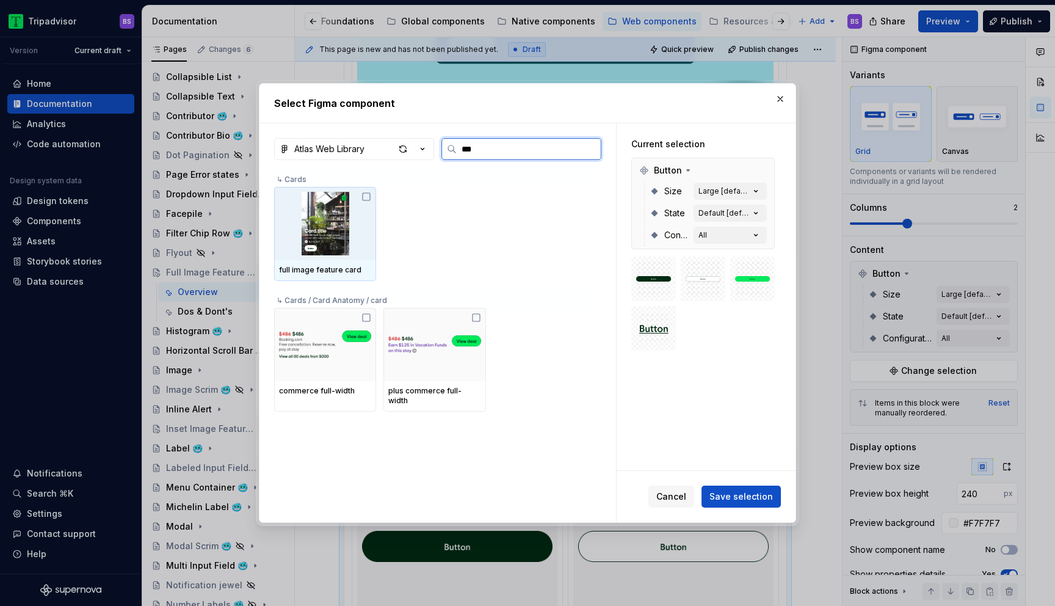
type input "****"
click at [325, 228] on img at bounding box center [325, 223] width 92 height 63
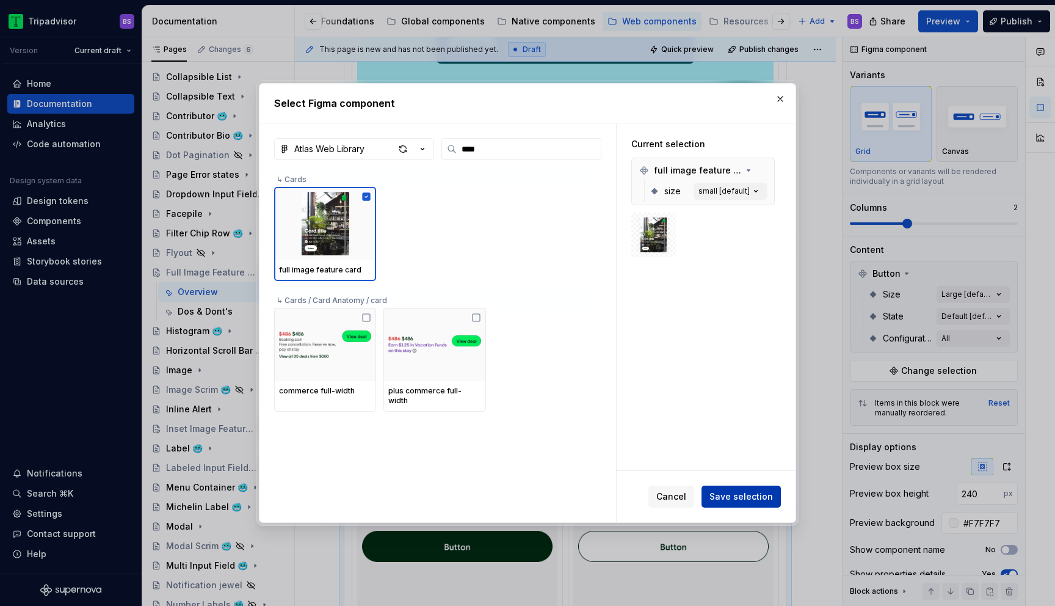
click at [744, 499] on span "Save selection" at bounding box center [740, 496] width 63 height 12
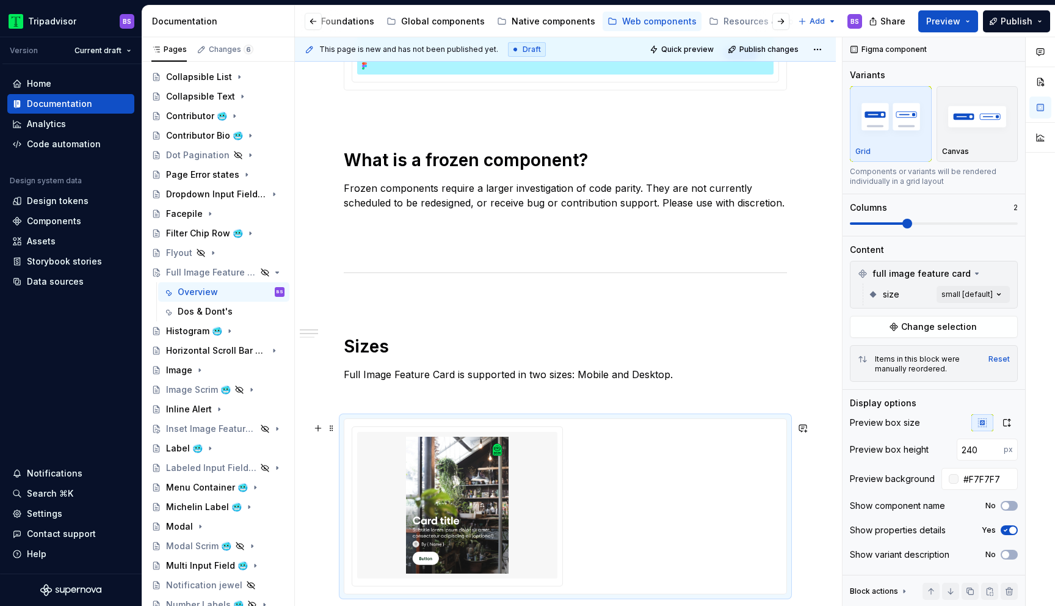
scroll to position [513, 0]
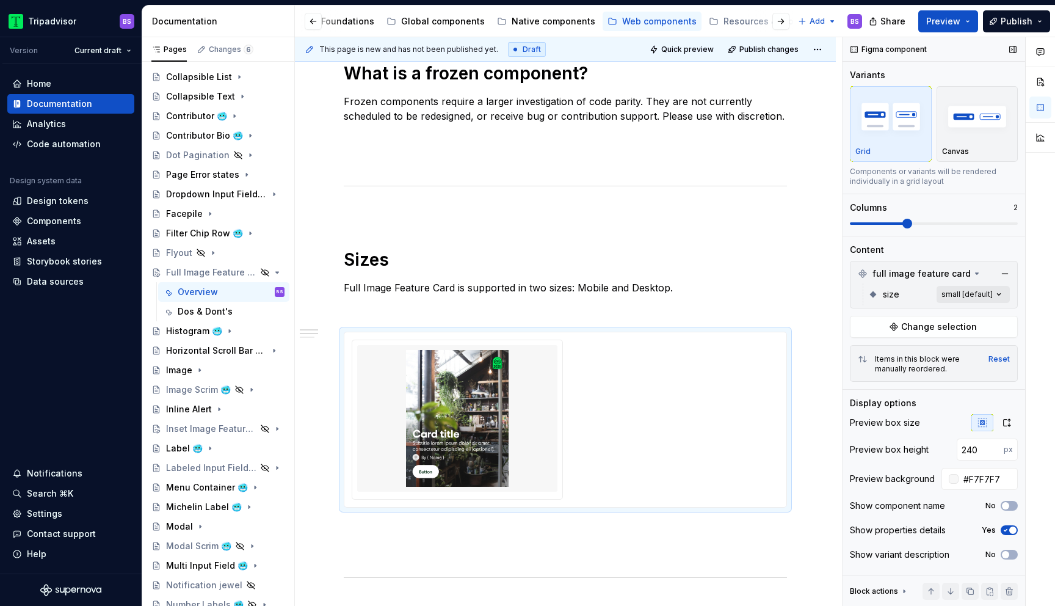
click at [947, 293] on div "Comments Open comments No comments yet Select ‘Comment’ from the block context …" at bounding box center [948, 321] width 212 height 569
click at [996, 312] on button "button" at bounding box center [993, 316] width 17 height 10
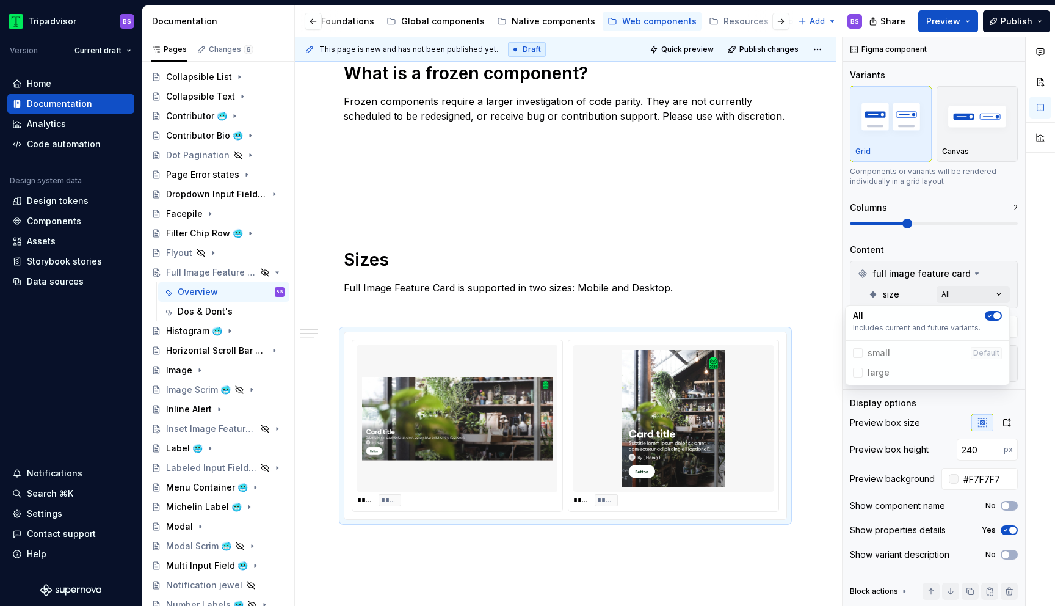
click at [585, 291] on html "Tripadvisor BS Version Current draft Home Documentation Analytics Code automati…" at bounding box center [527, 303] width 1055 height 606
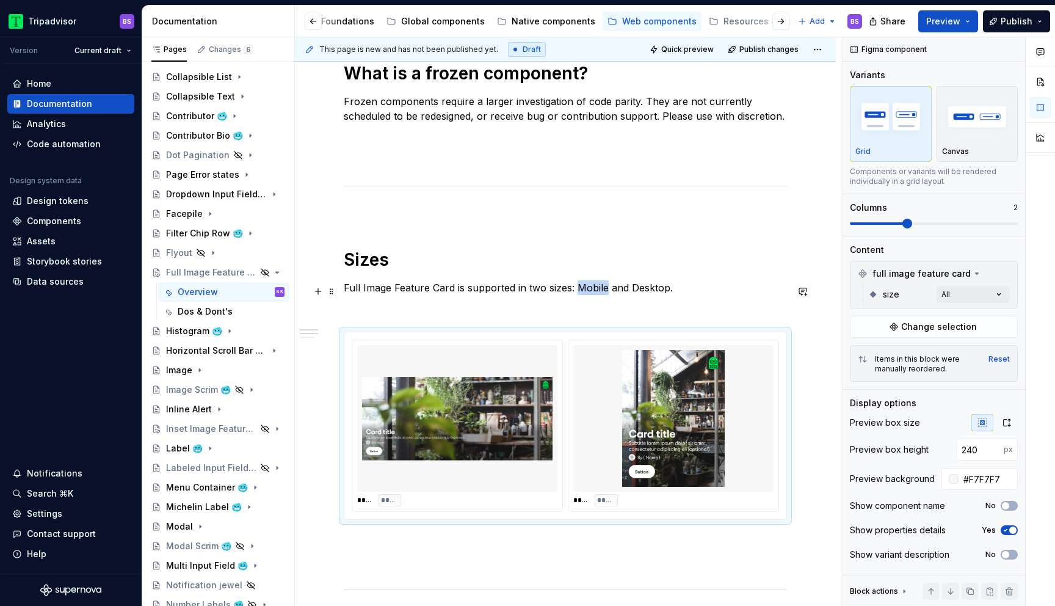
click at [585, 291] on p "Full Image Feature Card is supported in two sizes: Mobile and Desktop." at bounding box center [565, 287] width 443 height 15
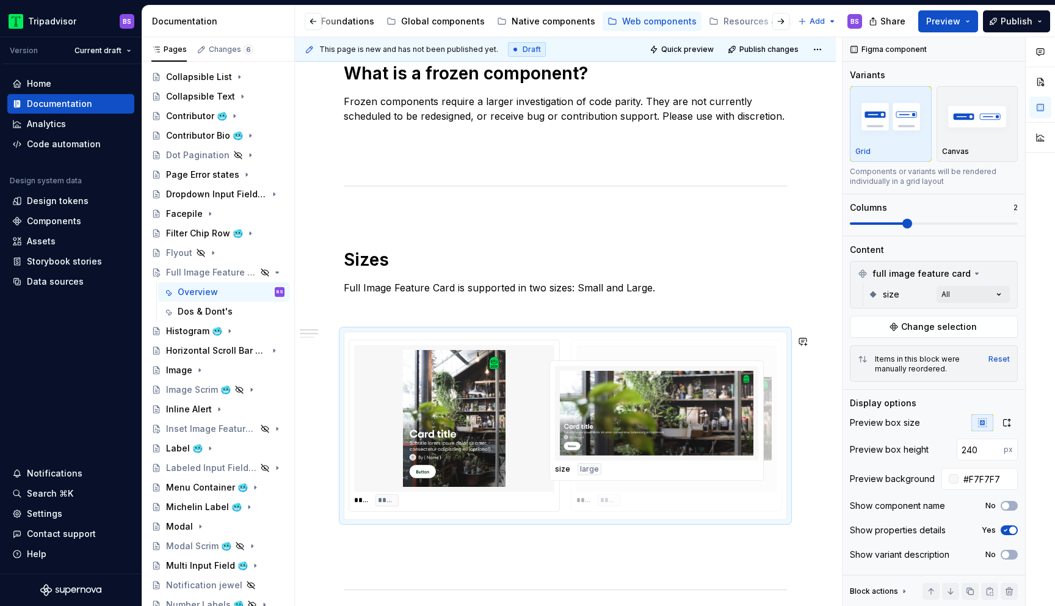
drag, startPoint x: 490, startPoint y: 419, endPoint x: 550, endPoint y: 418, distance: 59.8
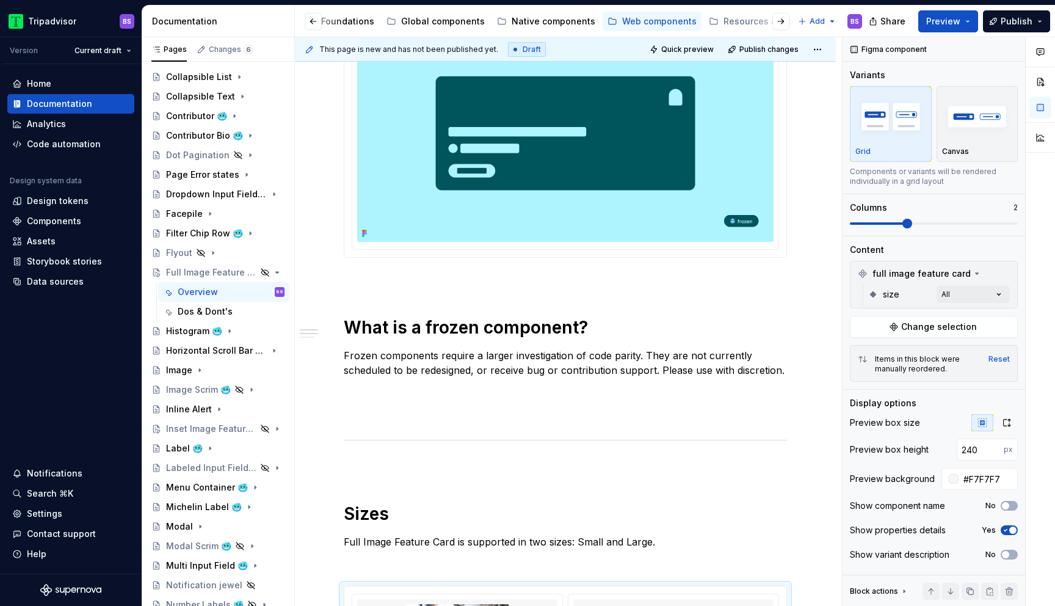
scroll to position [0, 0]
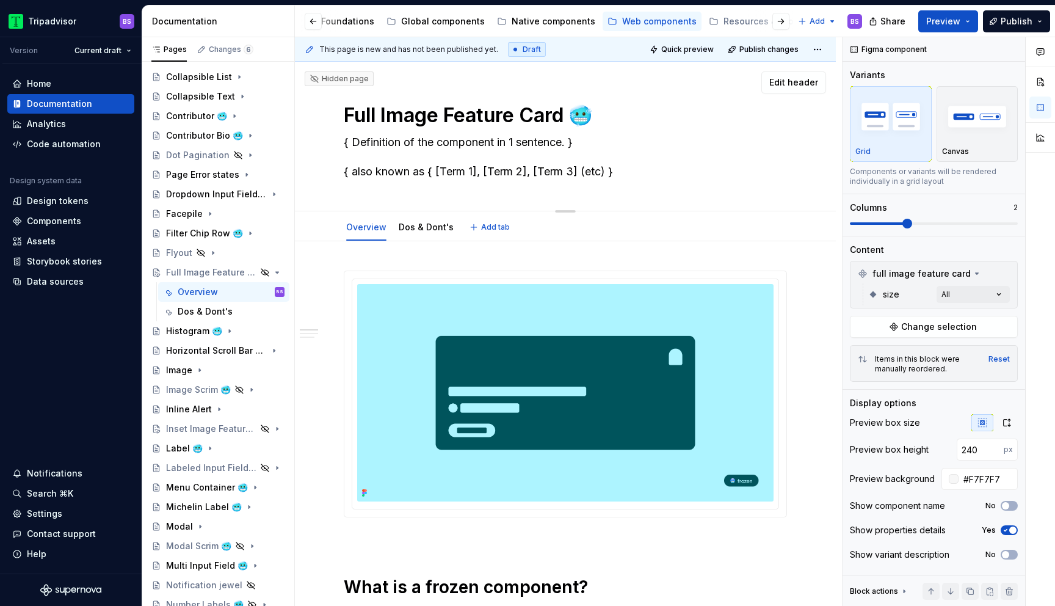
click at [486, 145] on textarea "{ Definition of the component in 1 sentence. } { also known as { [Term 1], [Ter…" at bounding box center [562, 156] width 443 height 49
type textarea "*"
type textarea "C"
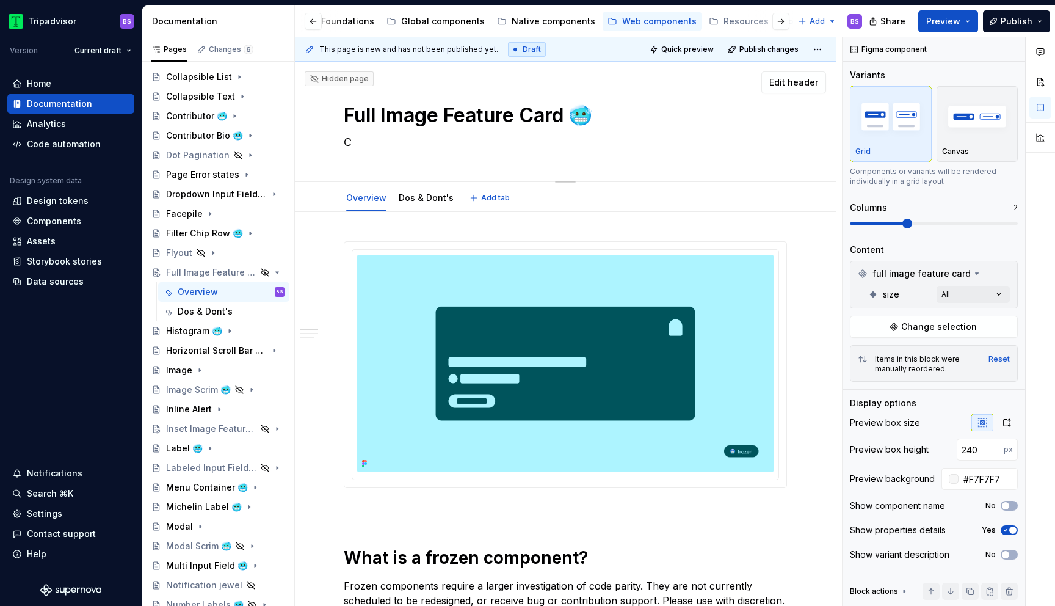
type textarea "*"
type textarea "A"
type textarea "*"
type textarea "A"
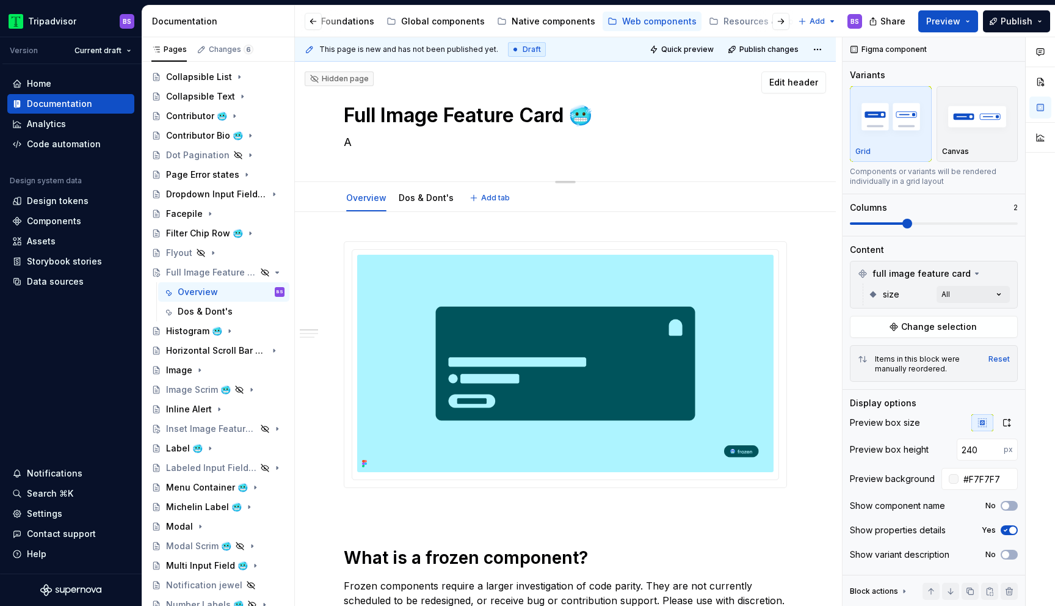
type textarea "*"
type textarea "A C"
type textarea "*"
type textarea "A c"
type textarea "*"
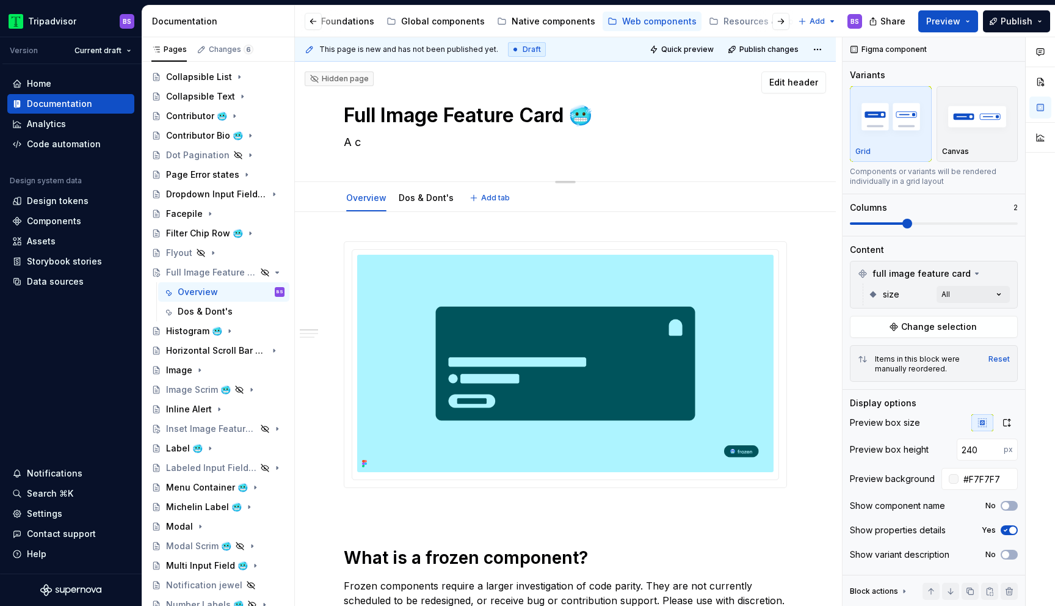
type textarea "A ca"
type textarea "*"
type textarea "A car"
type textarea "*"
type textarea "A card"
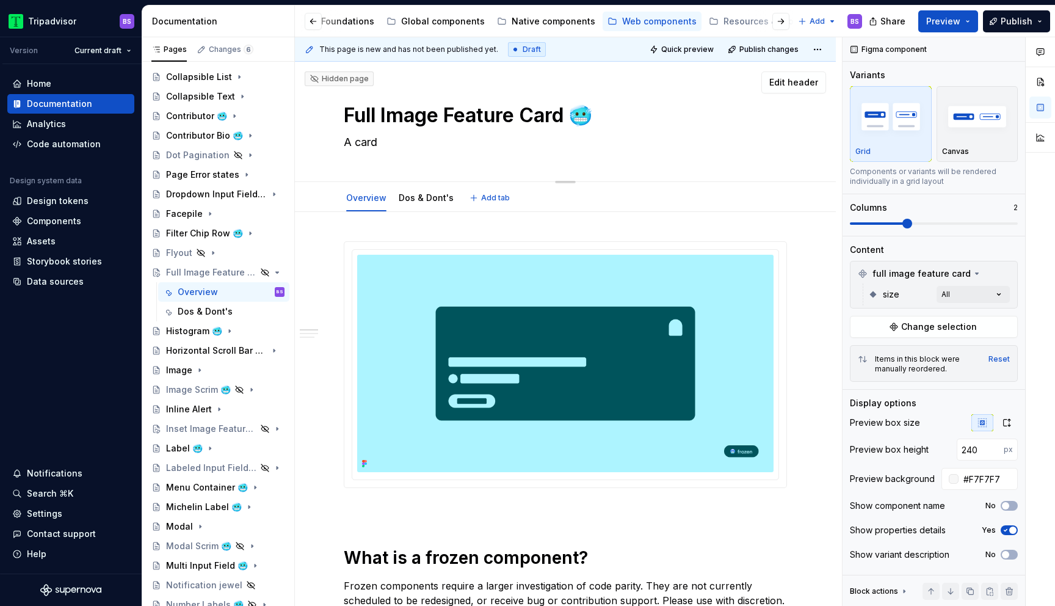
type textarea "*"
type textarea "A card"
type textarea "*"
type textarea "A card de"
type textarea "*"
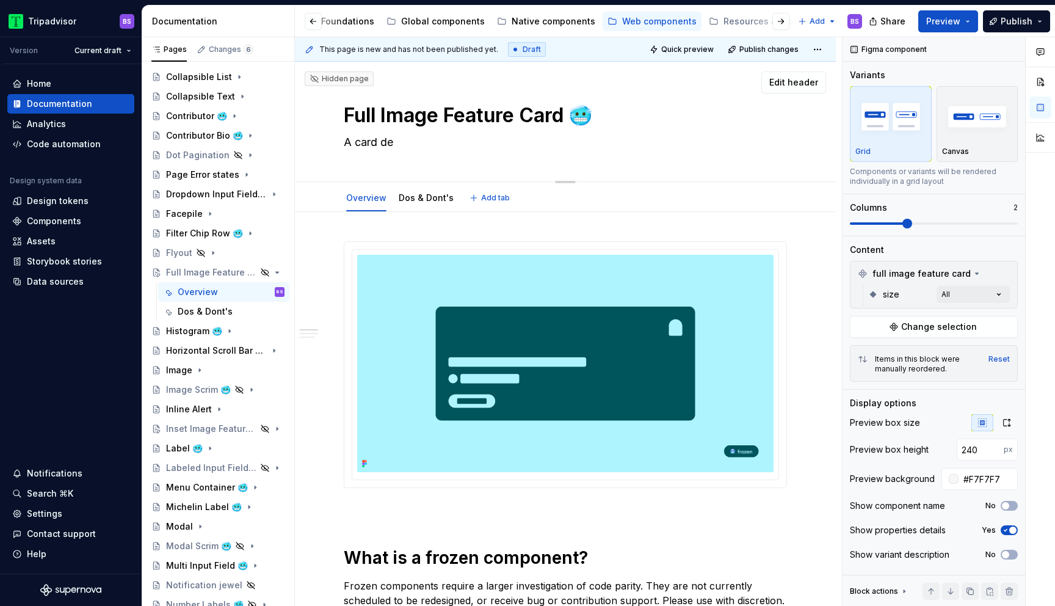
type textarea "A card d"
type textarea "*"
type textarea "A card"
type textarea "*"
type textarea "A card fe"
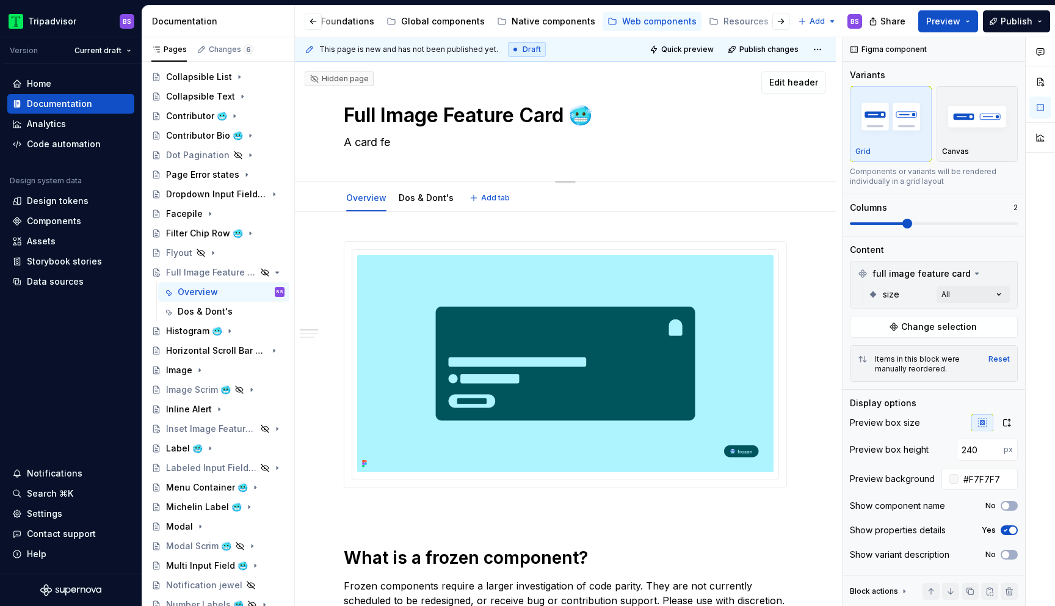
type textarea "*"
type textarea "A card fea"
type textarea "*"
type textarea "A card feat"
type textarea "*"
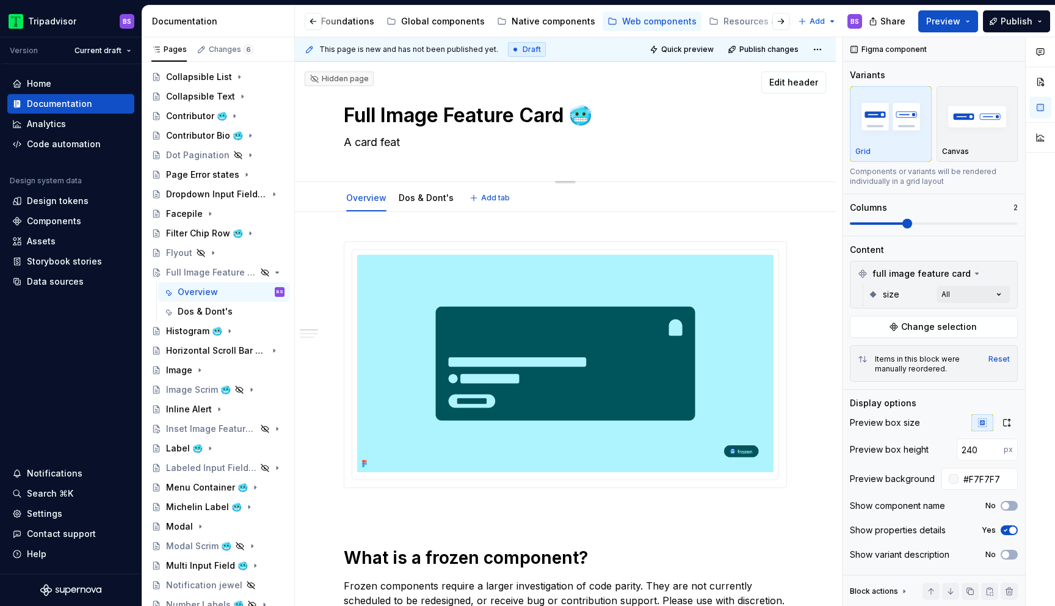
type textarea "A card featu"
type textarea "*"
type textarea "A card featur"
type textarea "*"
type textarea "A card featuri"
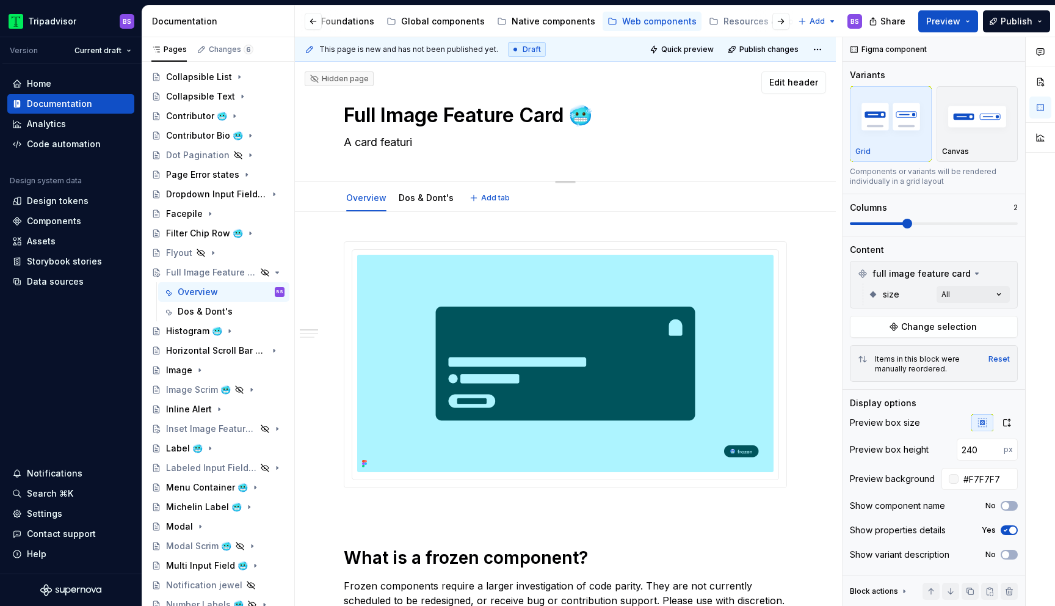
type textarea "*"
type textarea "A card featurin"
type textarea "*"
type textarea "A card featuring"
type textarea "*"
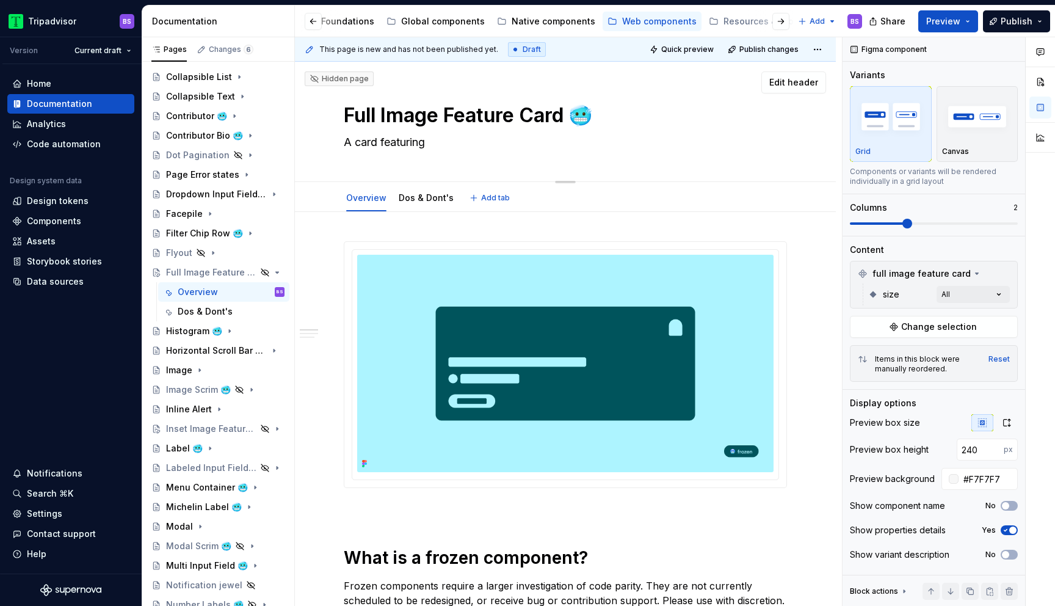
type textarea "A card featuring a"
type textarea "*"
type textarea "A card featuring a"
type textarea "*"
type textarea "A card featuring a"
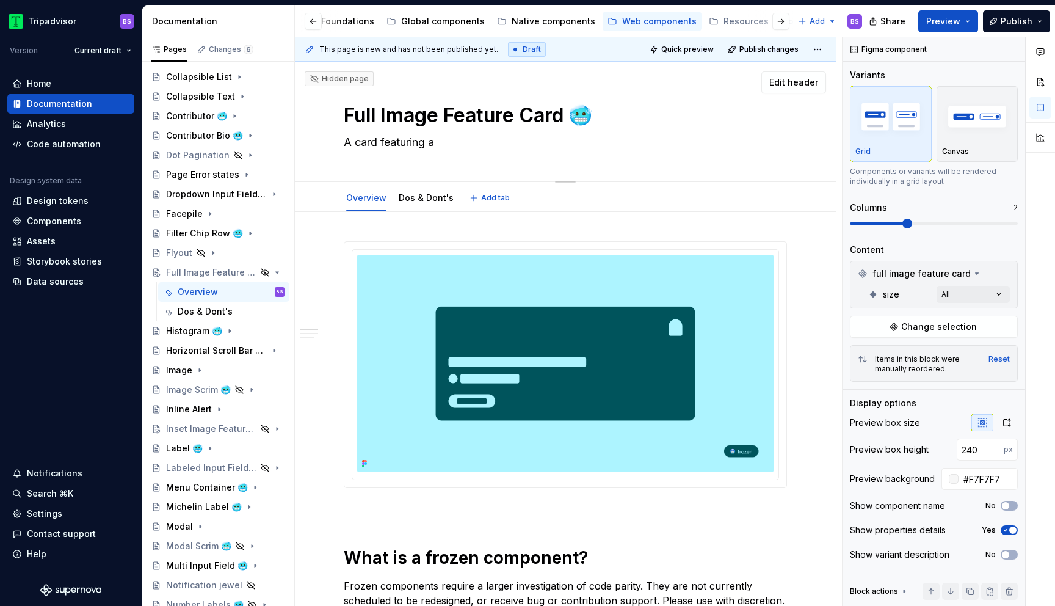
type textarea "*"
type textarea "A card featuring an"
type textarea "*"
type textarea "A card featuring an"
type textarea "*"
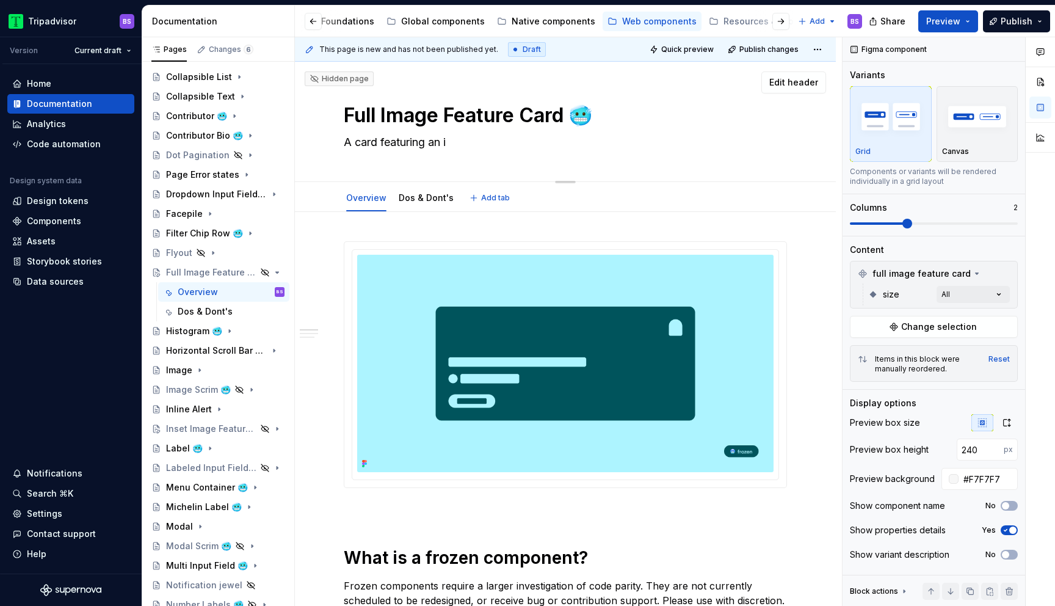
type textarea "A card featuring an im"
type textarea "*"
type textarea "A card featuring an ima"
type textarea "*"
type textarea "A card featuring an imag"
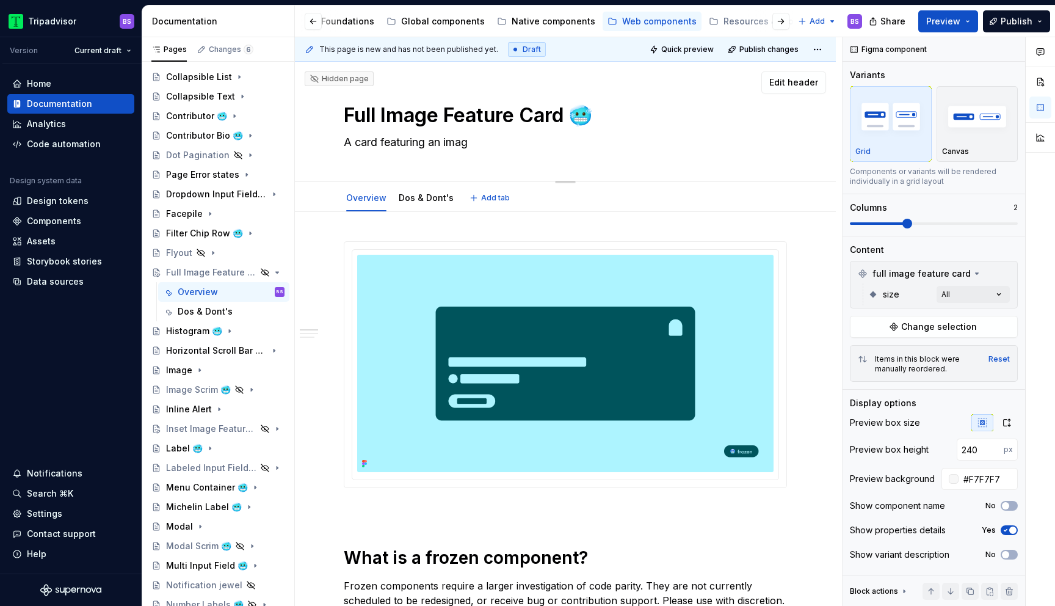
type textarea "*"
type textarea "A card featuring an image"
type textarea "*"
type textarea "A card featuring an image"
type textarea "*"
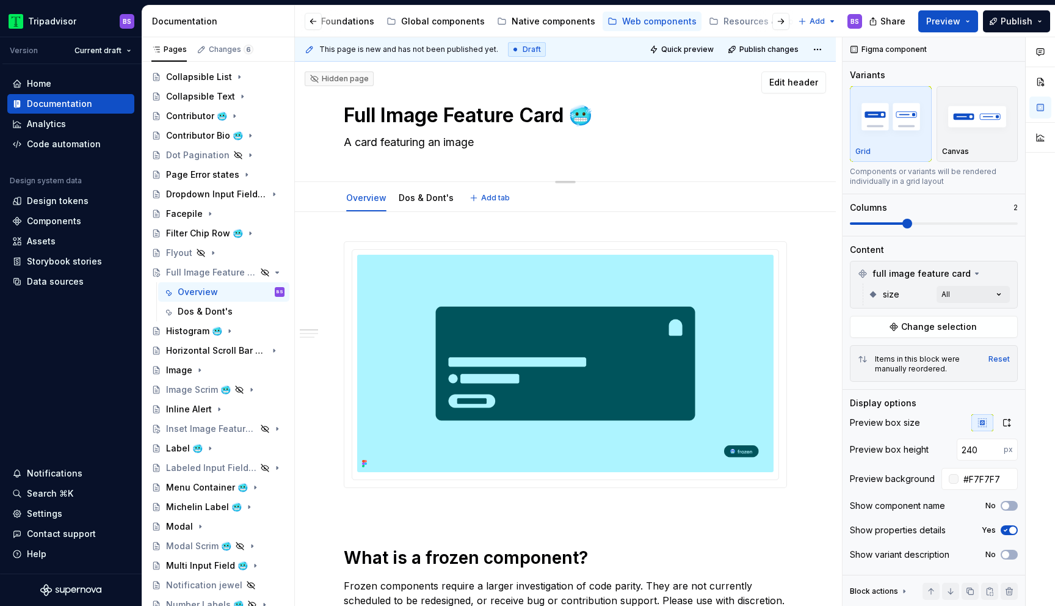
type textarea "A card featuring an image a"
type textarea "*"
type textarea "A card featuring an image as"
type textarea "*"
type textarea "A card featuring an image as"
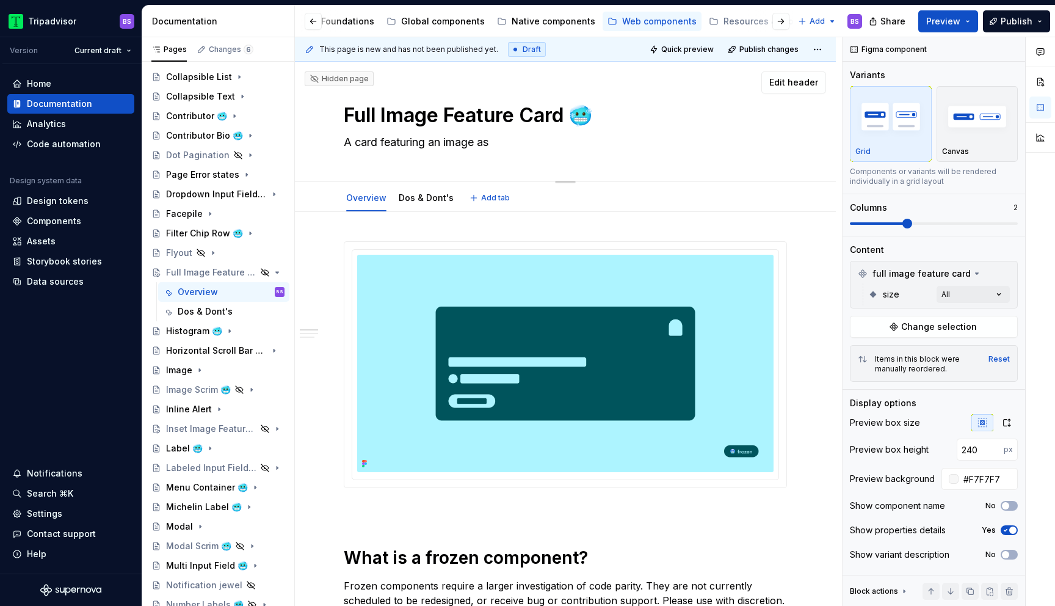
type textarea "*"
type textarea "A card featuring an image as th"
type textarea "*"
type textarea "A card featuring an image as the"
type textarea "*"
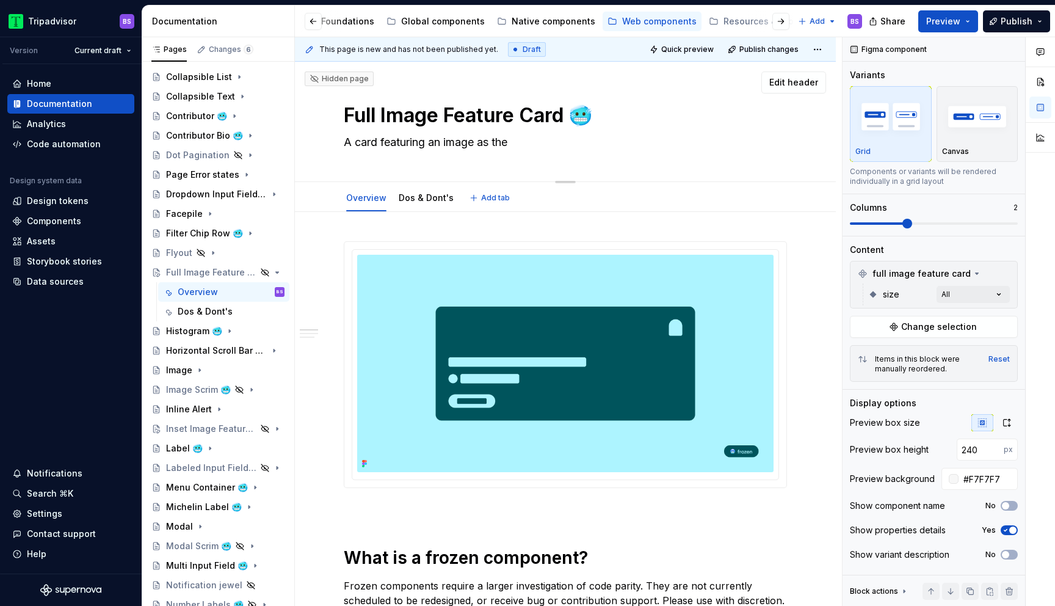
type textarea "A card featuring an image as the"
type textarea "*"
type textarea "A card featuring an image as the a"
type textarea "*"
type textarea "A card featuring an image as the an"
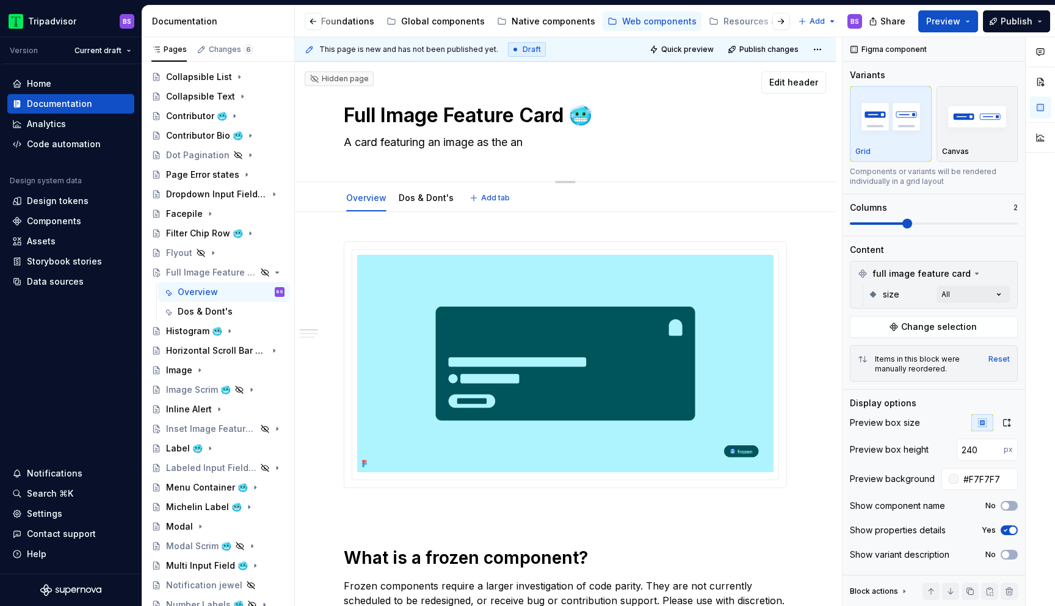
type textarea "*"
type textarea "A card featuring an image as the a"
type textarea "*"
type textarea "A card featuring an image as the e"
type textarea "*"
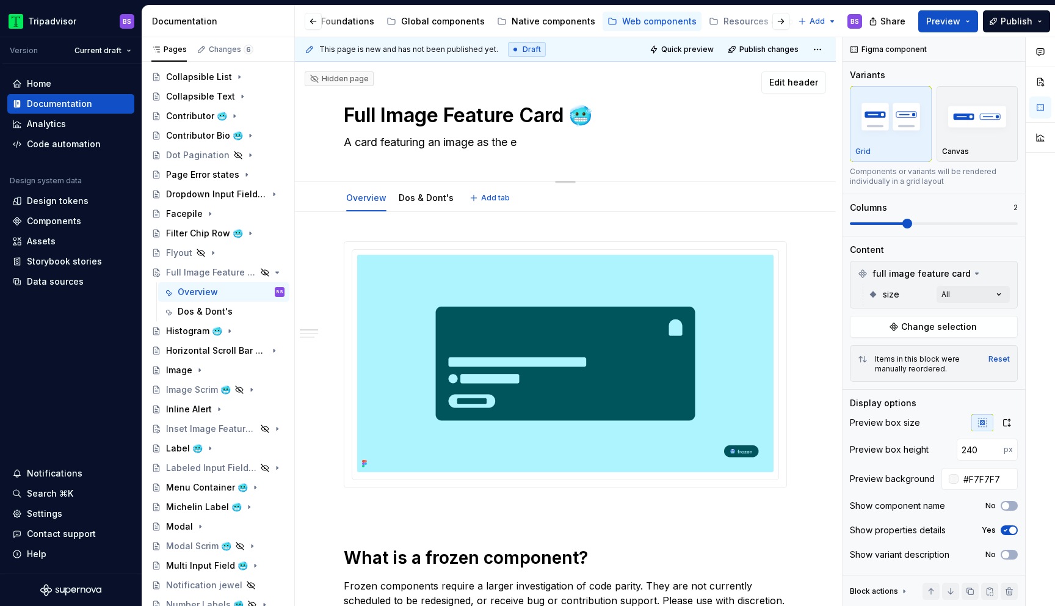
type textarea "A card featuring an image as the en"
type textarea "*"
type textarea "A card featuring an image as the entir"
type textarea "*"
type textarea "A card featuring an image as the entire"
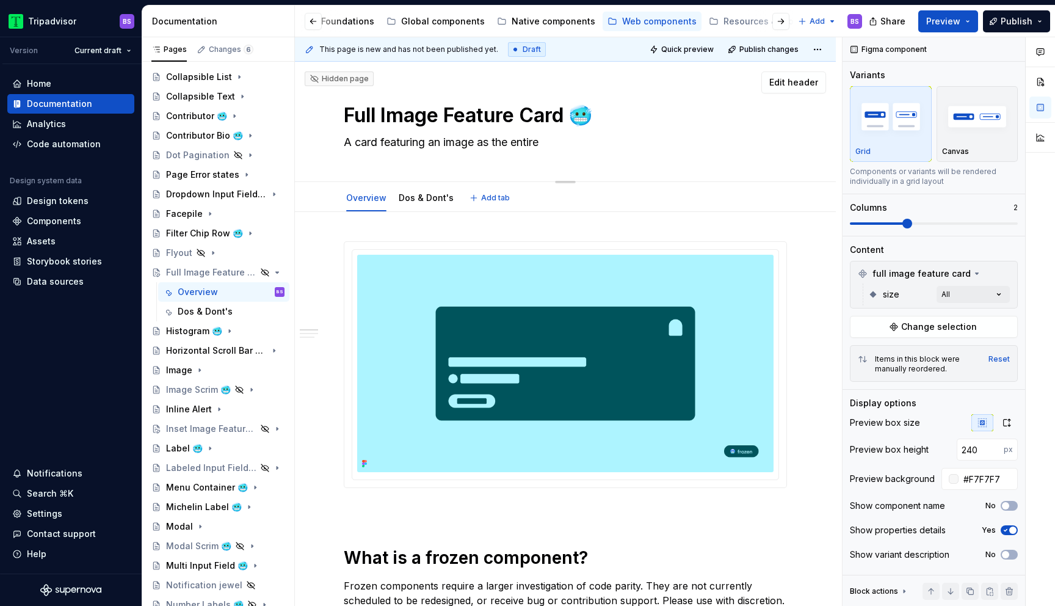
type textarea "*"
type textarea "A card featuring an image as the entire"
type textarea "*"
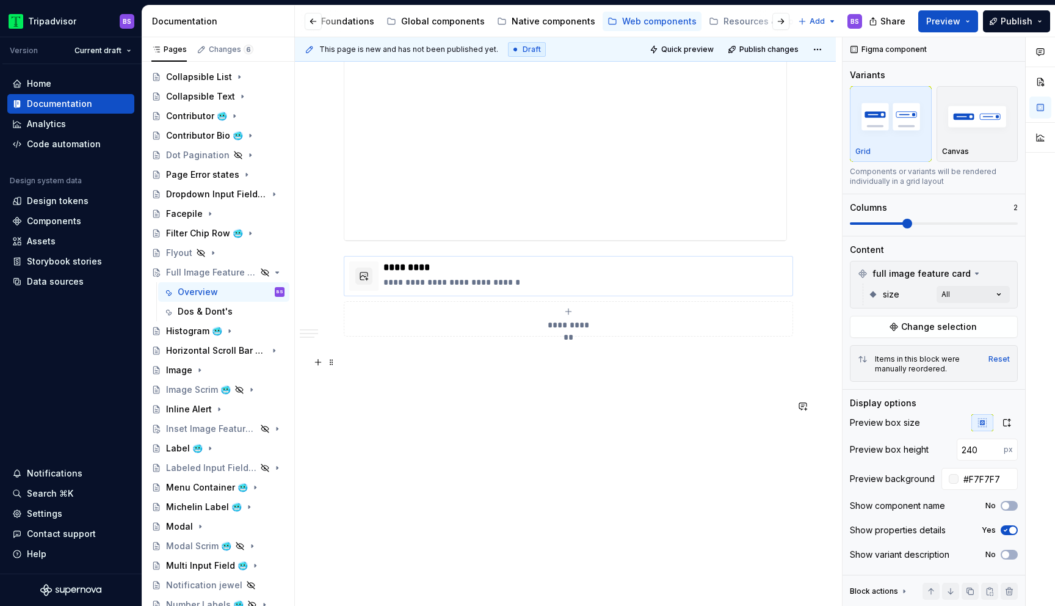
scroll to position [1255, 0]
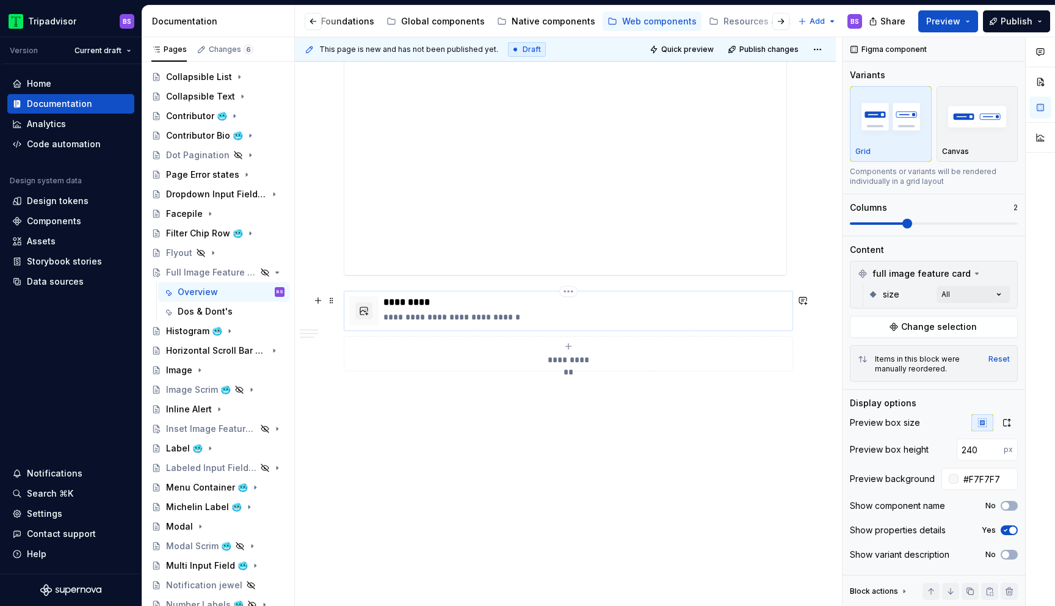
click at [467, 322] on p "**********" at bounding box center [585, 317] width 404 height 12
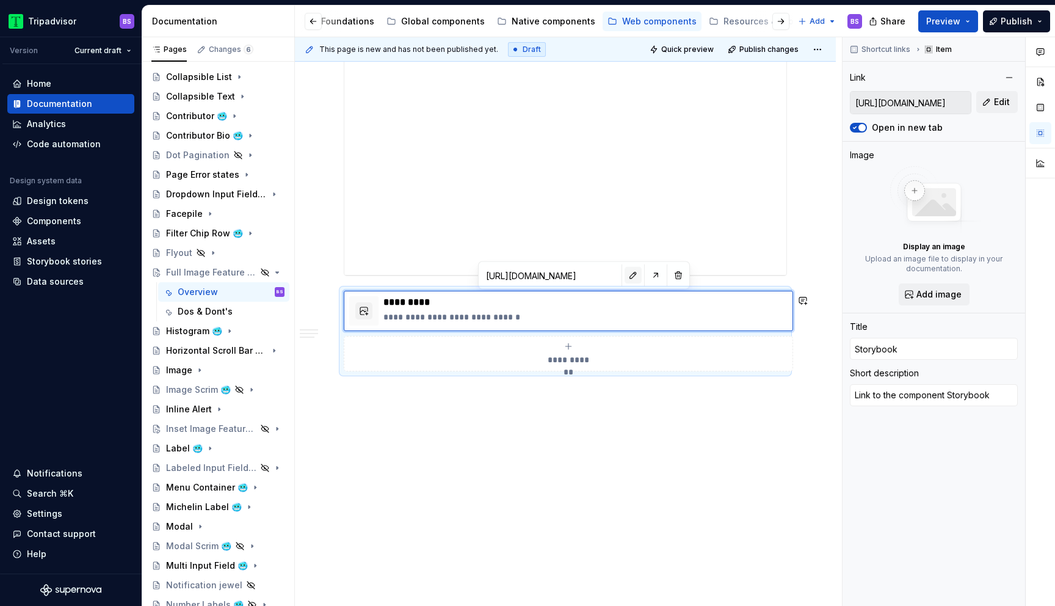
click at [625, 277] on button "button" at bounding box center [633, 275] width 17 height 17
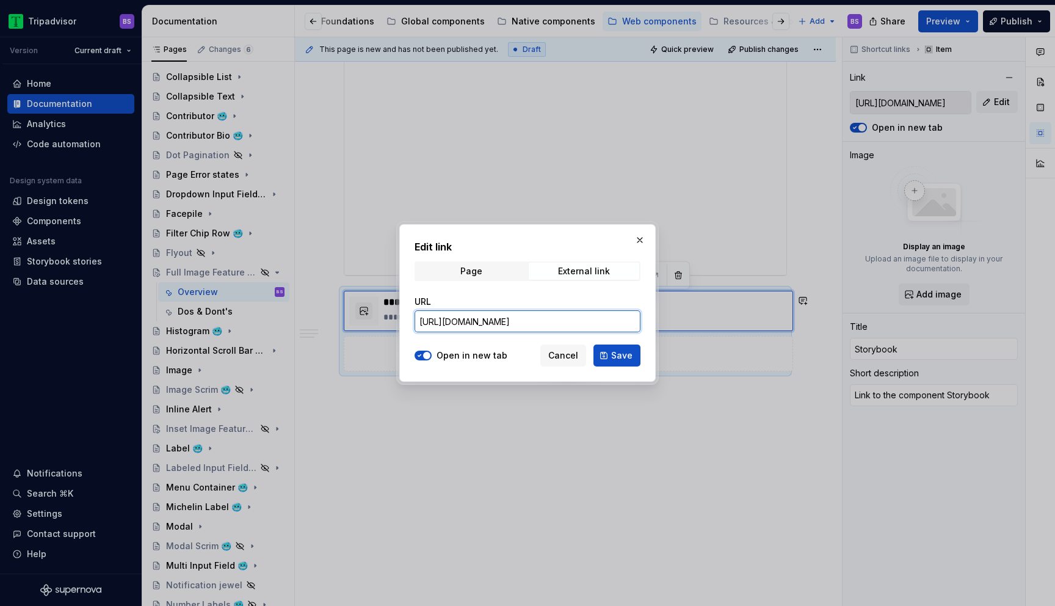
click at [564, 328] on input "[URL][DOMAIN_NAME]" at bounding box center [528, 321] width 226 height 22
paste input "design-system-frozen.card_FullImageFeatureCard"
click at [607, 349] on button "Save" at bounding box center [616, 355] width 47 height 22
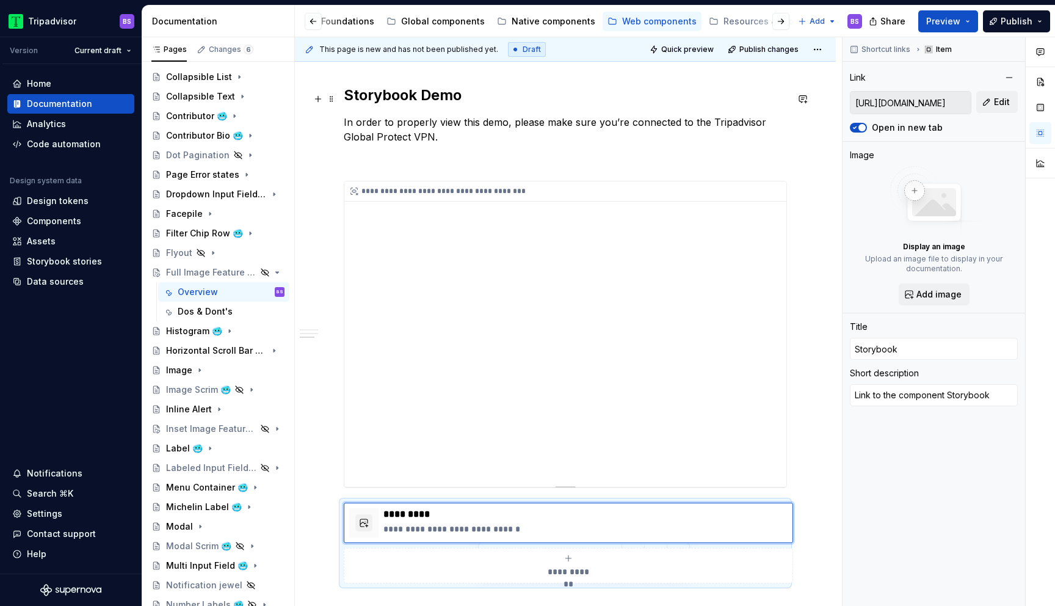
scroll to position [938, 0]
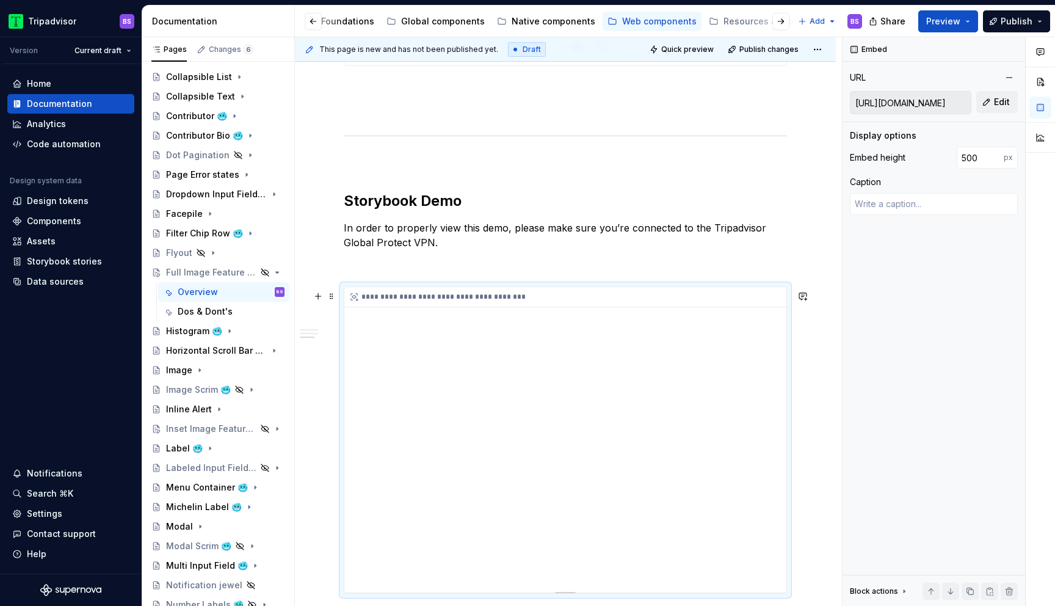
click at [458, 396] on div "**********" at bounding box center [565, 439] width 442 height 305
click at [999, 105] on span "Edit" at bounding box center [1002, 102] width 16 height 12
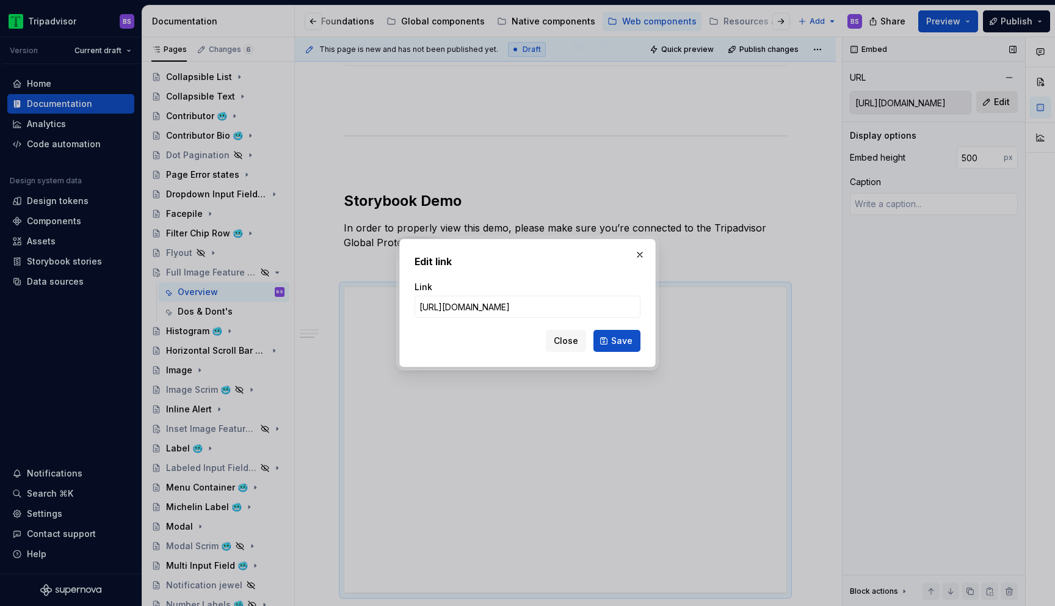
scroll to position [0, 197]
click button "Save" at bounding box center [616, 341] width 47 height 22
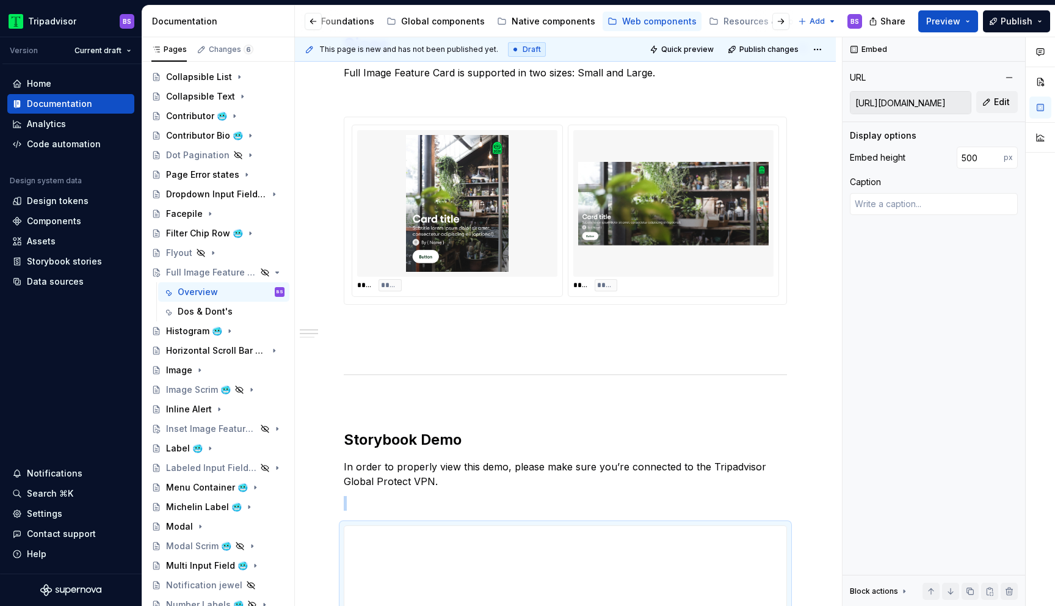
scroll to position [474, 0]
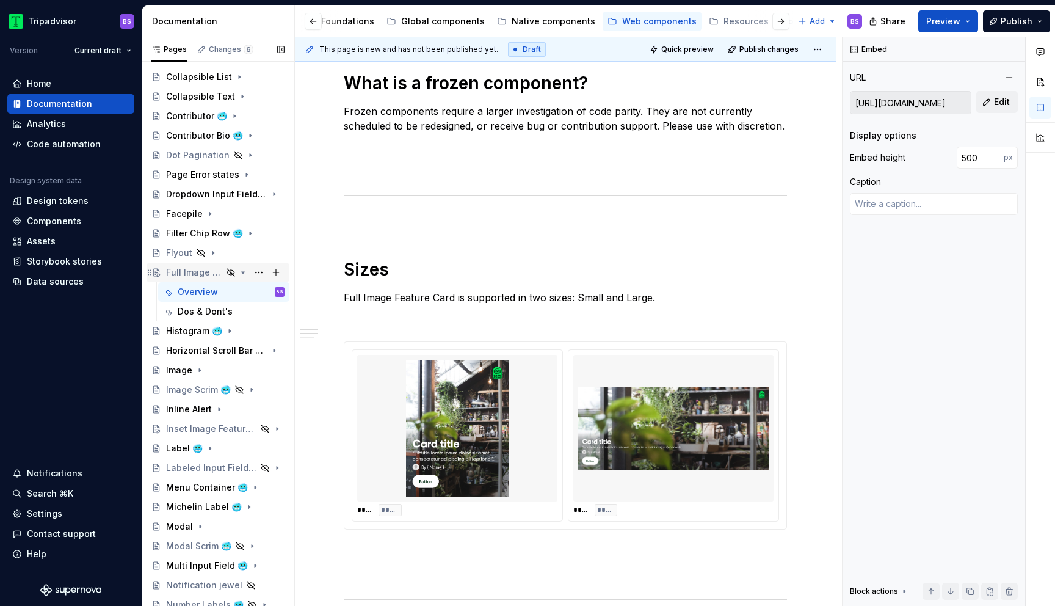
click at [243, 272] on icon "Page tree" at bounding box center [243, 272] width 3 height 1
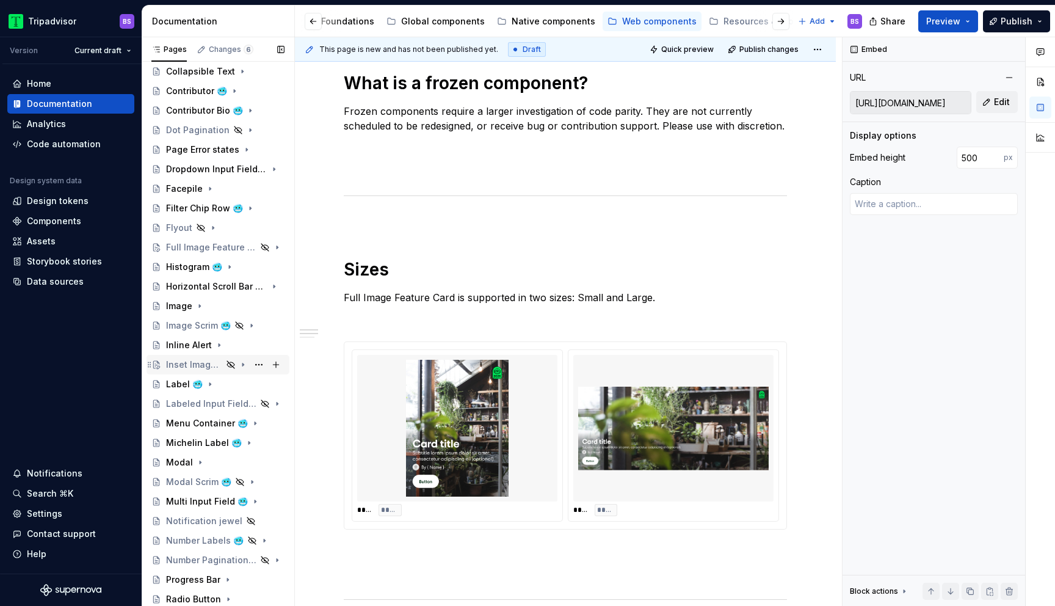
scroll to position [264, 0]
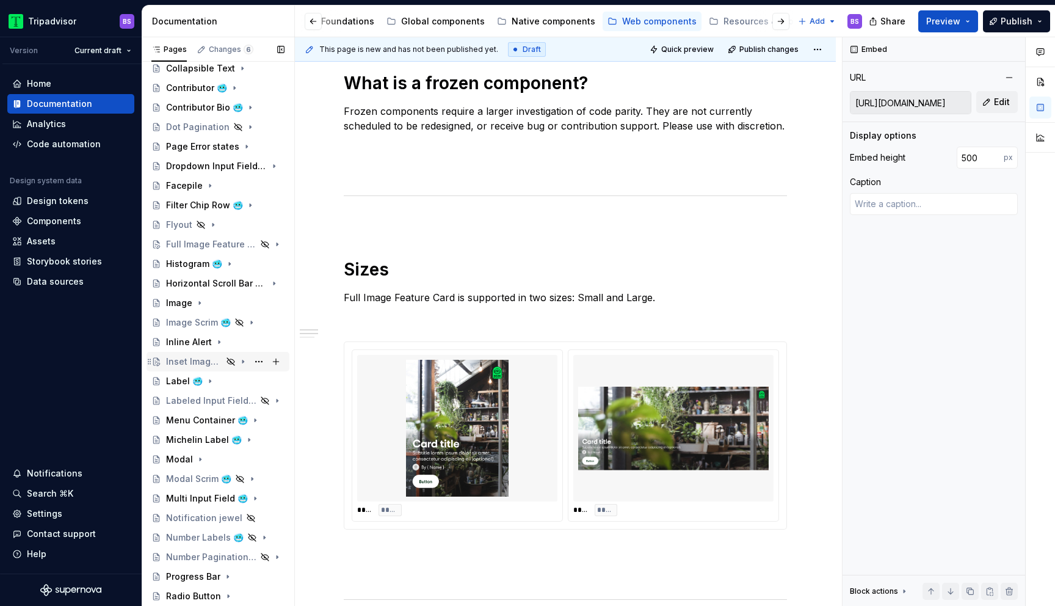
click at [218, 365] on div "Inset Image Feature Card 🥶" at bounding box center [194, 361] width 56 height 12
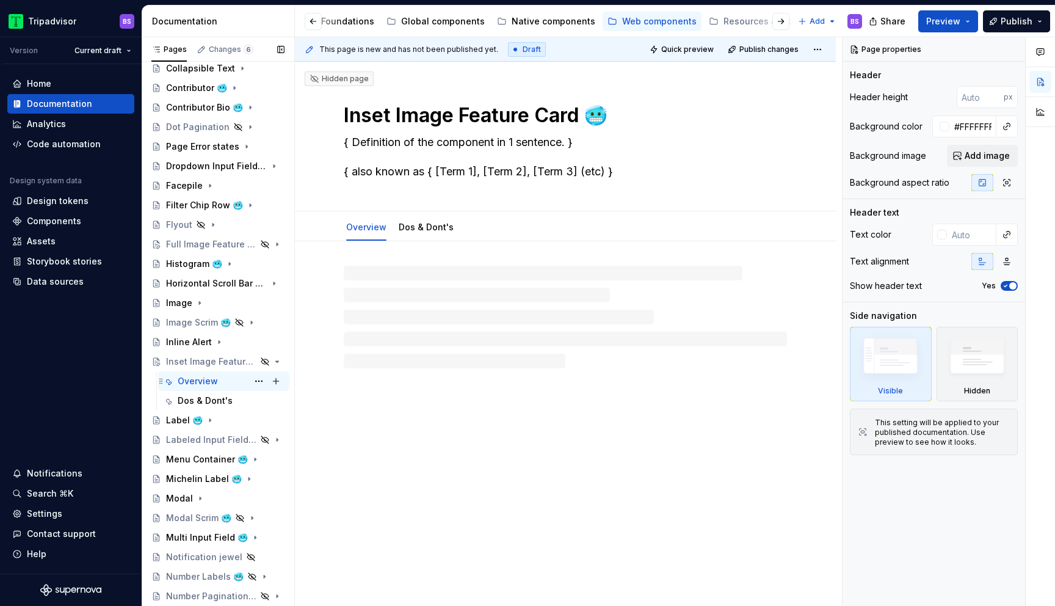
click at [227, 382] on div "Overview BS" at bounding box center [231, 380] width 107 height 17
